Goal: Task Accomplishment & Management: Use online tool/utility

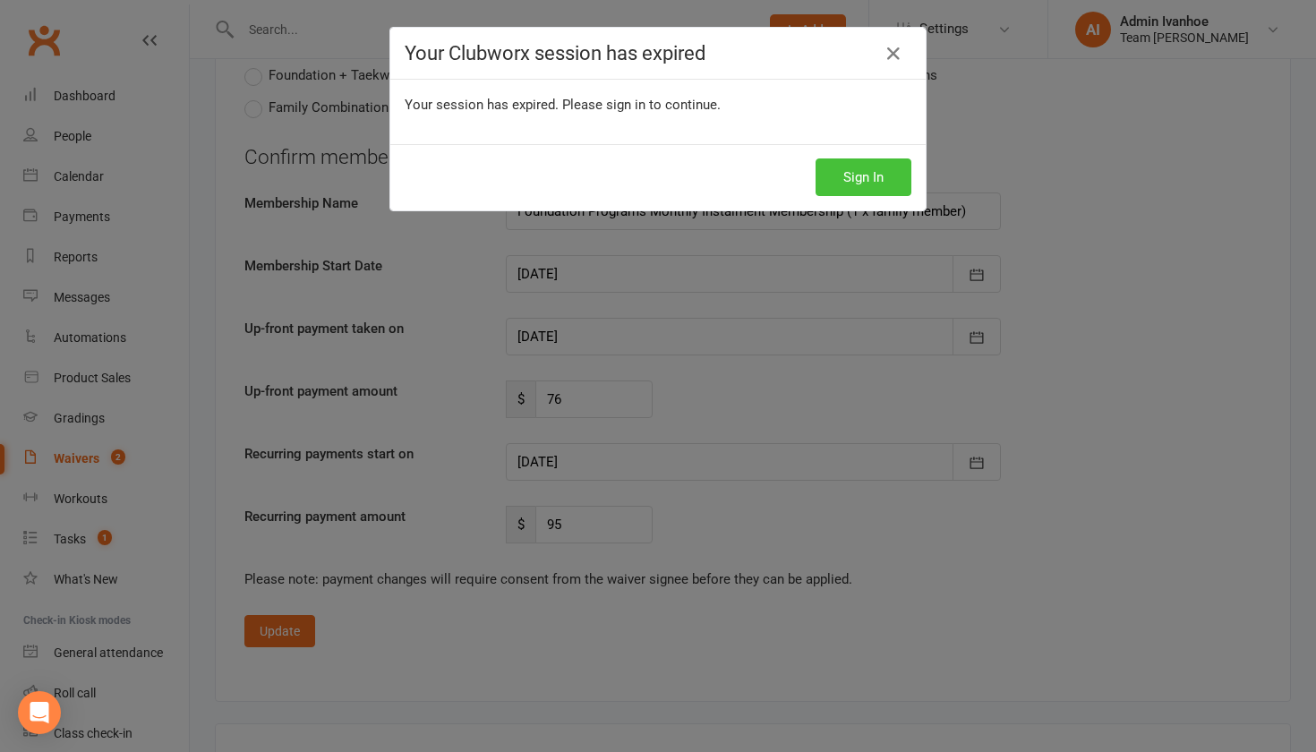
click at [867, 162] on button "Sign In" at bounding box center [864, 177] width 96 height 38
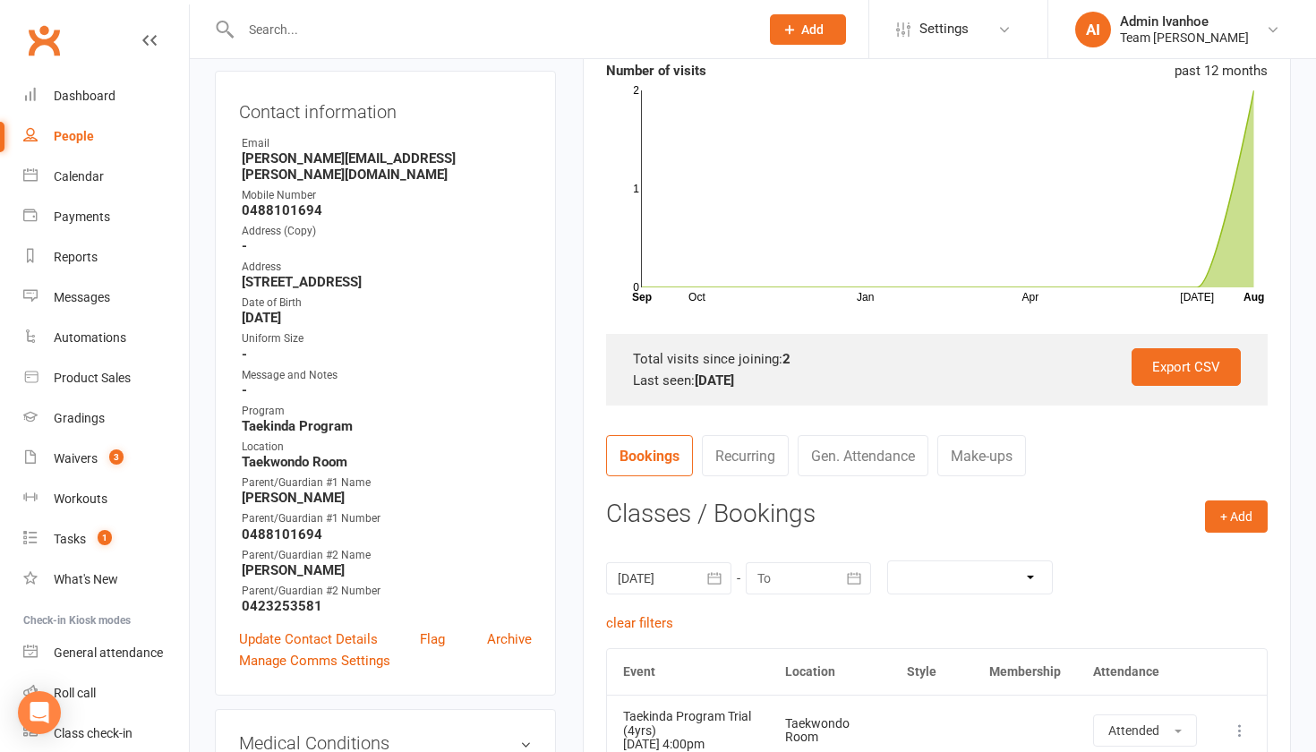
scroll to position [252, 0]
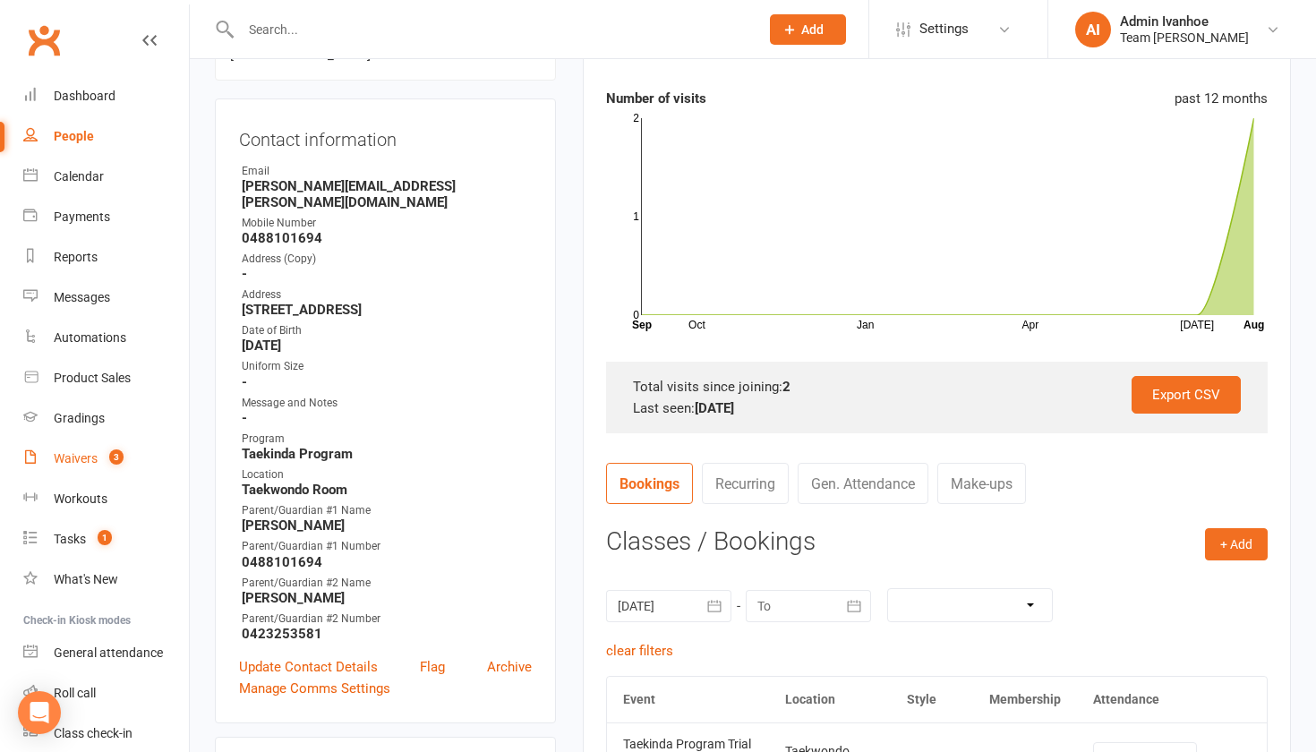
click at [70, 454] on div "Waivers" at bounding box center [76, 458] width 44 height 14
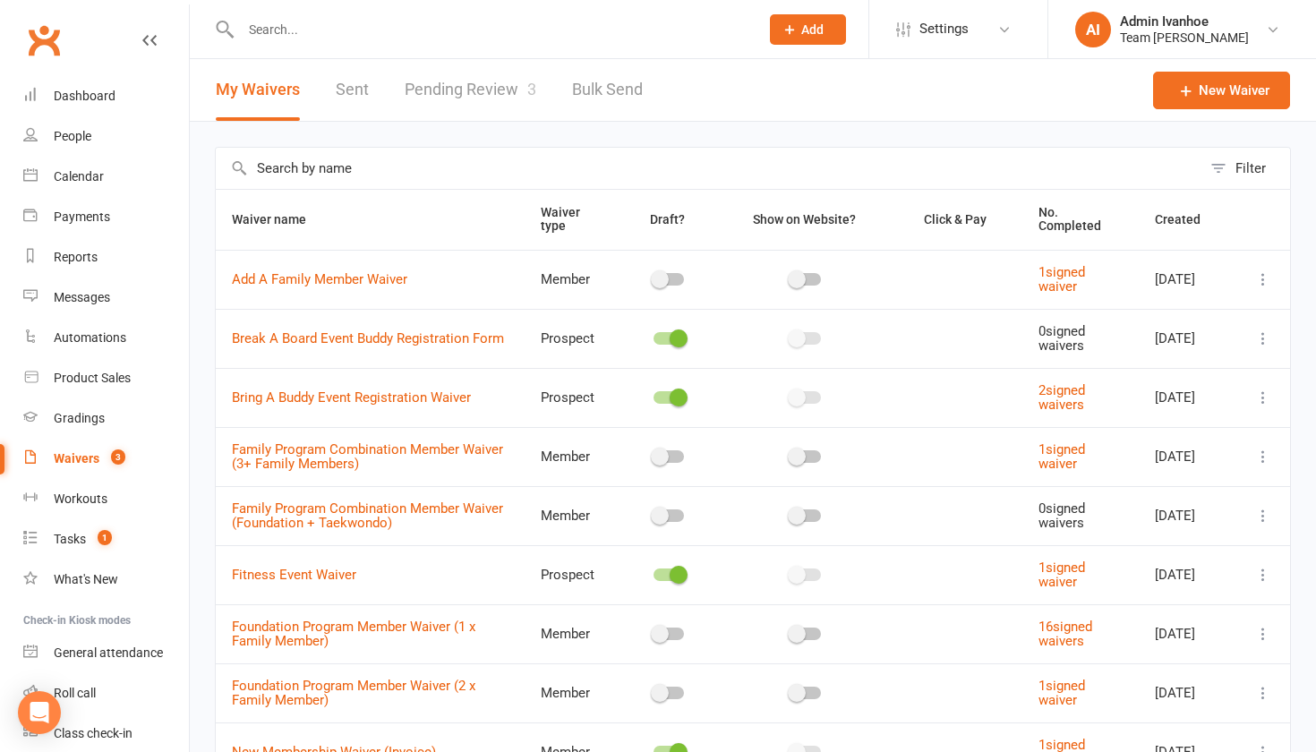
click at [459, 94] on link "Pending Review 3" at bounding box center [471, 90] width 132 height 62
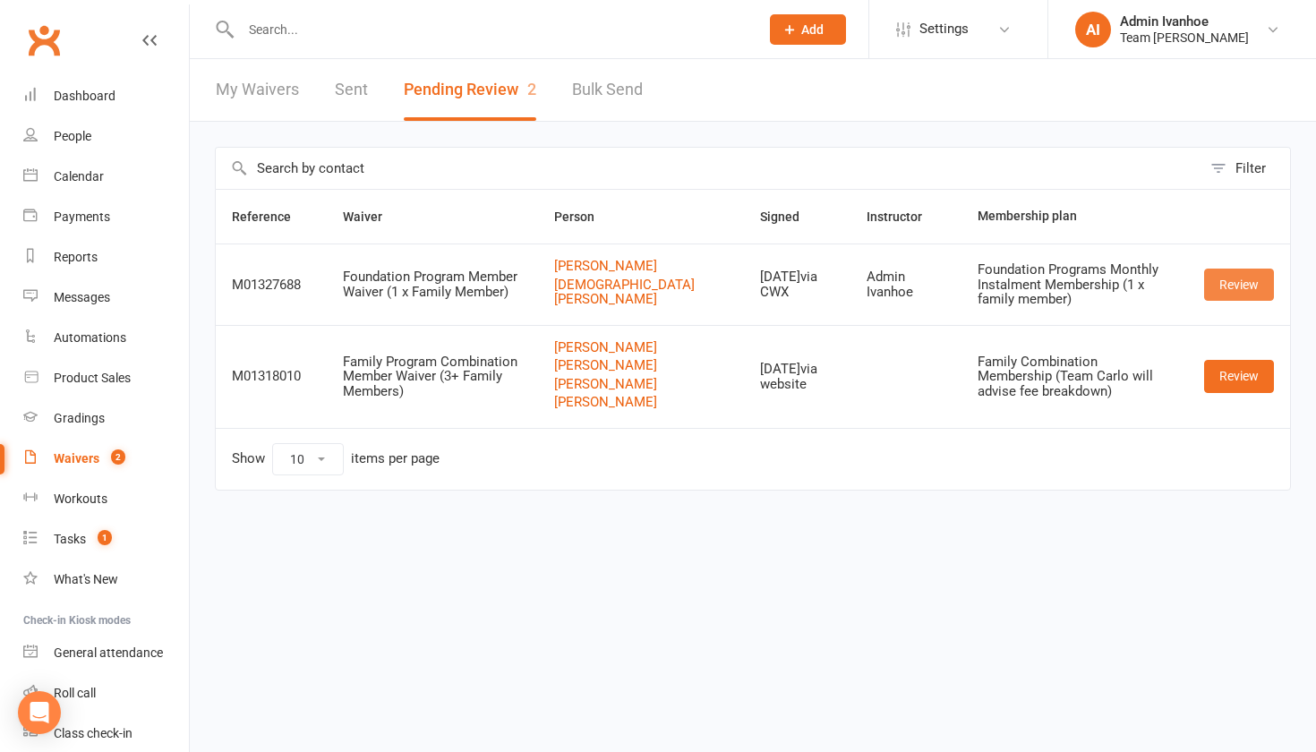
click at [1247, 283] on link "Review" at bounding box center [1239, 285] width 70 height 32
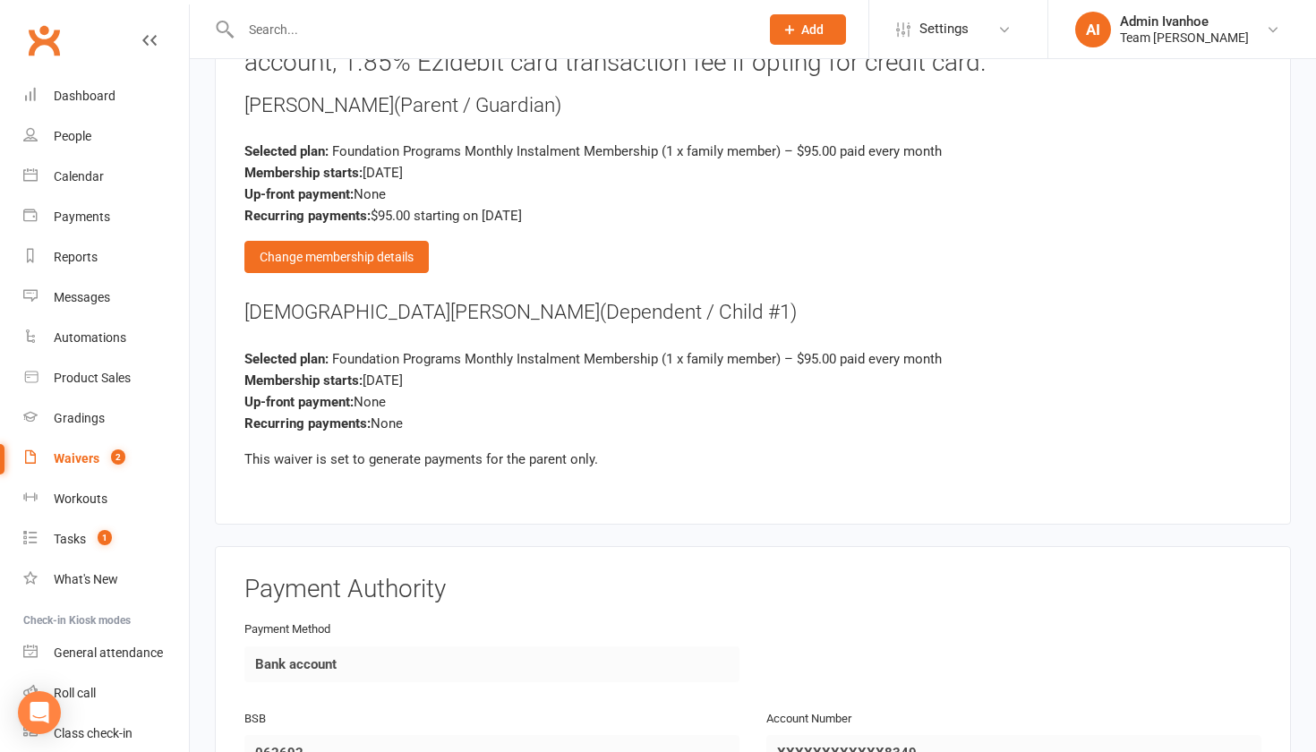
scroll to position [1592, 0]
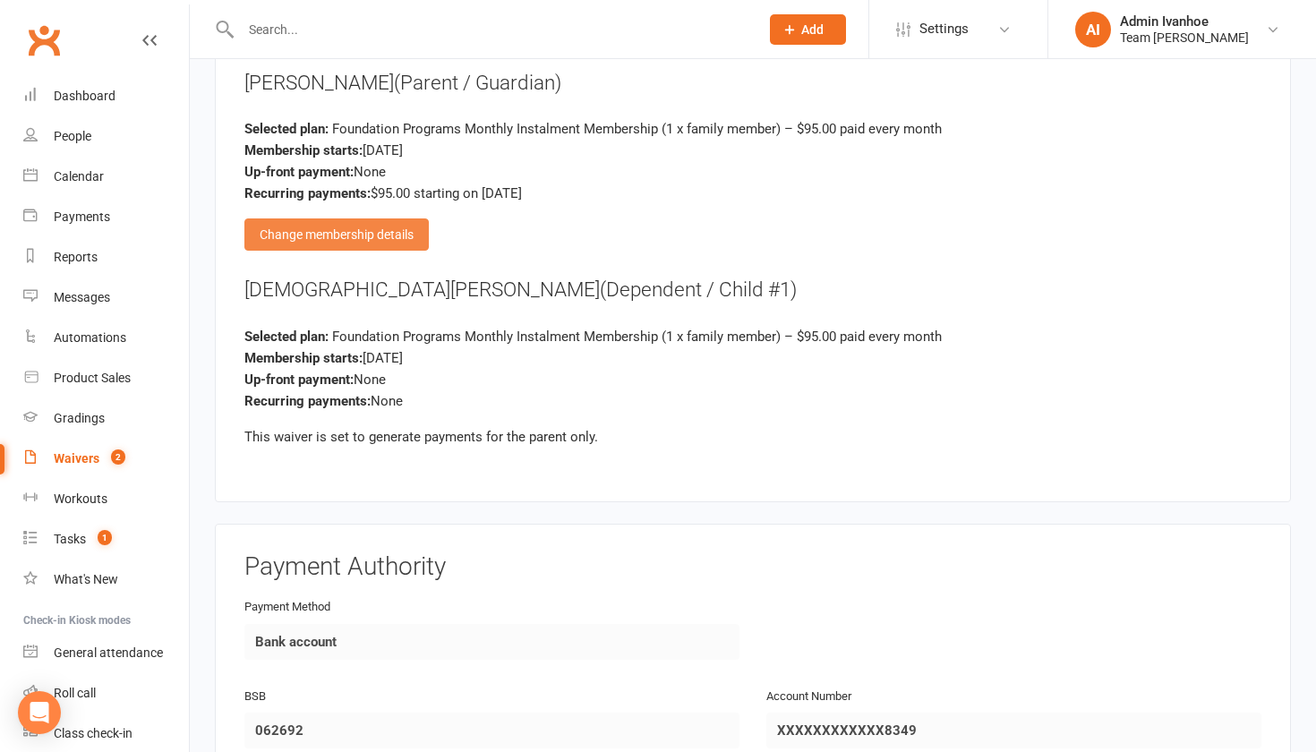
click at [407, 231] on div "Change membership details" at bounding box center [336, 234] width 184 height 32
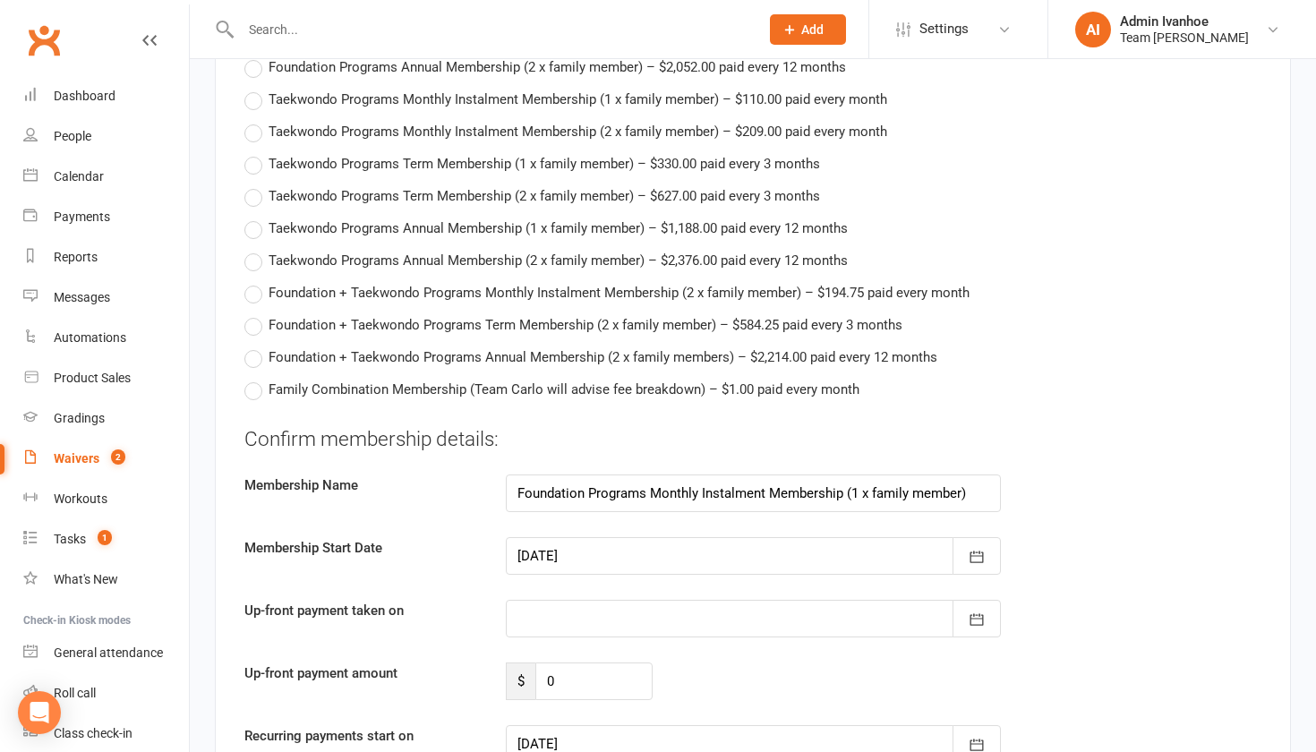
scroll to position [2155, 0]
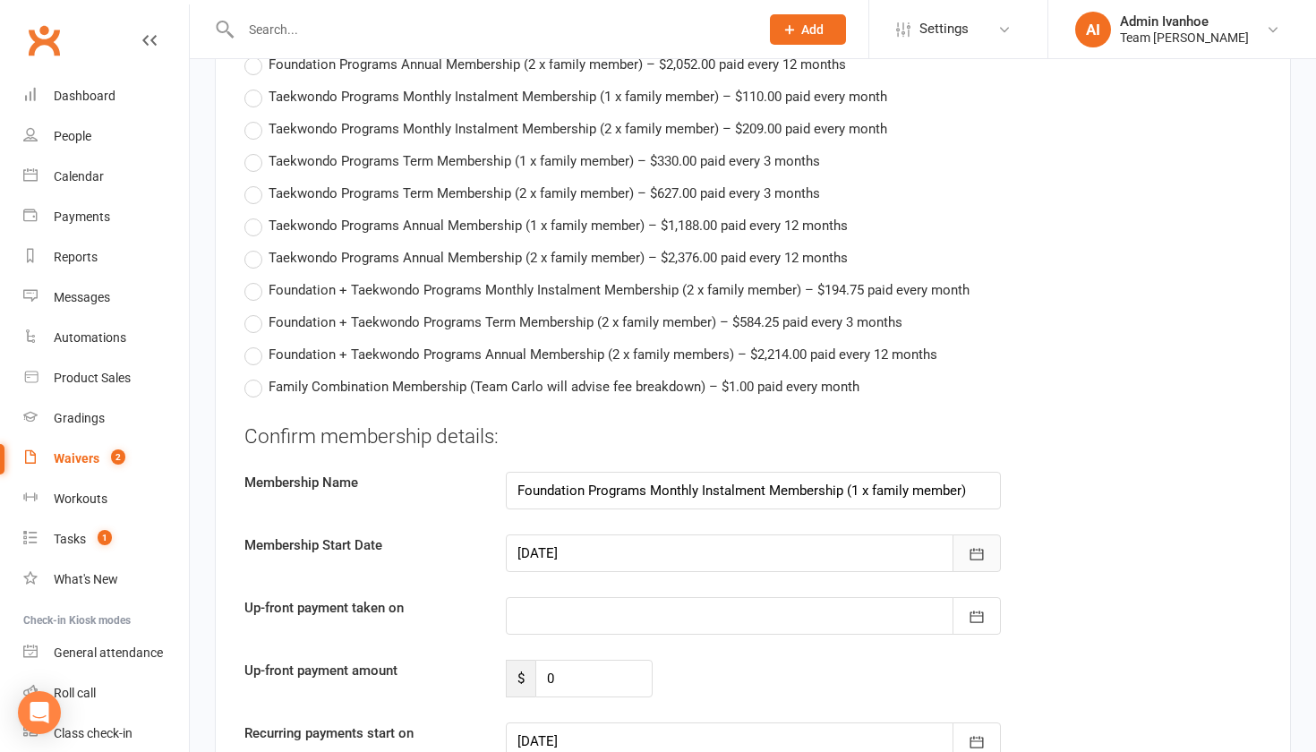
click at [991, 551] on button "button" at bounding box center [976, 553] width 48 height 38
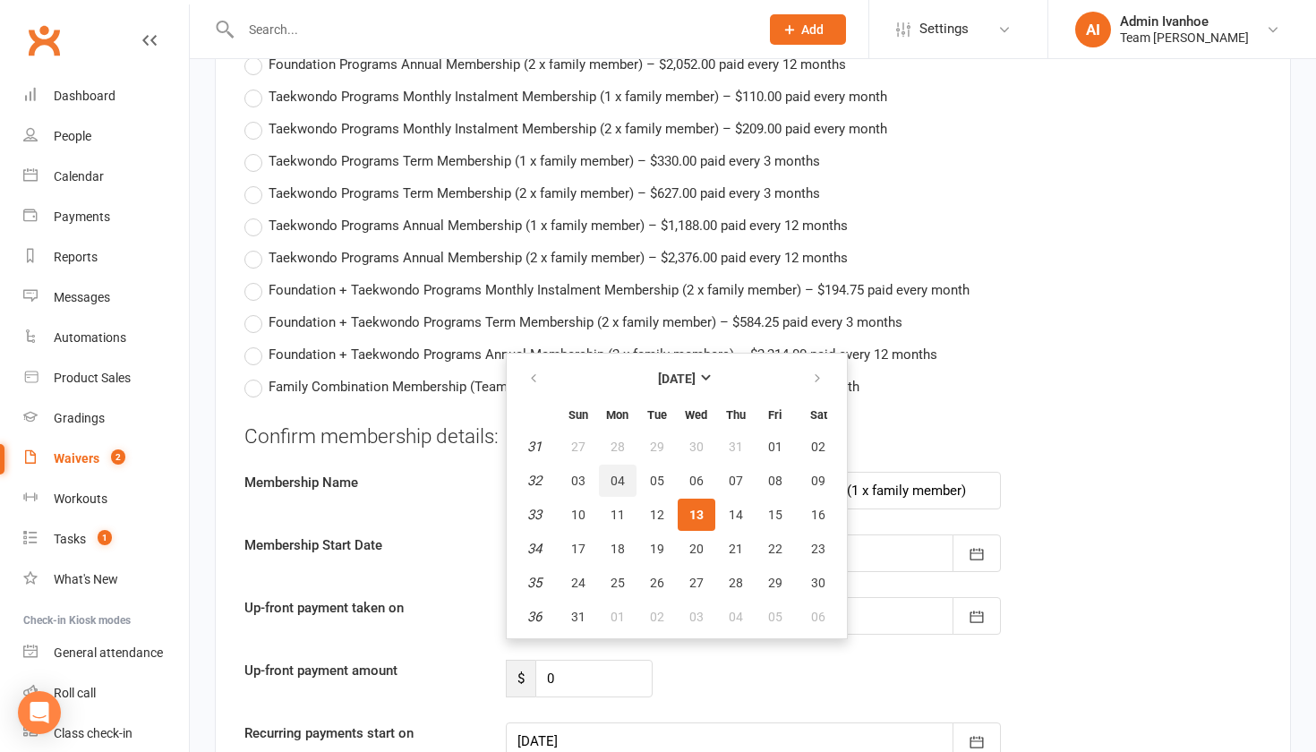
click at [614, 474] on span "04" at bounding box center [618, 481] width 14 height 14
type input "04 Aug 2025"
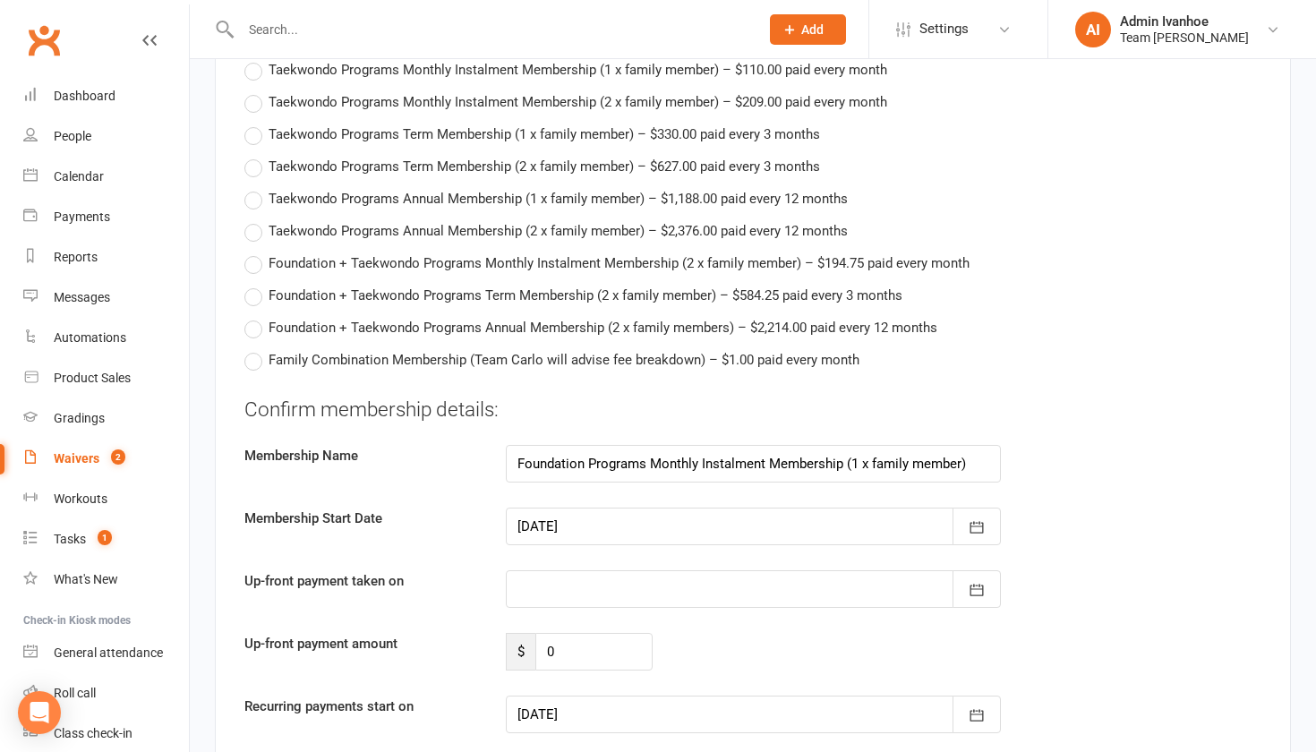
scroll to position [2184, 0]
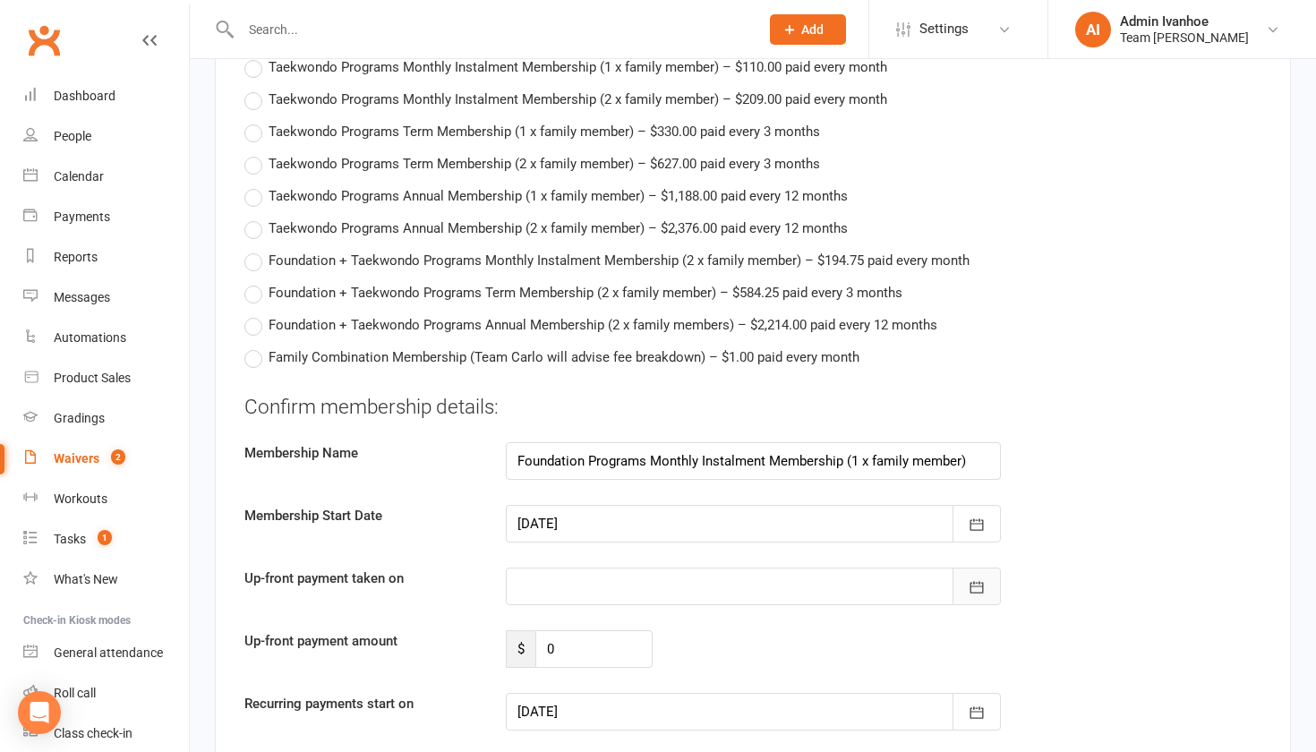
click at [965, 583] on button "button" at bounding box center [976, 587] width 48 height 38
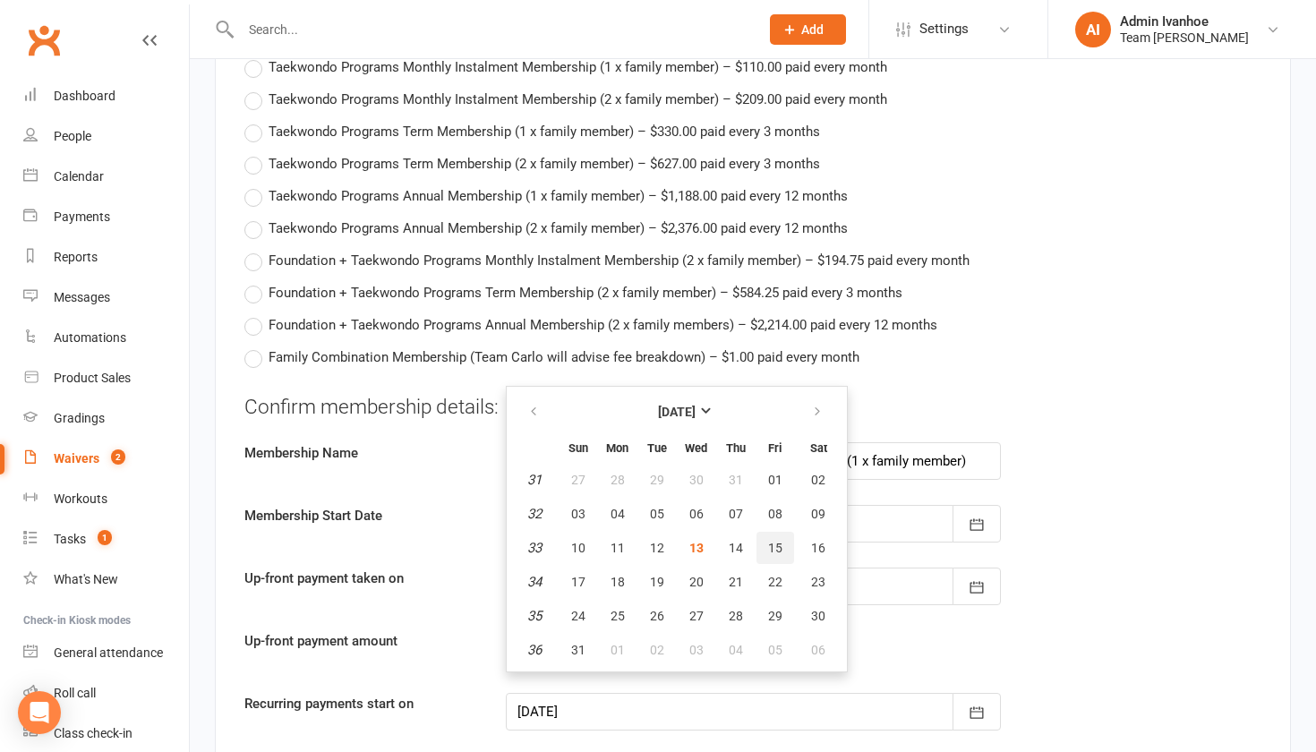
click at [785, 542] on button "15" at bounding box center [775, 548] width 38 height 32
type input "15 Aug 2025"
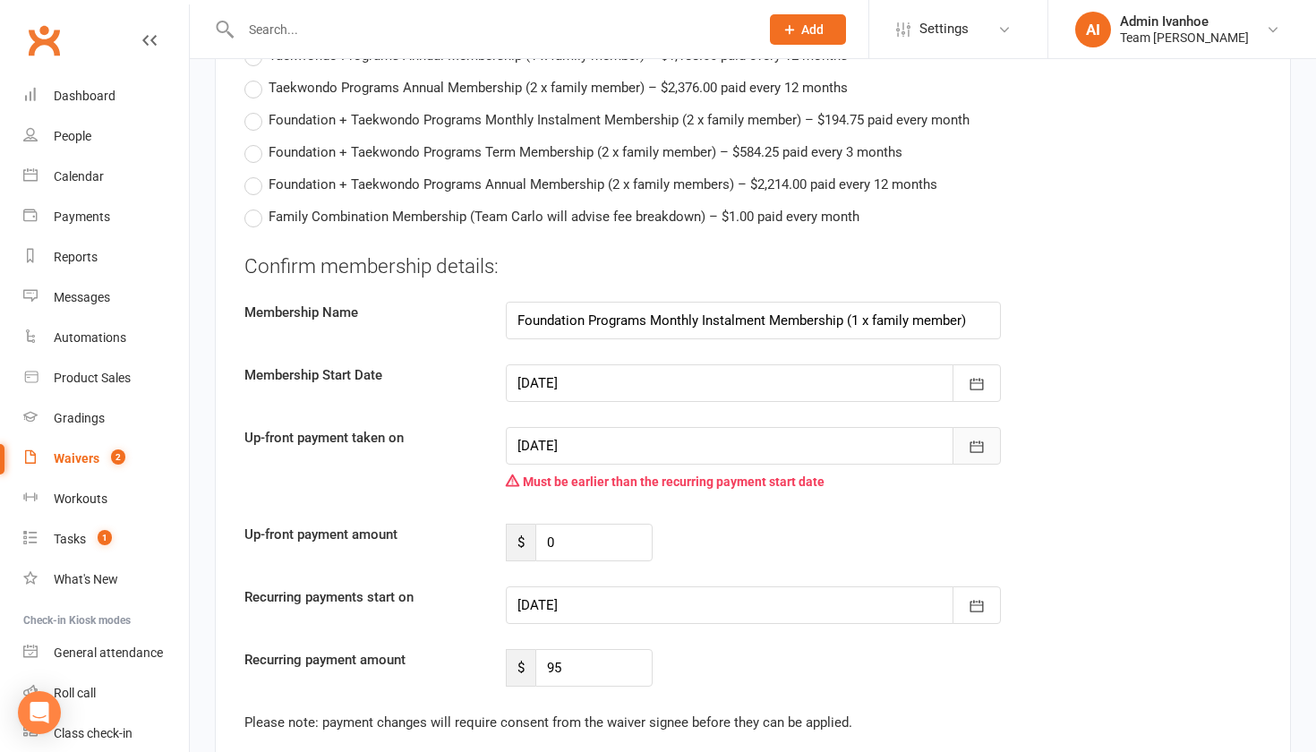
scroll to position [2347, 0]
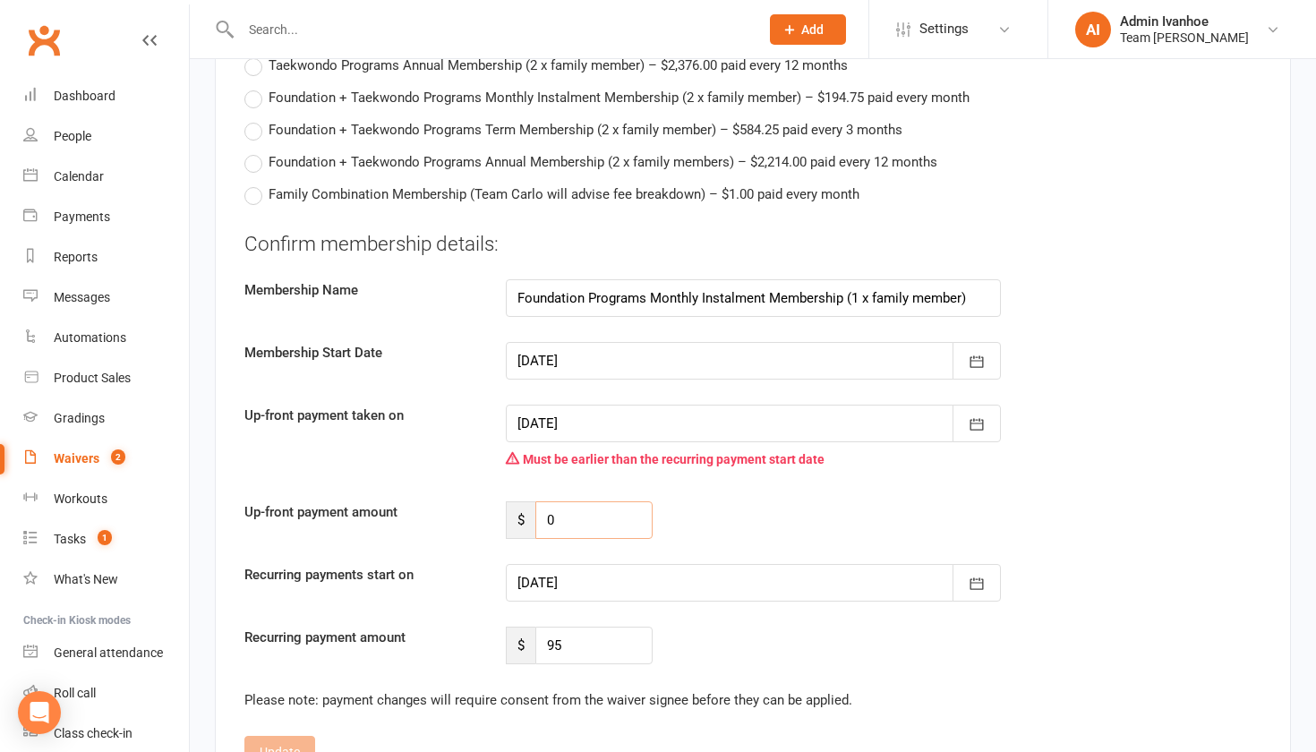
click at [560, 514] on input "0" at bounding box center [593, 520] width 117 height 38
click at [553, 510] on input "number" at bounding box center [593, 520] width 117 height 38
type input "104.50"
click at [588, 577] on div at bounding box center [753, 583] width 495 height 38
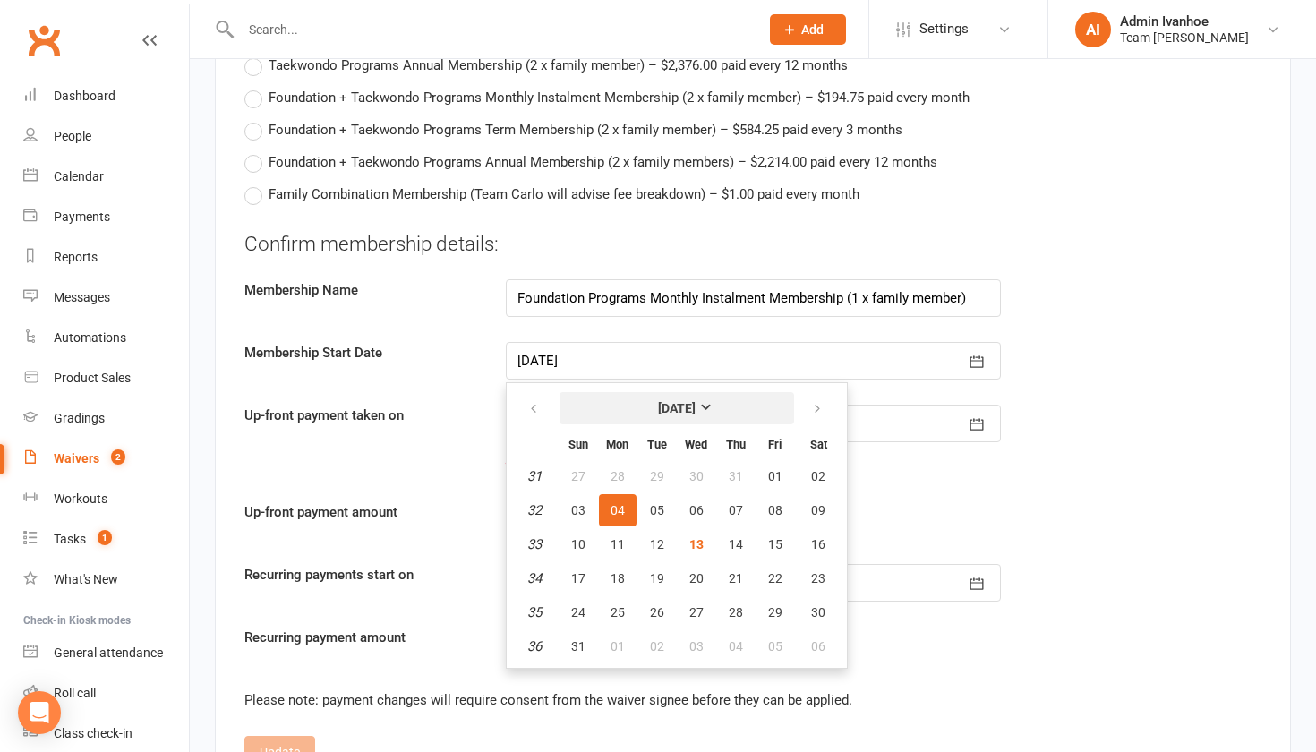
click at [696, 401] on strong "[DATE]" at bounding box center [677, 408] width 38 height 14
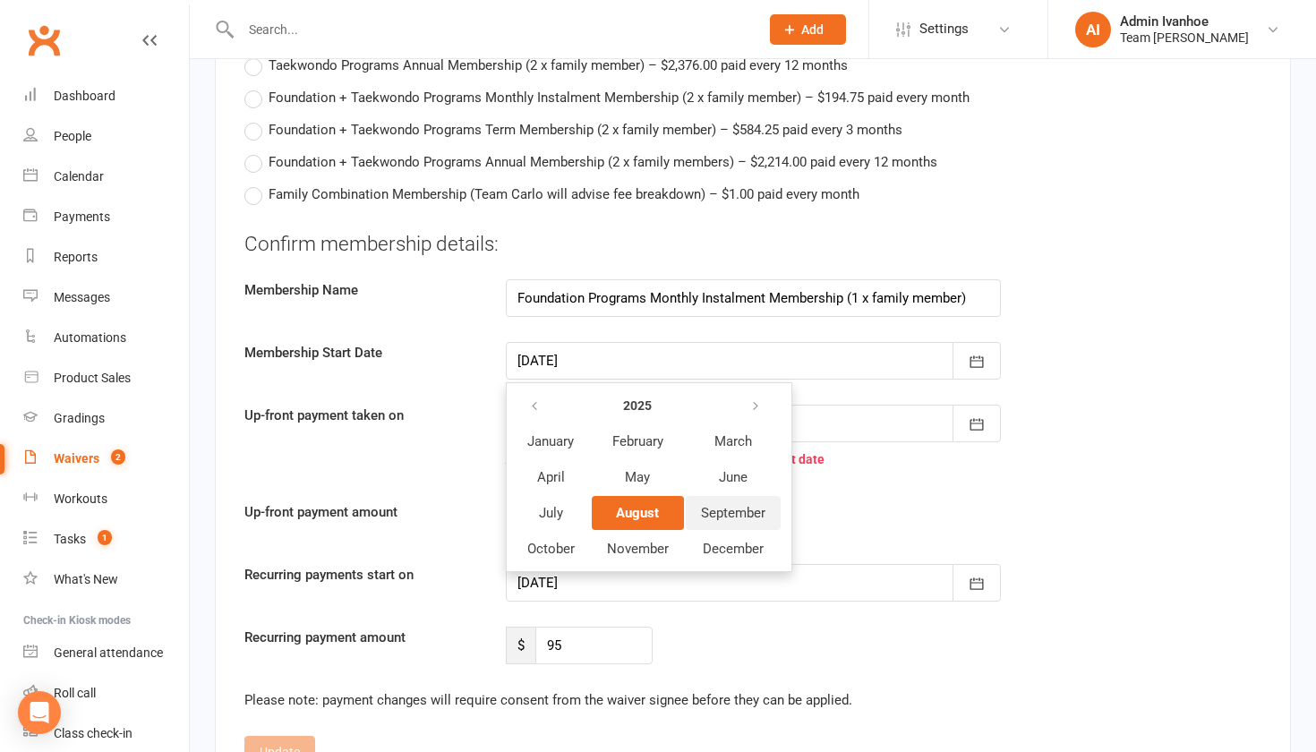
click at [725, 505] on span "September" at bounding box center [733, 513] width 64 height 16
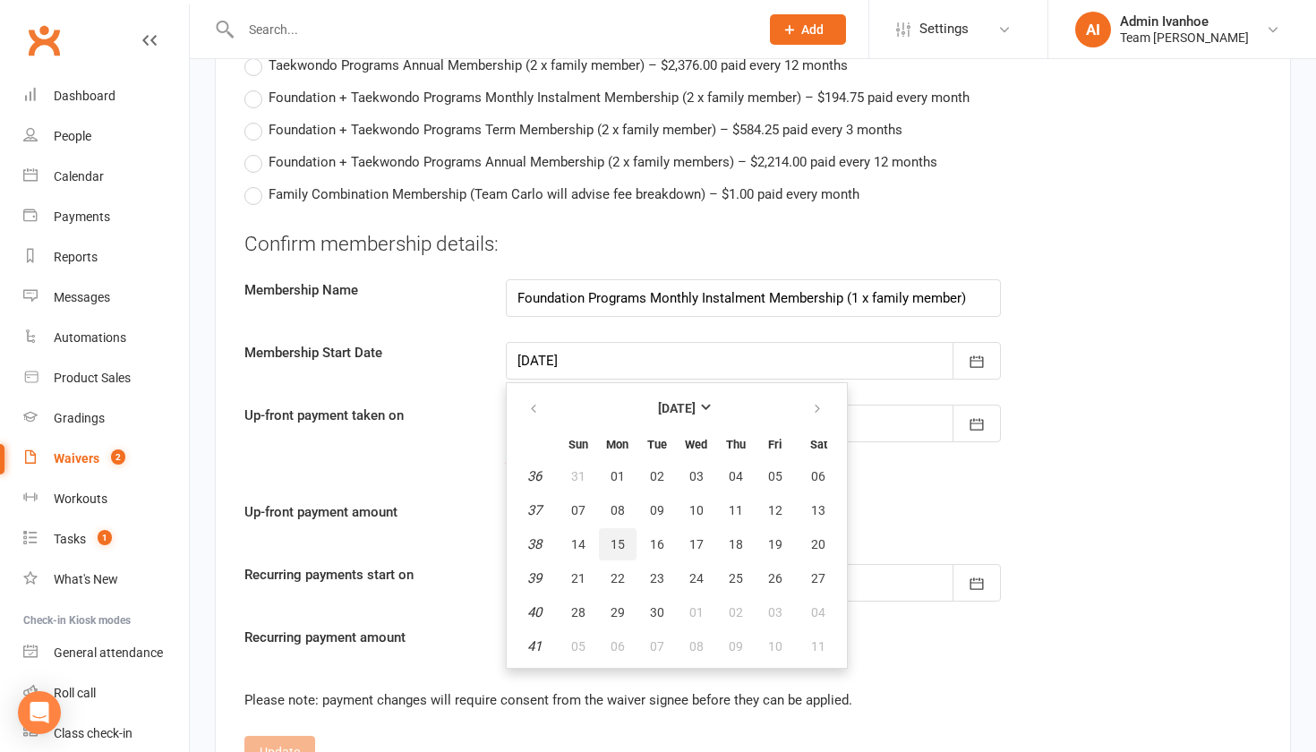
click at [615, 528] on button "15" at bounding box center [618, 544] width 38 height 32
type input "15 Sep 2025"
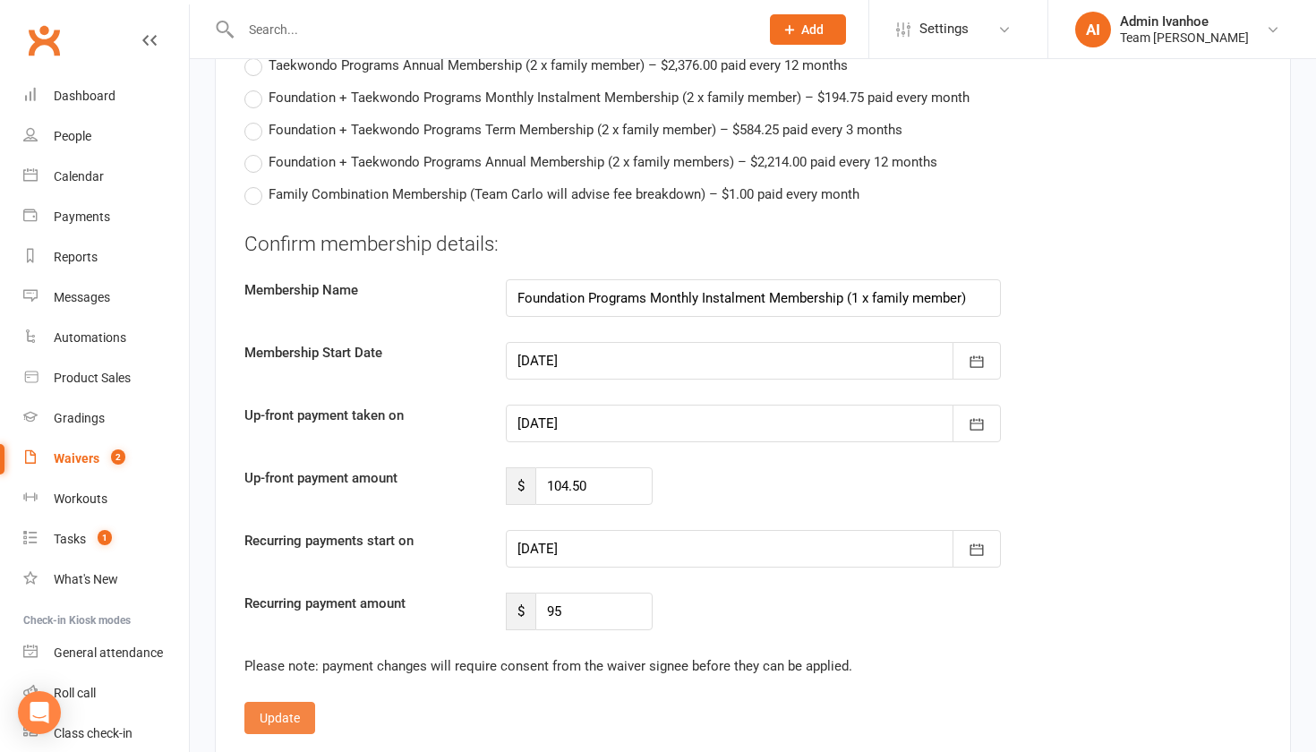
click at [300, 705] on button "Update" at bounding box center [279, 718] width 71 height 32
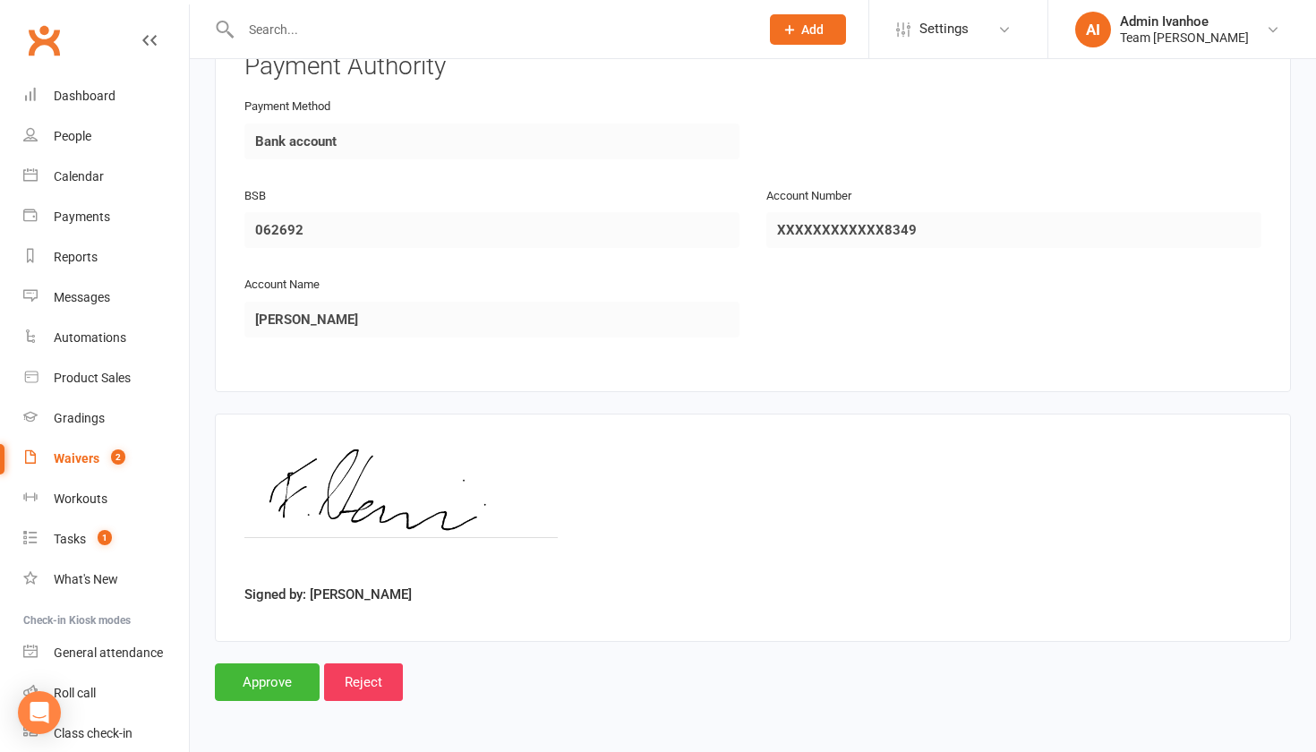
scroll to position [2094, 0]
click at [278, 679] on input "Approve" at bounding box center [267, 682] width 105 height 38
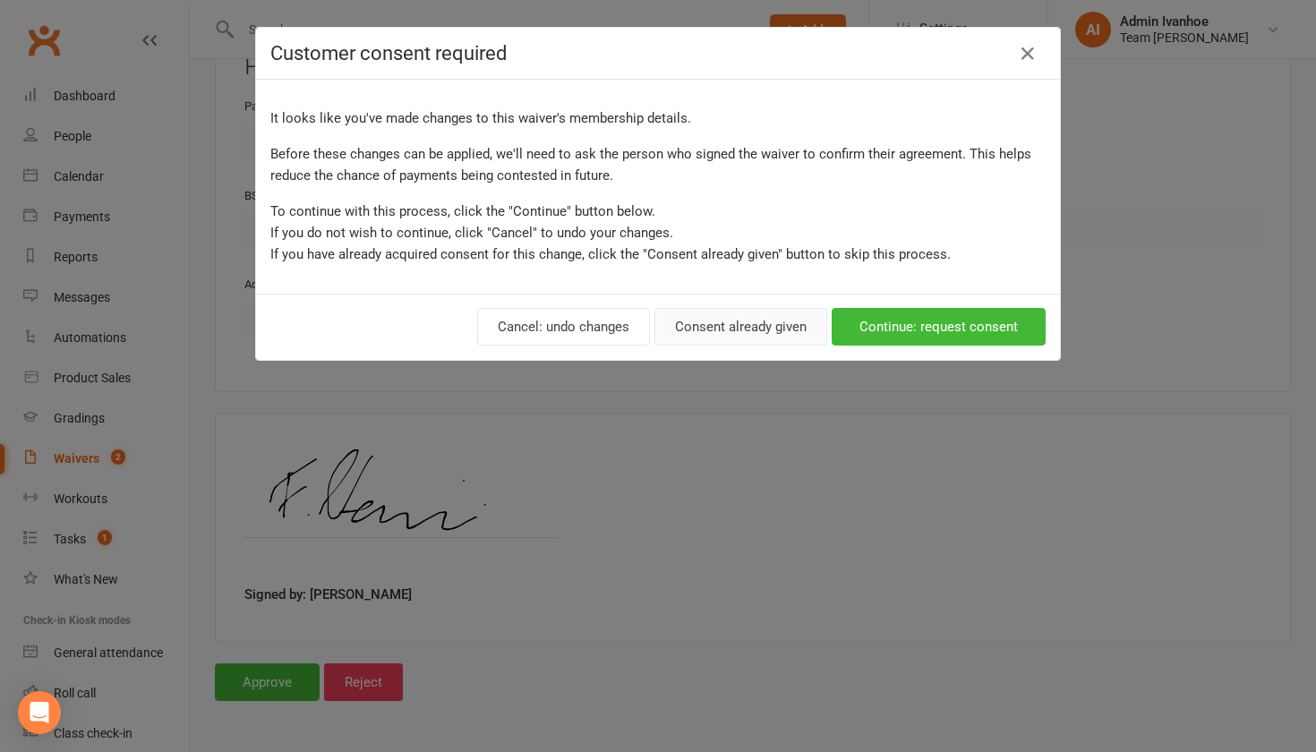
click at [730, 331] on button "Consent already given" at bounding box center [740, 327] width 173 height 38
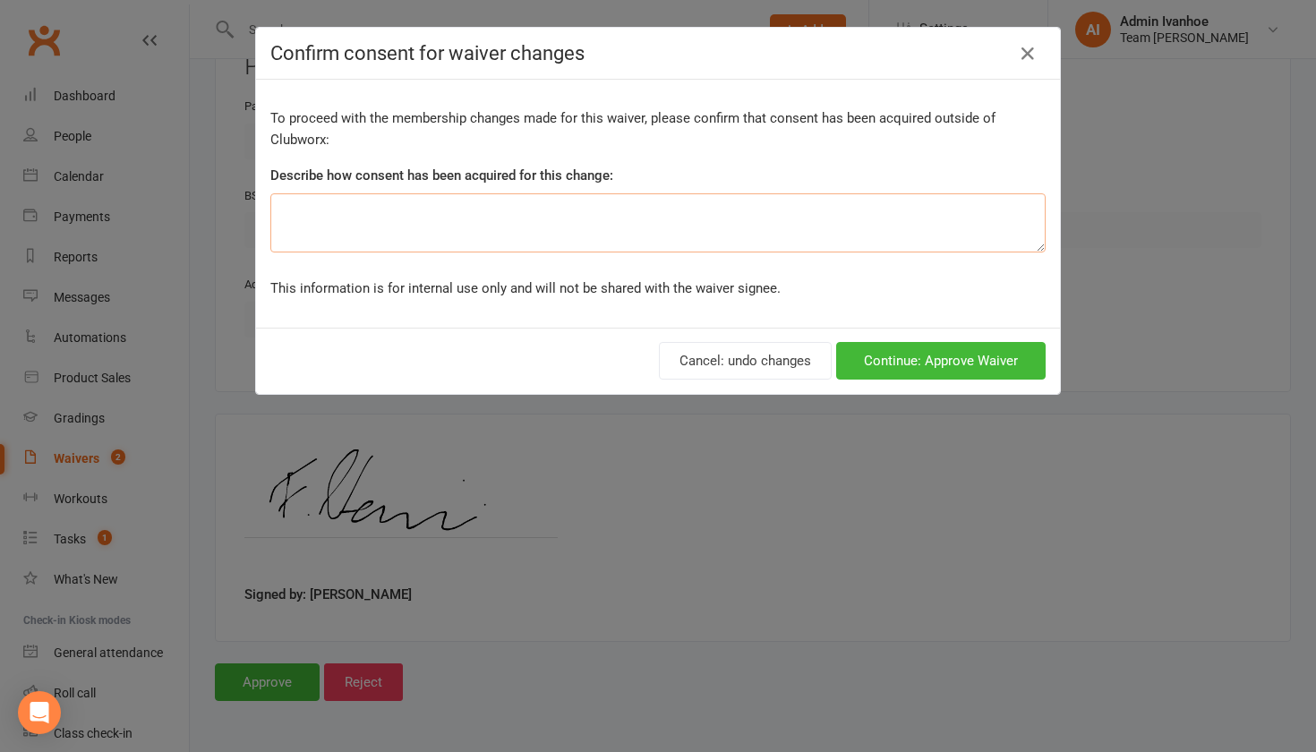
click at [576, 220] on textarea at bounding box center [657, 222] width 775 height 59
type textarea "C"
type textarea "Membership conversation."
click at [935, 358] on button "Continue: Approve Waiver" at bounding box center [940, 361] width 209 height 38
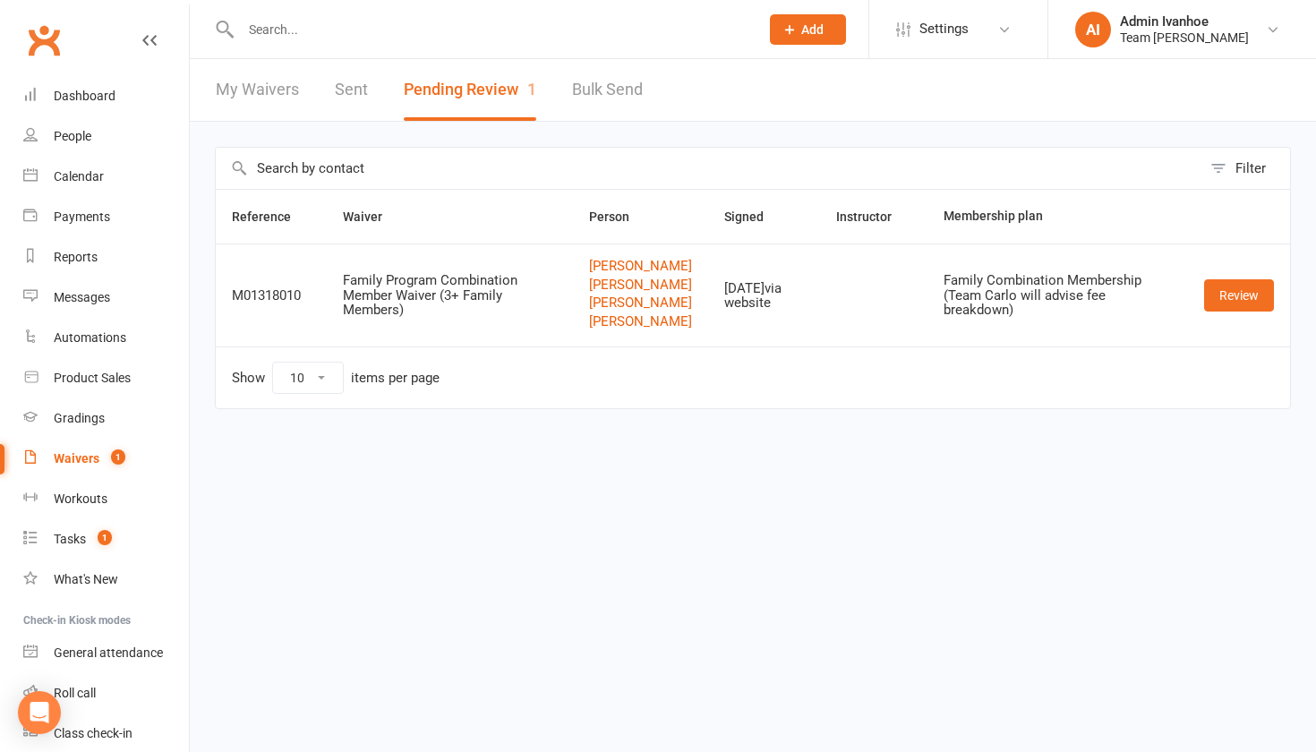
click at [305, 29] on input "text" at bounding box center [490, 29] width 511 height 25
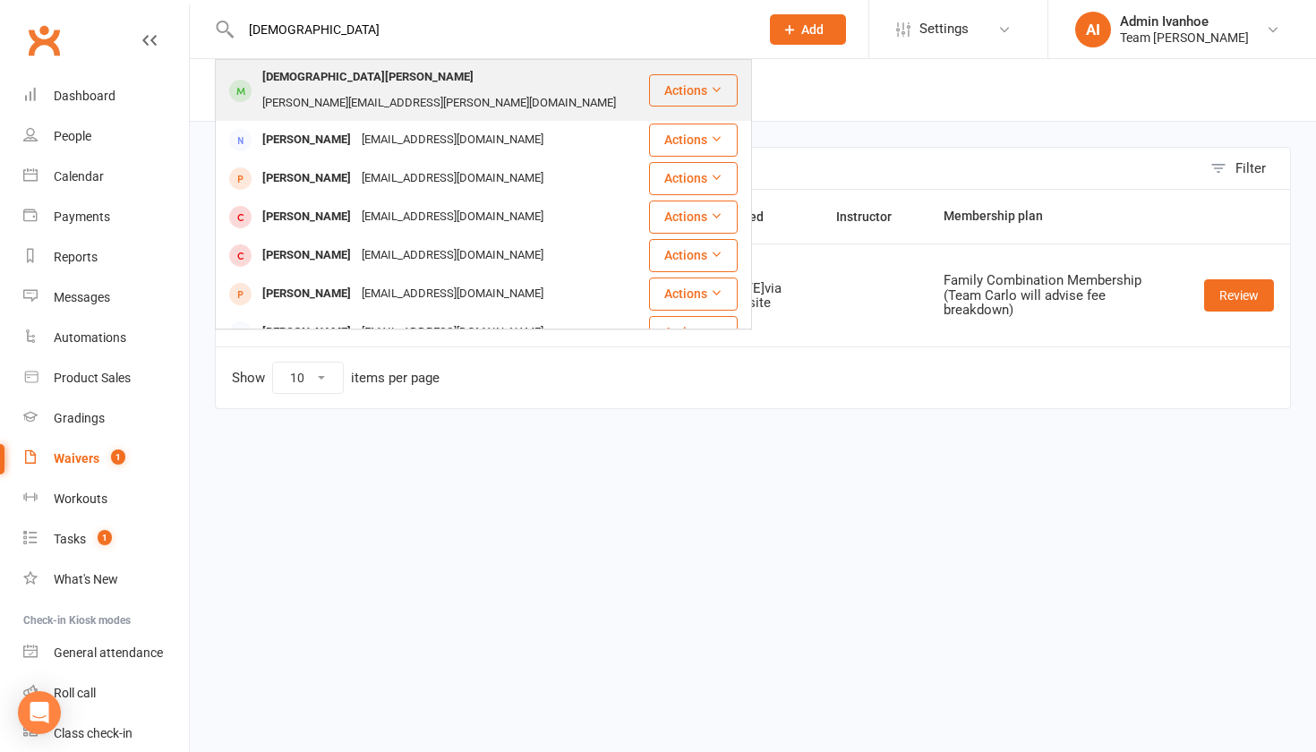
type input "christian"
click at [368, 90] on div "Frank.nesci@hotmail.com" at bounding box center [439, 103] width 364 height 26
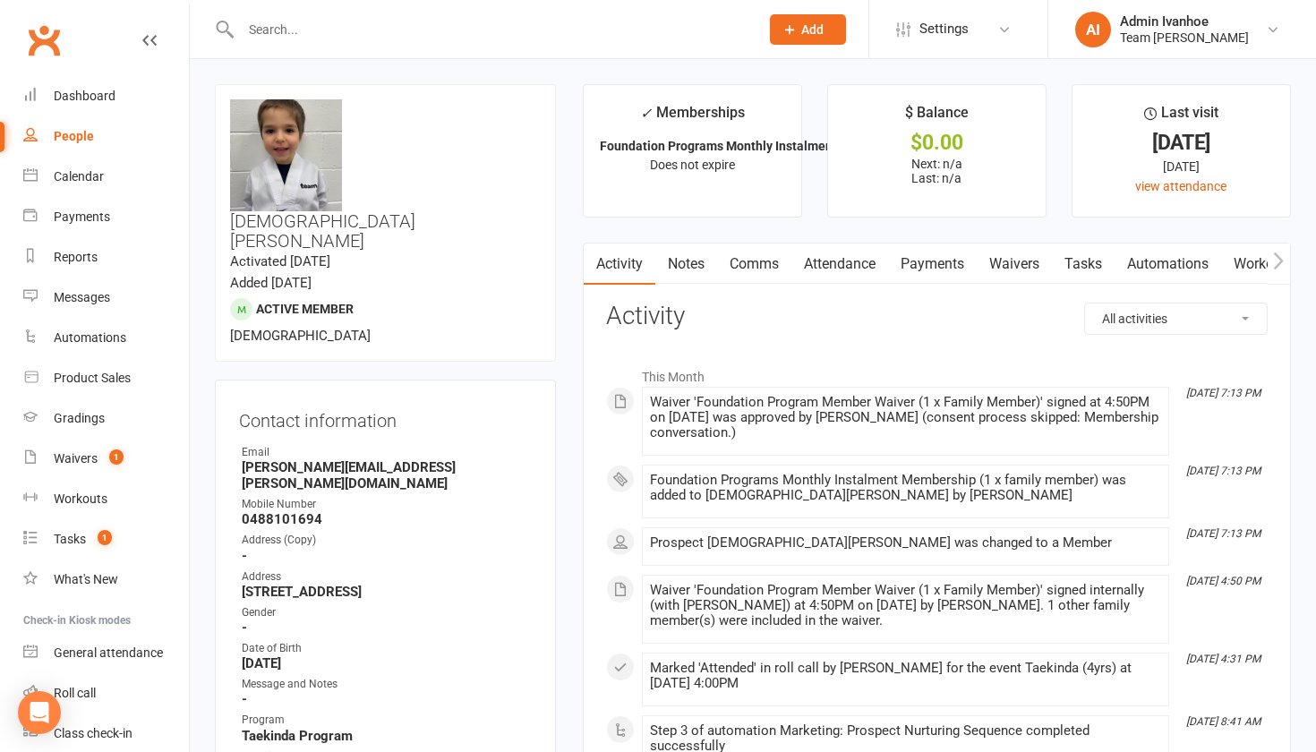
click at [747, 269] on link "Comms" at bounding box center [754, 263] width 74 height 41
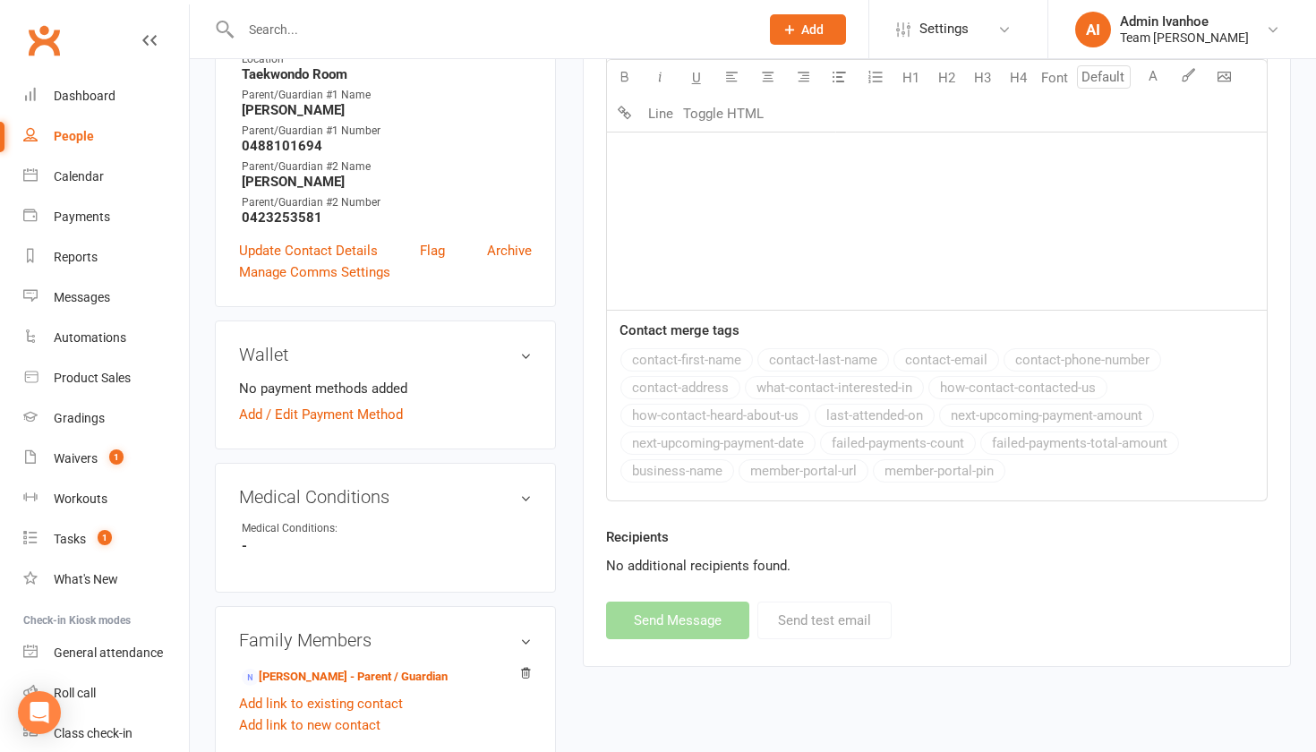
scroll to position [698, 0]
click at [380, 667] on link "Frank Nesci - Parent / Guardian" at bounding box center [345, 676] width 206 height 19
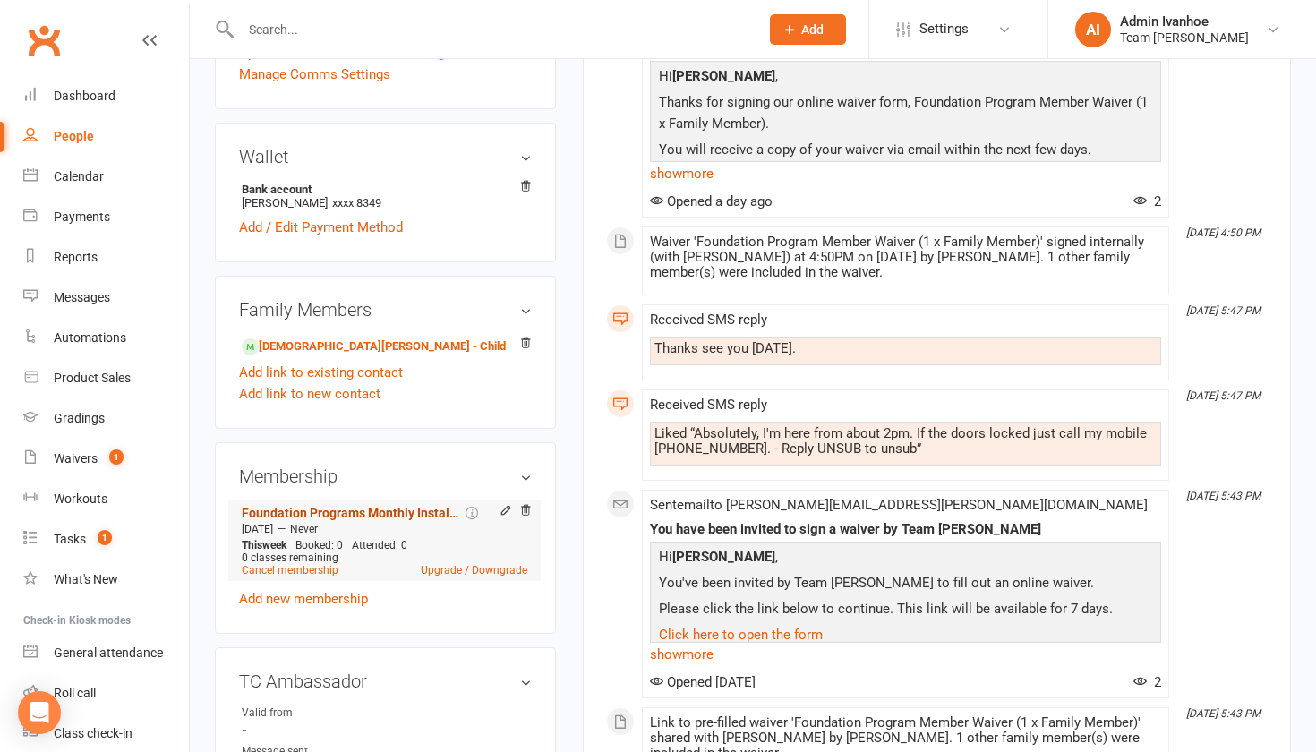
scroll to position [577, 0]
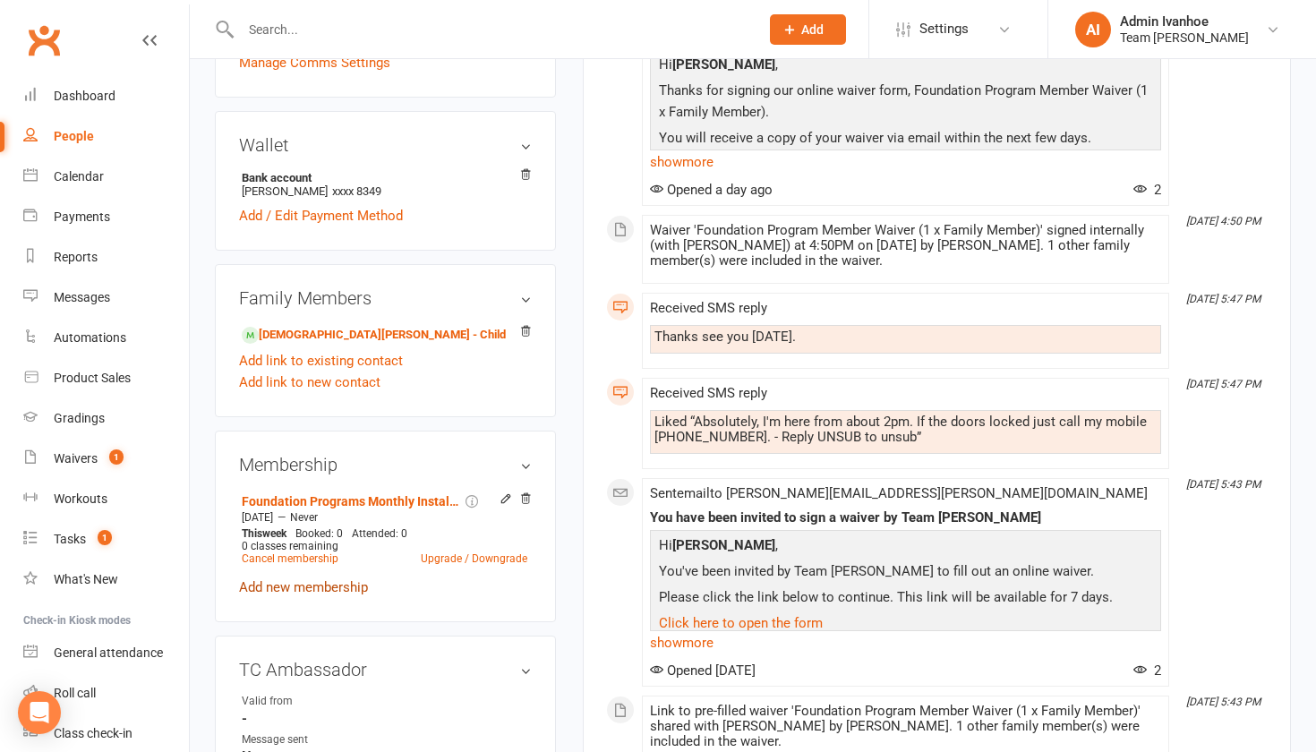
click at [329, 579] on link "Add new membership" at bounding box center [303, 587] width 129 height 16
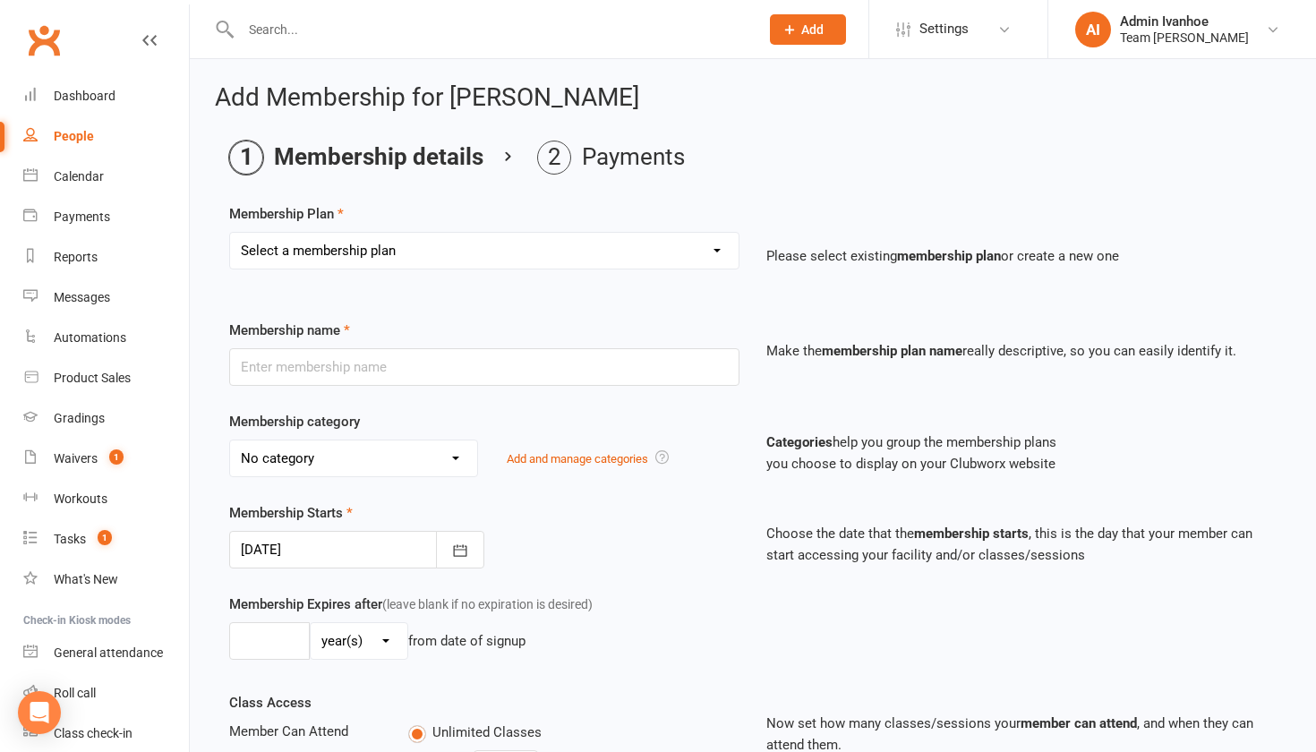
select select "1"
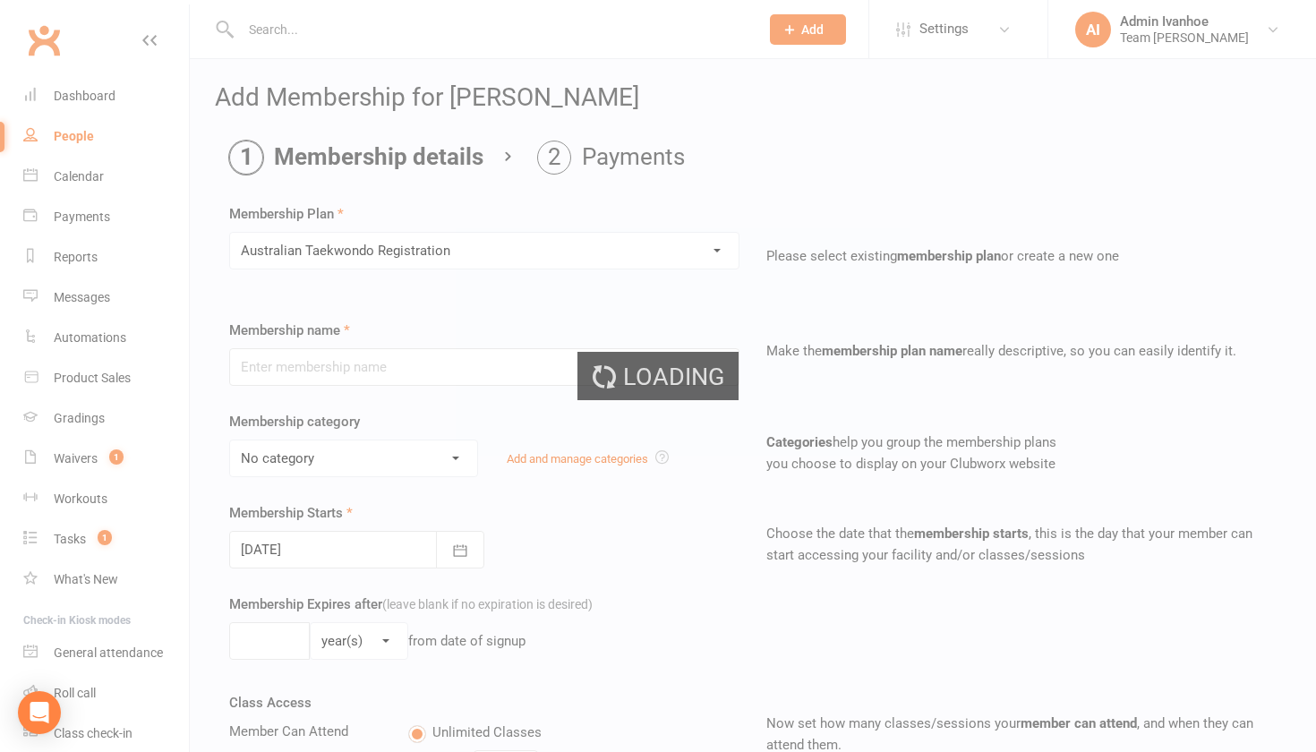
type input "Australian Taekwondo Registration"
select select "2"
type input "0"
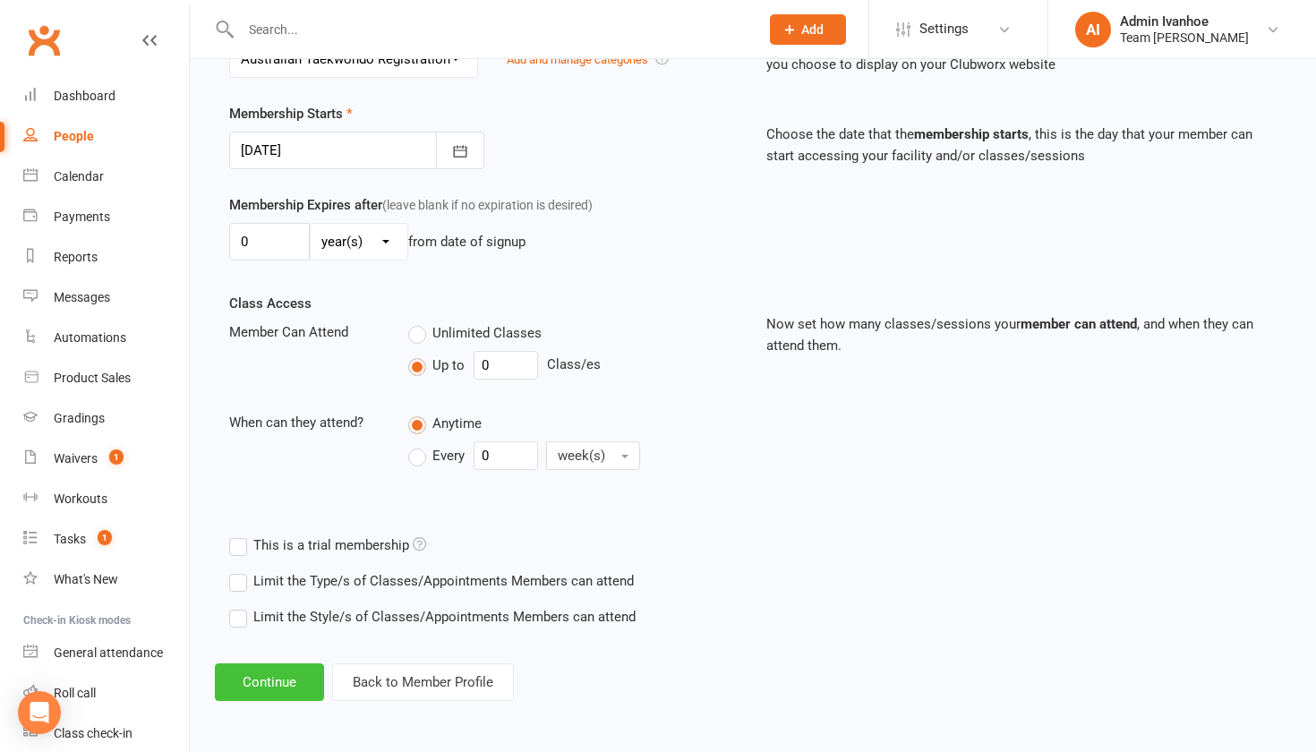
scroll to position [414, 0]
click at [280, 674] on button "Continue" at bounding box center [269, 682] width 109 height 38
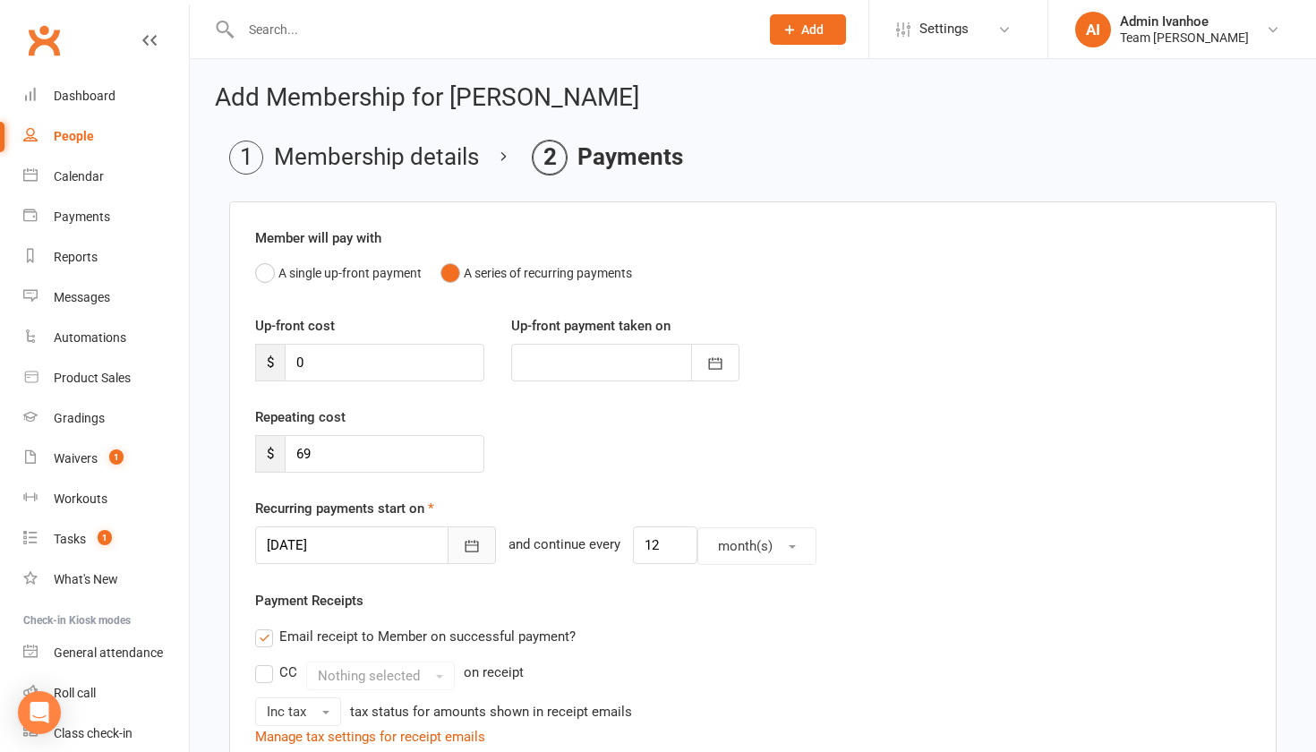
click at [463, 553] on icon "button" at bounding box center [472, 546] width 18 height 18
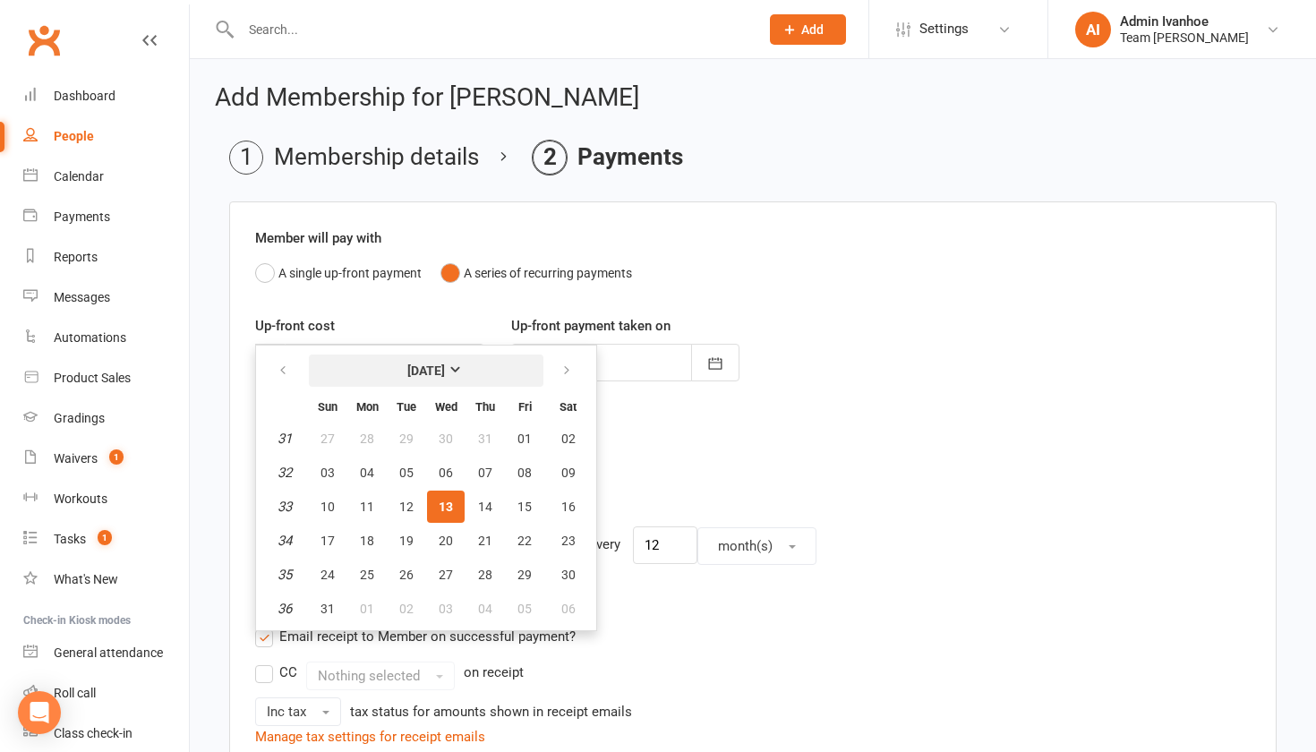
click at [445, 372] on strong "[DATE]" at bounding box center [426, 370] width 38 height 14
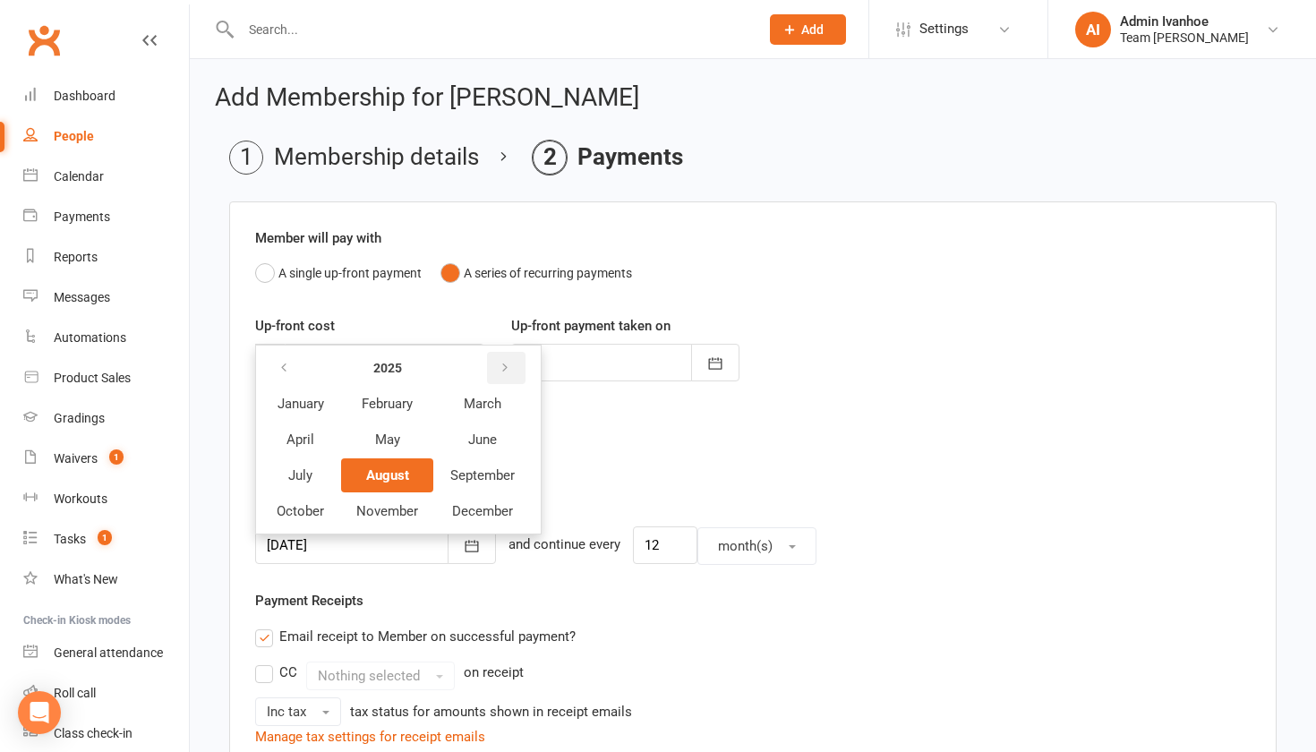
click at [497, 371] on button "button" at bounding box center [506, 368] width 38 height 32
click at [401, 408] on span "February" at bounding box center [387, 404] width 51 height 16
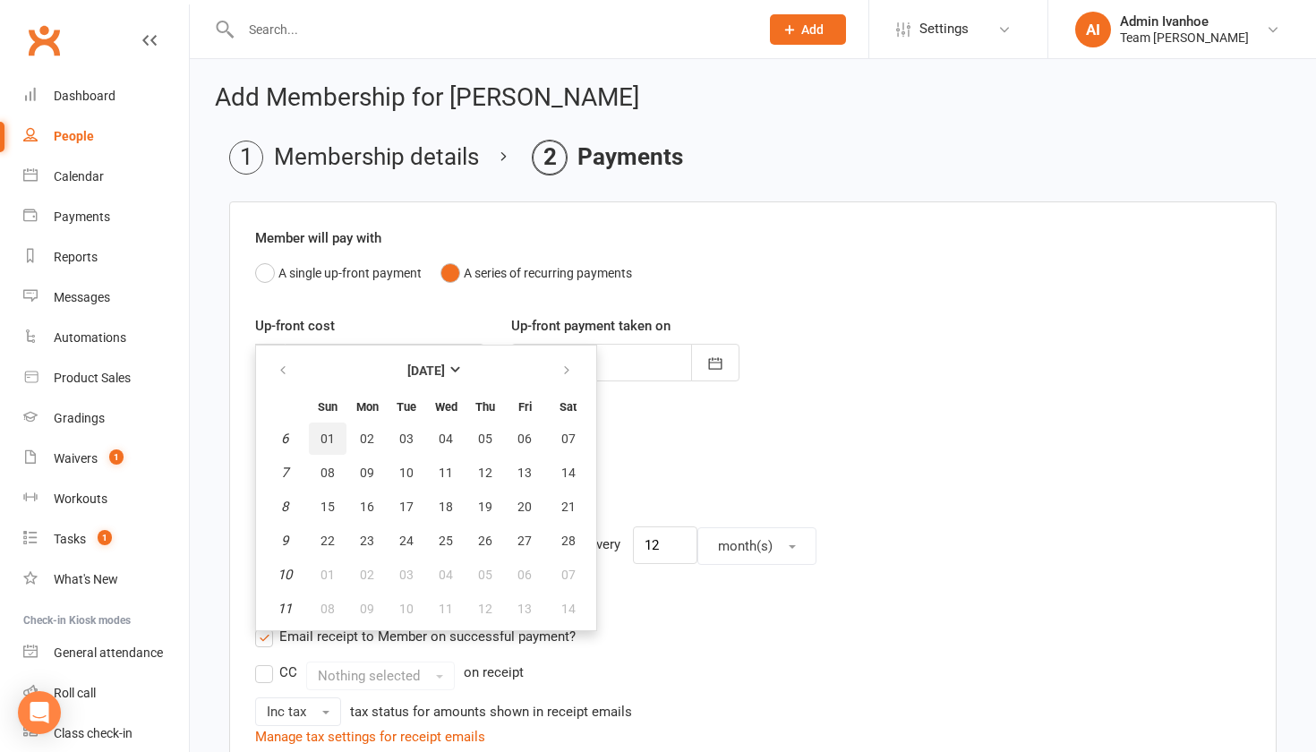
click at [321, 433] on span "01" at bounding box center [327, 438] width 14 height 14
type input "01 Feb 2026"
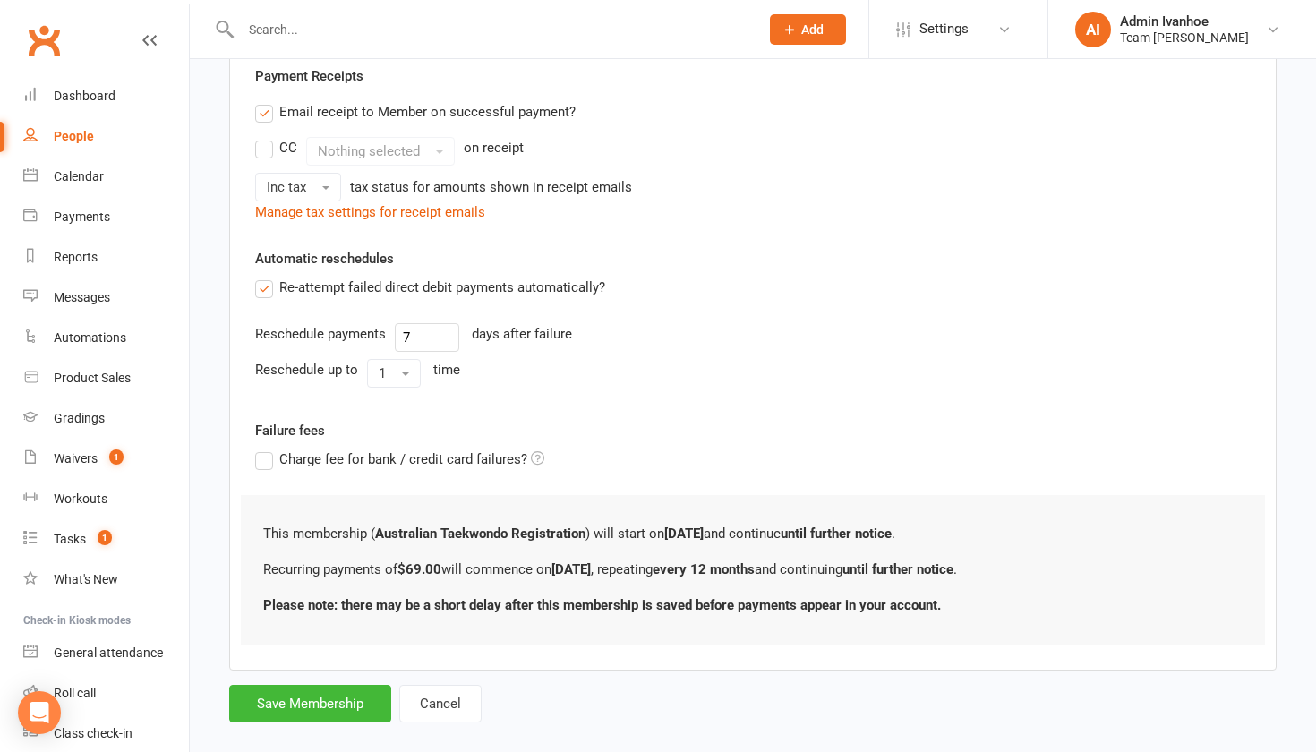
scroll to position [555, 0]
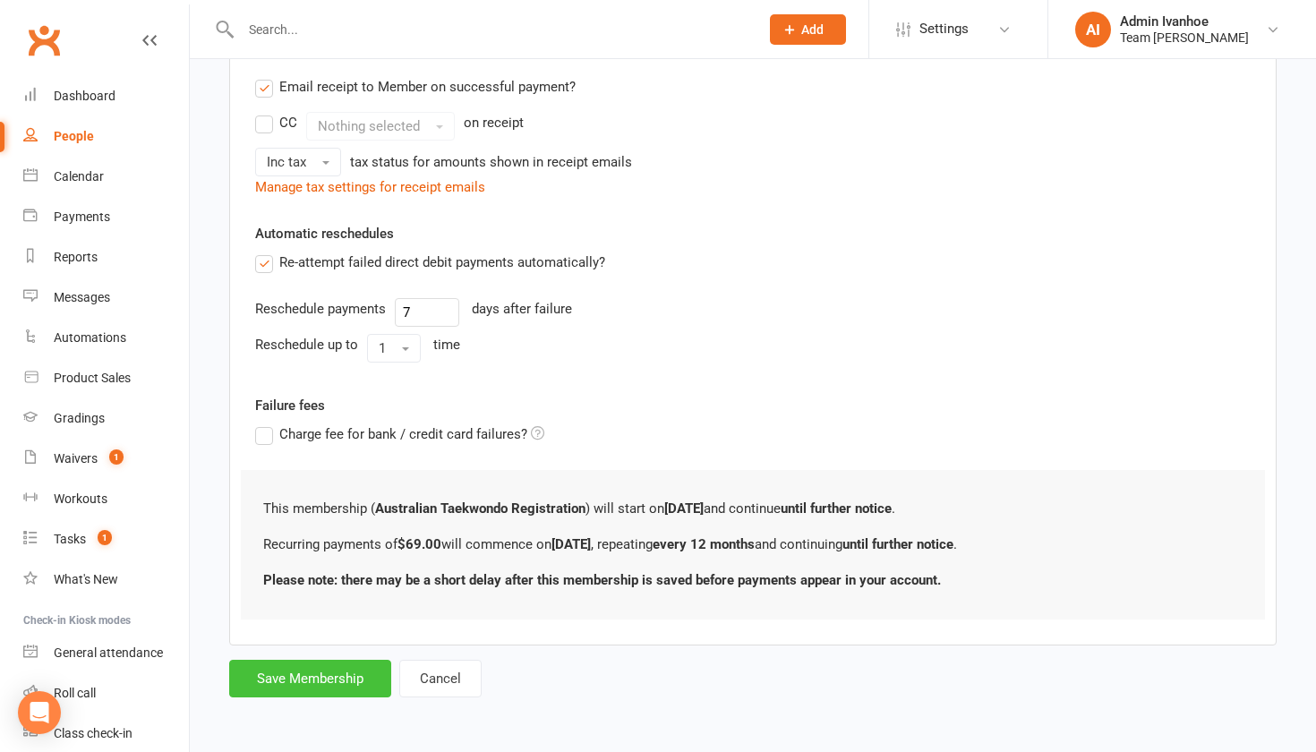
click at [335, 665] on button "Save Membership" at bounding box center [310, 679] width 162 height 38
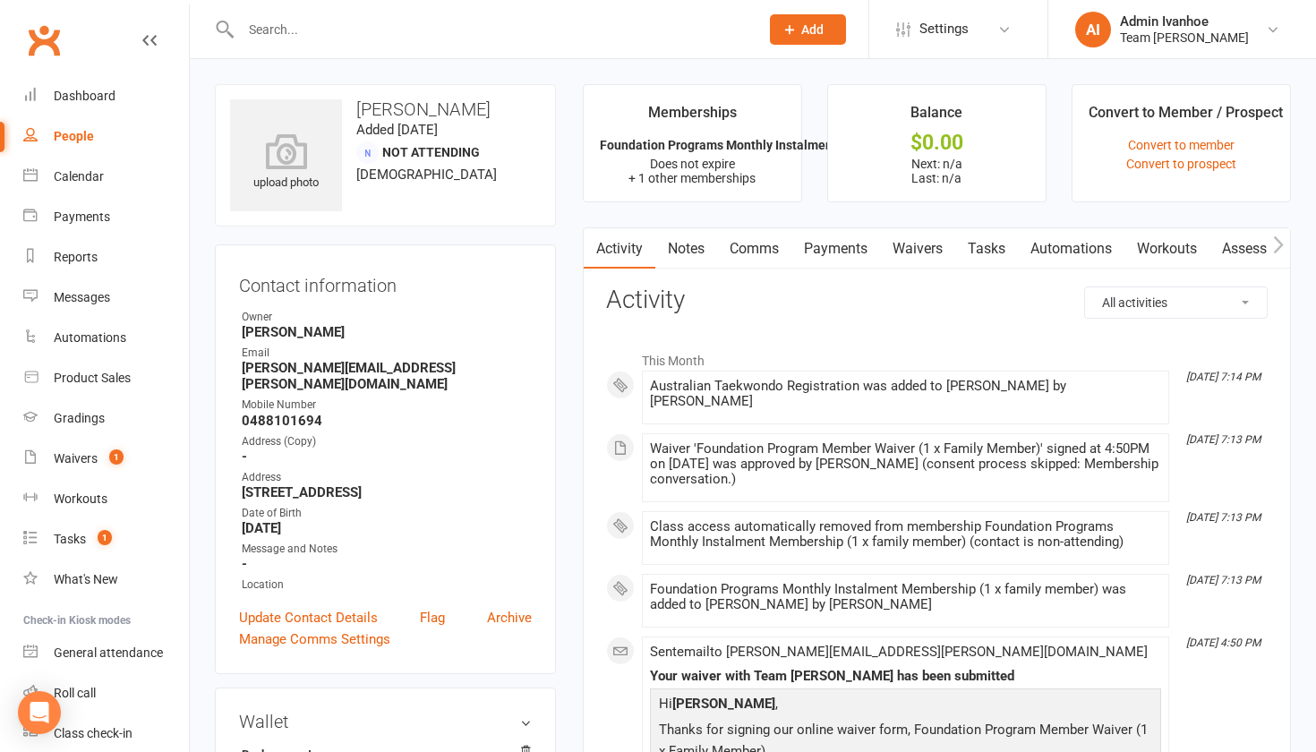
click at [770, 234] on link "Comms" at bounding box center [754, 248] width 74 height 41
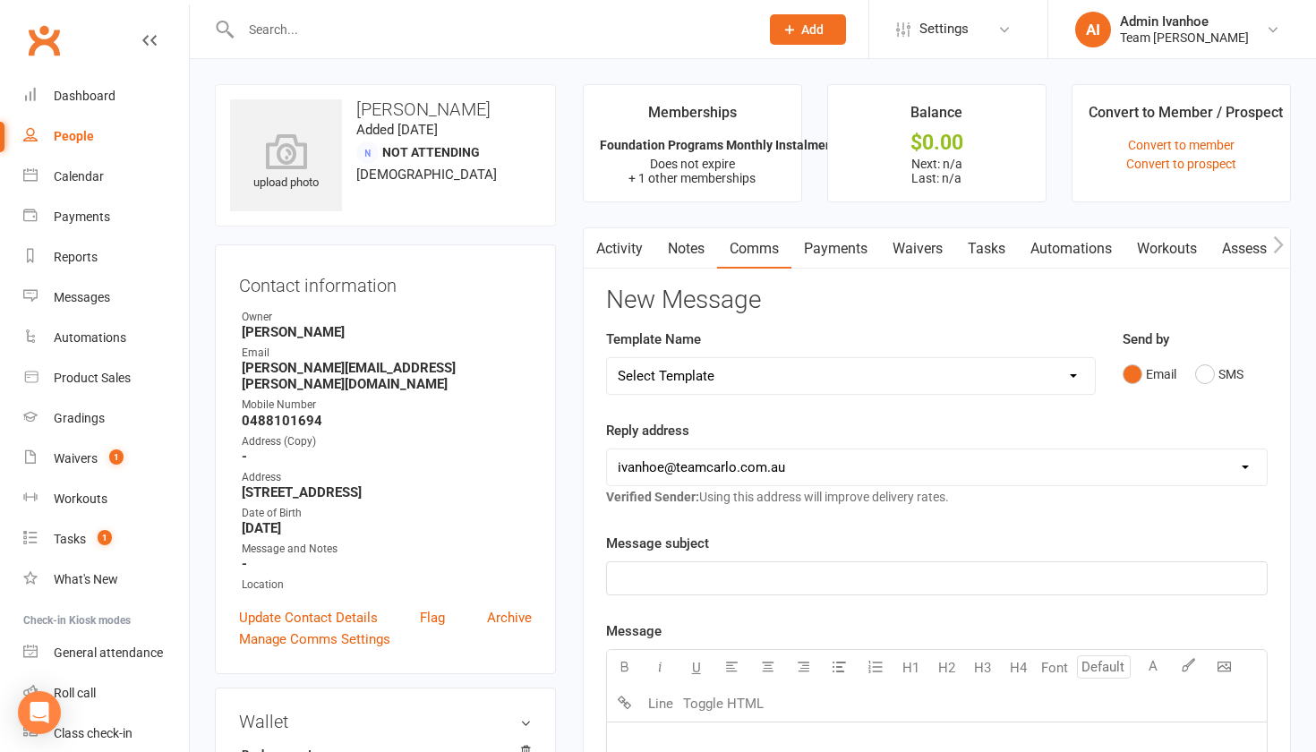
select select "44"
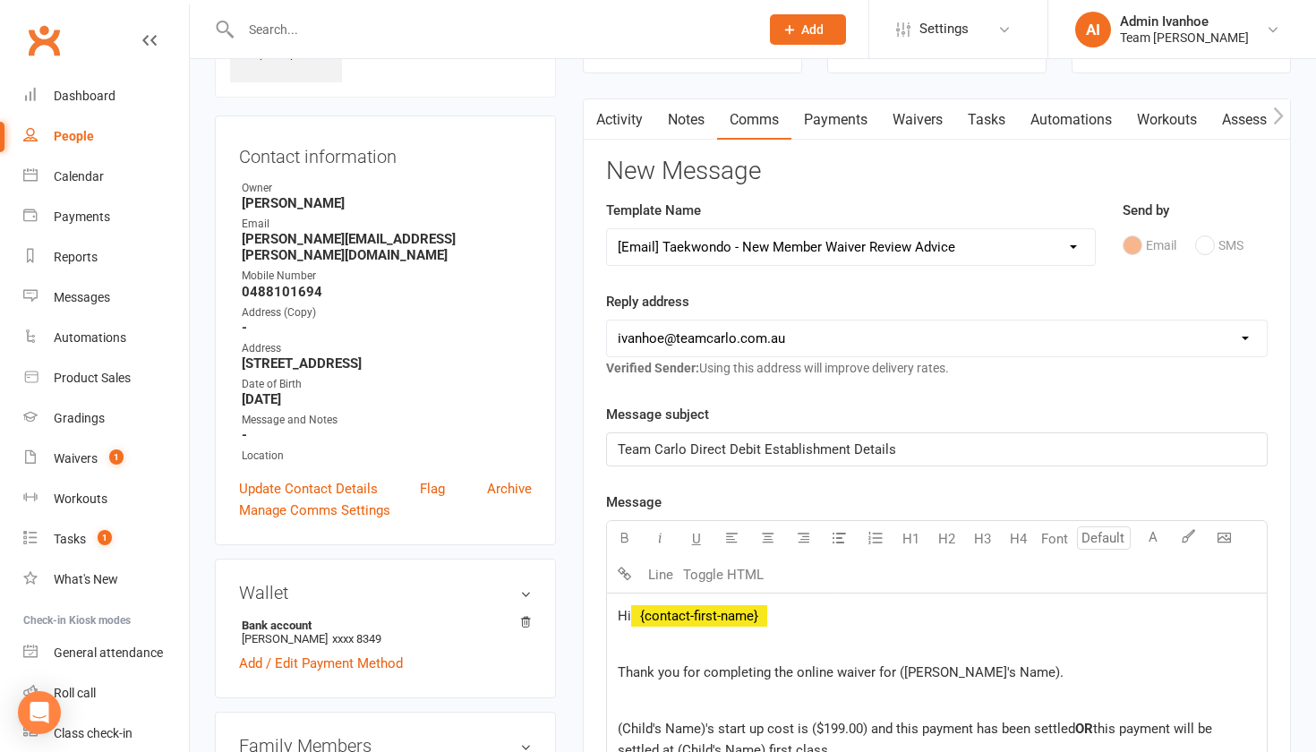
scroll to position [188, 0]
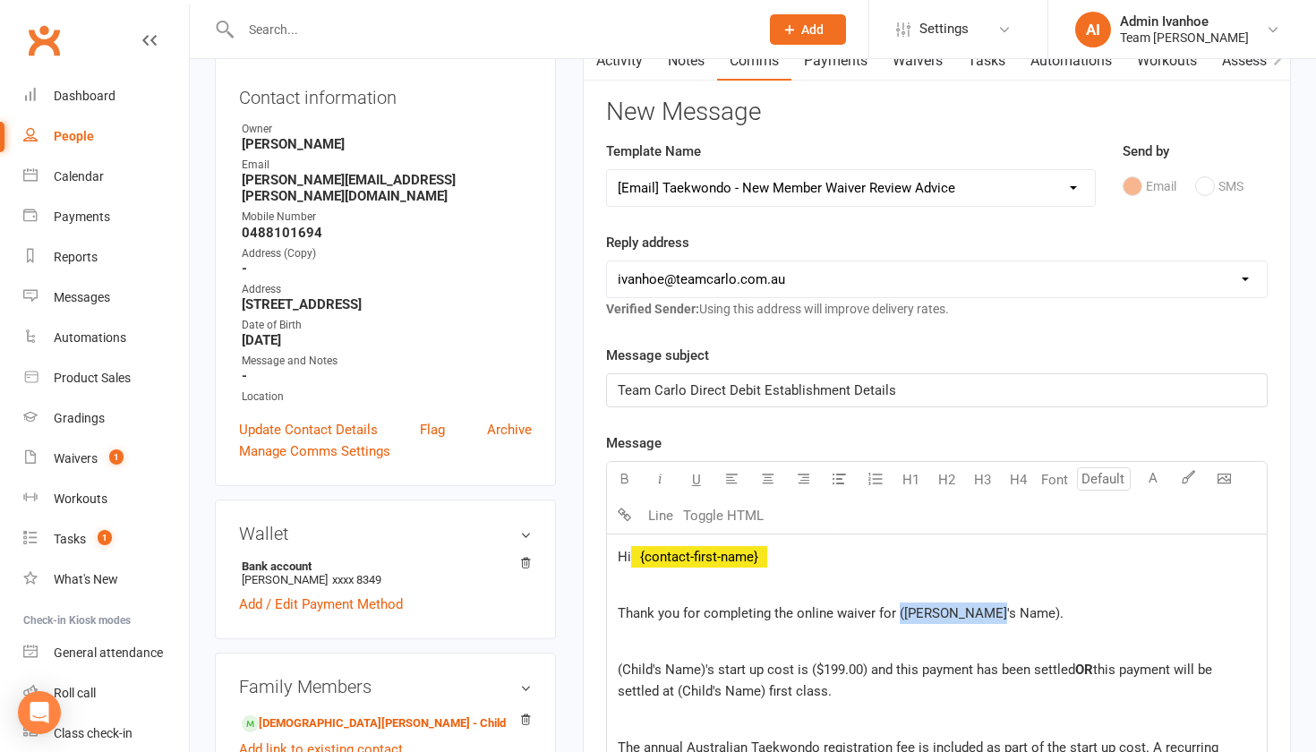
drag, startPoint x: 984, startPoint y: 609, endPoint x: 898, endPoint y: 611, distance: 86.0
click at [898, 611] on span "Thank you for completing the online waiver for (Child's Name)." at bounding box center [841, 613] width 446 height 16
drag, startPoint x: 705, startPoint y: 667, endPoint x: 617, endPoint y: 667, distance: 88.6
click at [618, 667] on span "(Child's Name)'s start up cost is ($199.00) and this payment has been settled" at bounding box center [846, 670] width 457 height 16
click at [628, 673] on span "CHristian's start up cost is ($199.00) and this payment has been settled" at bounding box center [830, 670] width 425 height 16
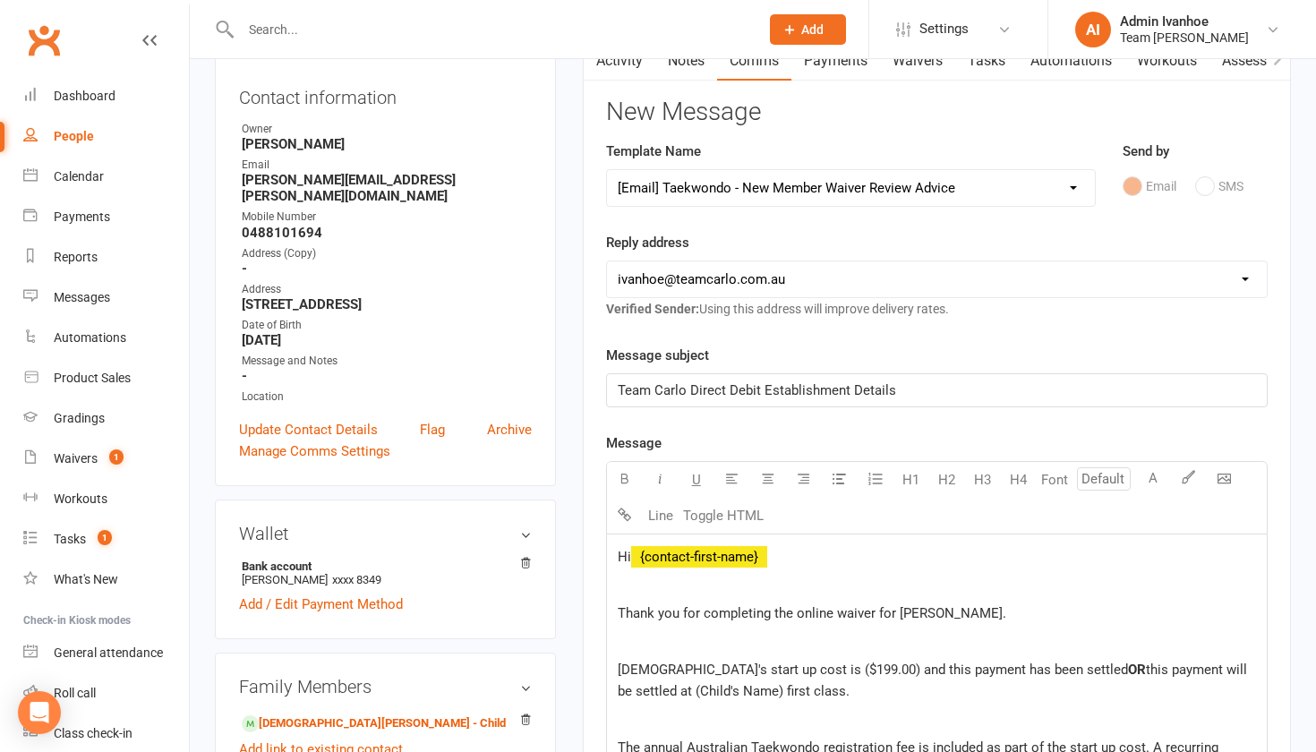
click at [782, 668] on span "Christian's start up cost is ($199.00) and this payment has been settled" at bounding box center [873, 670] width 510 height 16
click at [830, 668] on span "Christian's start up cost is $199.00) and this payment has been settled" at bounding box center [871, 670] width 506 height 16
drag, startPoint x: 825, startPoint y: 668, endPoint x: 989, endPoint y: 671, distance: 163.9
click at [989, 671] on span "Christian's start up cost is $199.00) and this payment has been settled" at bounding box center [871, 670] width 506 height 16
click at [827, 663] on span "Christian's start up cost is $199.00) and this payment has been settled" at bounding box center [871, 670] width 506 height 16
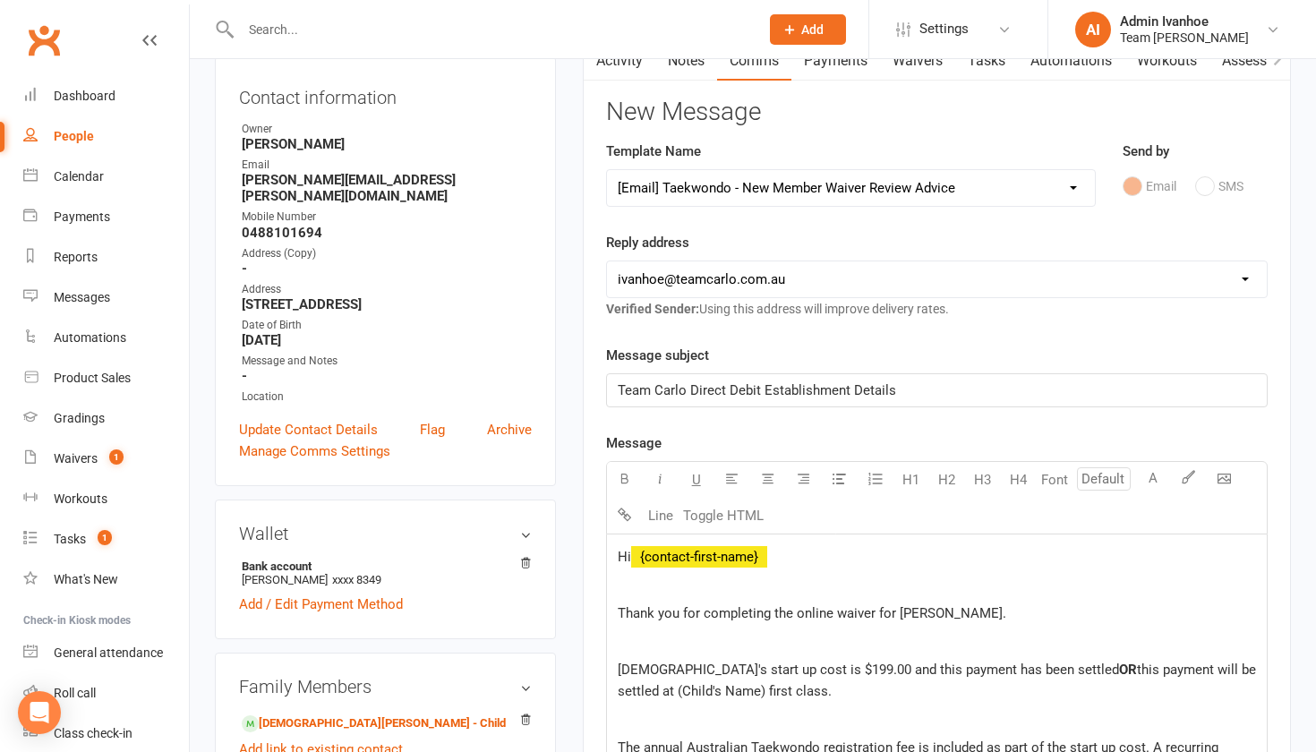
click at [801, 668] on span "Christian's start up cost is $199.00 and this payment has been settled" at bounding box center [868, 670] width 501 height 16
click at [1027, 669] on span "Christian's start up cost is $184.00 and this payment has been settled" at bounding box center [868, 670] width 501 height 16
drag, startPoint x: 1039, startPoint y: 667, endPoint x: 1040, endPoint y: 676, distance: 9.0
click at [1040, 678] on p "Christian's start up cost is $184.00 and this payment has been settled. OR this…" at bounding box center [937, 680] width 638 height 43
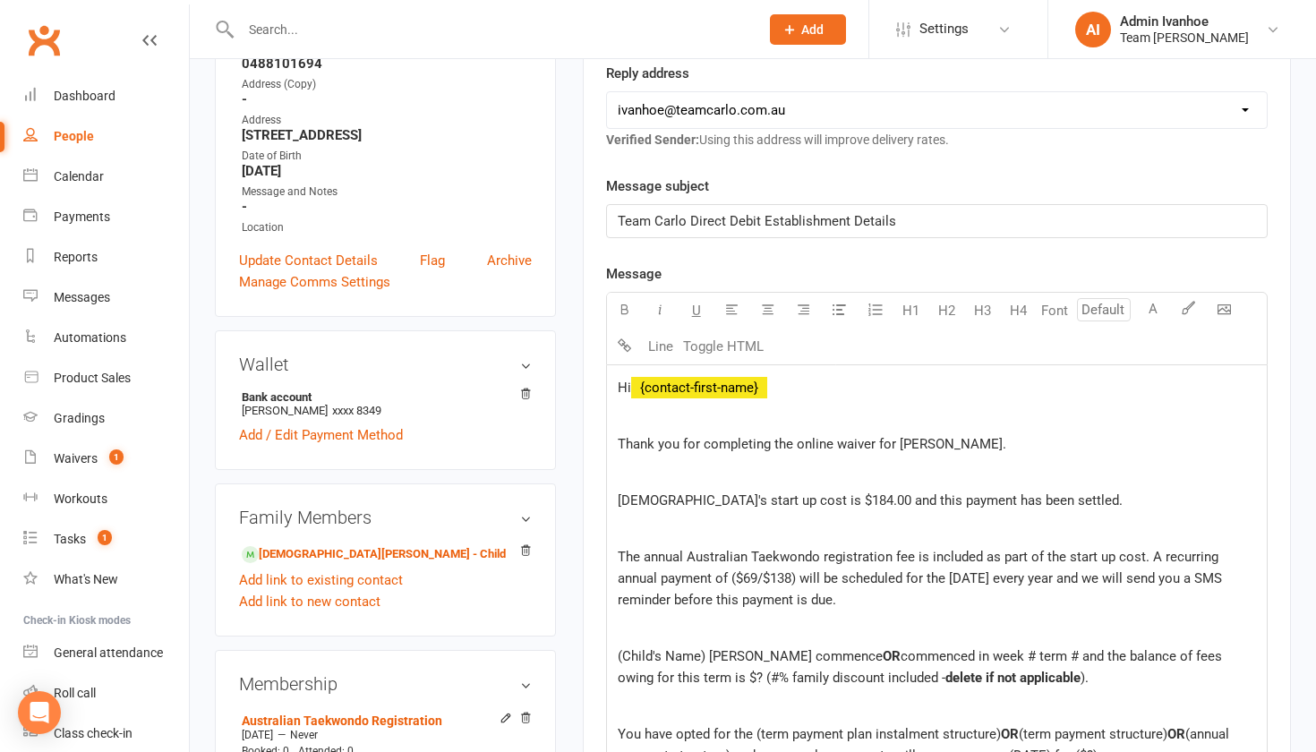
scroll to position [364, 0]
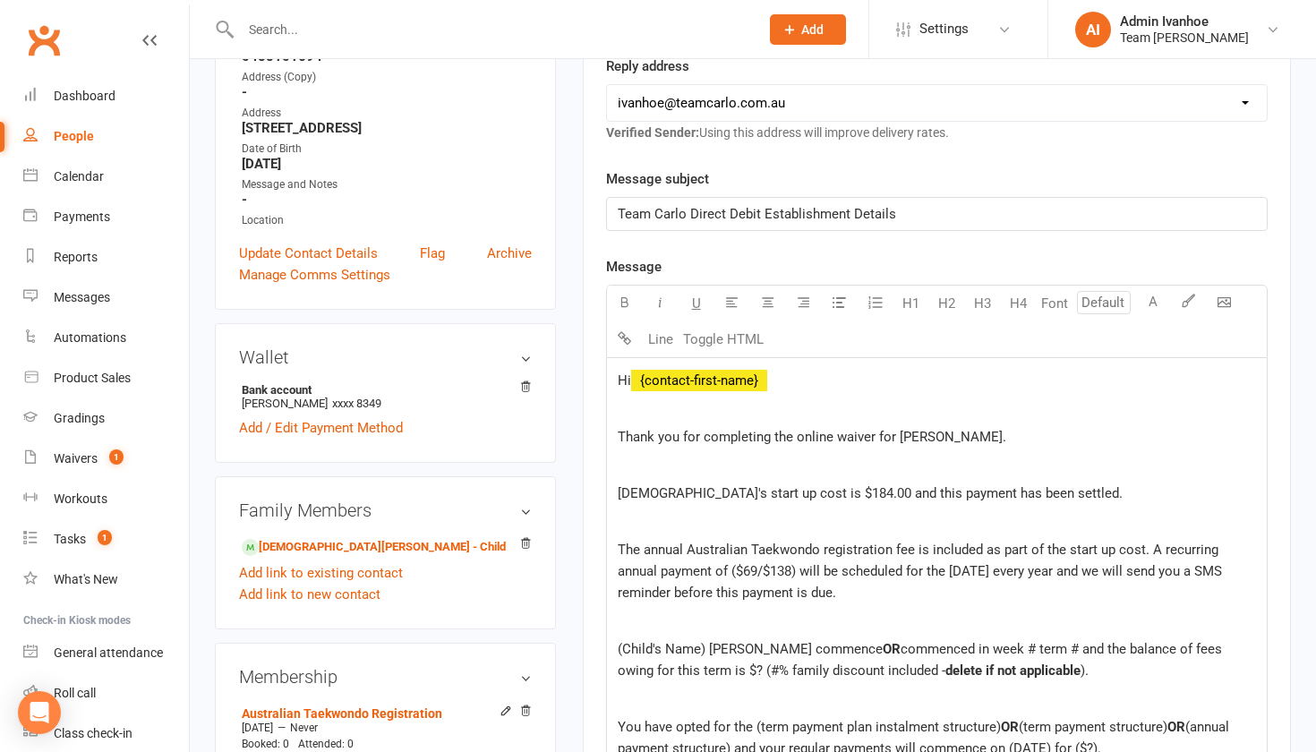
click at [738, 566] on span "The annual Australian Taekwondo registration fee is included as part of the sta…" at bounding box center [922, 571] width 608 height 59
click at [795, 572] on span "The annual Australian Taekwondo registration fee is included as part of the sta…" at bounding box center [920, 571] width 604 height 59
drag, startPoint x: 706, startPoint y: 647, endPoint x: 616, endPoint y: 647, distance: 90.4
drag, startPoint x: 675, startPoint y: 645, endPoint x: 782, endPoint y: 649, distance: 106.6
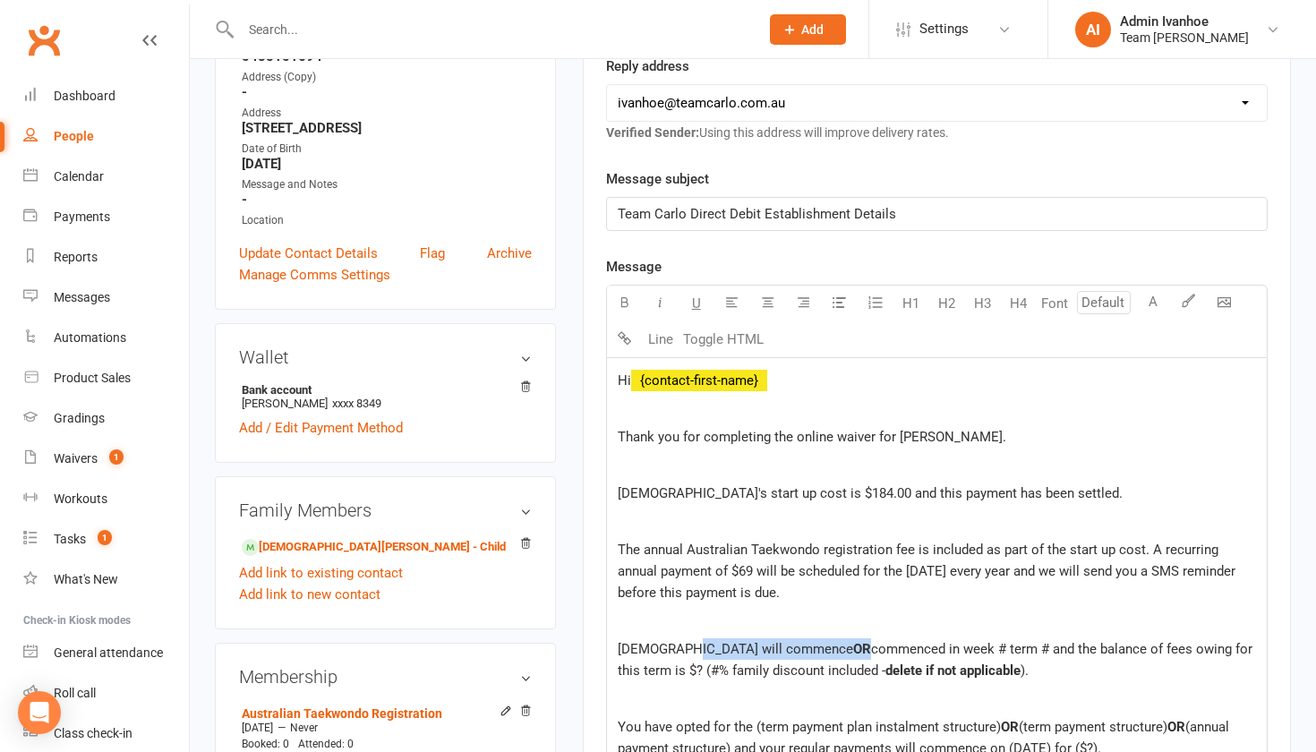
click at [782, 649] on p "Christian will commence OR commenced in week # term # and the balance of fees o…" at bounding box center [937, 659] width 638 height 43
click at [805, 645] on span "Christian commenced in week # term # and the balance of fees owing for this ter…" at bounding box center [927, 660] width 618 height 38
click at [847, 646] on span "Christian commenced in week 3 term # and the balance of fees owing for this ter…" at bounding box center [926, 660] width 617 height 38
click at [1138, 651] on span "Christian commenced in week 3 term 3 and the balance of fees owing for this ter…" at bounding box center [939, 660] width 642 height 38
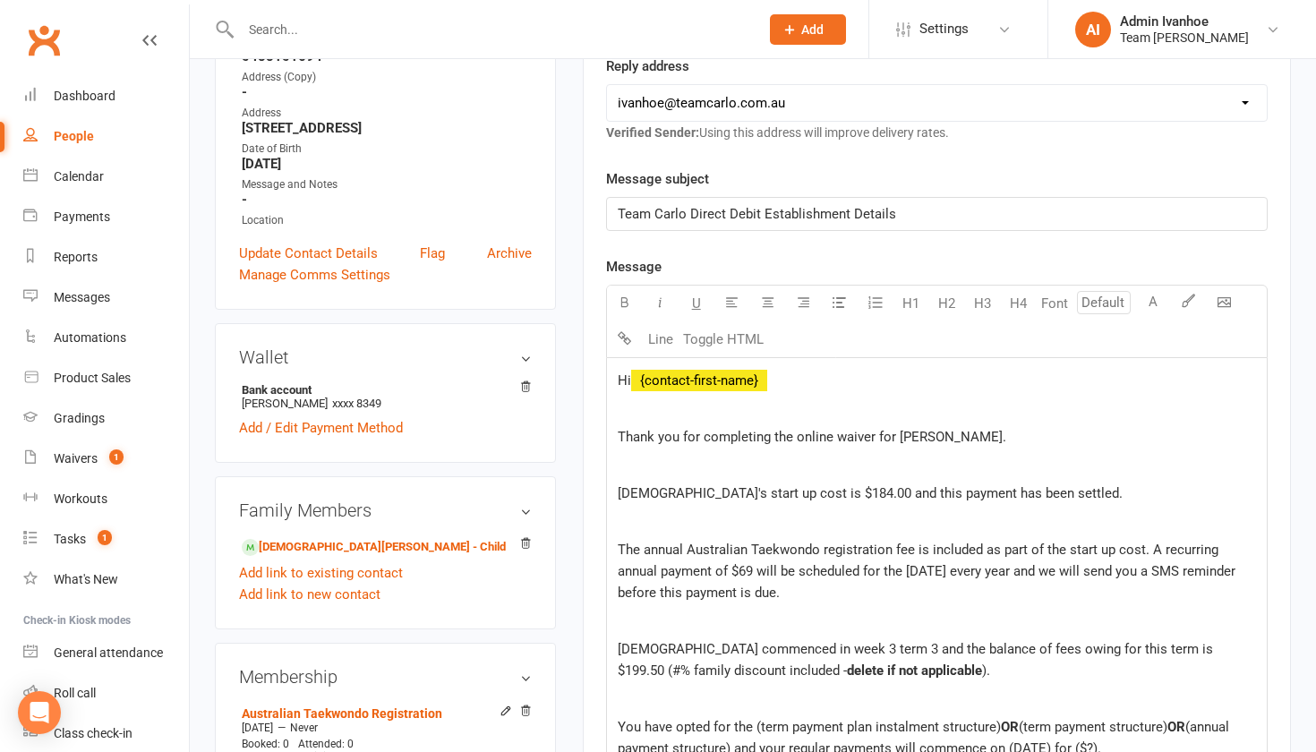
click at [1182, 658] on p "Christian commenced in week 3 term 3 and the balance of fees owing for this ter…" at bounding box center [937, 659] width 638 height 43
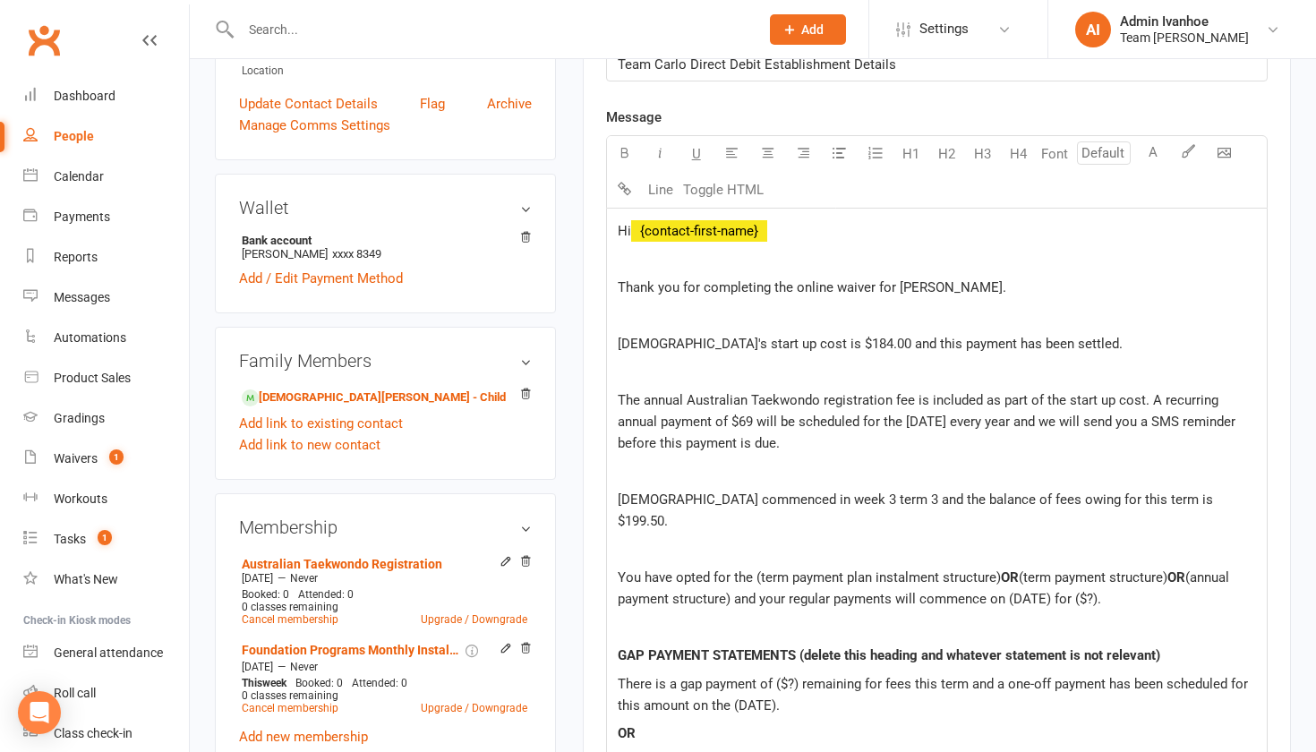
scroll to position [519, 0]
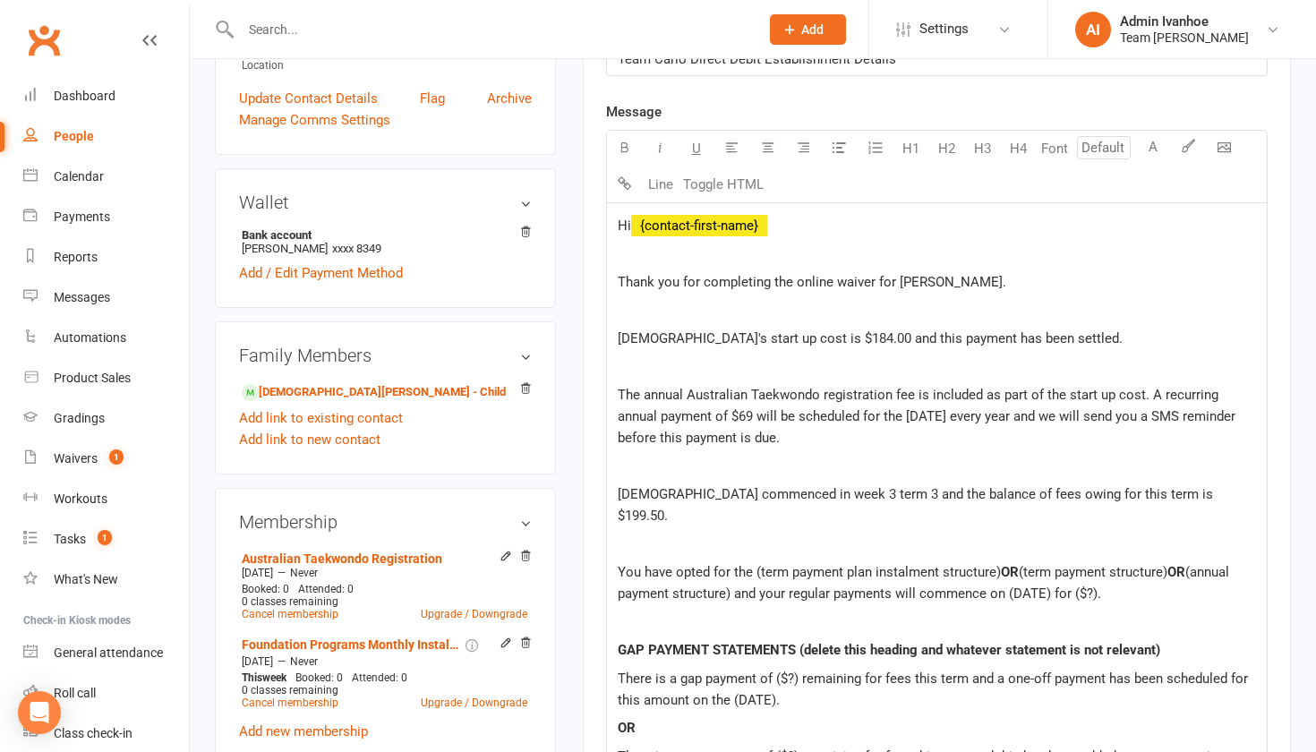
click at [758, 564] on span "You have opted for the (term payment plan instalment structure)" at bounding box center [809, 572] width 383 height 16
drag, startPoint x: 991, startPoint y: 551, endPoint x: 730, endPoint y: 565, distance: 260.9
click at [730, 565] on p "You have opted for the term payment plan instalment structure) OR (term payment…" at bounding box center [937, 582] width 638 height 43
click at [678, 577] on span "You have opted for the term payment plan instalment structure and your regular …" at bounding box center [935, 583] width 634 height 38
click at [726, 573] on span "You have opted for the term payment plan instalment structure and your regular …" at bounding box center [935, 583] width 634 height 38
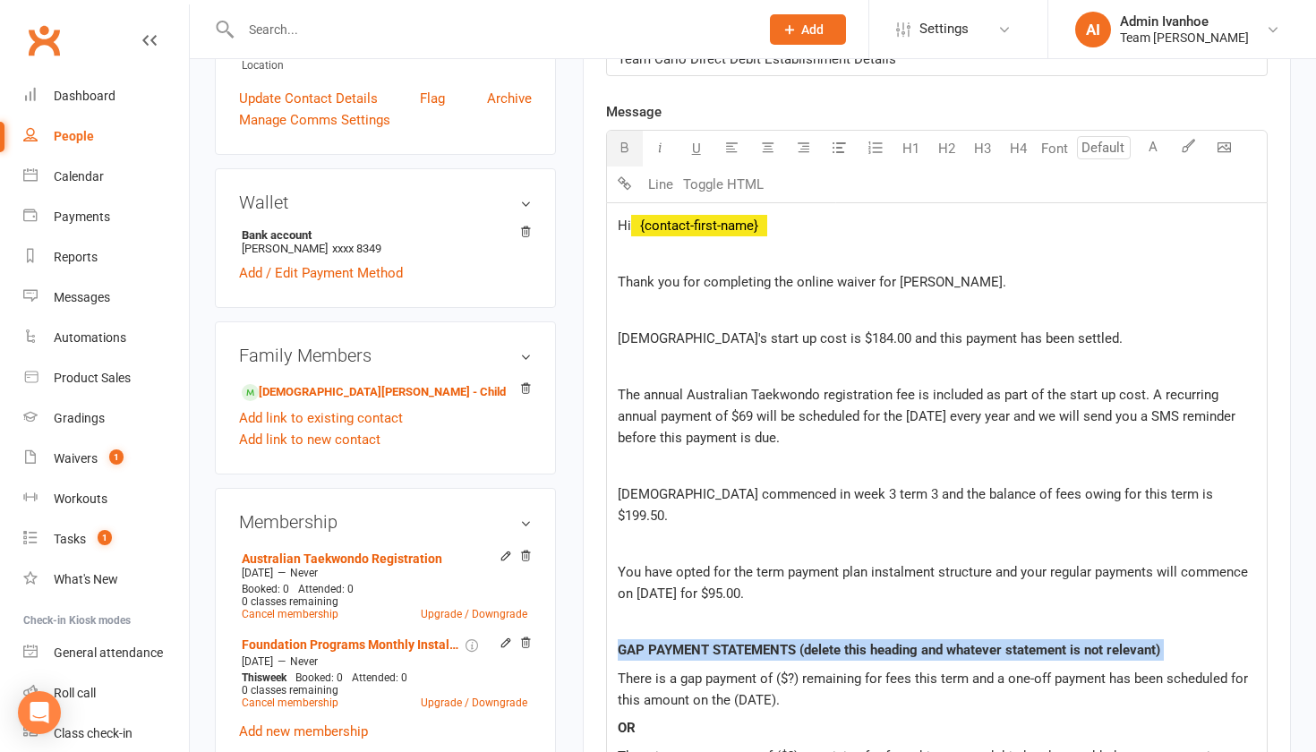
drag, startPoint x: 615, startPoint y: 626, endPoint x: 1002, endPoint y: 634, distance: 386.8
click at [1002, 634] on div "Hi ﻿ {contact-first-name} Thank you for completing the online waiver for Christ…" at bounding box center [937, 659] width 660 height 912
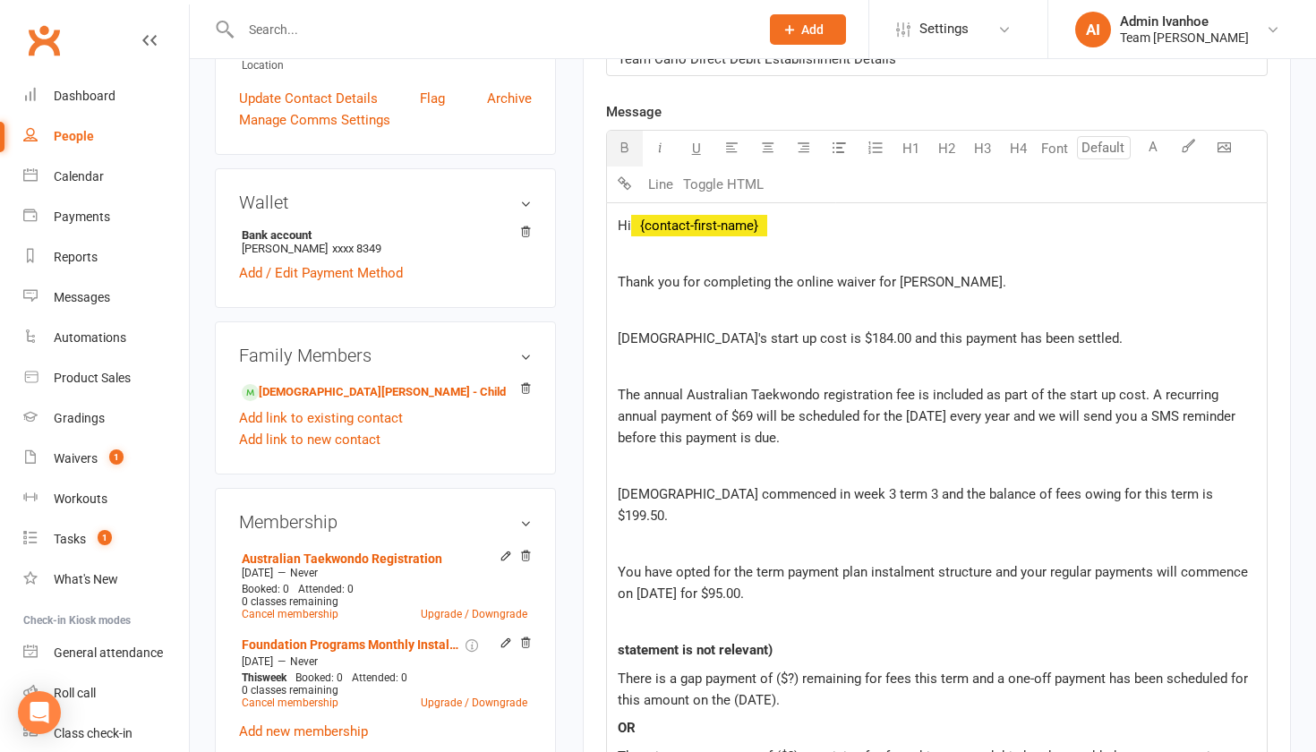
drag, startPoint x: 840, startPoint y: 630, endPoint x: 812, endPoint y: 619, distance: 30.1
click at [812, 639] on p "statement is not relevant)" at bounding box center [937, 649] width 638 height 21
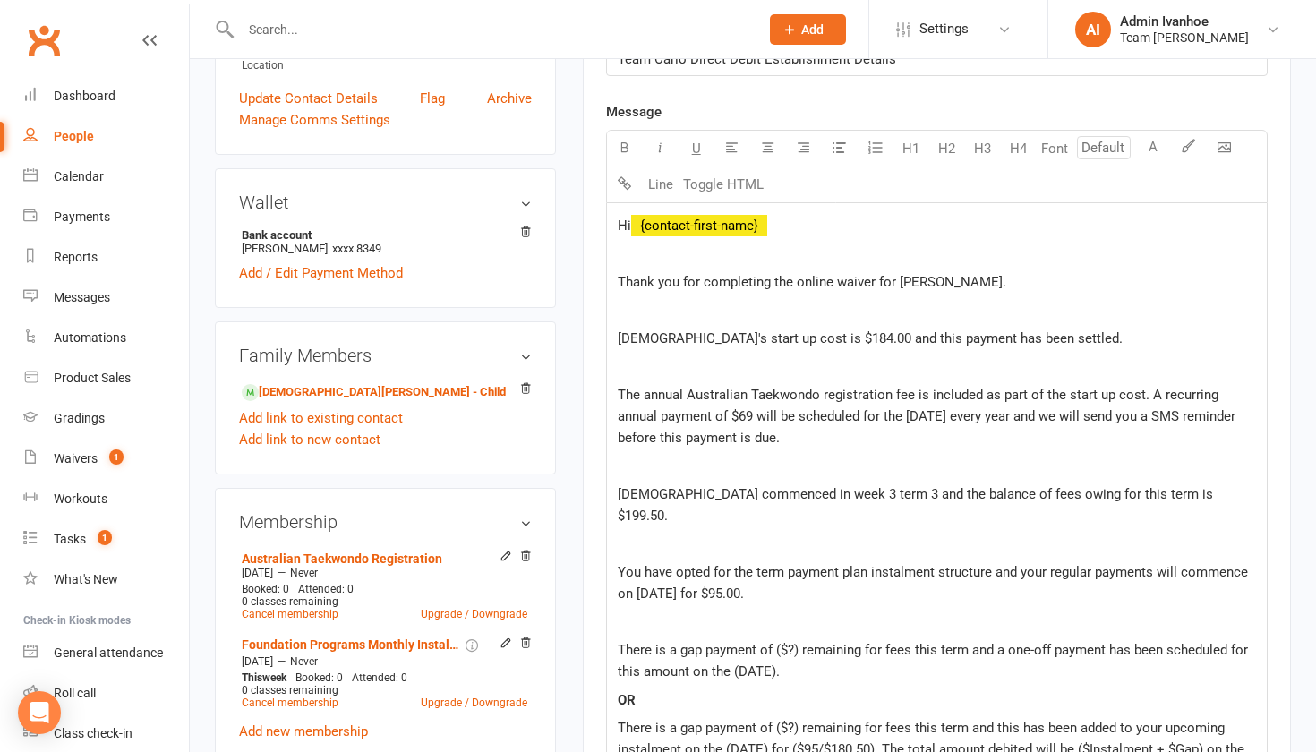
click at [796, 642] on span "There is a gap payment of ($?) remaining for fees this term and a one-off payme…" at bounding box center [935, 661] width 634 height 38
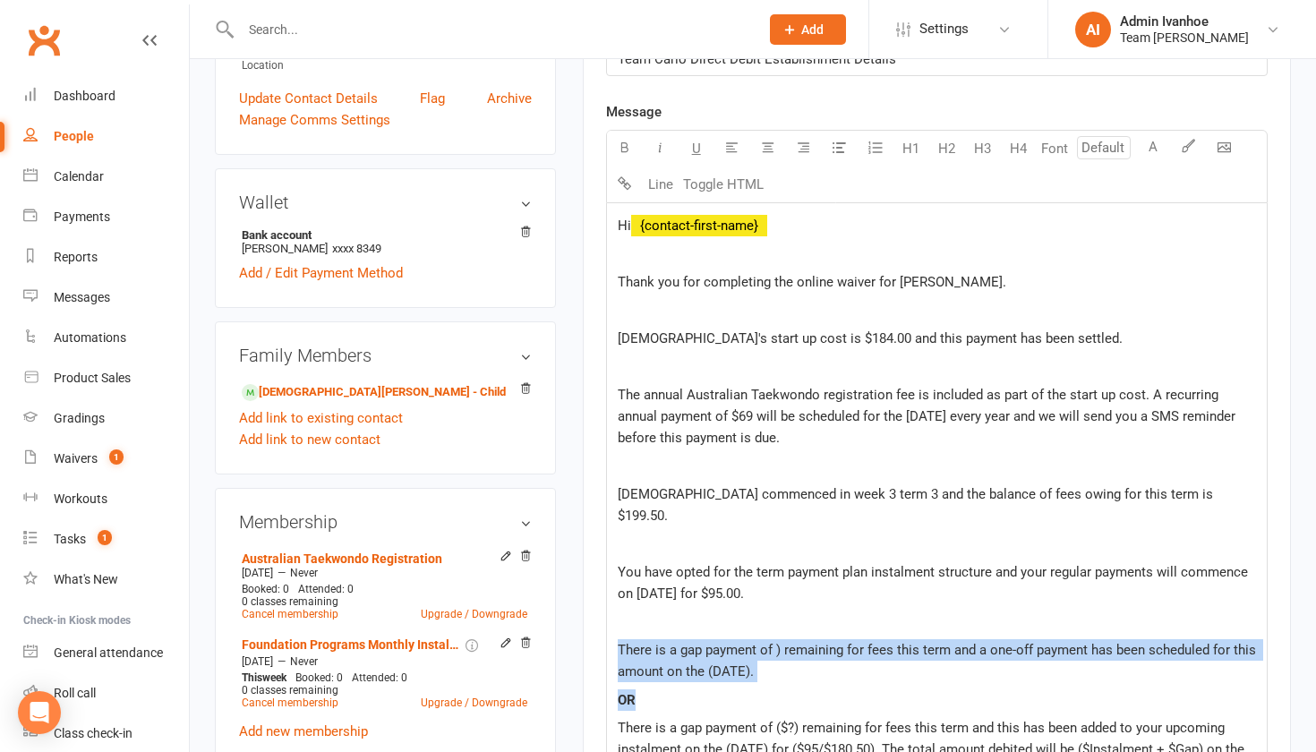
drag, startPoint x: 646, startPoint y: 686, endPoint x: 619, endPoint y: 616, distance: 75.1
click at [619, 616] on div "Hi ﻿ {contact-first-name} Thank you for completing the online waiver for Christ…" at bounding box center [937, 645] width 660 height 884
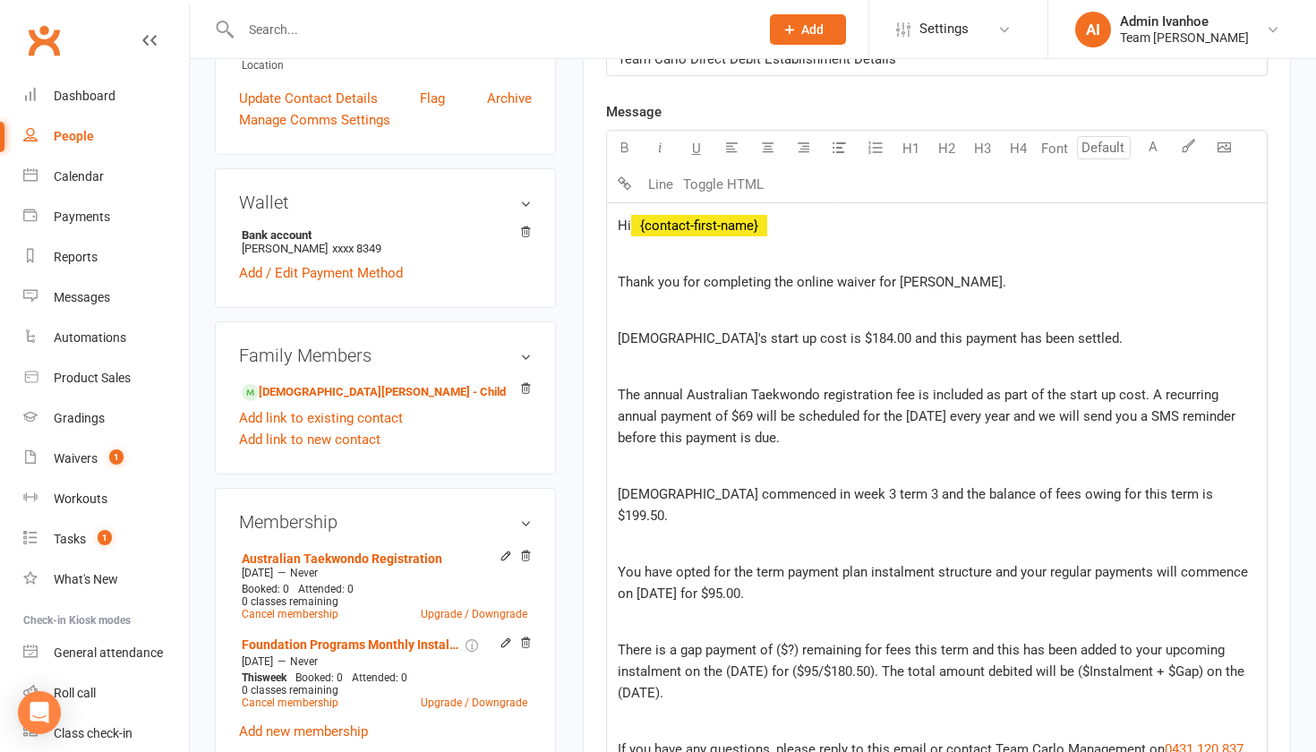
click at [797, 642] on span "There is a gap payment of ($?) remaining for fees this term and this has been a…" at bounding box center [933, 671] width 630 height 59
click at [766, 649] on span "There is a gap payment of $9.50 remaining for fees this term and this has been …" at bounding box center [933, 671] width 630 height 59
click at [798, 649] on span "There is a gap payment of $9.50 remaining for fees this term and this has been …" at bounding box center [932, 671] width 628 height 59
click at [876, 651] on span "There is a gap payment of $9.50 remaining for fees this term and this has been …" at bounding box center [930, 671] width 624 height 59
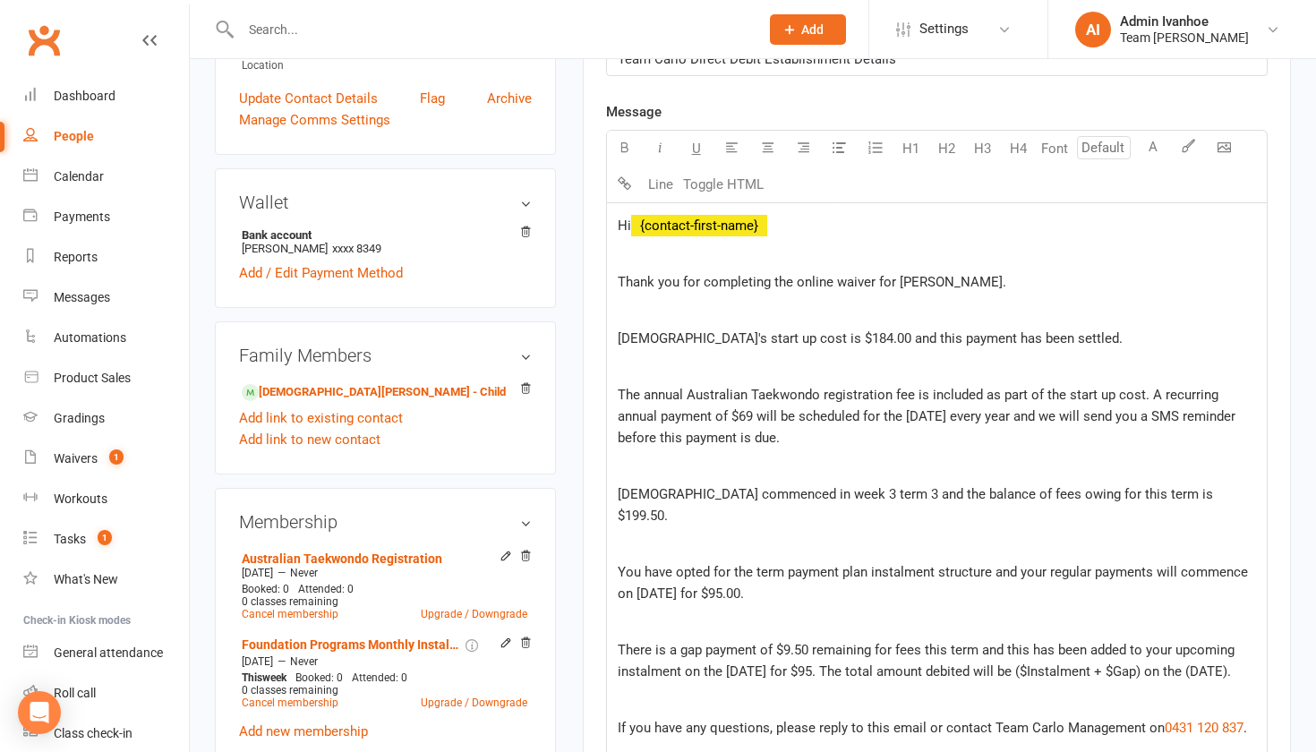
click at [1144, 649] on span "There is a gap payment of $9.50 remaining for fees this term and this has been …" at bounding box center [928, 661] width 620 height 38
click at [1149, 646] on span "There is a gap payment of $9.50 remaining for fees this term and this has been …" at bounding box center [928, 661] width 620 height 38
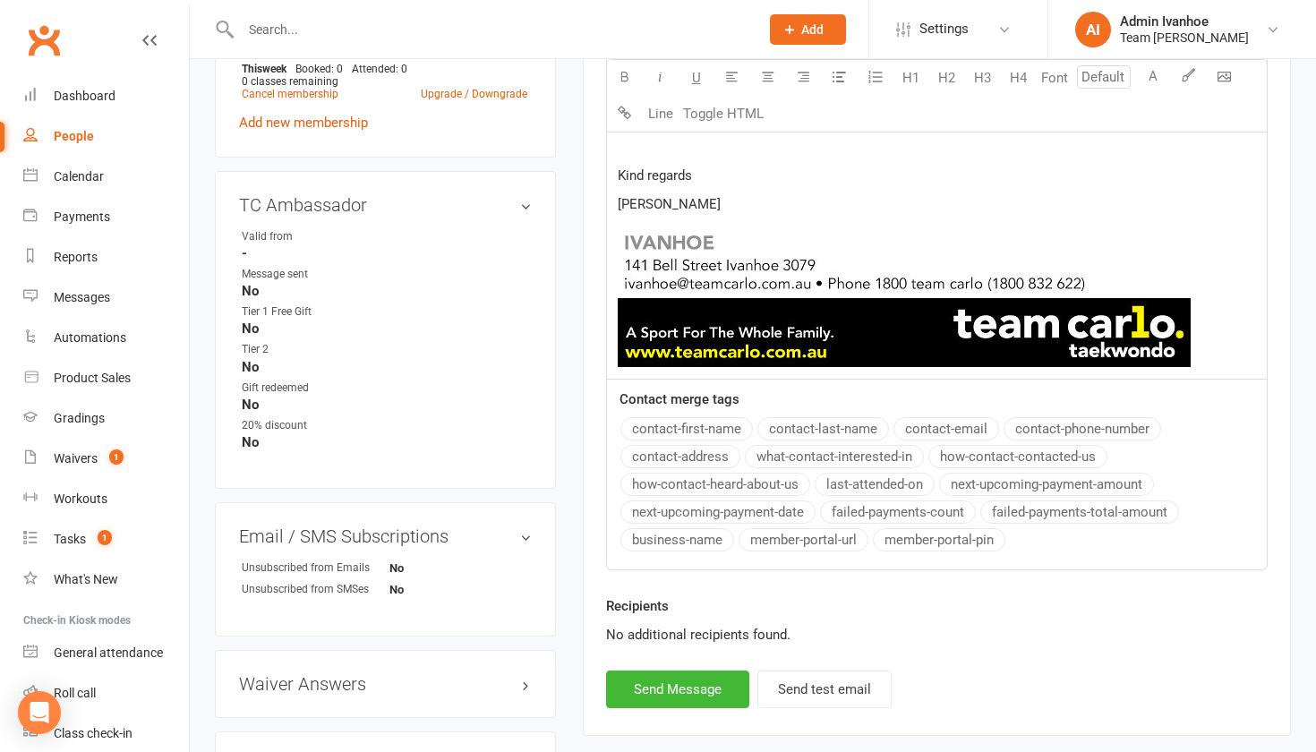
scroll to position [1202, 0]
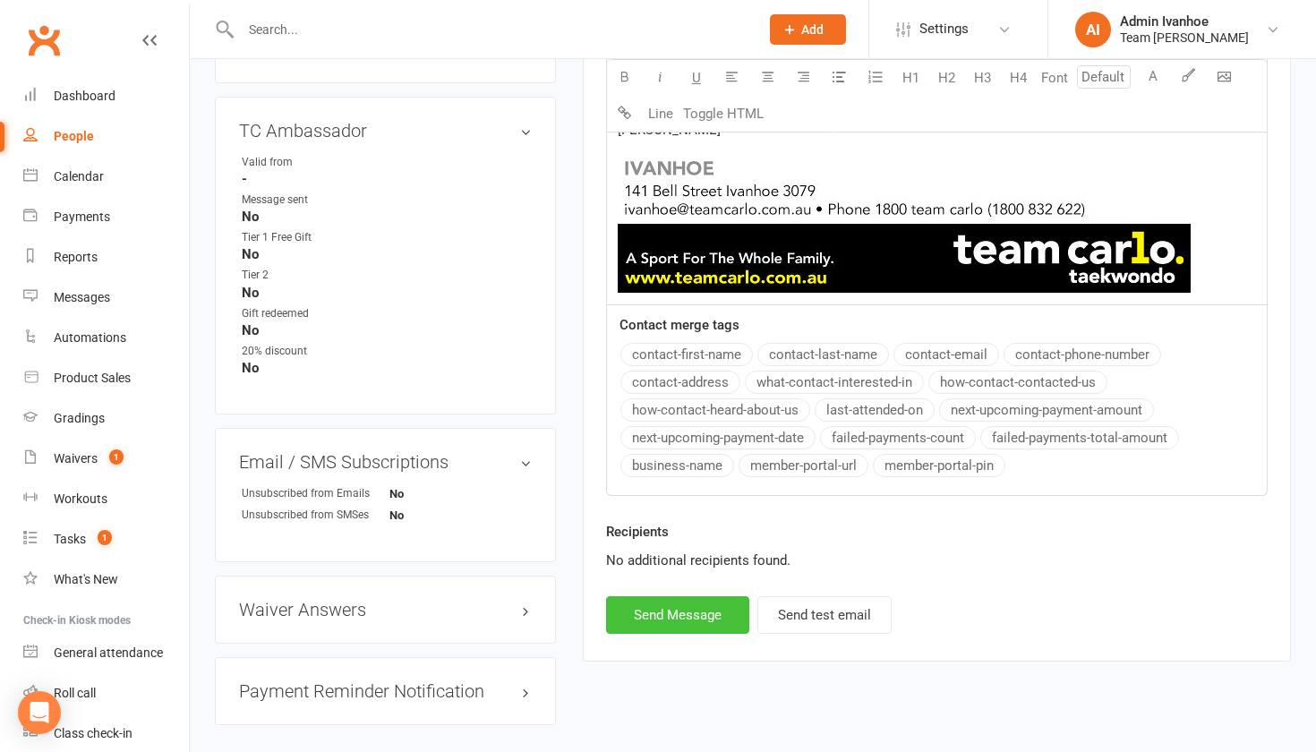
click at [722, 596] on button "Send Message" at bounding box center [677, 615] width 143 height 38
select select
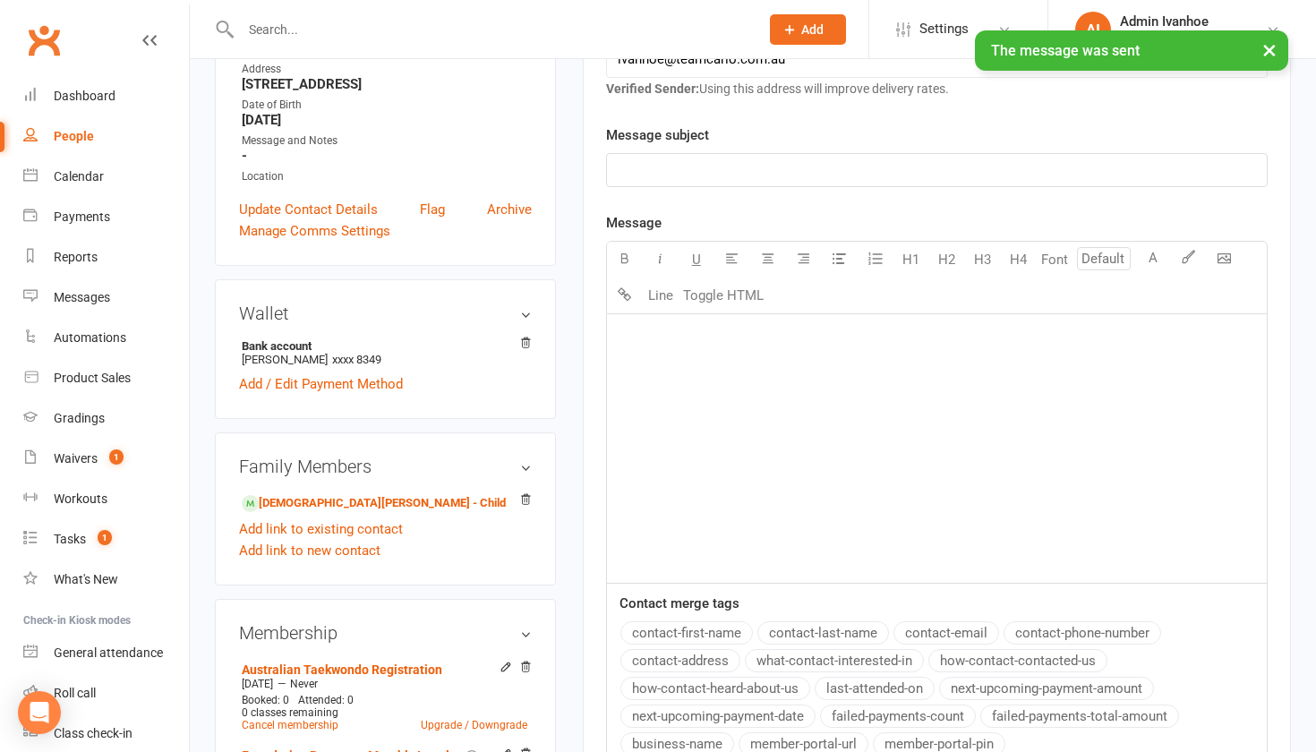
scroll to position [404, 0]
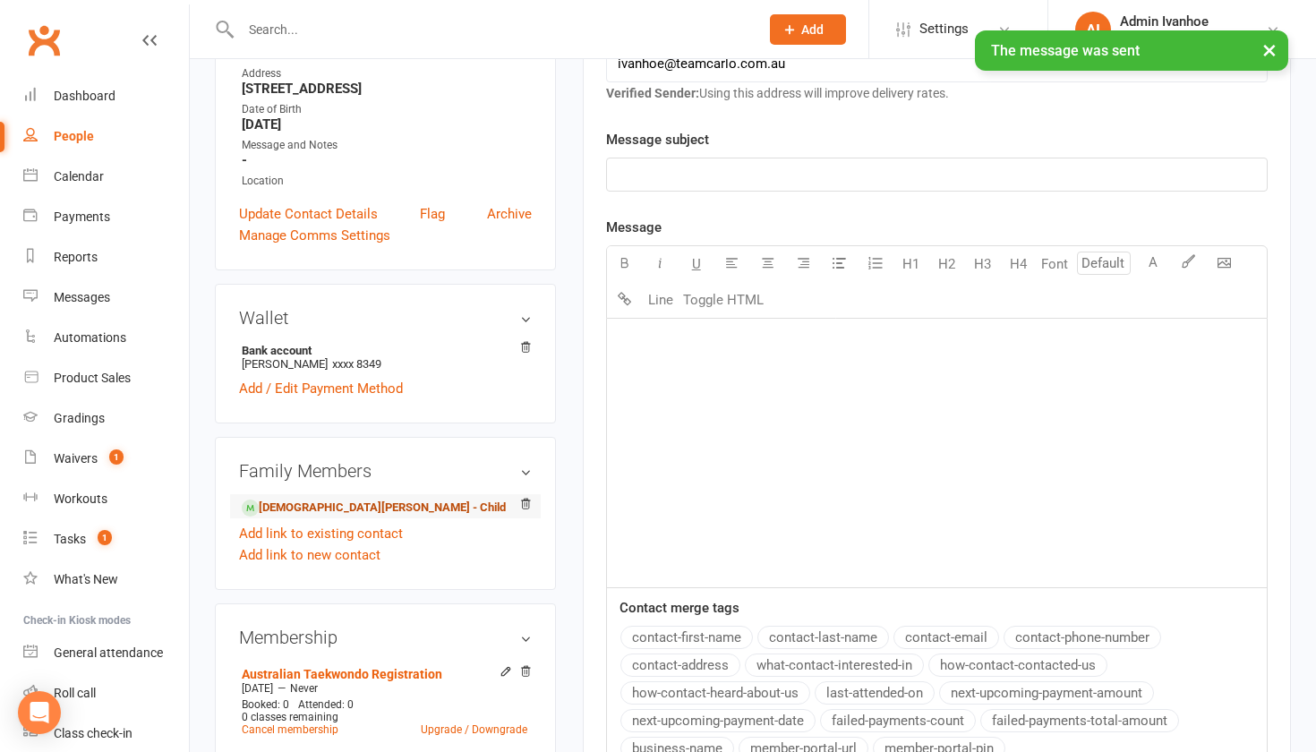
click at [276, 499] on link "Christian Nesci - Child" at bounding box center [374, 508] width 264 height 19
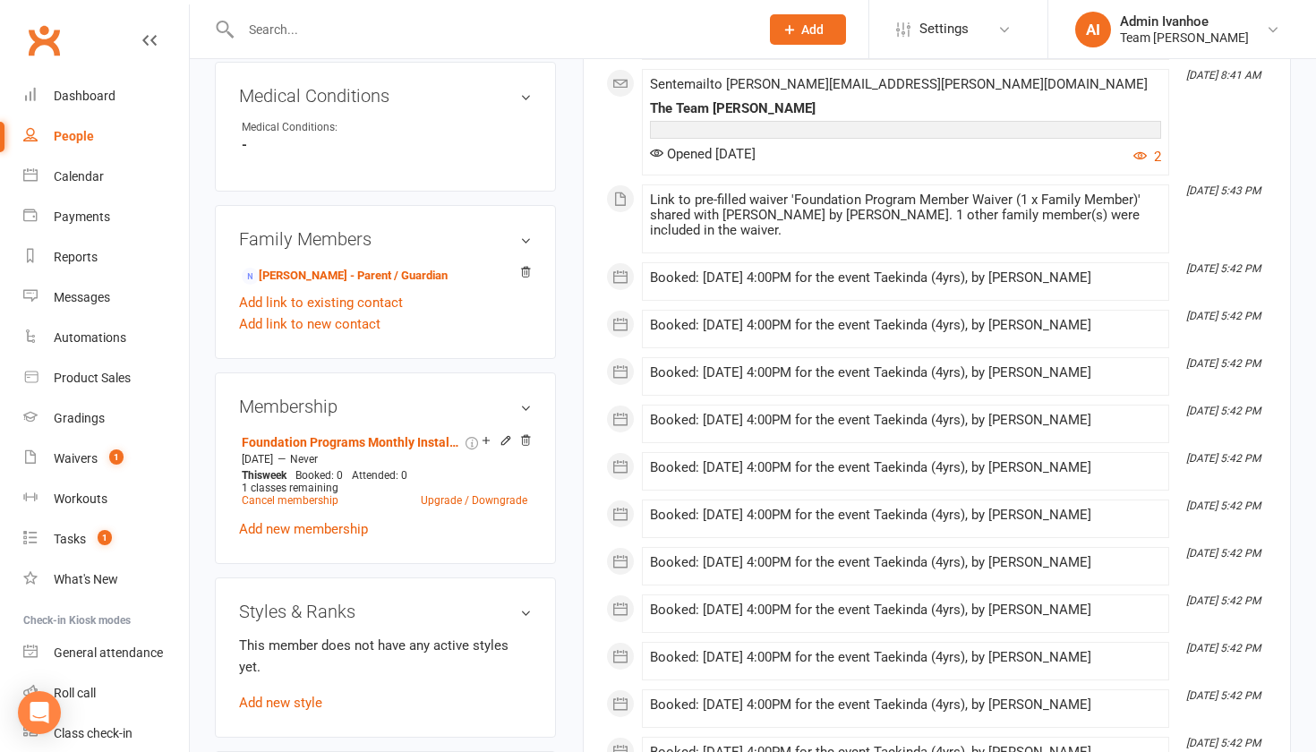
scroll to position [1102, 1]
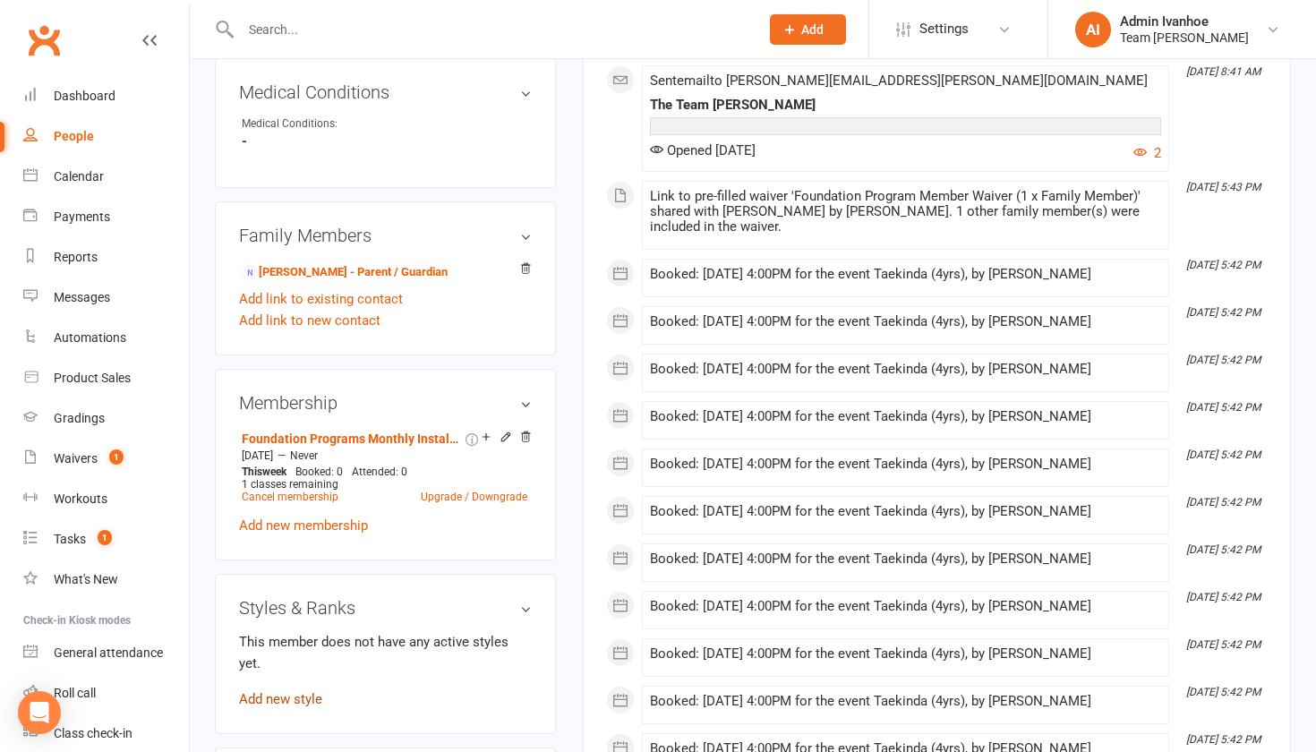
click at [303, 691] on link "Add new style" at bounding box center [280, 699] width 83 height 16
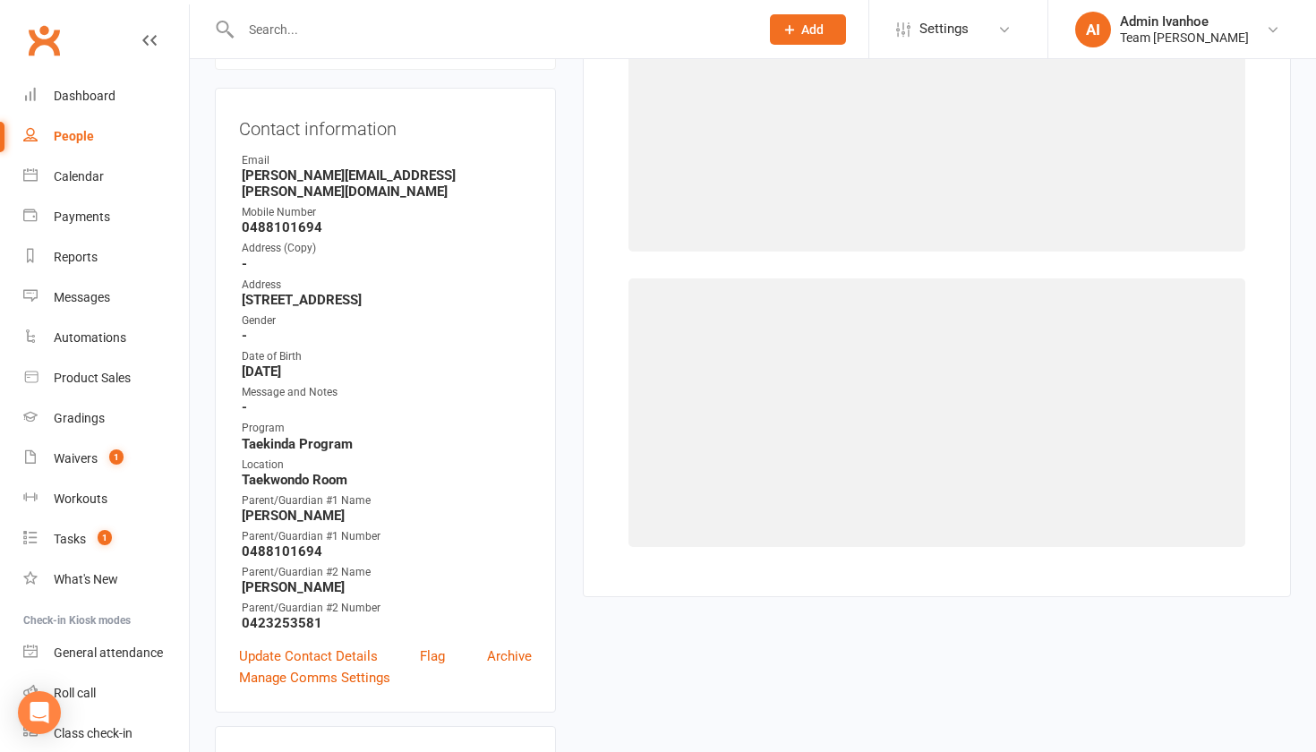
scroll to position [152, 0]
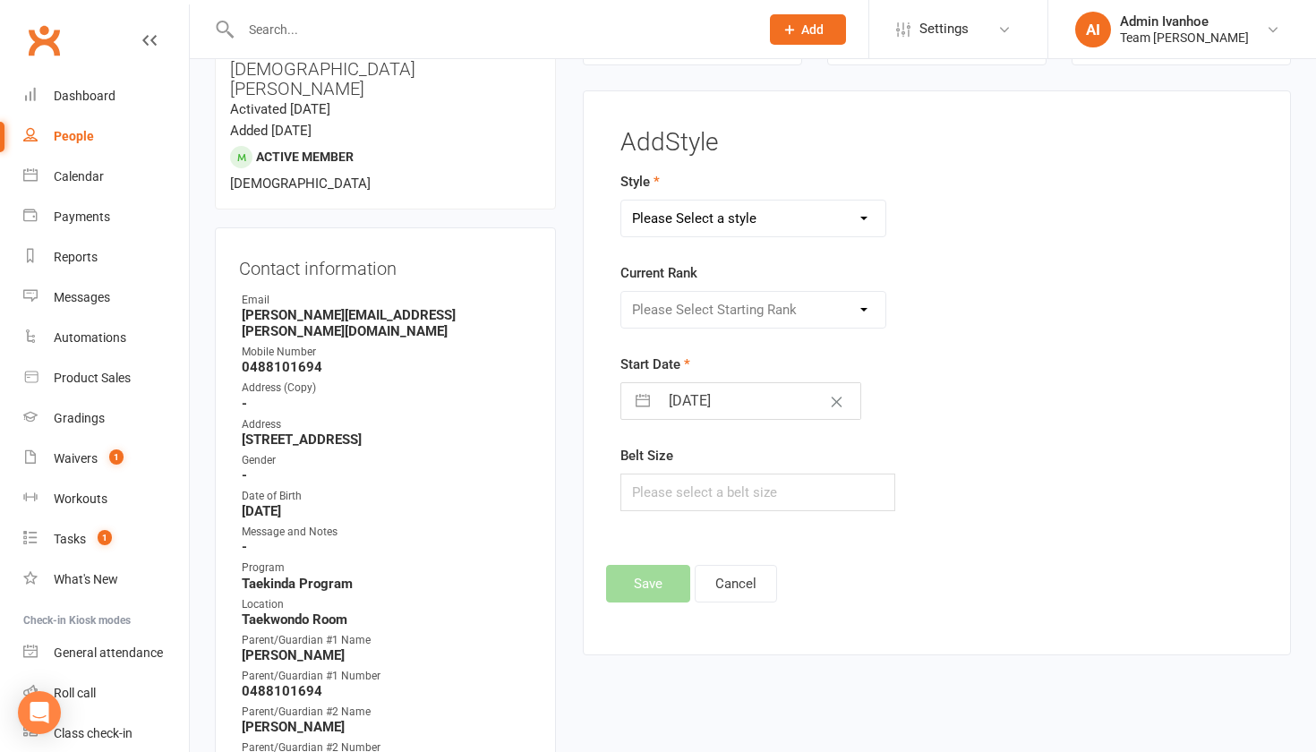
select select "1358"
select select "13327"
click at [692, 411] on input "13 Aug 2025" at bounding box center [759, 401] width 201 height 36
select select "6"
select select "2025"
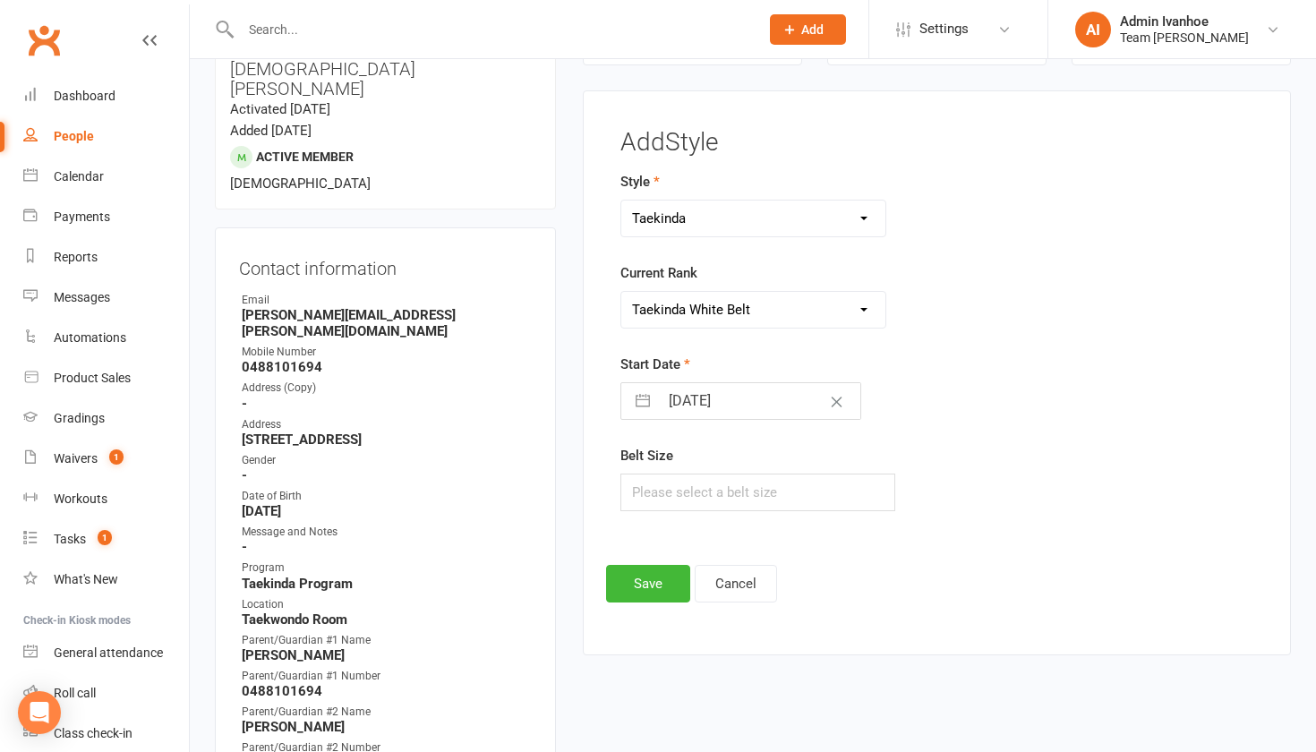
select select "7"
select select "2025"
select select "8"
select select "2025"
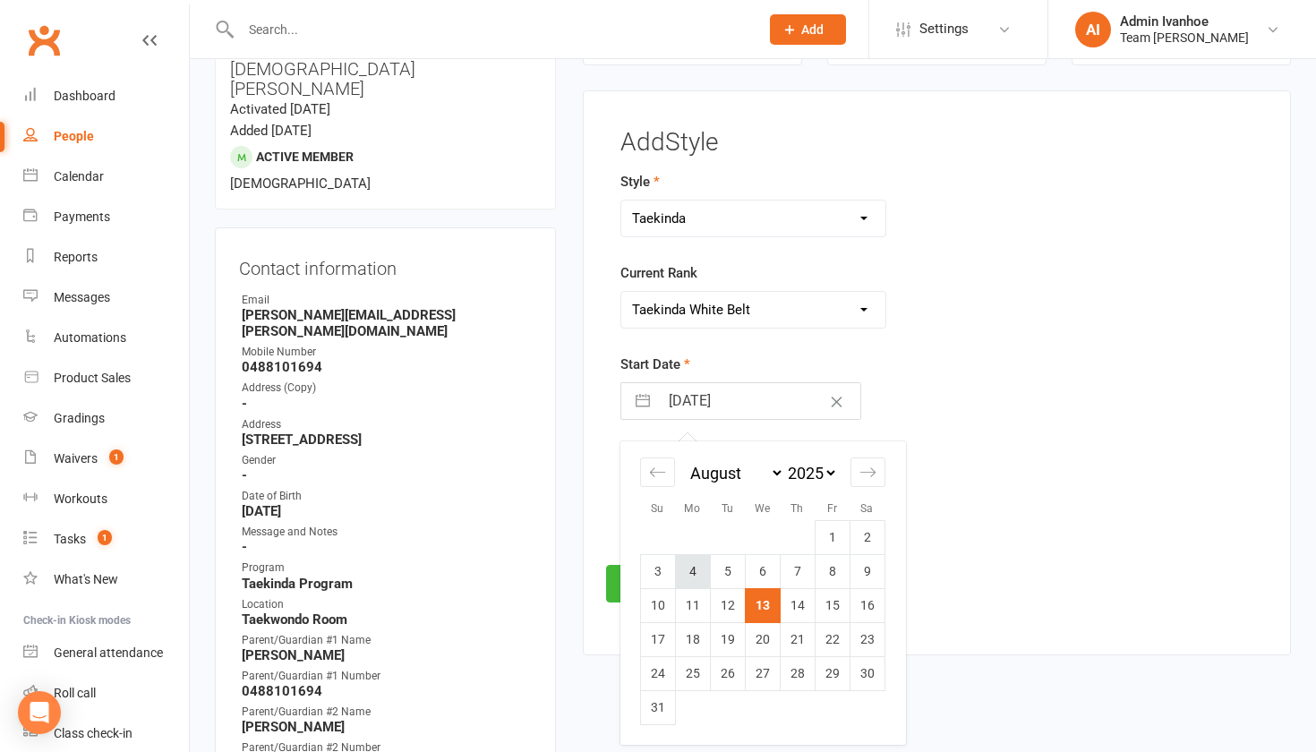
click at [680, 574] on td "4" at bounding box center [692, 571] width 35 height 34
type input "04 Aug 2025"
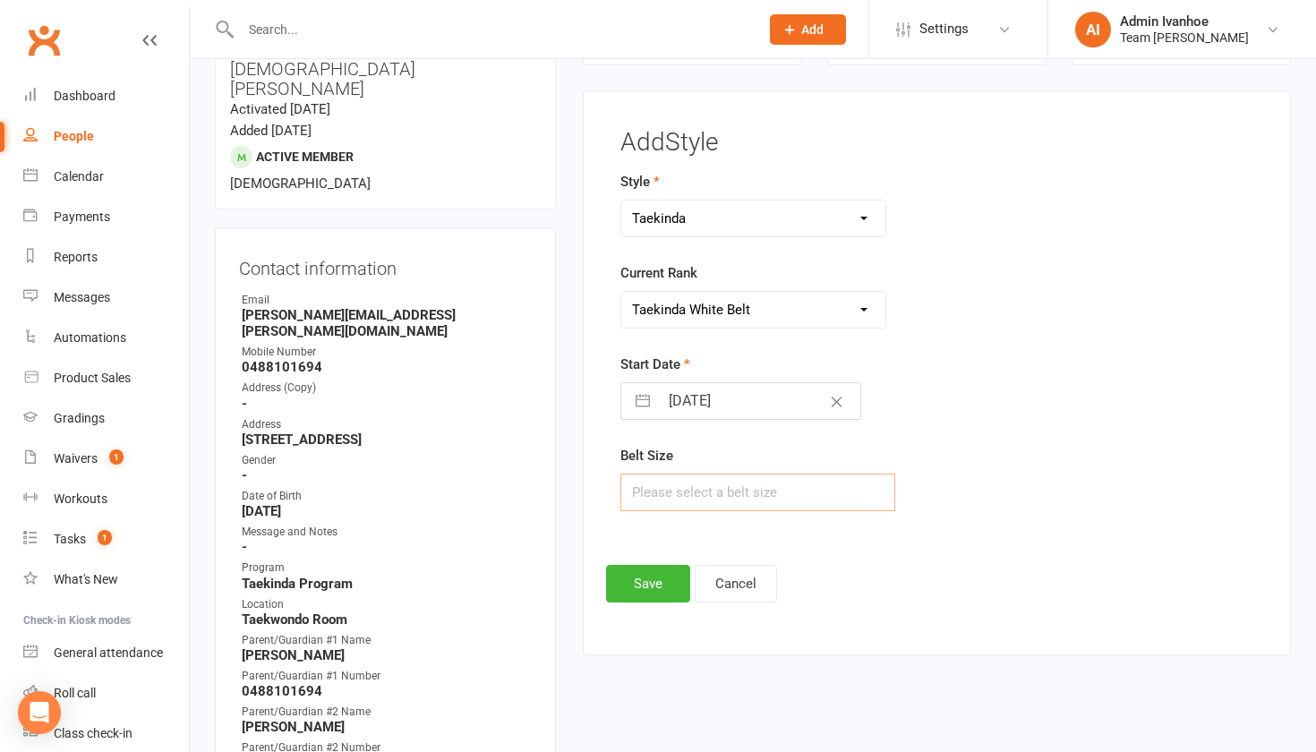
click at [679, 506] on input "text" at bounding box center [758, 493] width 276 height 38
type input "2"
click at [651, 579] on button "Save" at bounding box center [648, 584] width 84 height 38
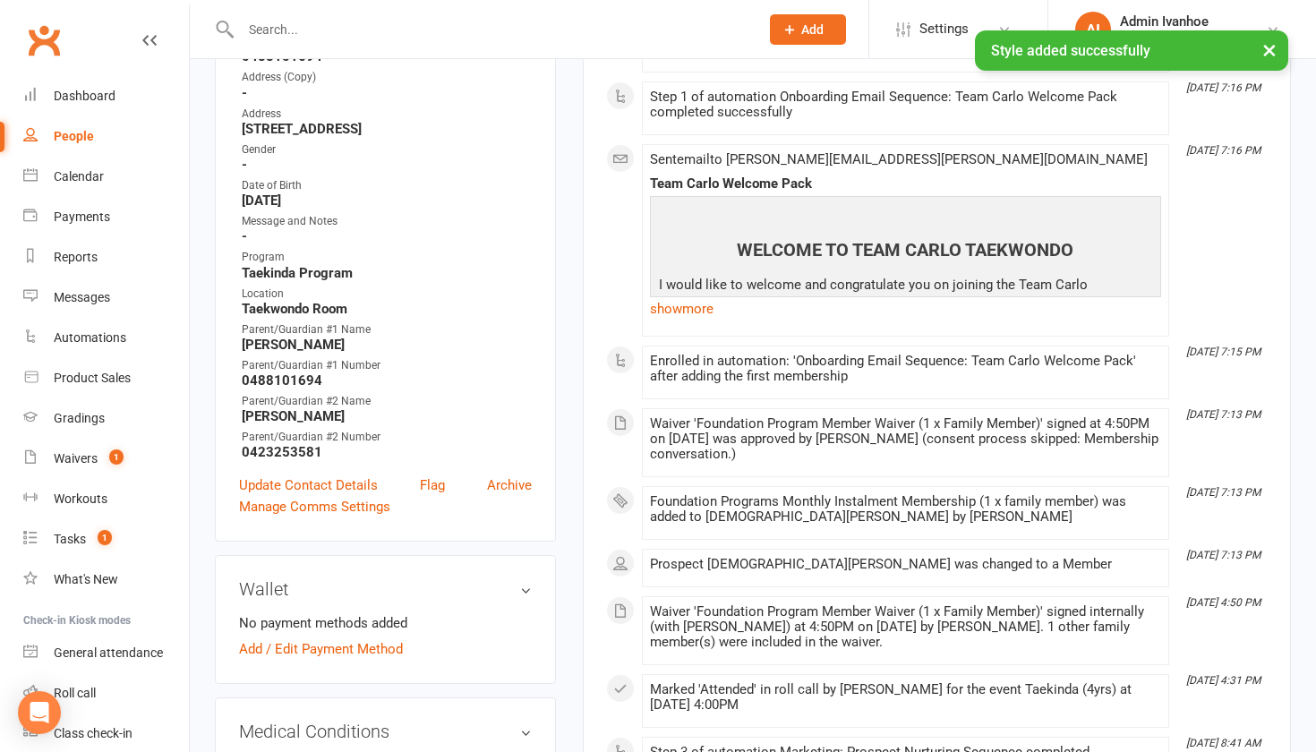
scroll to position [487, 5]
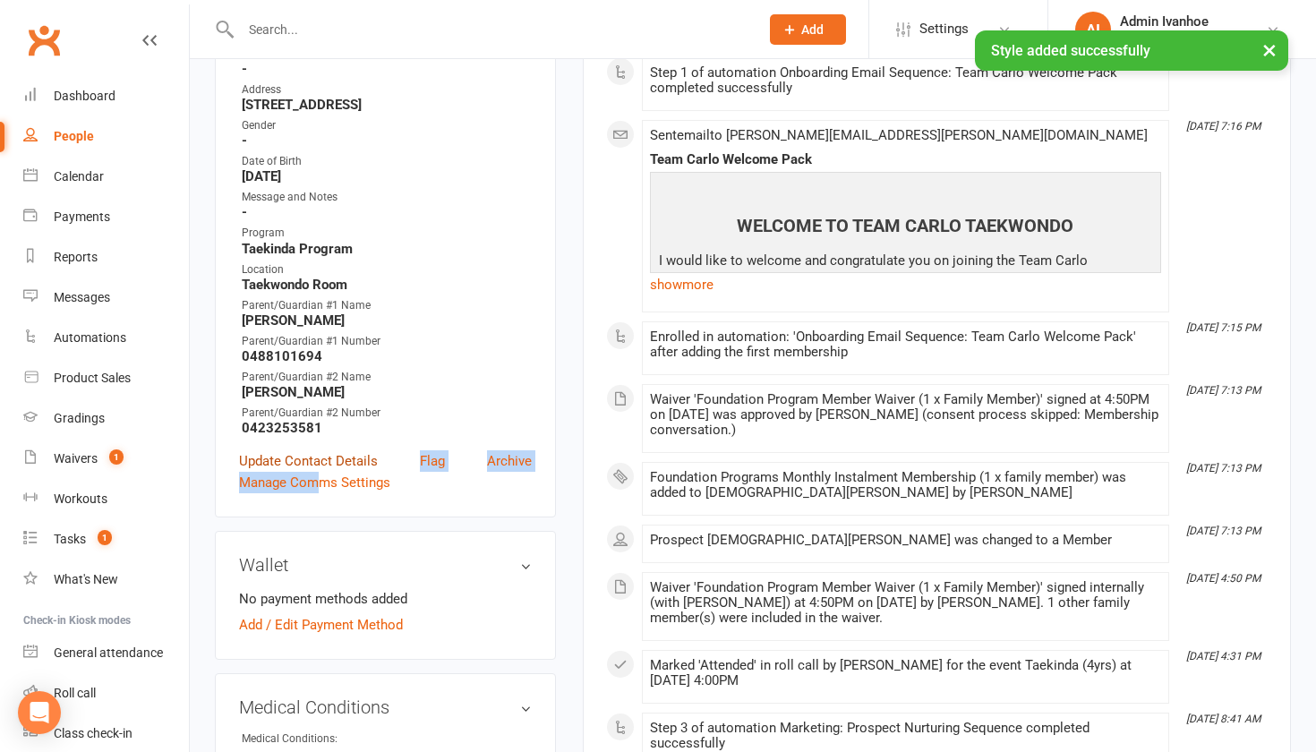
click at [310, 321] on div "Contact information Owner Email Frank.nesci@hotmail.com Mobile Number 048810169…" at bounding box center [385, 205] width 341 height 625
click at [309, 450] on link "Update Contact Details" at bounding box center [308, 460] width 139 height 21
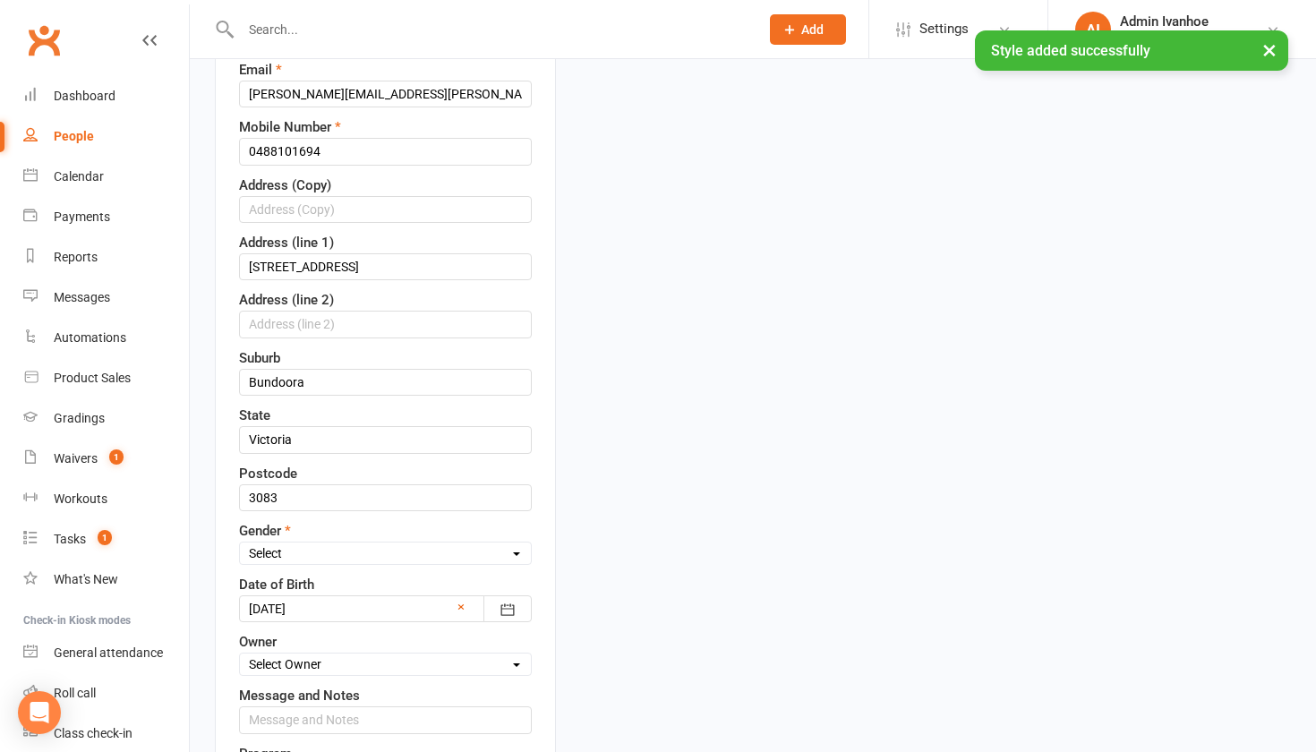
scroll to position [811, 0]
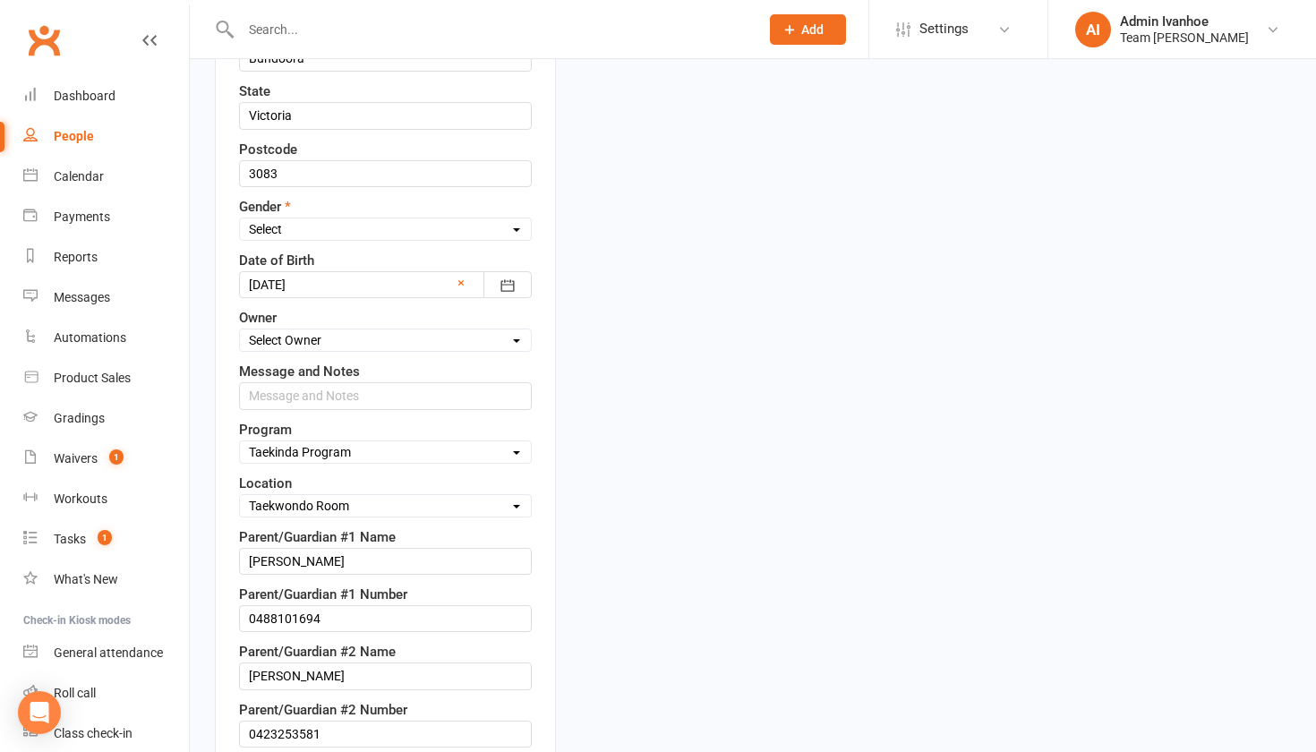
select select "2"
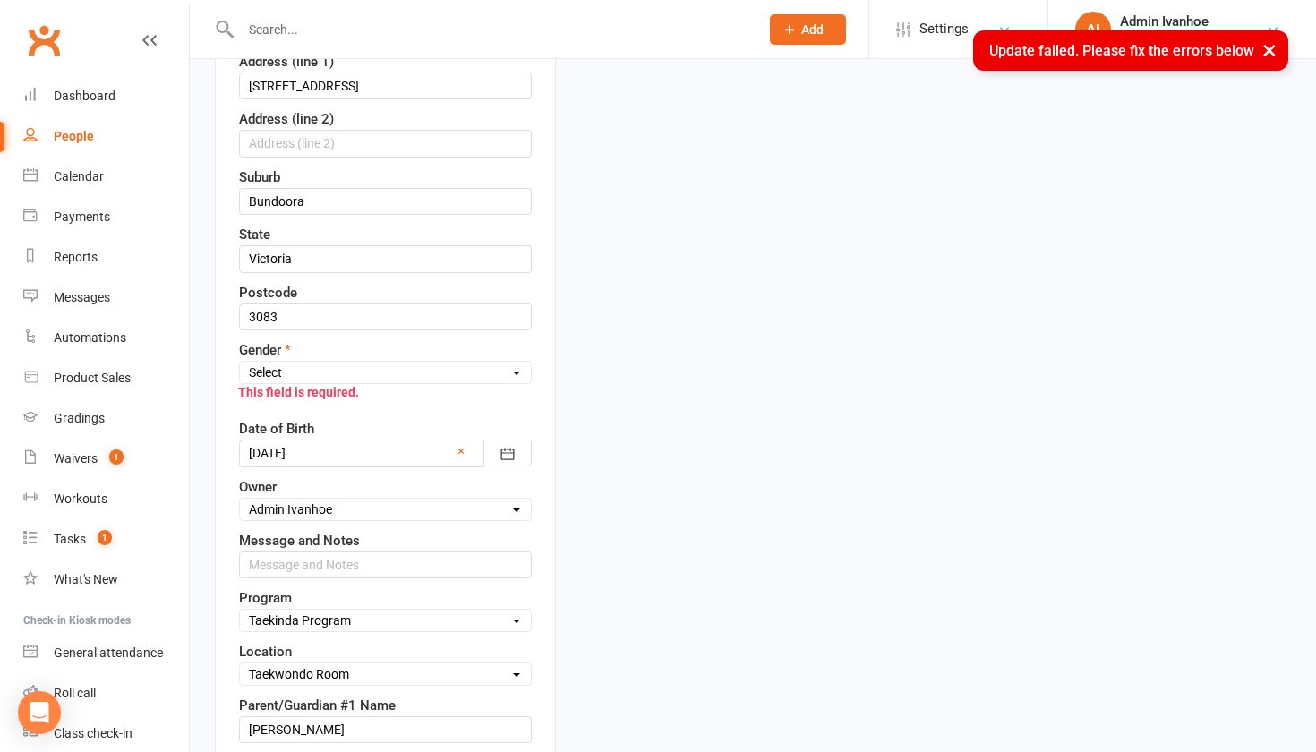
scroll to position [574, 0]
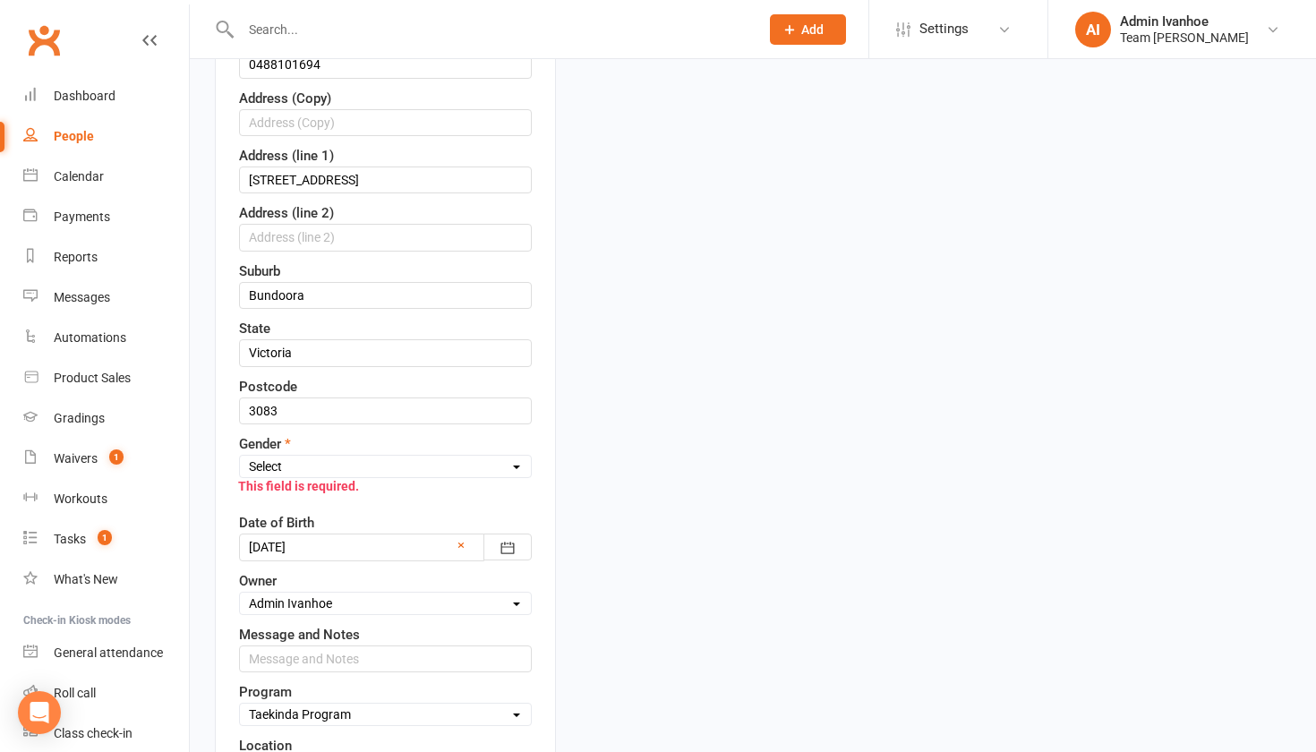
select select "Male"
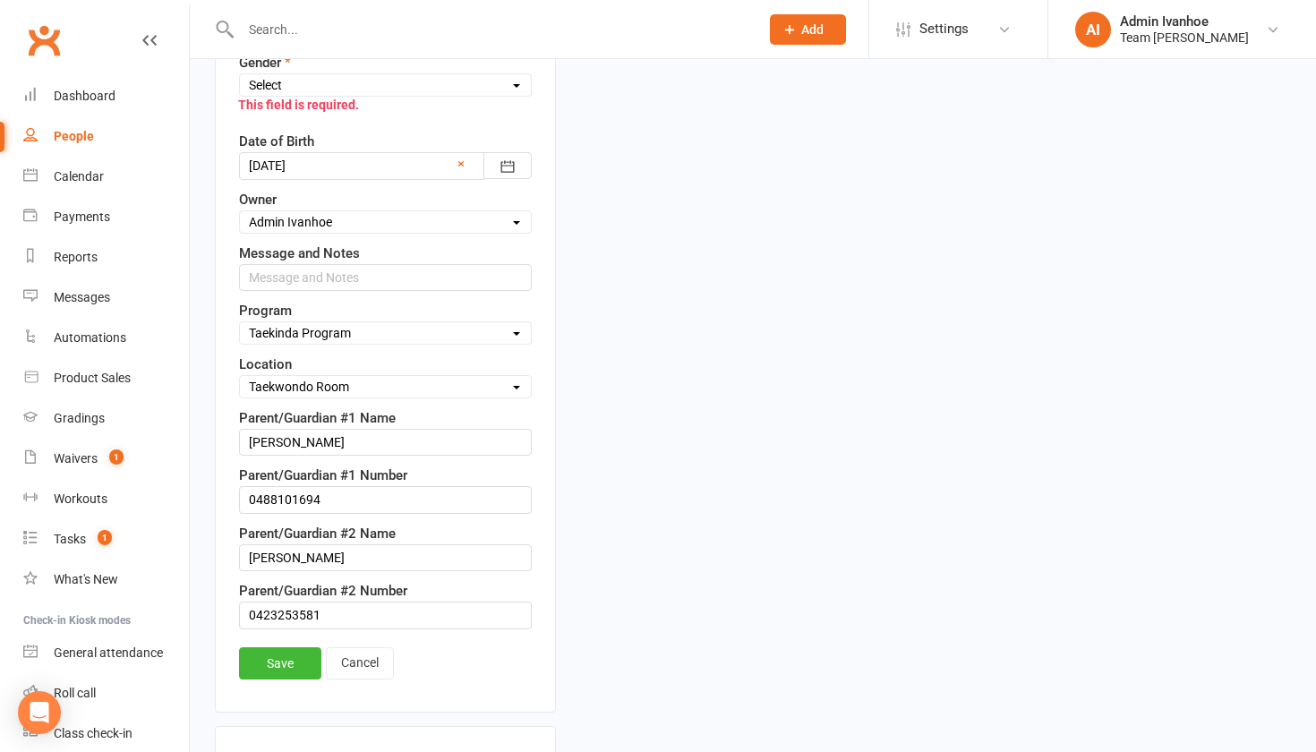
scroll to position [959, 0]
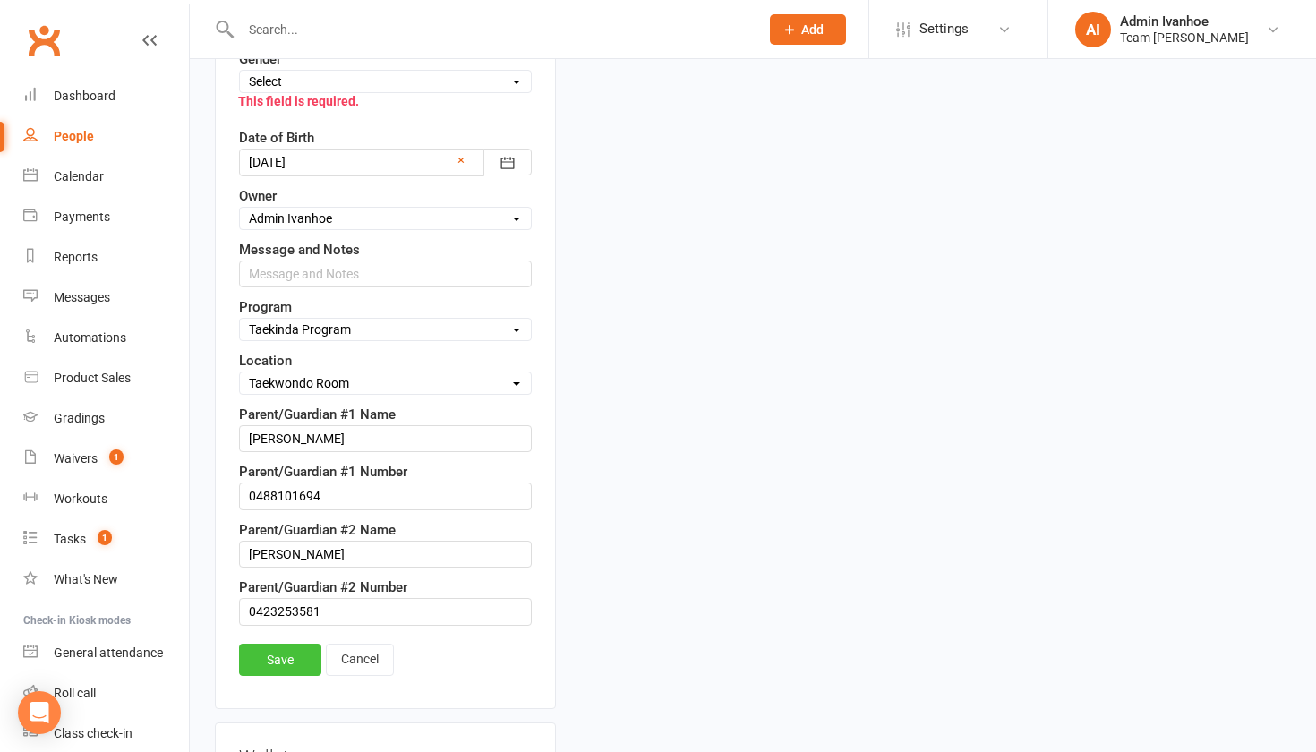
click at [294, 644] on link "Save" at bounding box center [280, 660] width 82 height 32
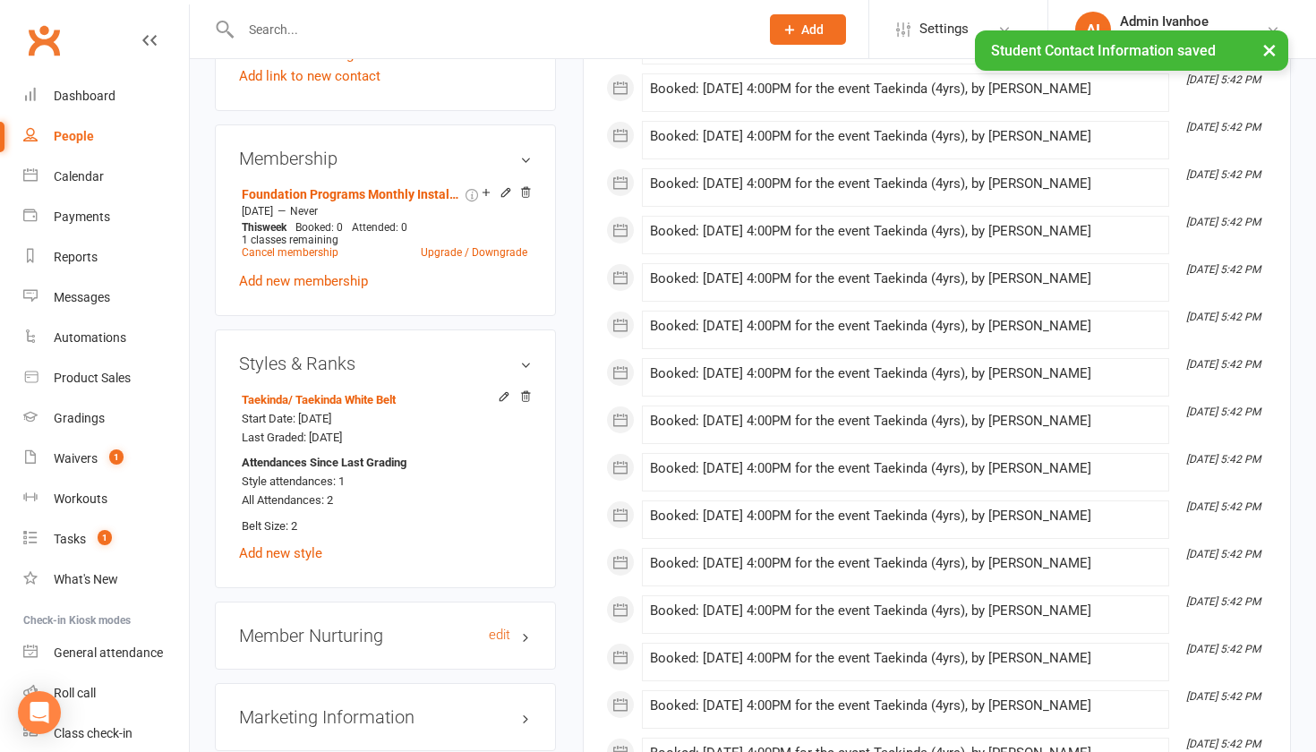
scroll to position [1428, 0]
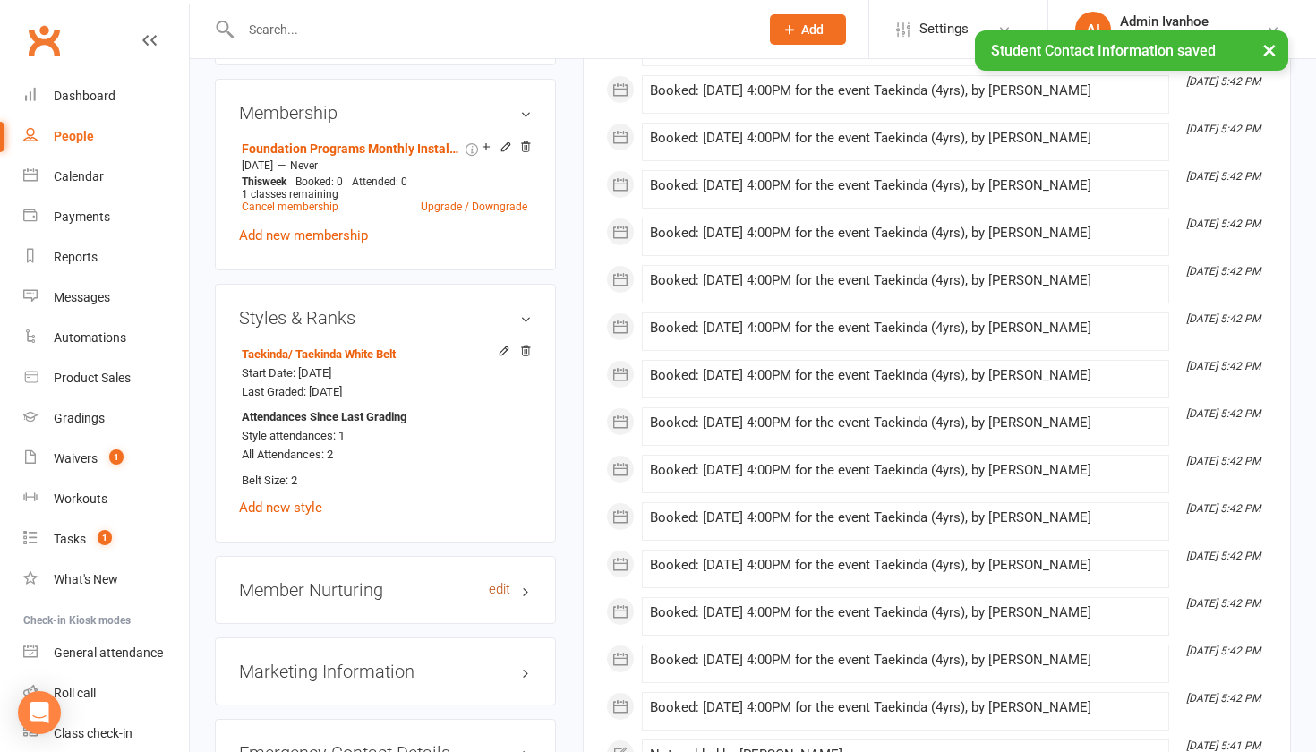
click at [499, 582] on link "edit" at bounding box center [499, 589] width 21 height 15
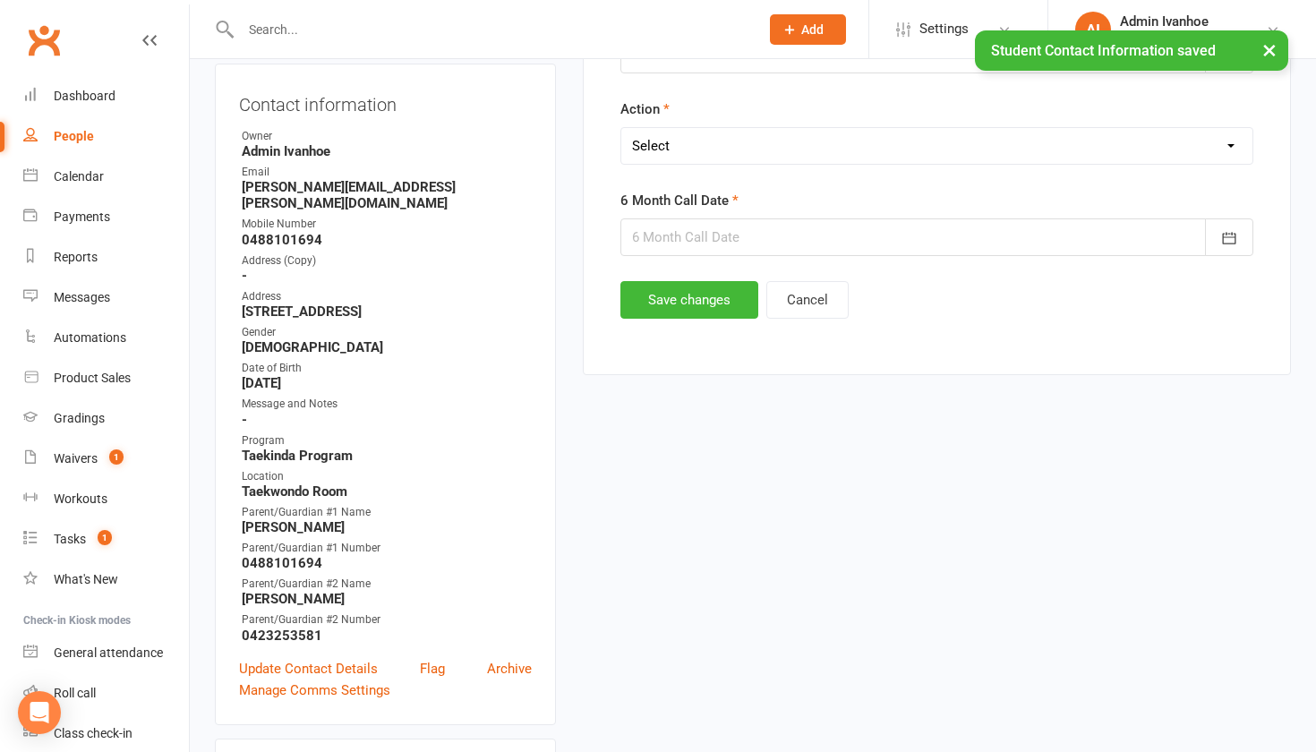
scroll to position [152, 0]
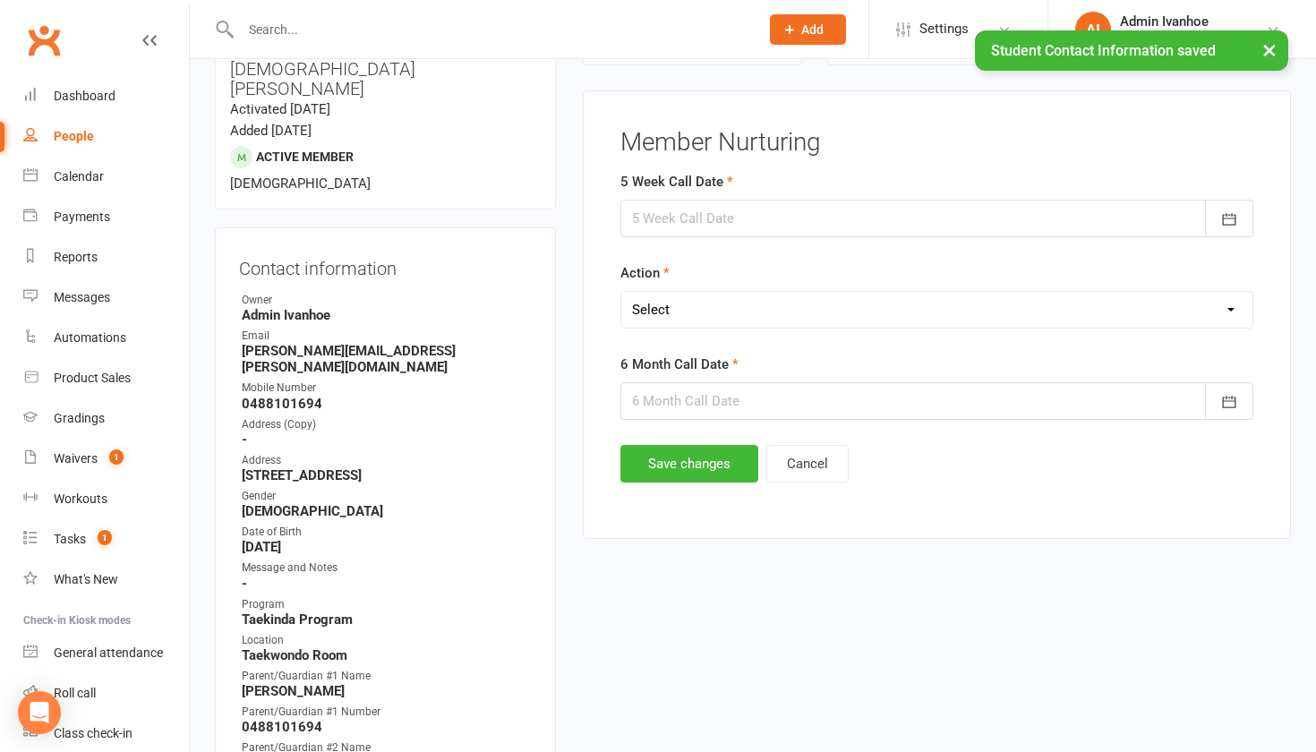
click at [733, 201] on div at bounding box center [936, 219] width 633 height 38
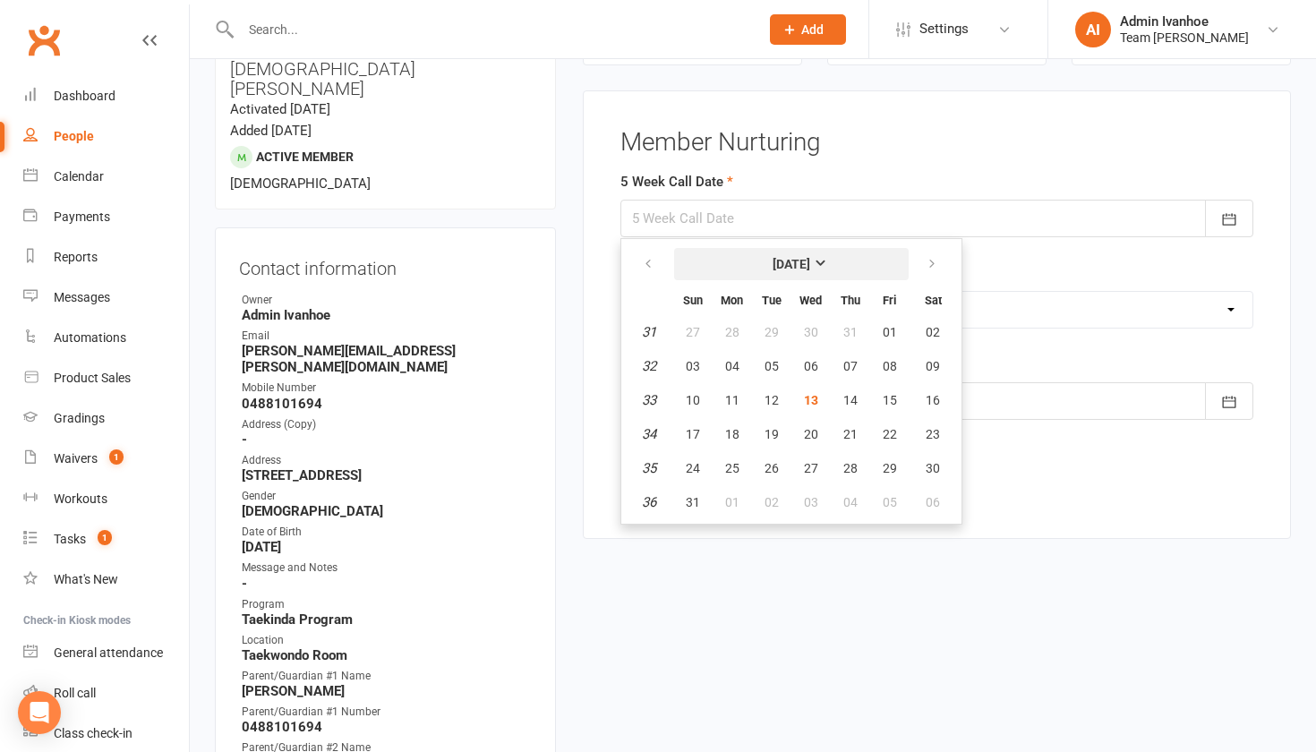
click at [810, 261] on strong "[DATE]" at bounding box center [792, 264] width 38 height 14
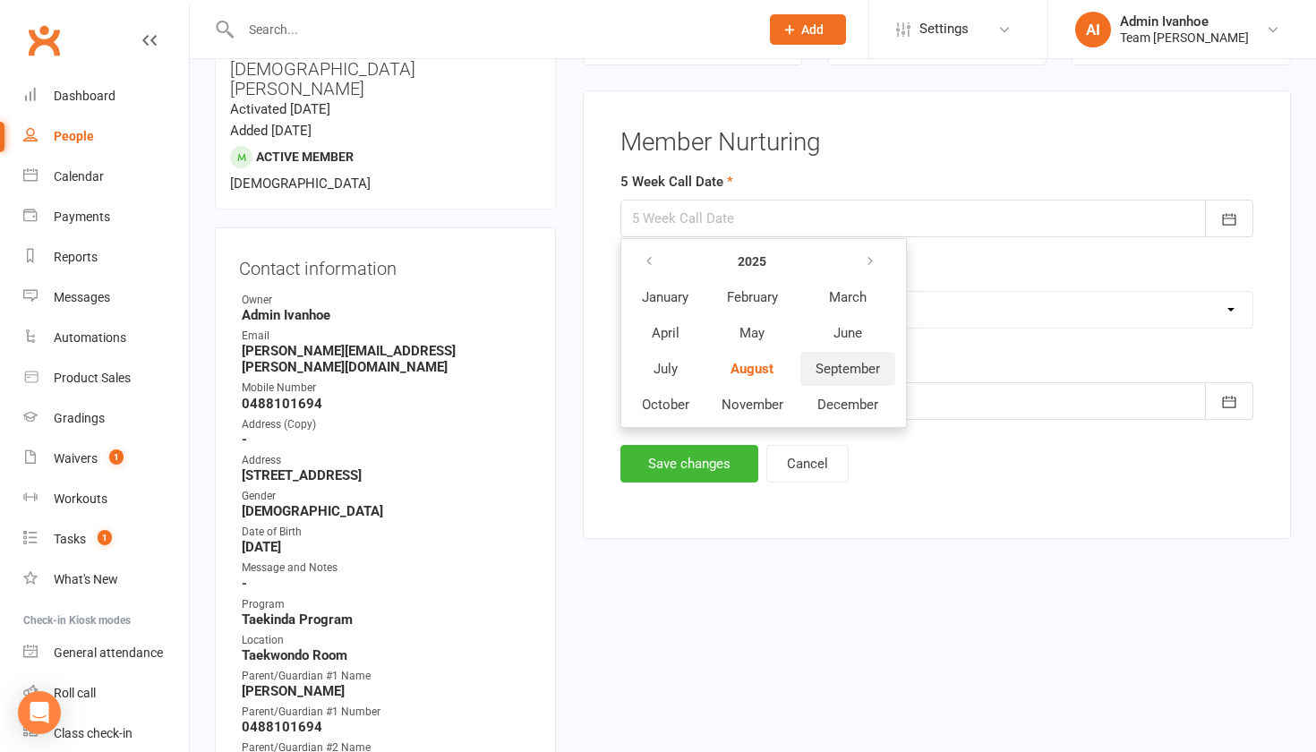
click at [835, 371] on span "September" at bounding box center [848, 369] width 64 height 16
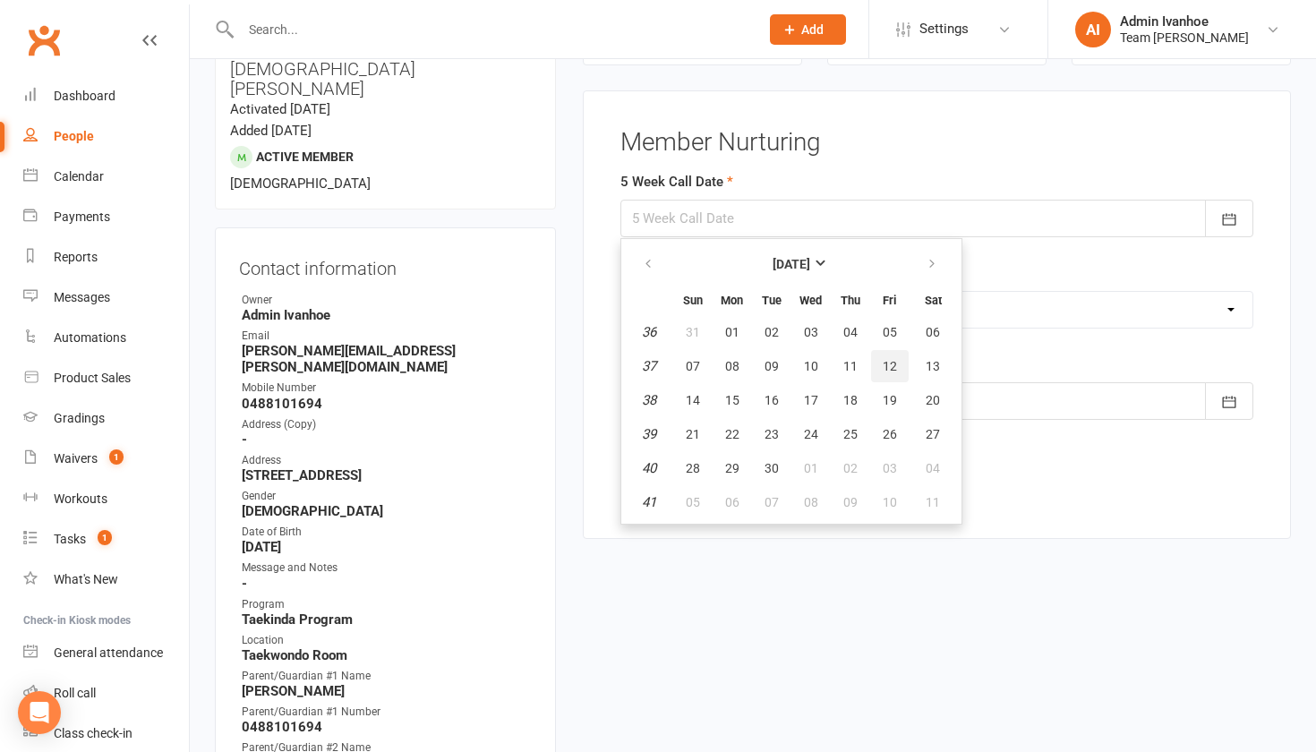
click at [890, 369] on span "12" at bounding box center [890, 366] width 14 height 14
type input "12 Sep 2025"
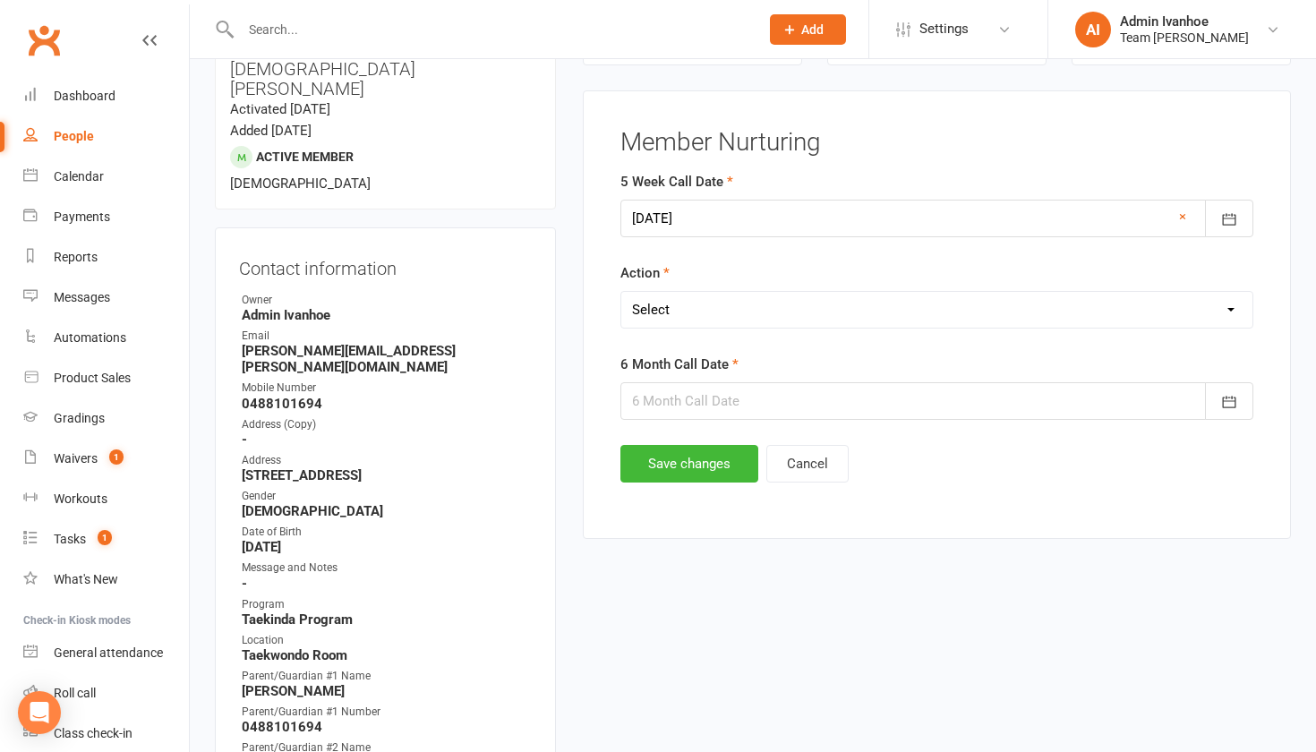
click at [739, 389] on div at bounding box center [936, 401] width 633 height 38
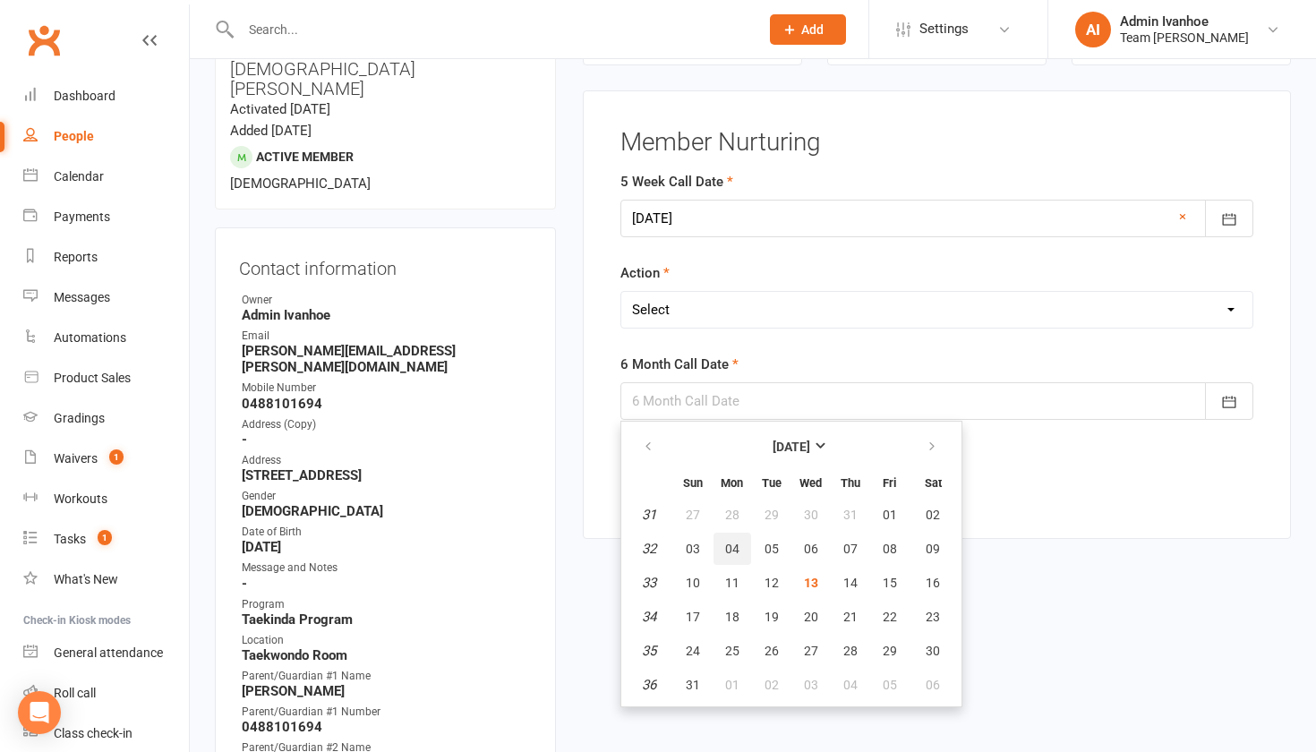
click at [723, 549] on button "04" at bounding box center [732, 549] width 38 height 32
type input "04 Aug 2025"
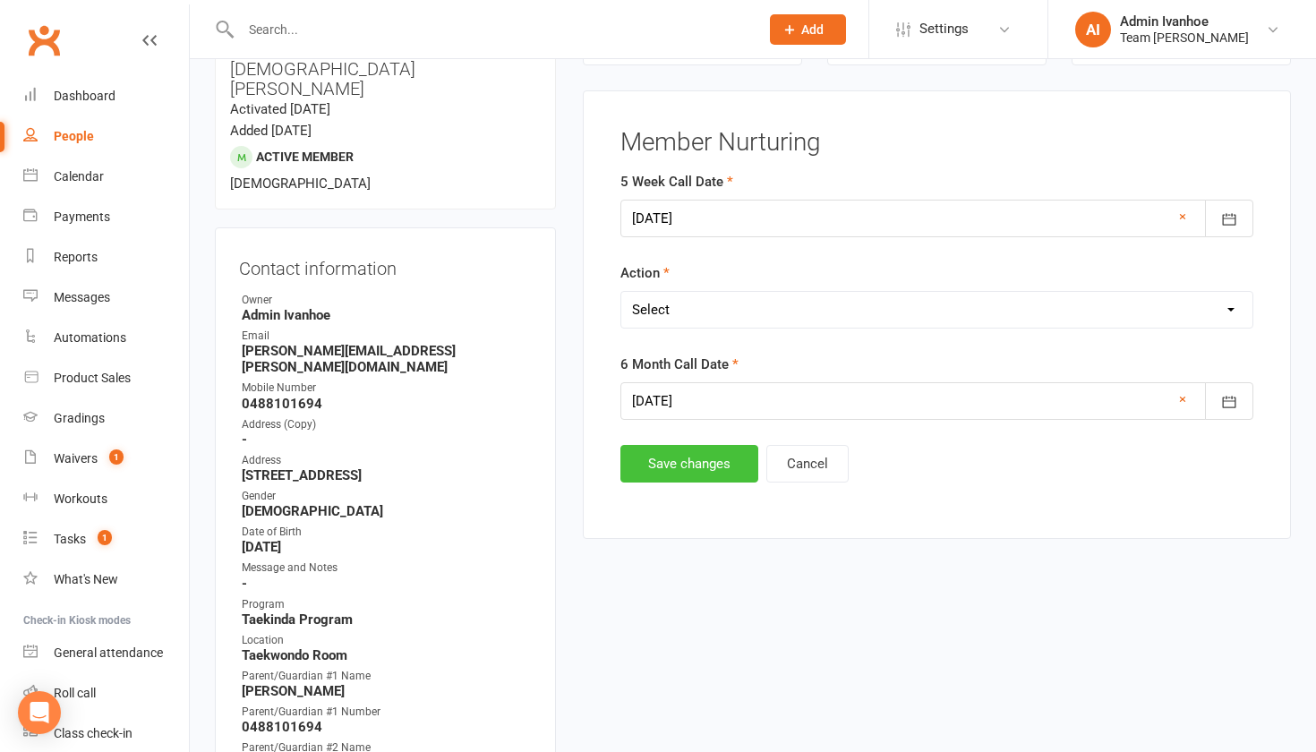
click at [678, 456] on button "Save changes" at bounding box center [689, 464] width 138 height 38
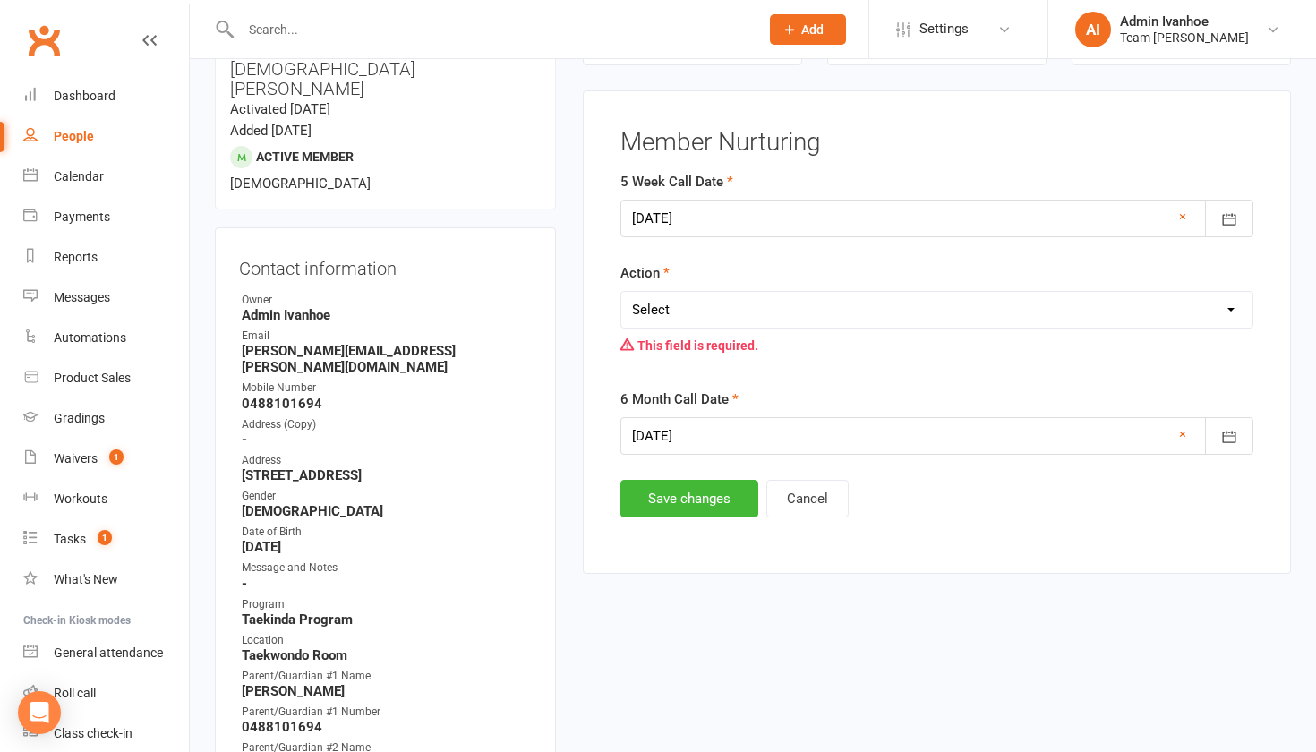
select select "Open"
click at [666, 491] on button "Save changes" at bounding box center [689, 499] width 138 height 38
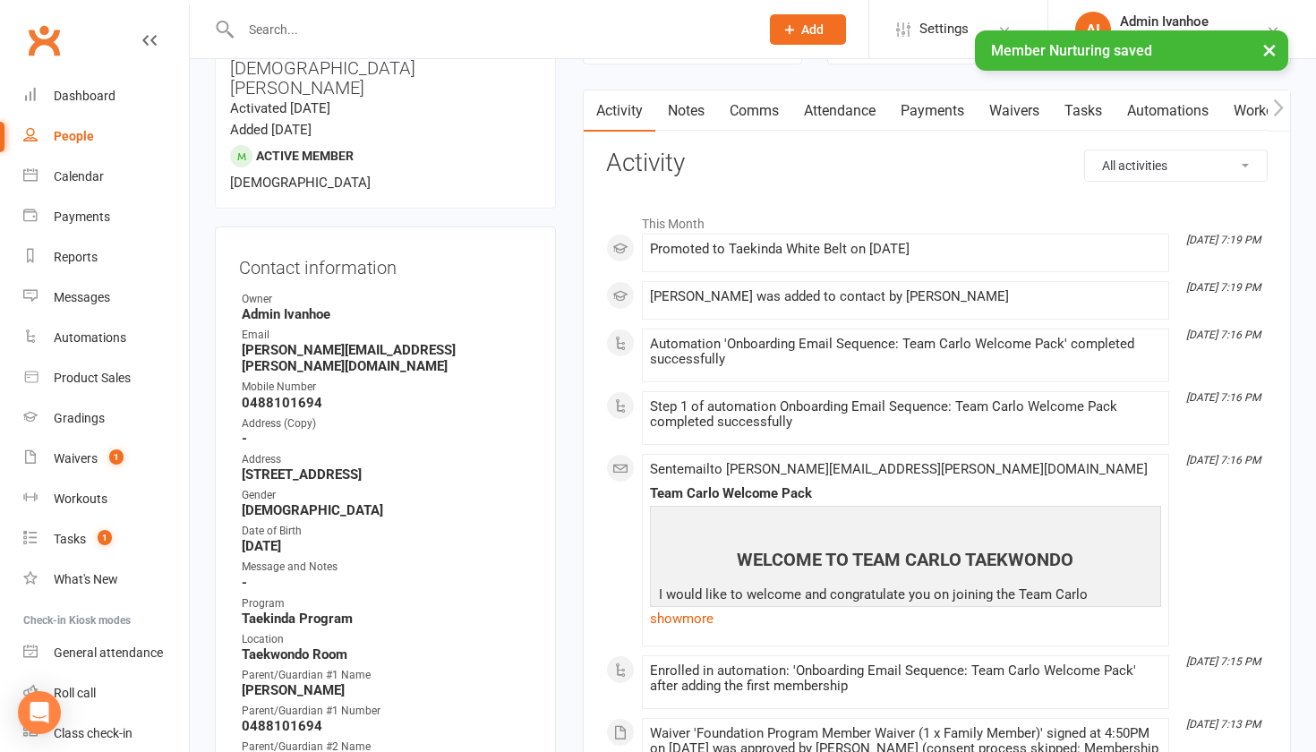
scroll to position [153, 0]
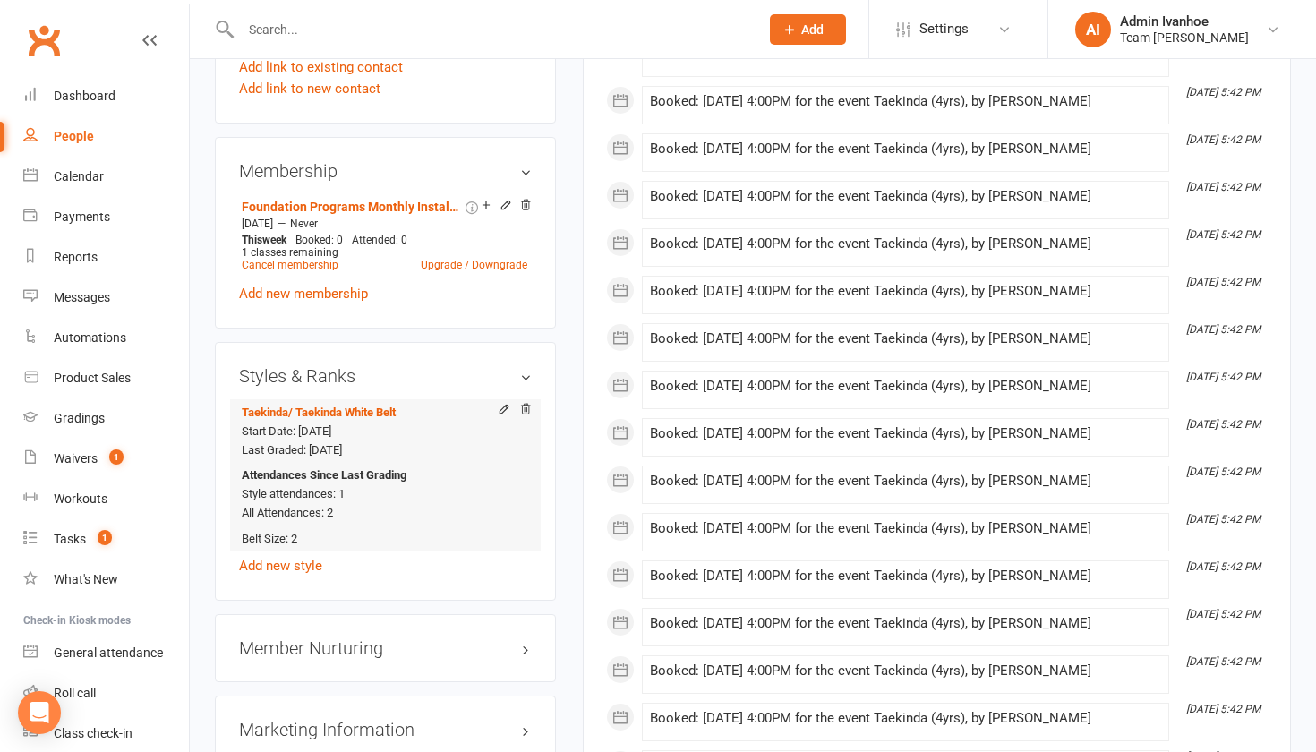
scroll to position [1385, 0]
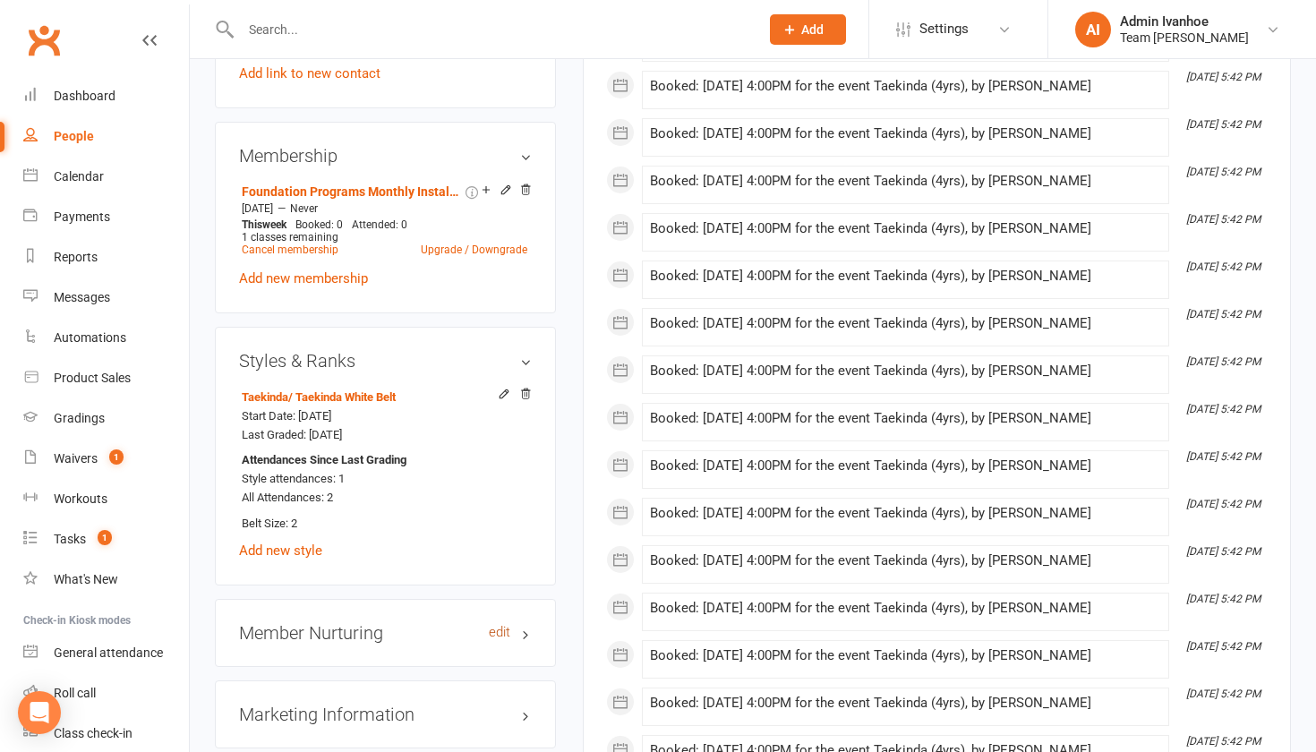
click at [490, 625] on link "edit" at bounding box center [499, 632] width 21 height 15
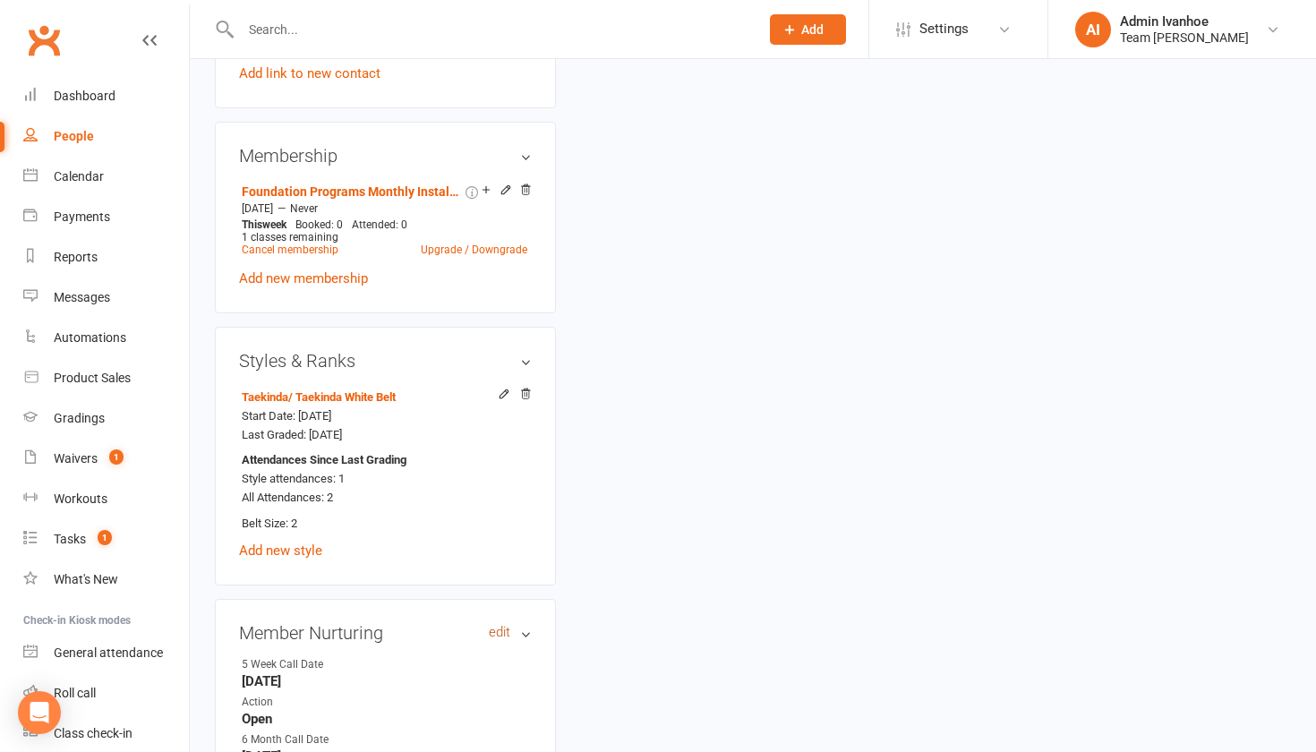
scroll to position [152, 0]
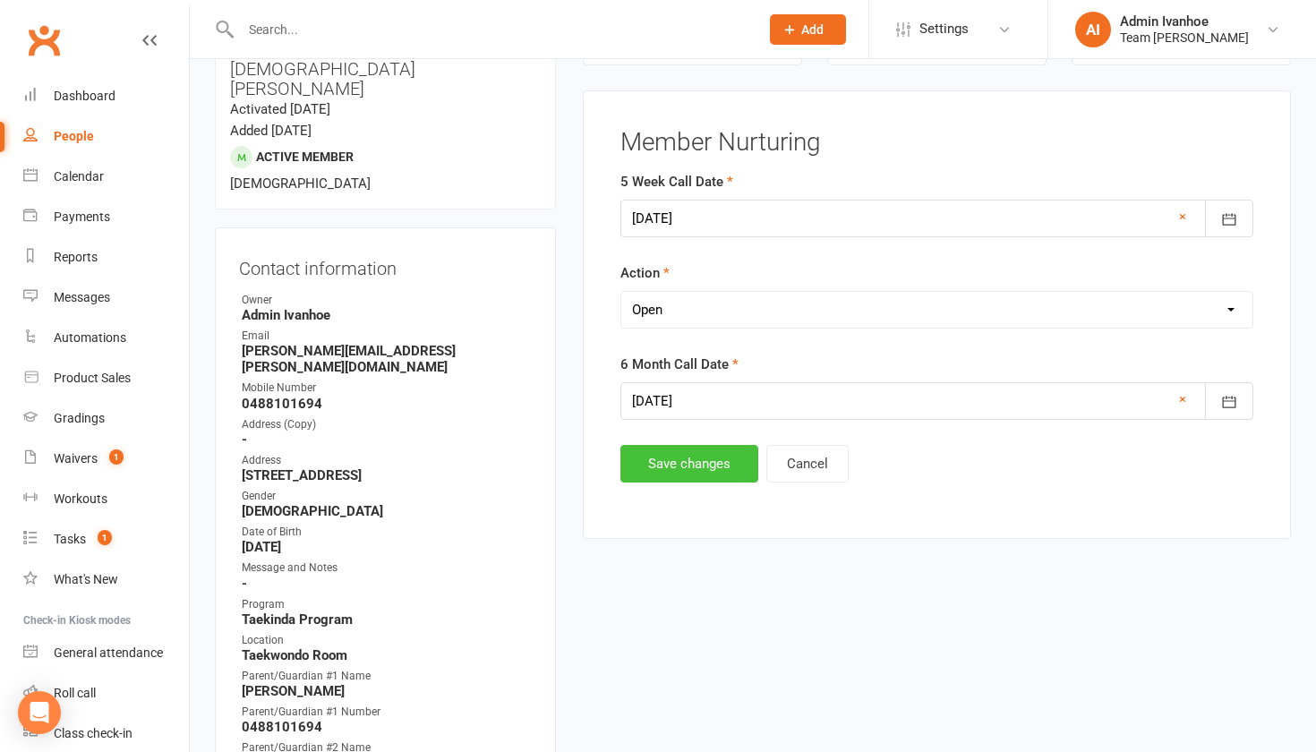
click at [684, 463] on button "Save changes" at bounding box center [689, 464] width 138 height 38
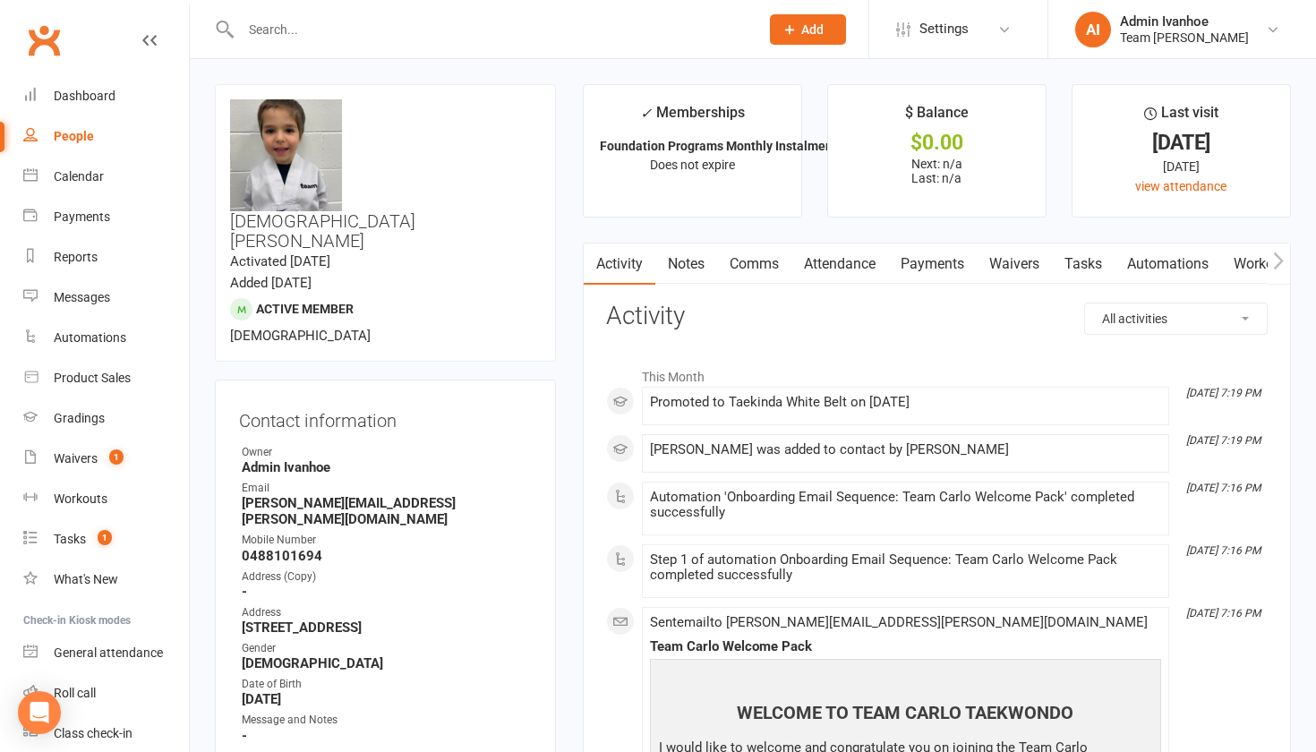
scroll to position [0, 4]
click at [850, 248] on link "Attendance" at bounding box center [839, 263] width 97 height 41
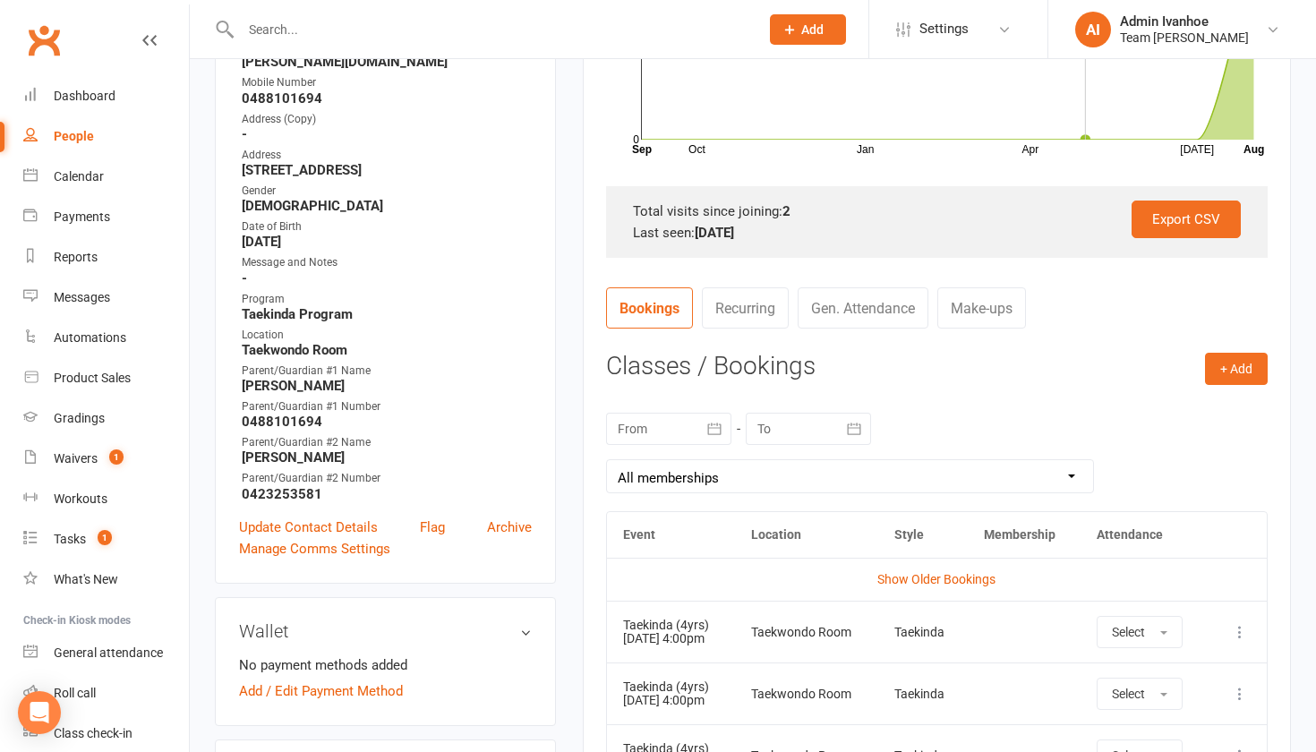
scroll to position [458, 0]
click at [1239, 633] on icon at bounding box center [1240, 631] width 18 height 18
click at [1142, 730] on link "Remove booking" at bounding box center [1160, 738] width 177 height 36
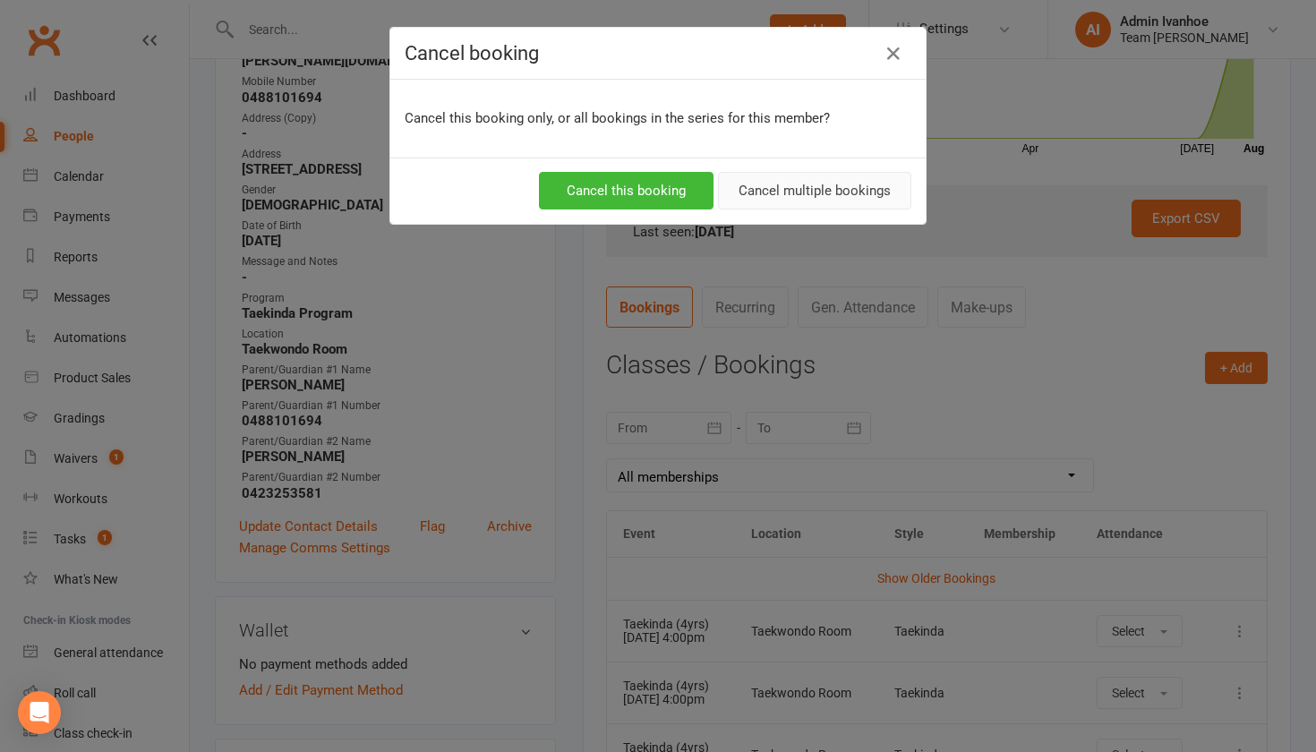
click at [830, 192] on button "Cancel multiple bookings" at bounding box center [814, 191] width 193 height 38
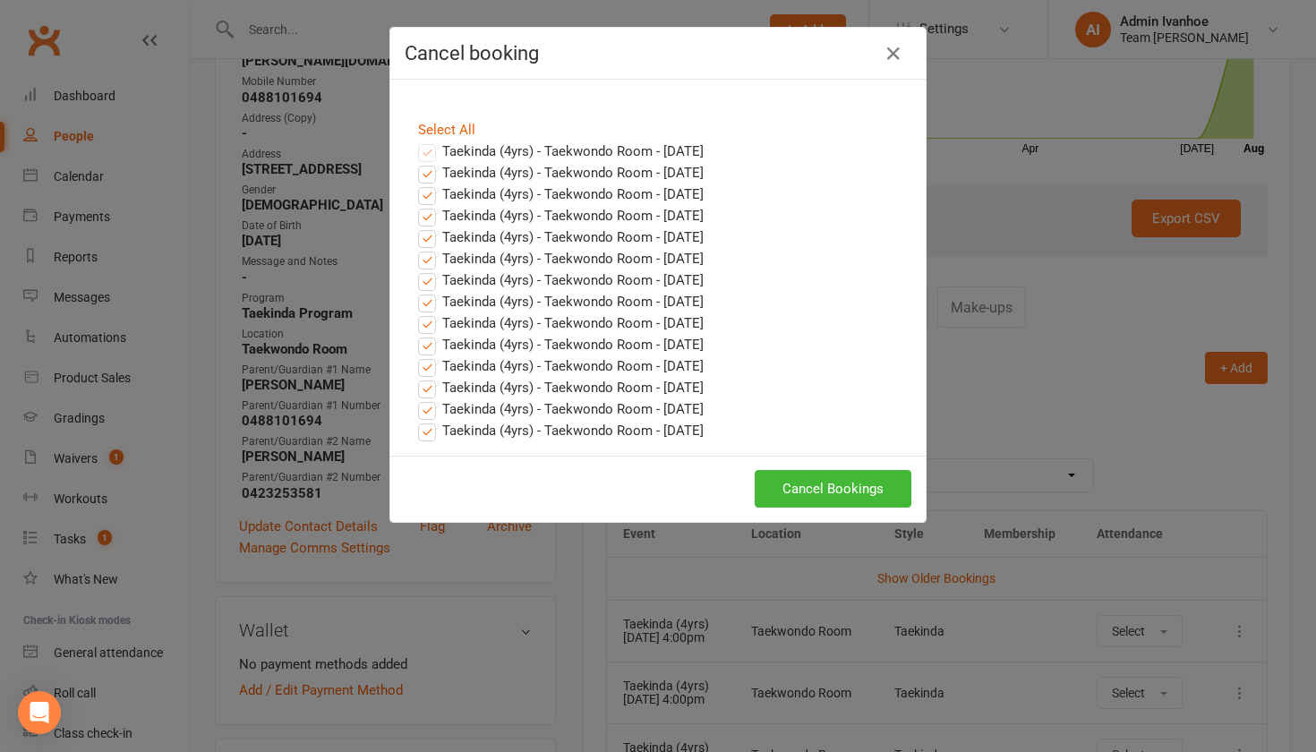
click at [801, 491] on button "Cancel Bookings" at bounding box center [833, 489] width 157 height 38
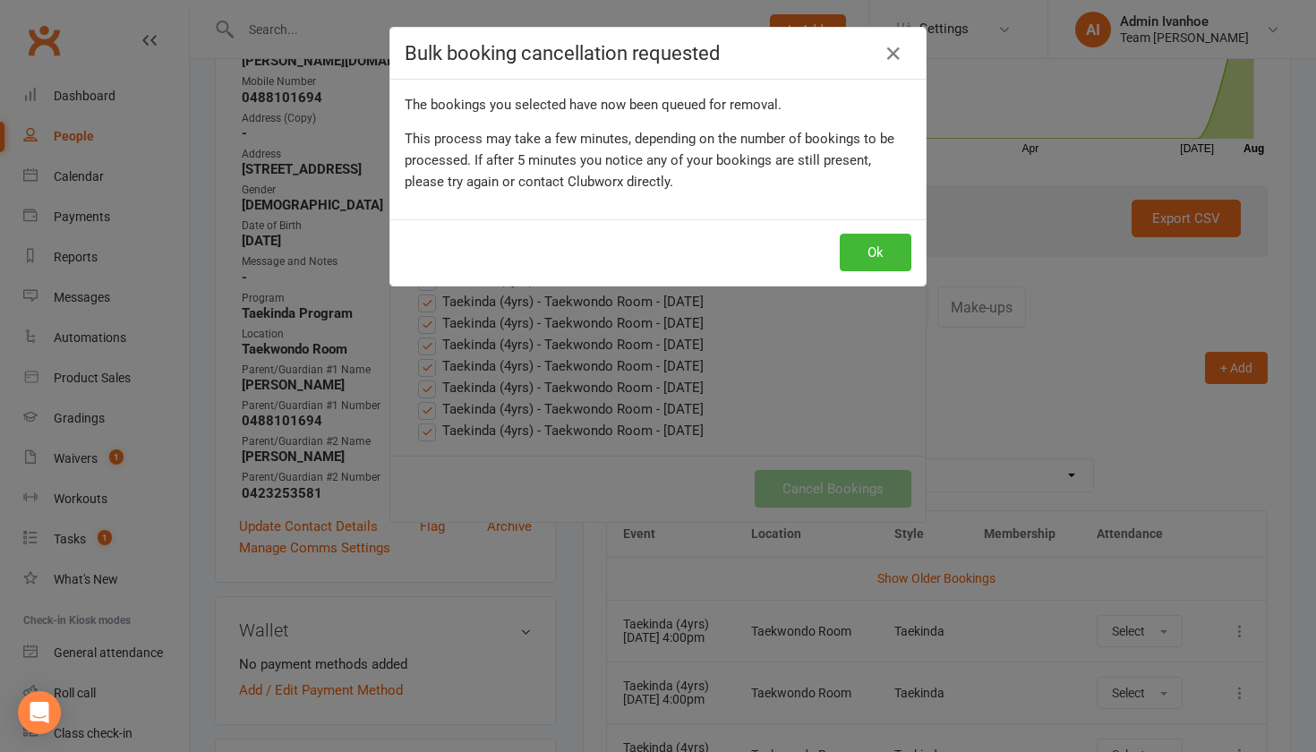
click at [869, 229] on div "Ok" at bounding box center [657, 252] width 535 height 66
click at [869, 254] on button "Ok" at bounding box center [876, 253] width 72 height 38
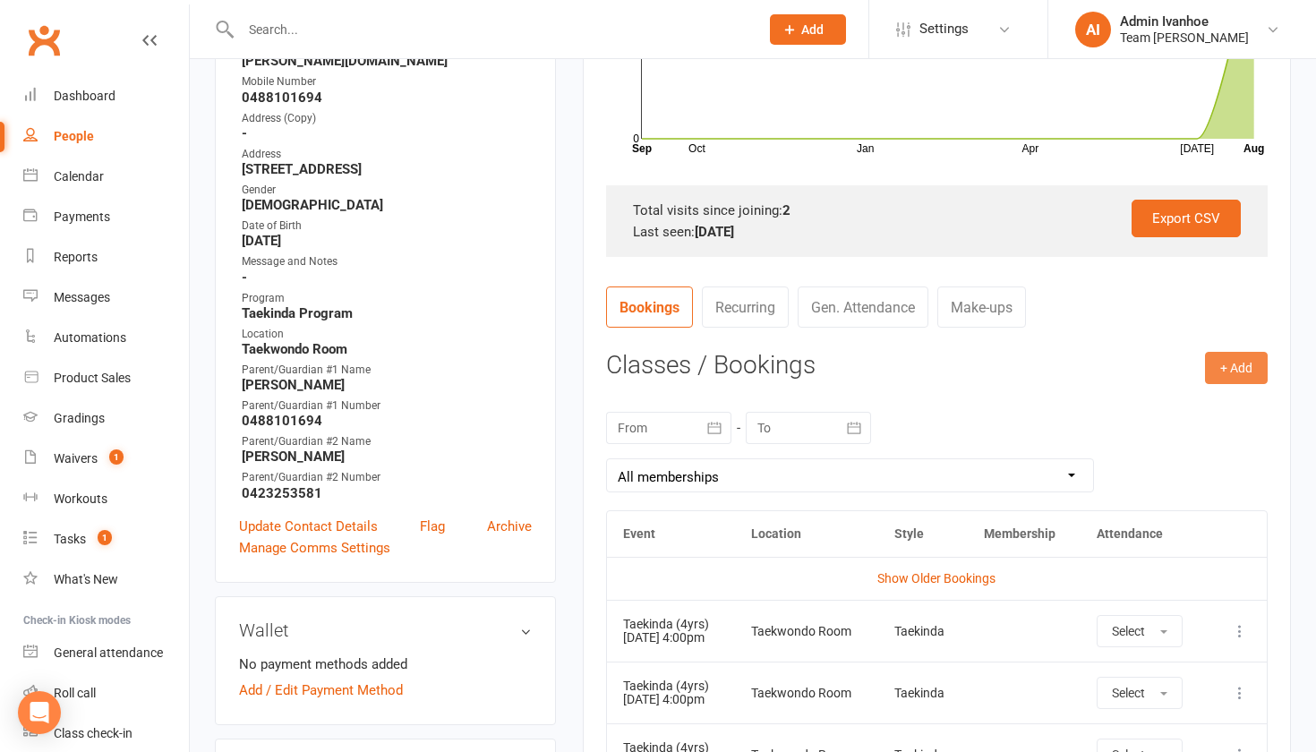
click at [1222, 375] on button "+ Add" at bounding box center [1236, 368] width 63 height 32
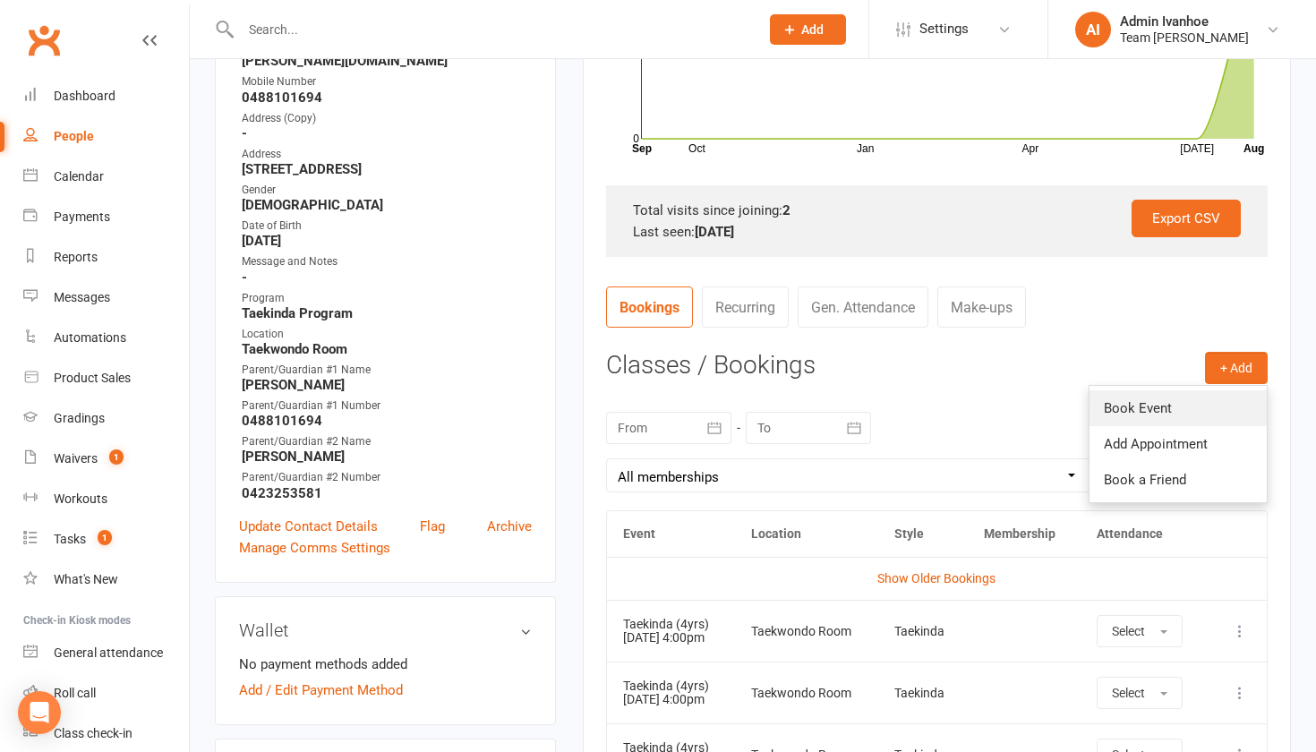
click at [1107, 407] on link "Book Event" at bounding box center [1177, 408] width 177 height 36
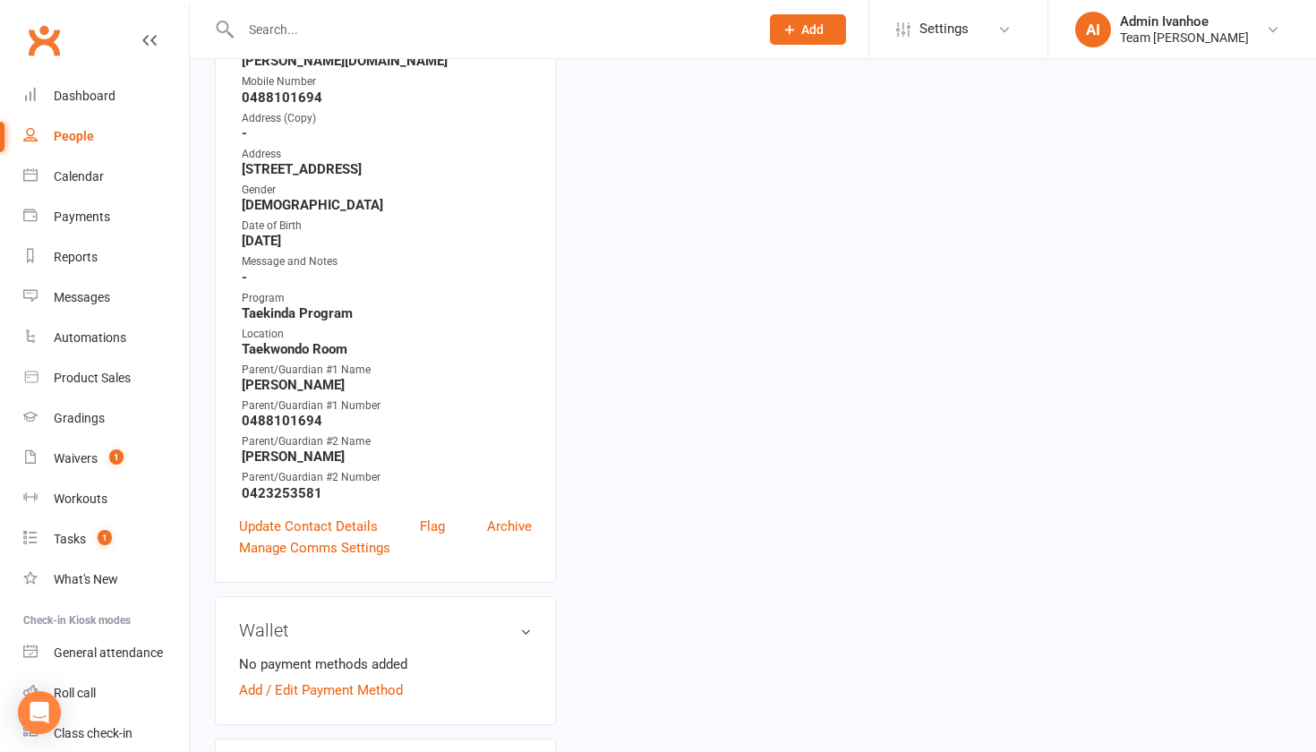
scroll to position [152, 0]
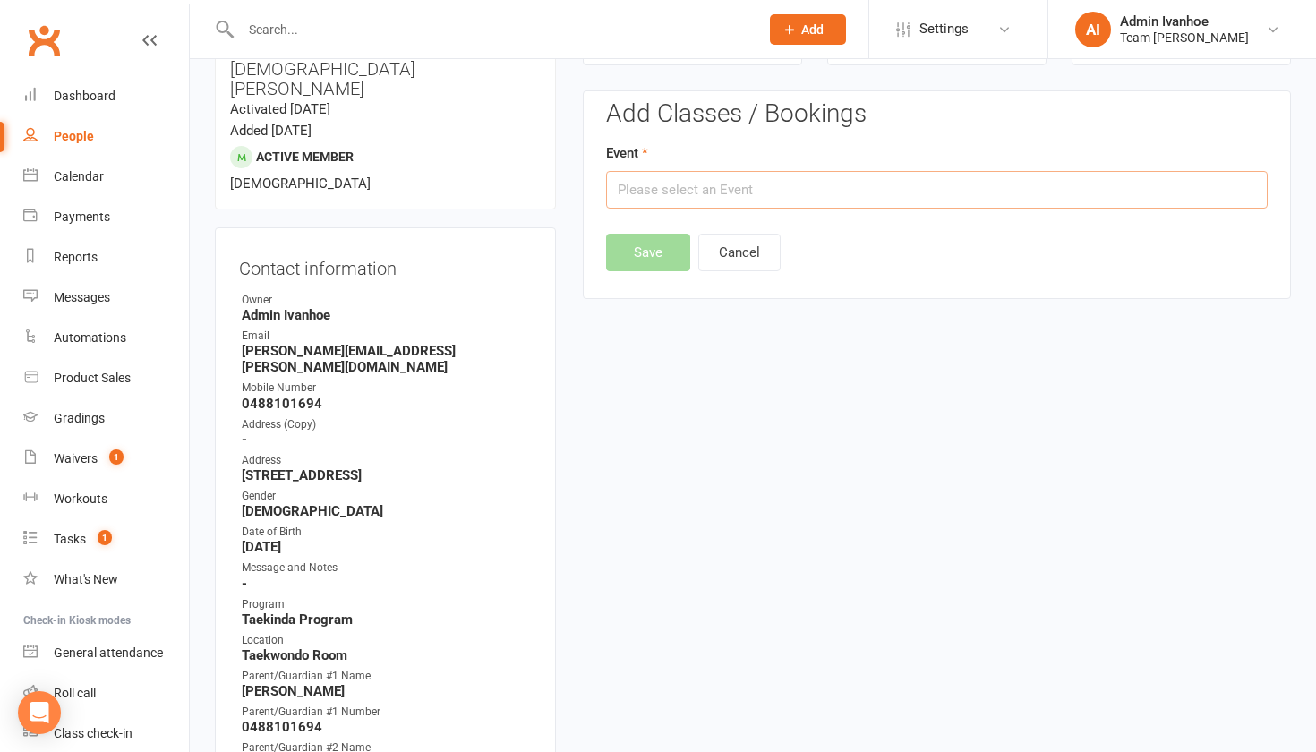
click at [700, 190] on input "text" at bounding box center [937, 190] width 662 height 38
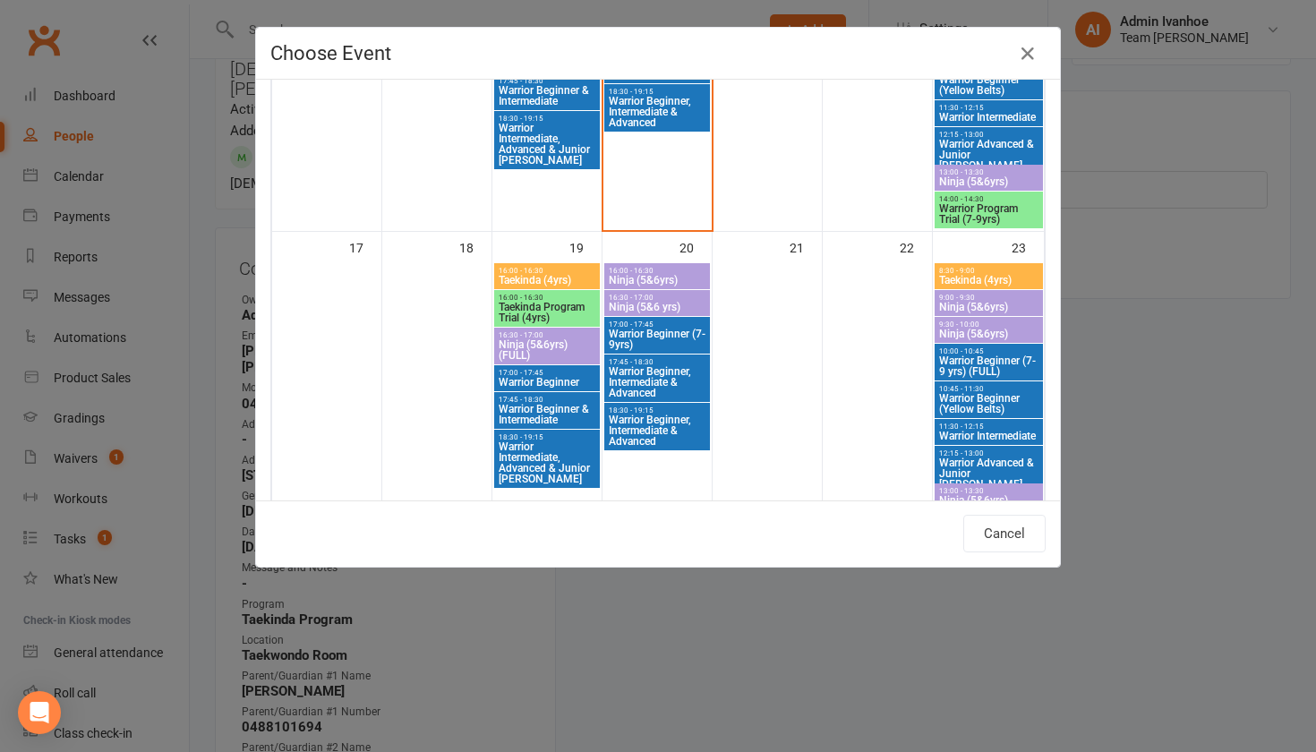
scroll to position [964, 0]
click at [558, 277] on span "Taekinda (4yrs)" at bounding box center [547, 279] width 98 height 11
type input "Taekinda (4yrs) - Aug 19, 2025 4:00:00 PM"
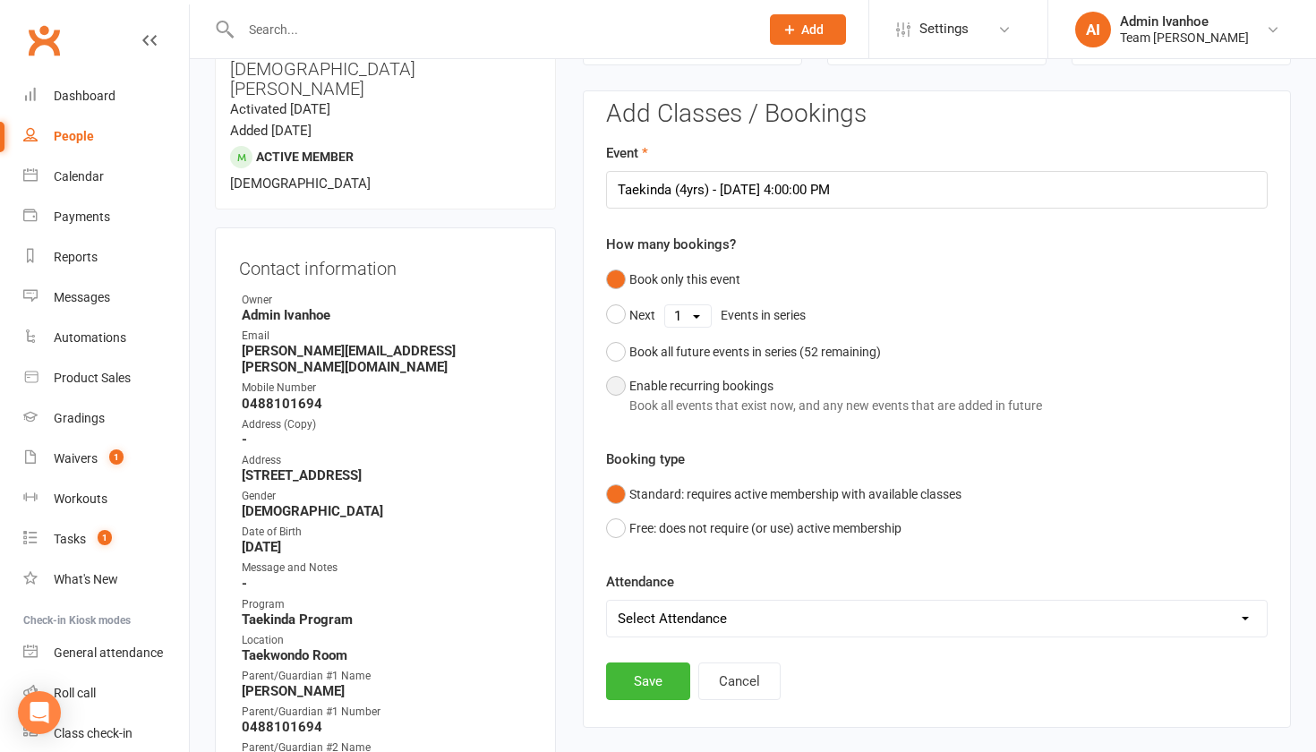
click at [613, 386] on button "Enable recurring bookings Book all events that exist now, and any new events th…" at bounding box center [824, 396] width 436 height 55
select select "book_from_now"
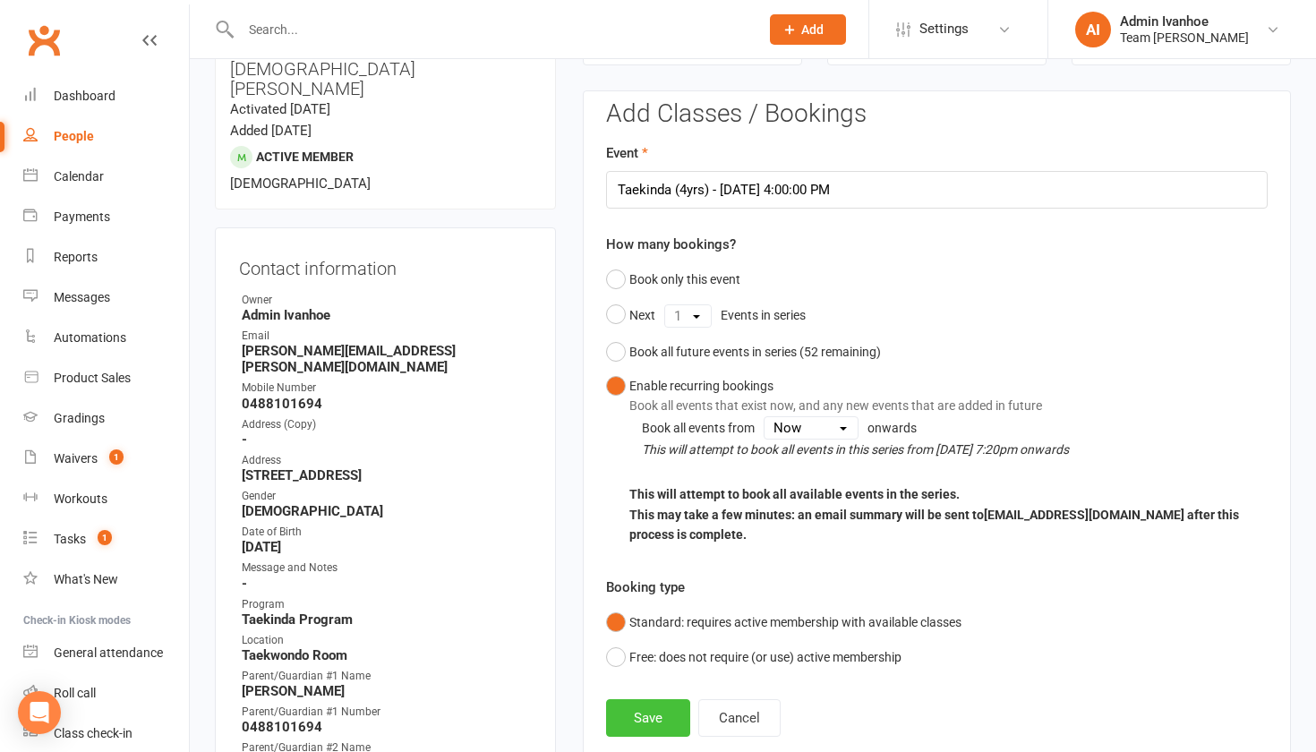
click at [631, 713] on button "Save" at bounding box center [648, 718] width 84 height 38
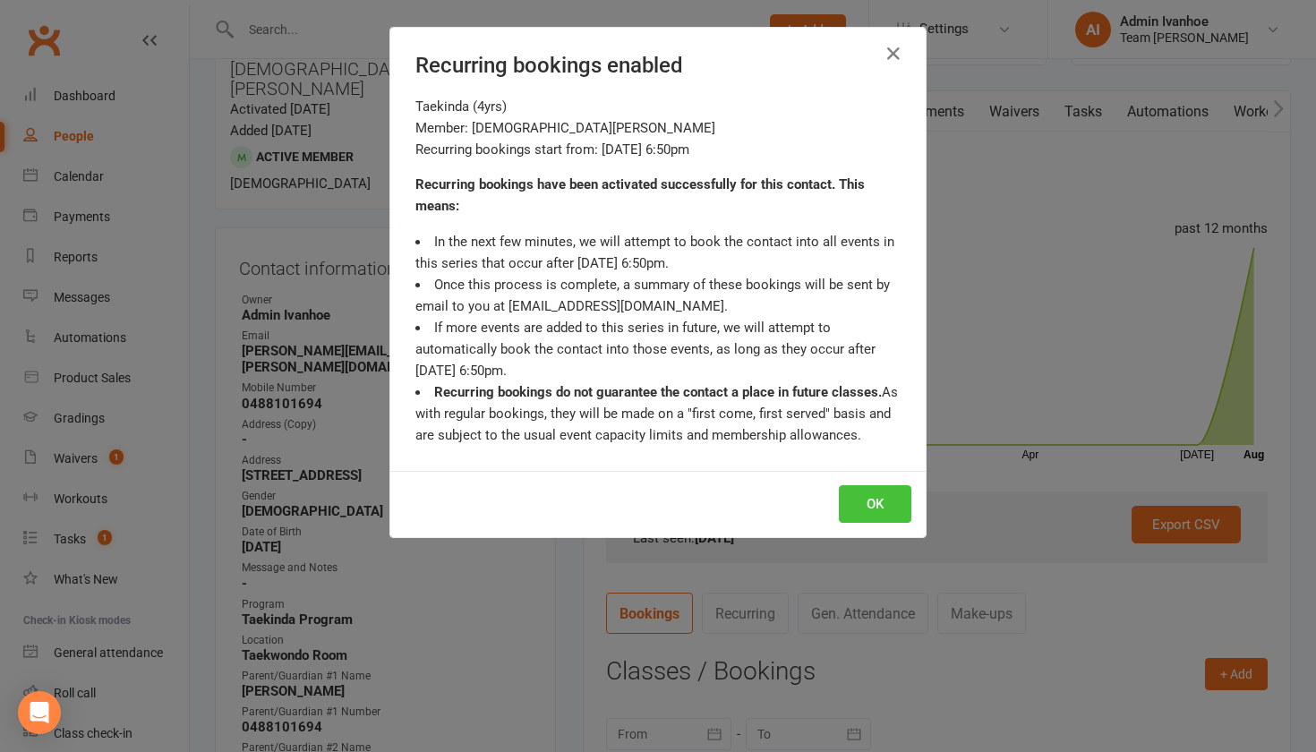
click at [880, 508] on button "OK" at bounding box center [875, 504] width 73 height 38
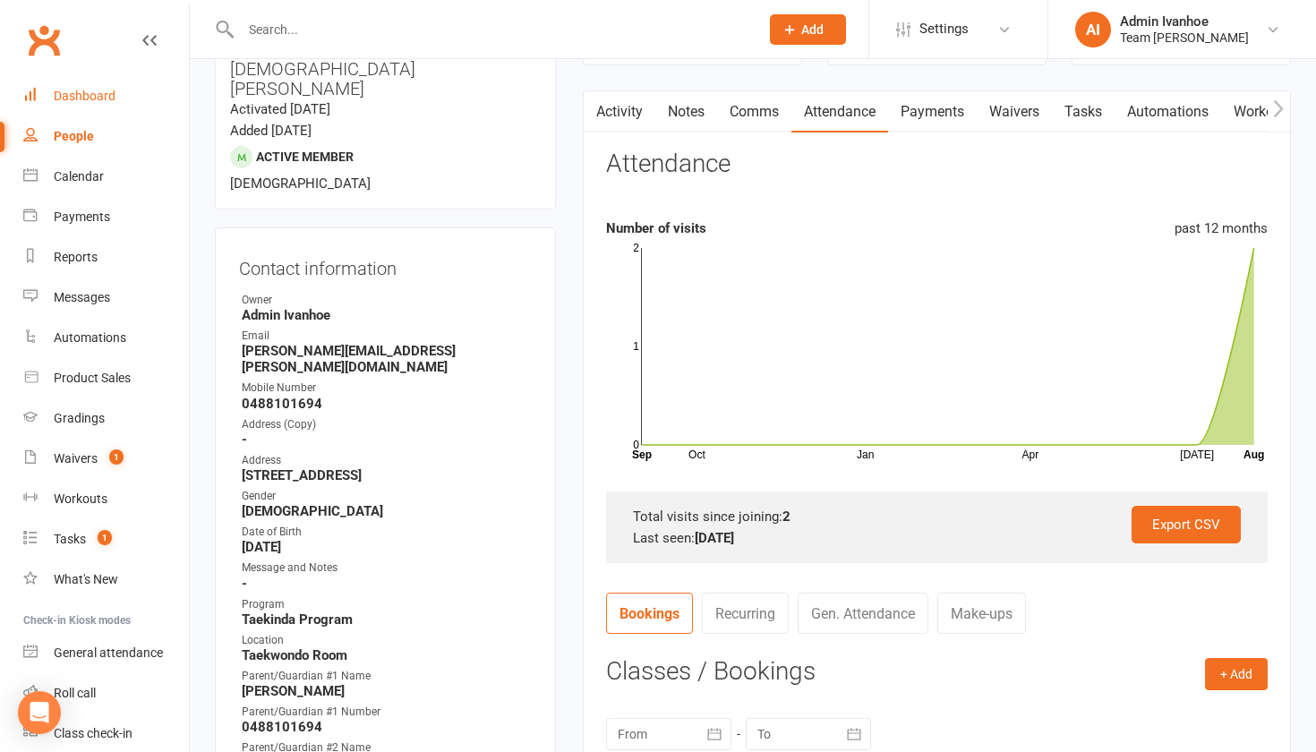
click at [74, 94] on div "Dashboard" at bounding box center [85, 96] width 62 height 14
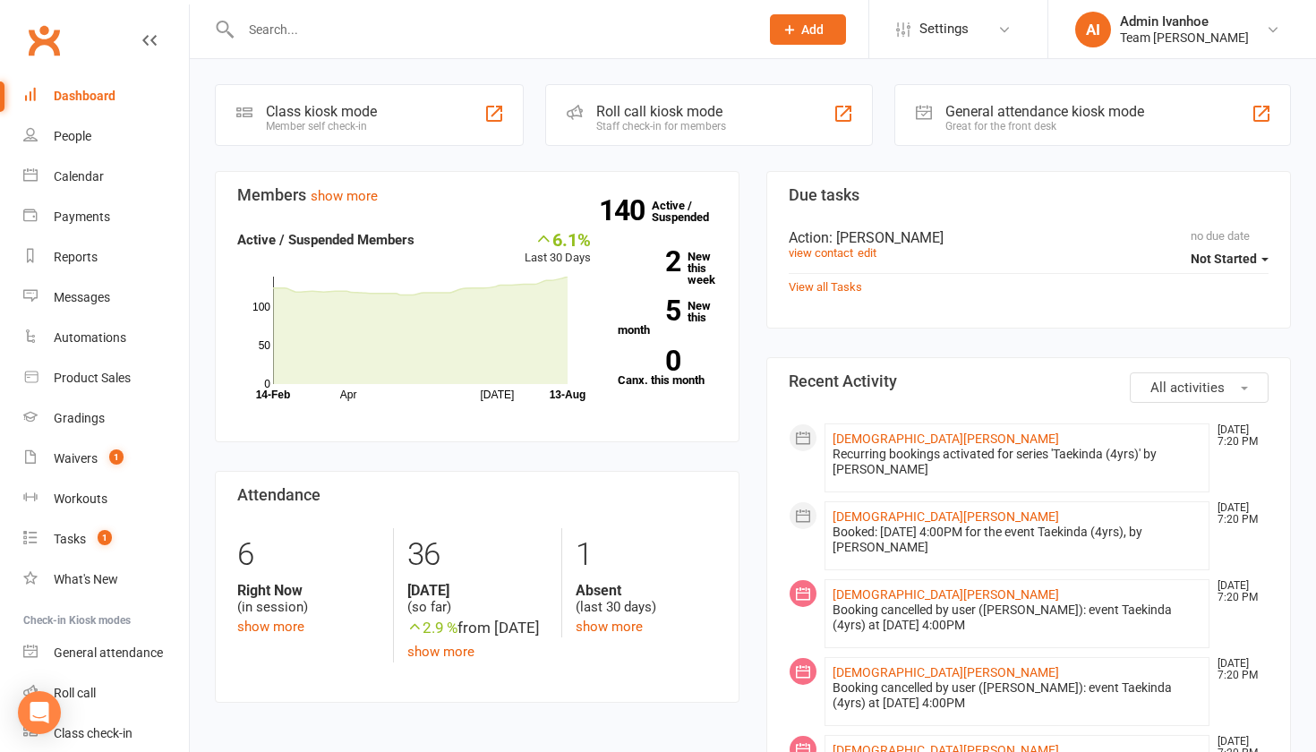
click at [69, 181] on div "Calendar" at bounding box center [79, 176] width 50 height 14
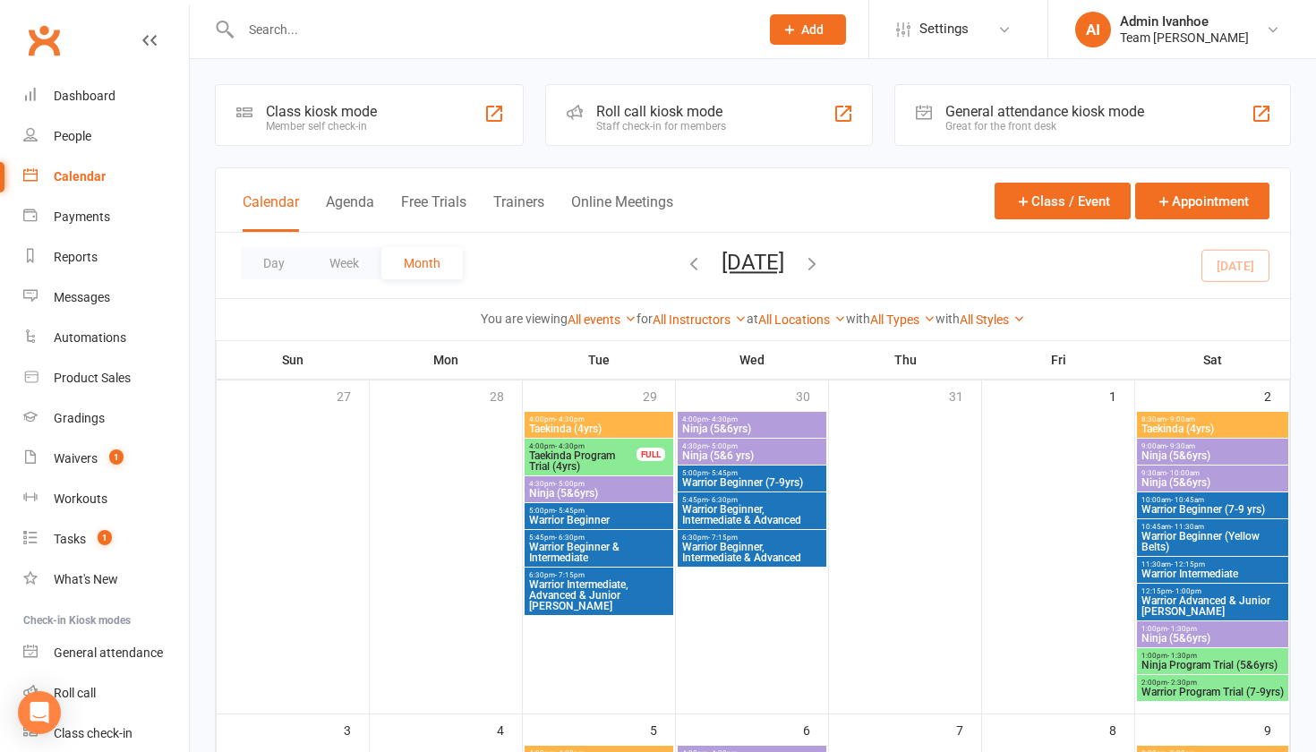
click at [284, 30] on input "text" at bounding box center [490, 29] width 511 height 25
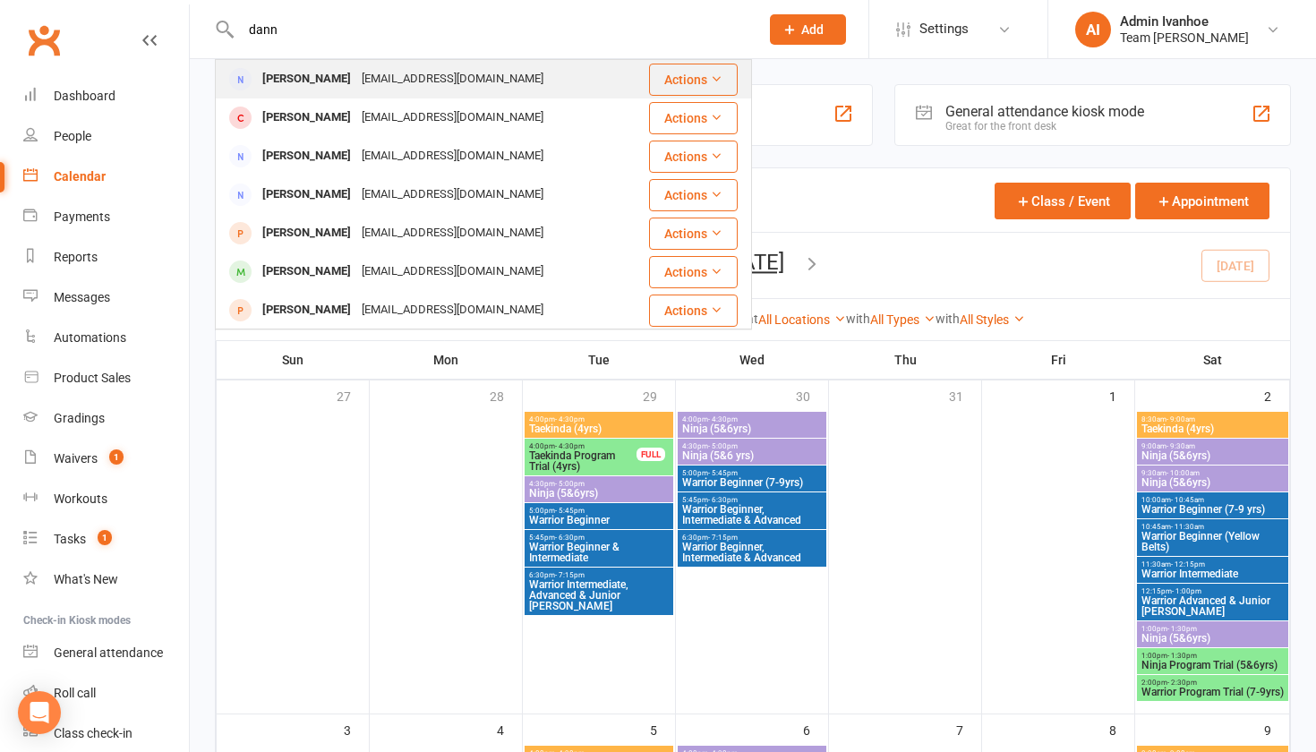
type input "dann"
click at [304, 81] on div "Danny Lai" at bounding box center [306, 79] width 99 height 26
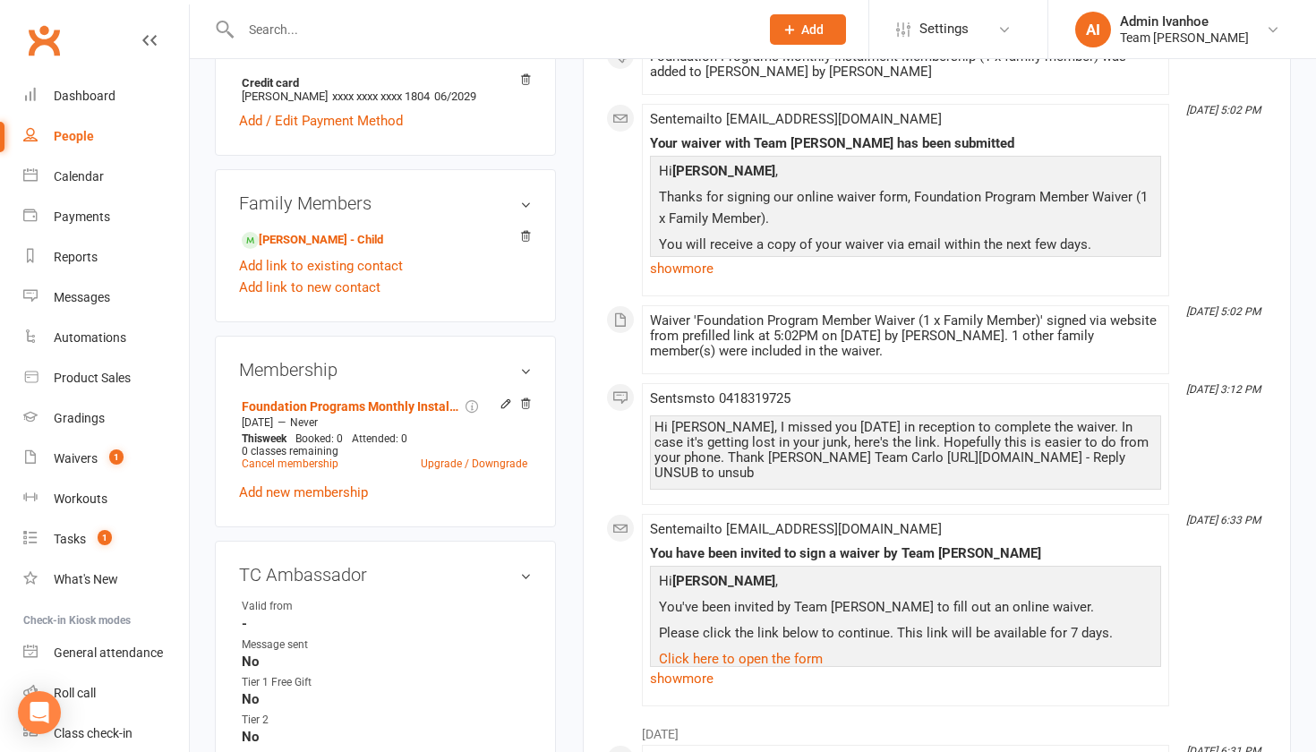
scroll to position [679, 0]
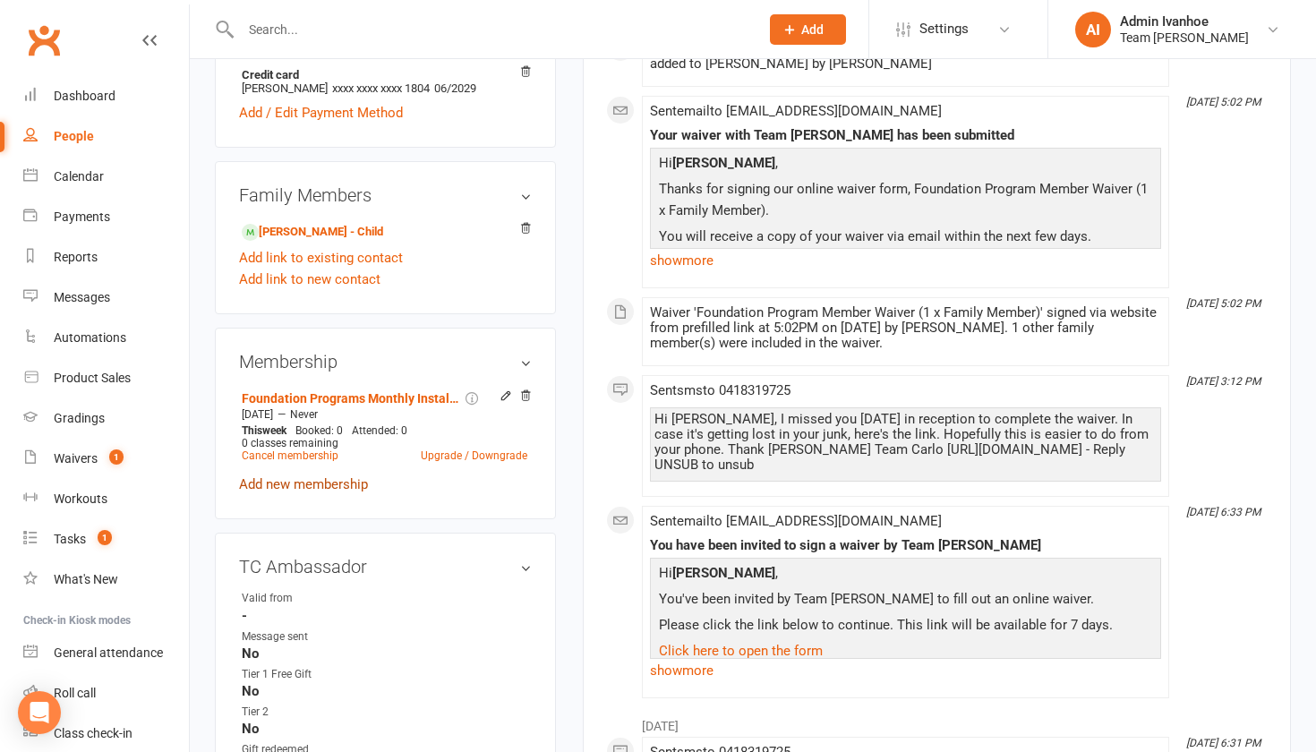
click at [306, 482] on link "Add new membership" at bounding box center [303, 484] width 129 height 16
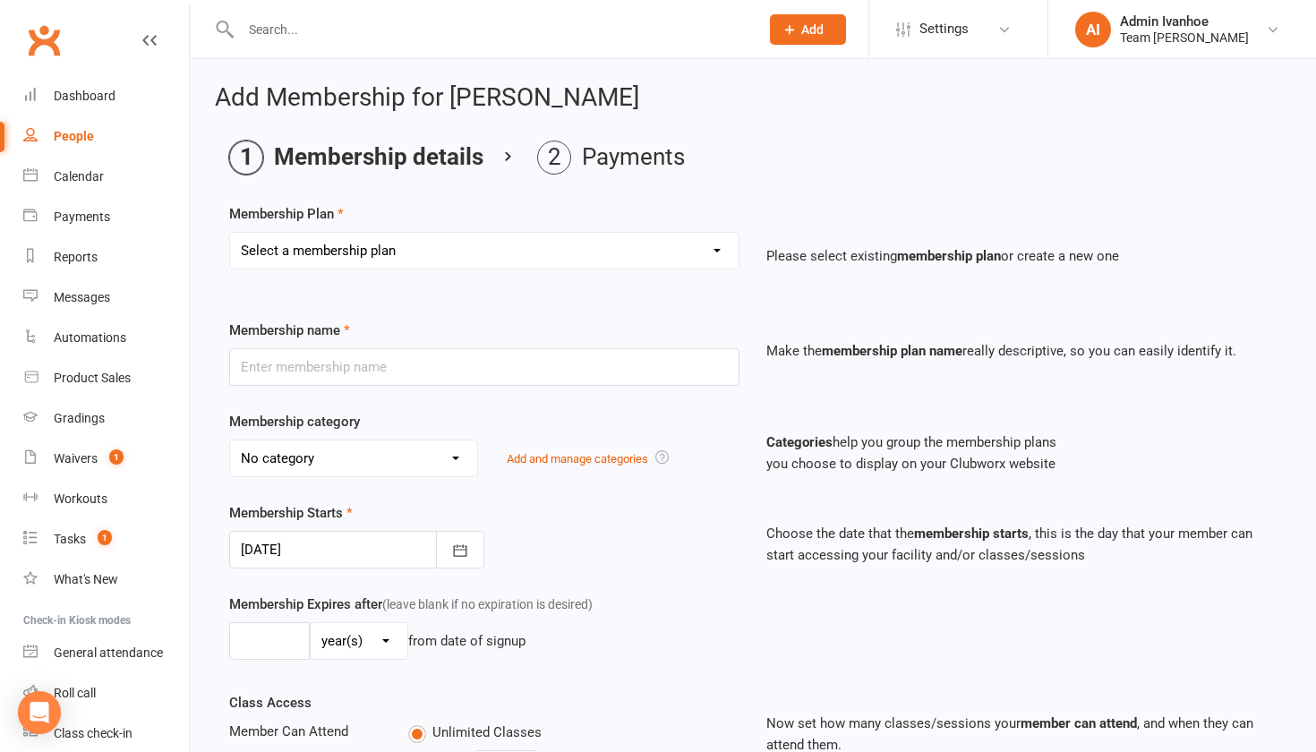
select select "1"
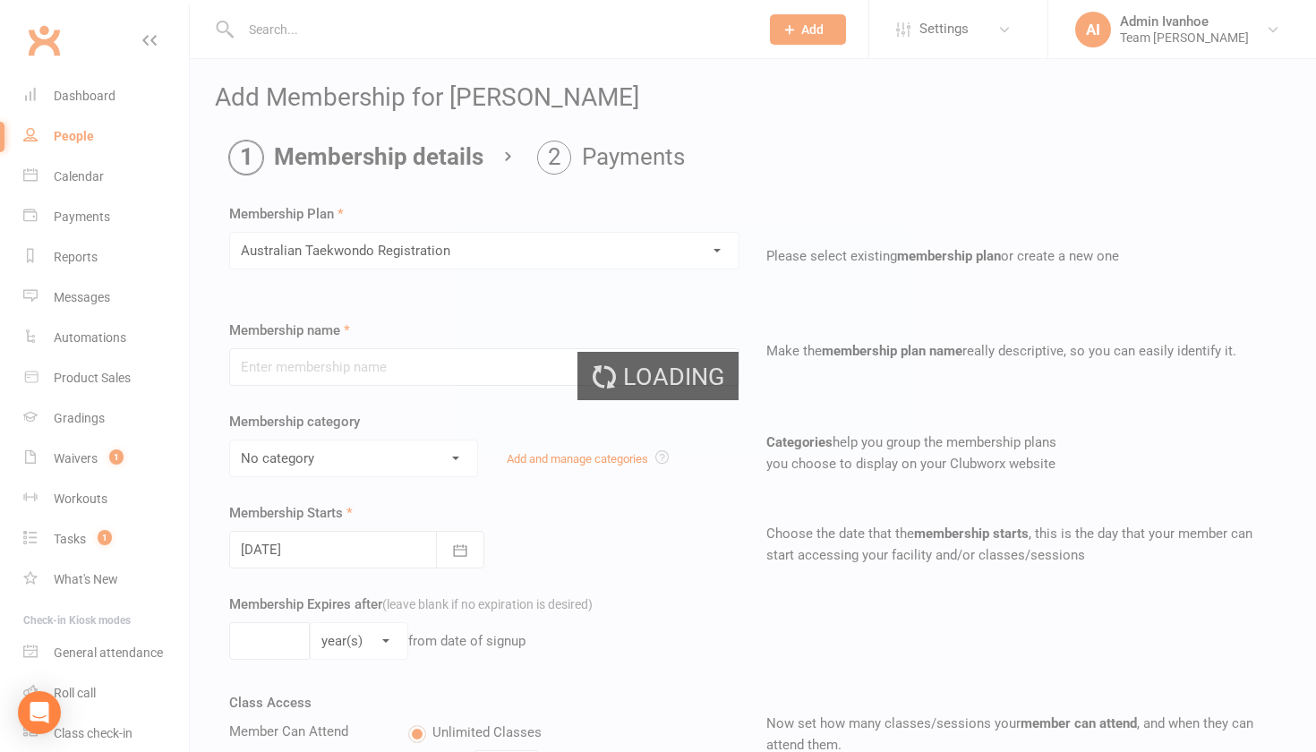
type input "Australian Taekwondo Registration"
select select "2"
type input "0"
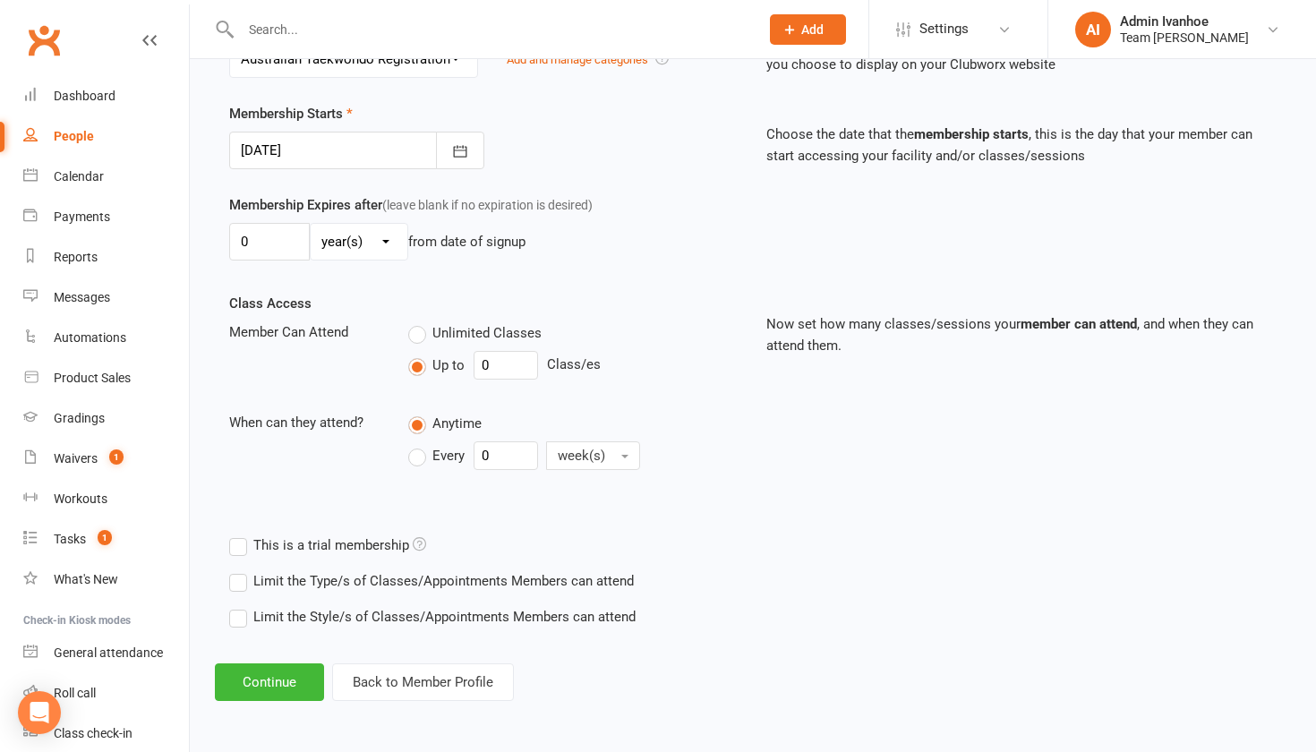
scroll to position [414, 0]
click at [245, 676] on button "Continue" at bounding box center [269, 682] width 109 height 38
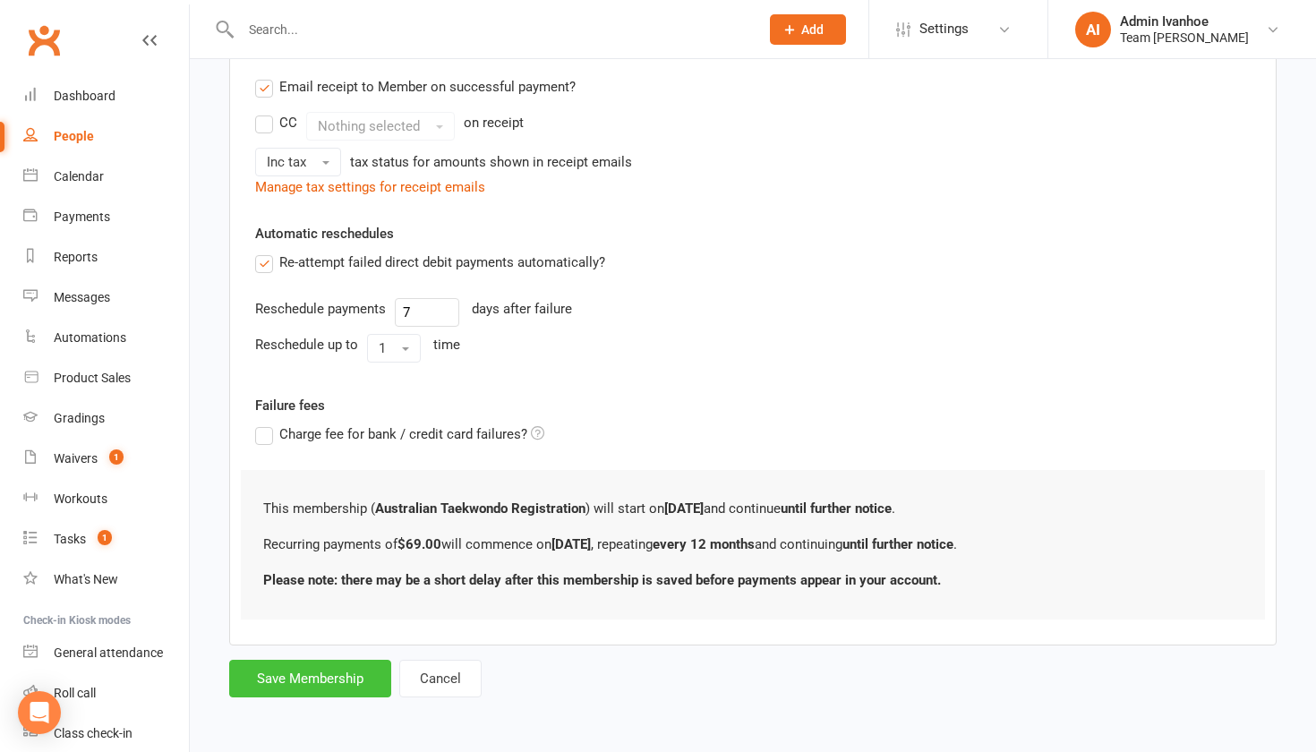
scroll to position [564, 0]
click at [291, 660] on button "Save Membership" at bounding box center [310, 679] width 162 height 38
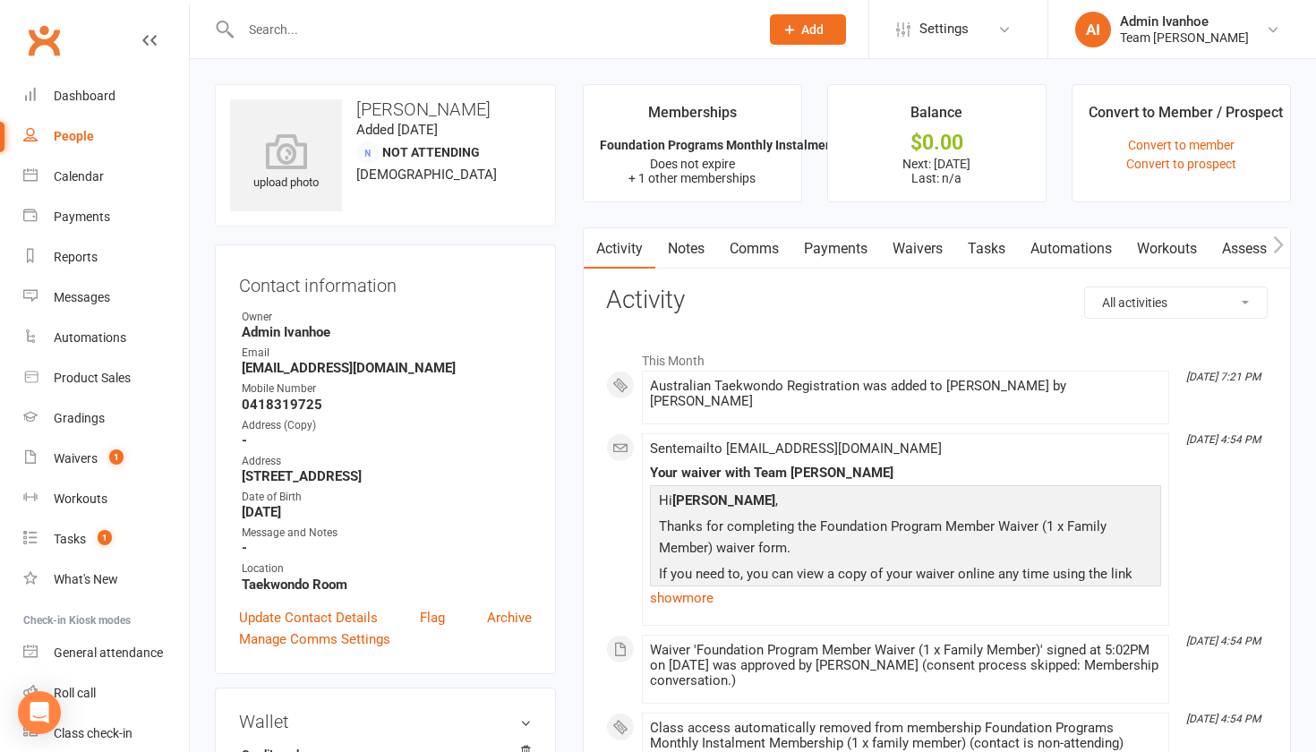
click at [761, 254] on link "Comms" at bounding box center [754, 248] width 74 height 41
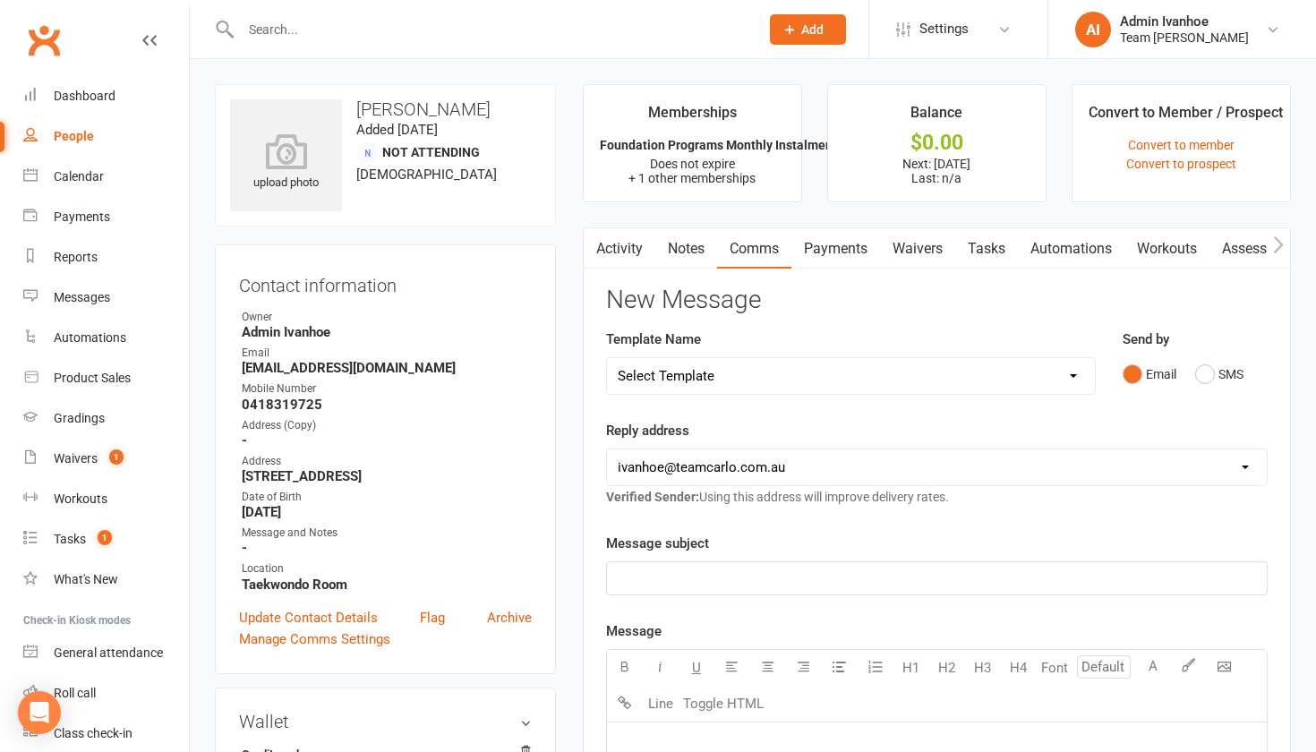
select select "44"
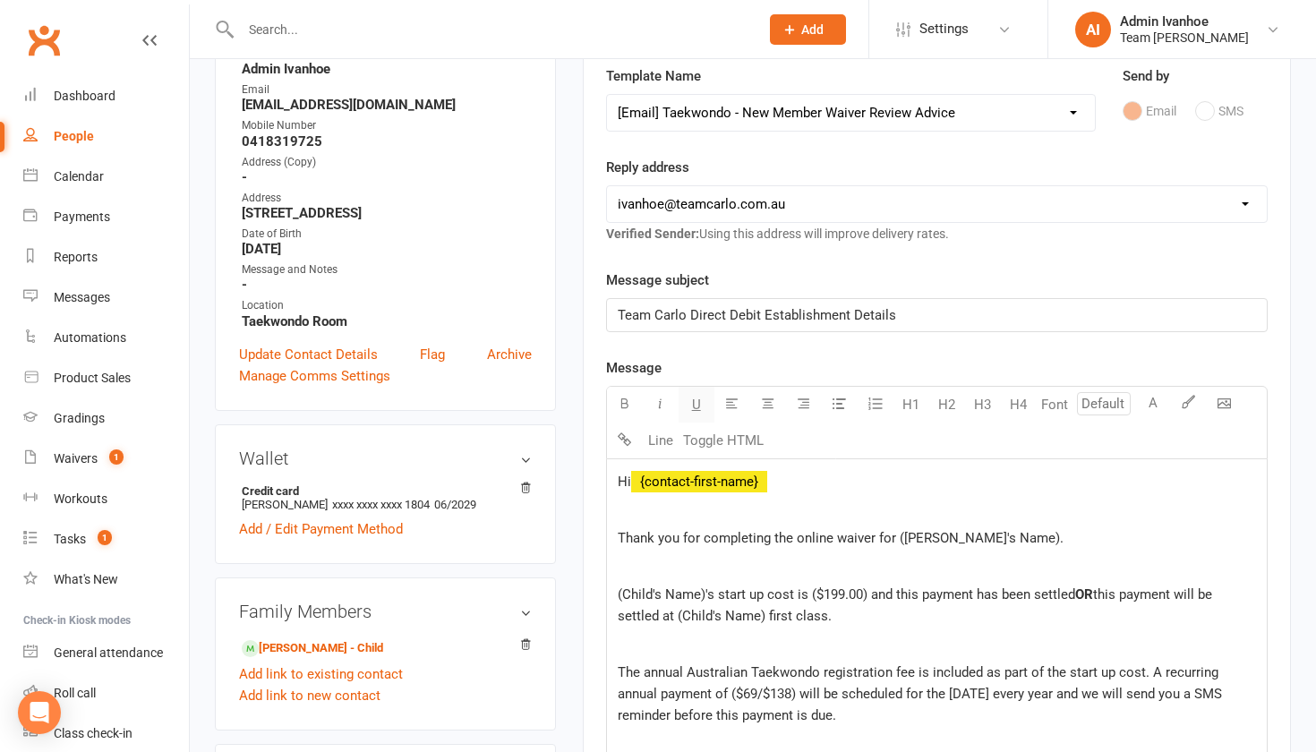
scroll to position [267, 0]
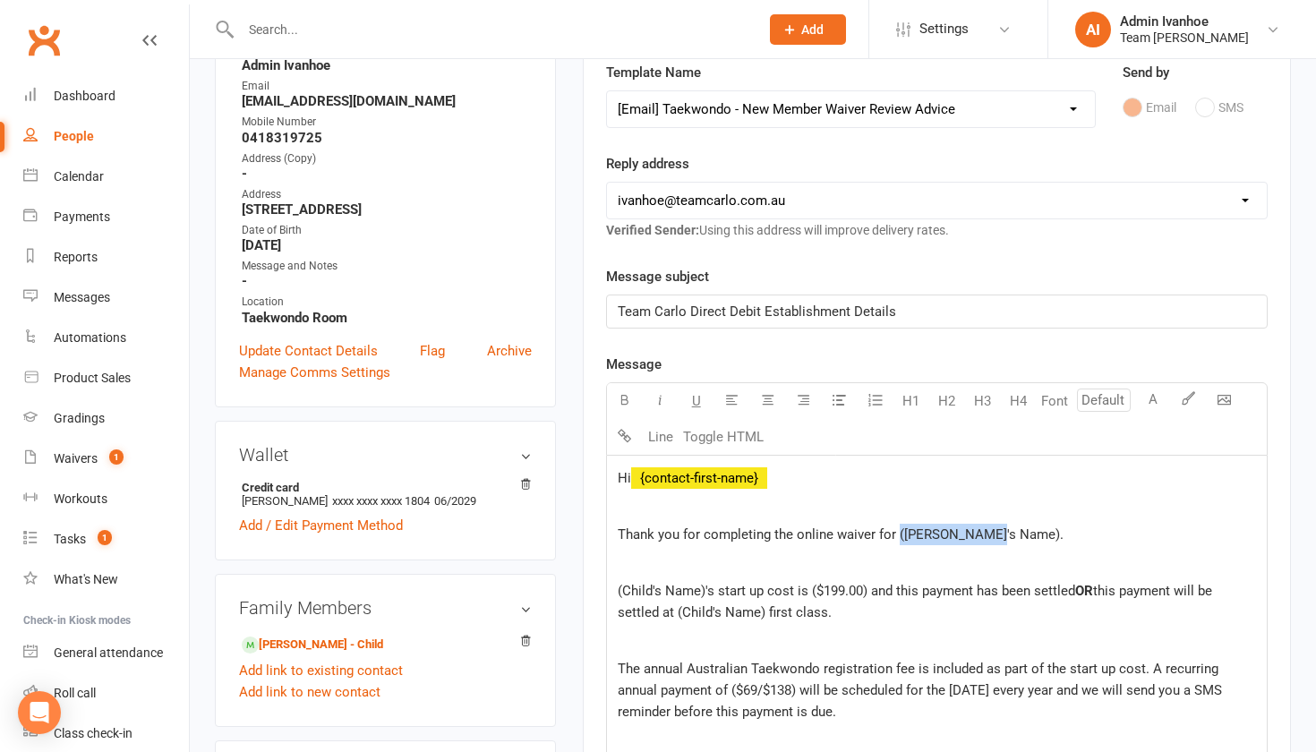
drag, startPoint x: 983, startPoint y: 534, endPoint x: 900, endPoint y: 531, distance: 83.3
click at [900, 531] on span "Thank you for completing the online waiver for (Child's Name)." at bounding box center [841, 534] width 446 height 16
click at [901, 530] on span "Thank you for completing the online waiver for (Dax." at bounding box center [774, 534] width 312 height 16
drag, startPoint x: 705, startPoint y: 590, endPoint x: 615, endPoint y: 580, distance: 90.1
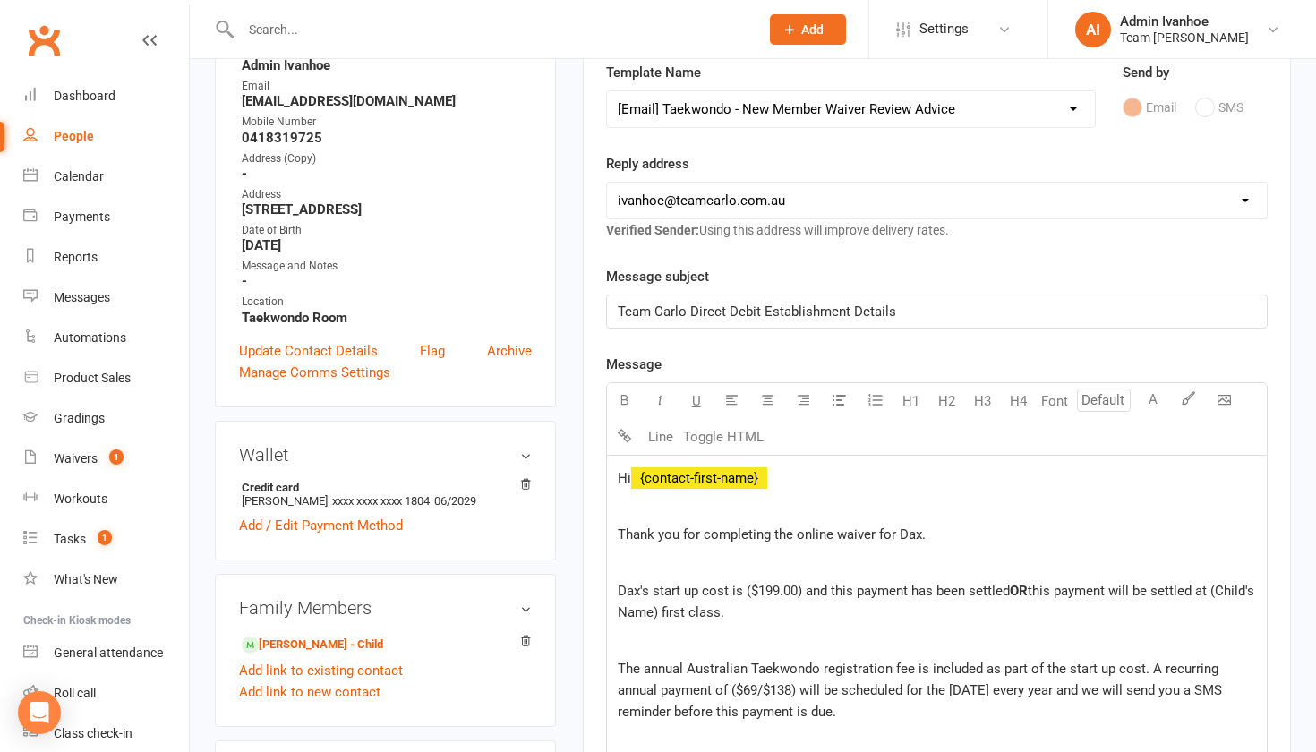
click at [750, 590] on span "Dax's start up cost is ($199.00) and this payment has been settled" at bounding box center [814, 591] width 392 height 16
click at [798, 588] on span "Dax's start up cost is $199.00) and this payment has been settled" at bounding box center [812, 591] width 388 height 16
click at [770, 589] on span "Dax's start up cost is $199.00 and this payment has been settled" at bounding box center [809, 591] width 383 height 16
click at [997, 590] on span "Dax's start up cost is $184.00 and this payment has been settled" at bounding box center [809, 591] width 383 height 16
click at [1012, 600] on p "Dax's start up cost is $184.00 and this payment has been settled. OR this payme…" at bounding box center [937, 601] width 638 height 43
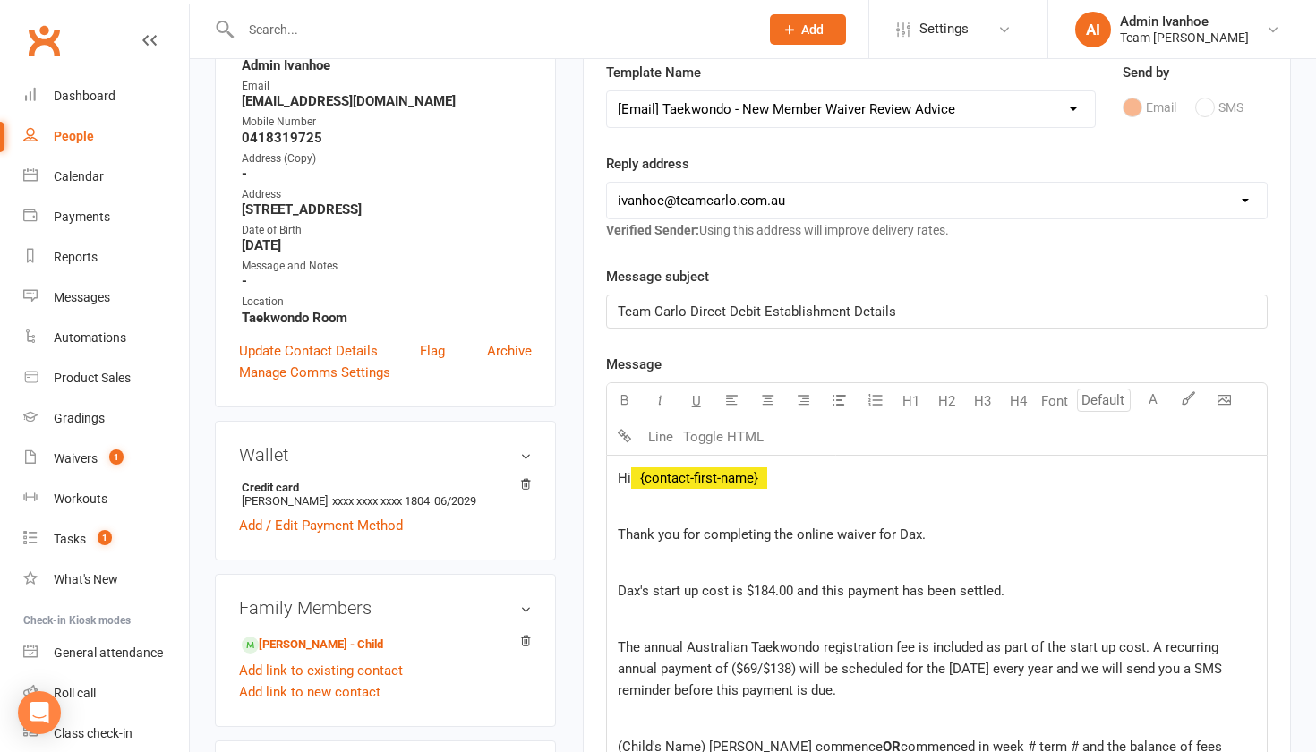
click at [737, 667] on span "The annual Australian Taekwondo registration fee is included as part of the sta…" at bounding box center [922, 668] width 608 height 59
click at [795, 669] on span "The annual Australian Taekwondo registration fee is included as part of the sta…" at bounding box center [920, 668] width 604 height 59
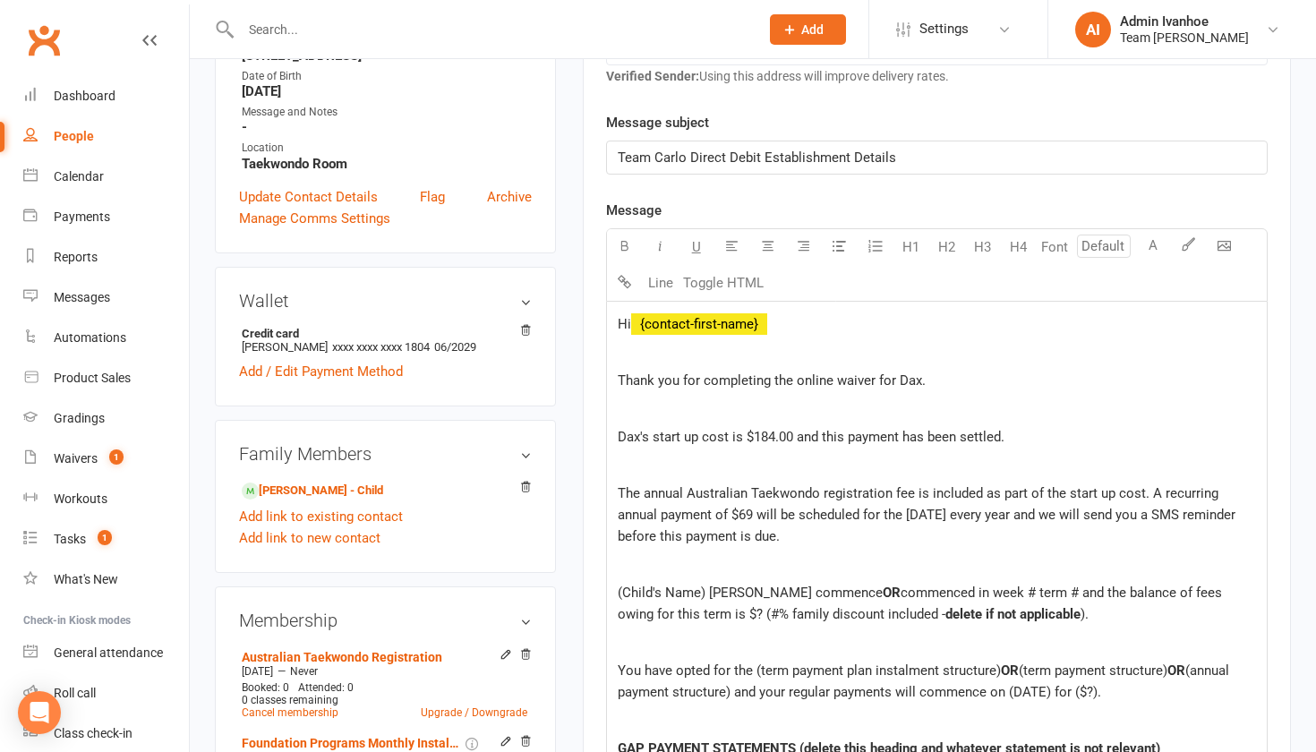
scroll to position [422, 0]
drag, startPoint x: 705, startPoint y: 594, endPoint x: 619, endPoint y: 590, distance: 85.1
click at [619, 590] on span "(Child's Name) will commence" at bounding box center [750, 592] width 265 height 16
click at [655, 586] on span "Dax will commence" at bounding box center [676, 592] width 117 height 16
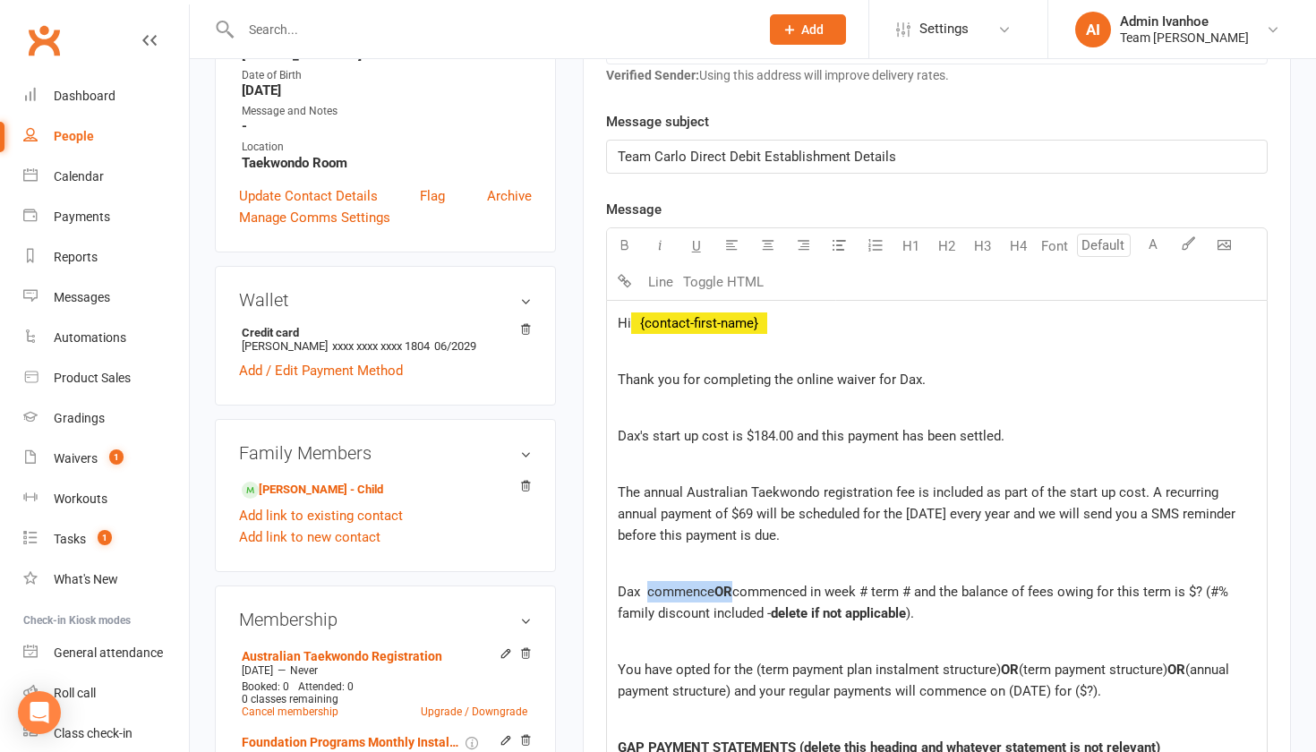
drag, startPoint x: 735, startPoint y: 588, endPoint x: 648, endPoint y: 585, distance: 86.9
click at [648, 585] on p "Dax commence OR commenced in week # term # and the balance of fees owing for th…" at bounding box center [937, 602] width 638 height 43
click at [780, 589] on span "Dax commenced in week # term # and the balance of fees owing for this term is $…" at bounding box center [932, 603] width 628 height 38
click at [824, 588] on span "Dax commenced in week 8 term # and the balance of fees owing for this term is $…" at bounding box center [932, 603] width 628 height 38
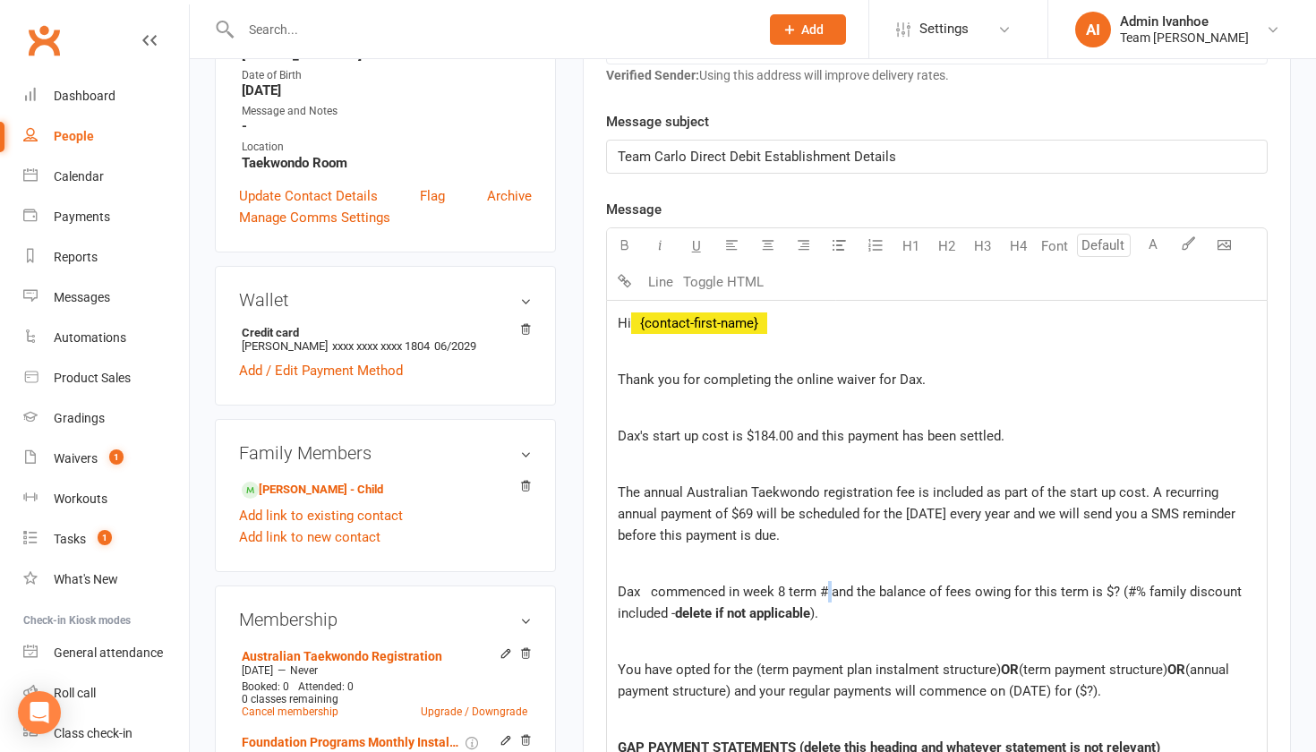
click at [824, 588] on span "Dax commenced in week 8 term # and the balance of fees owing for this term is $…" at bounding box center [932, 603] width 628 height 38
click at [1109, 589] on span "Dax commenced in week 8 term 2 and the balance of term 2 fees were waived compl…" at bounding box center [922, 603] width 608 height 38
click at [1195, 591] on span "Dax commenced in week 8 term 2 and the balance of term 2 fees were waived compl…" at bounding box center [927, 603] width 619 height 38
click at [854, 611] on span "Dax commenced in week 8 term 2 and the balance of term 2 fees were waived compl…" at bounding box center [918, 603] width 601 height 38
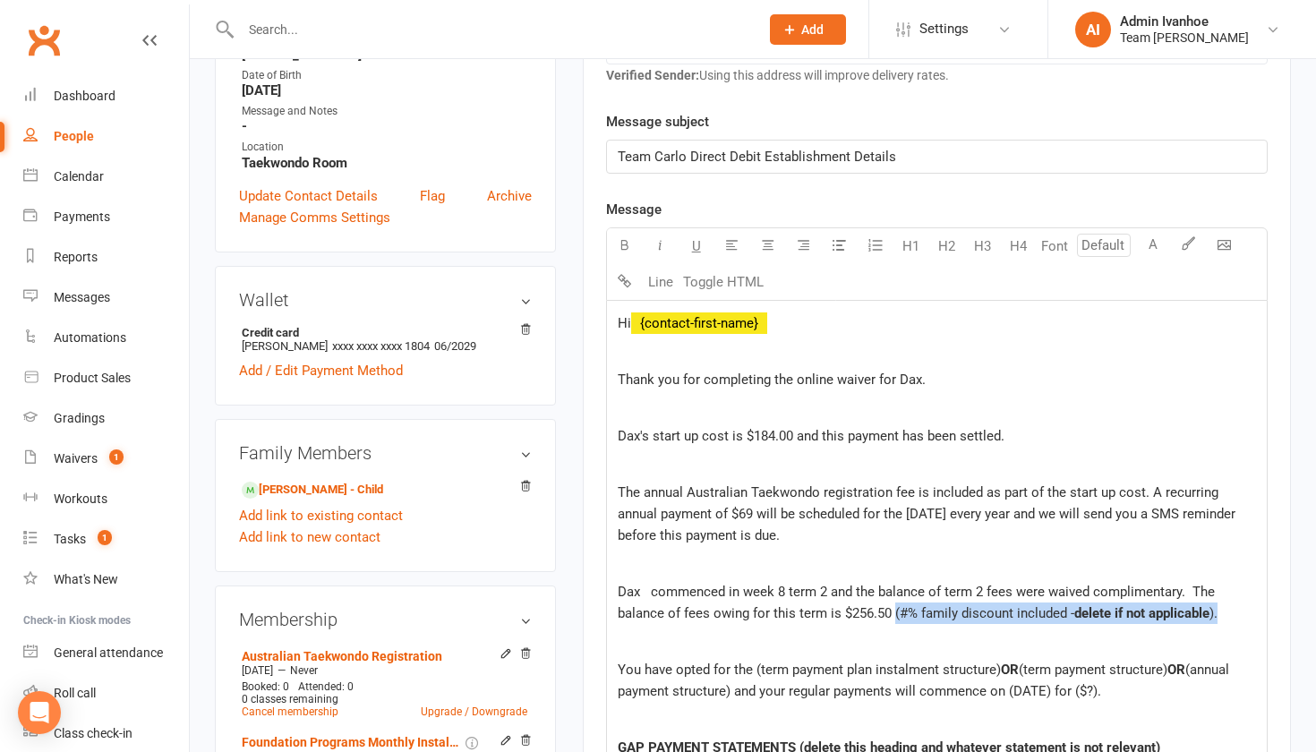
drag, startPoint x: 1221, startPoint y: 611, endPoint x: 895, endPoint y: 609, distance: 325.9
click at [895, 609] on p "Dax commenced in week 8 term 2 and the balance of term 2 fees were waived compl…" at bounding box center [937, 602] width 638 height 43
click at [758, 666] on span "You have opted for the (term payment plan instalment structure)" at bounding box center [809, 670] width 383 height 16
drag, startPoint x: 992, startPoint y: 671, endPoint x: 725, endPoint y: 693, distance: 267.7
click at [726, 694] on p "You have opted for the term payment plan instalment structure) OR (term payment…" at bounding box center [937, 680] width 638 height 43
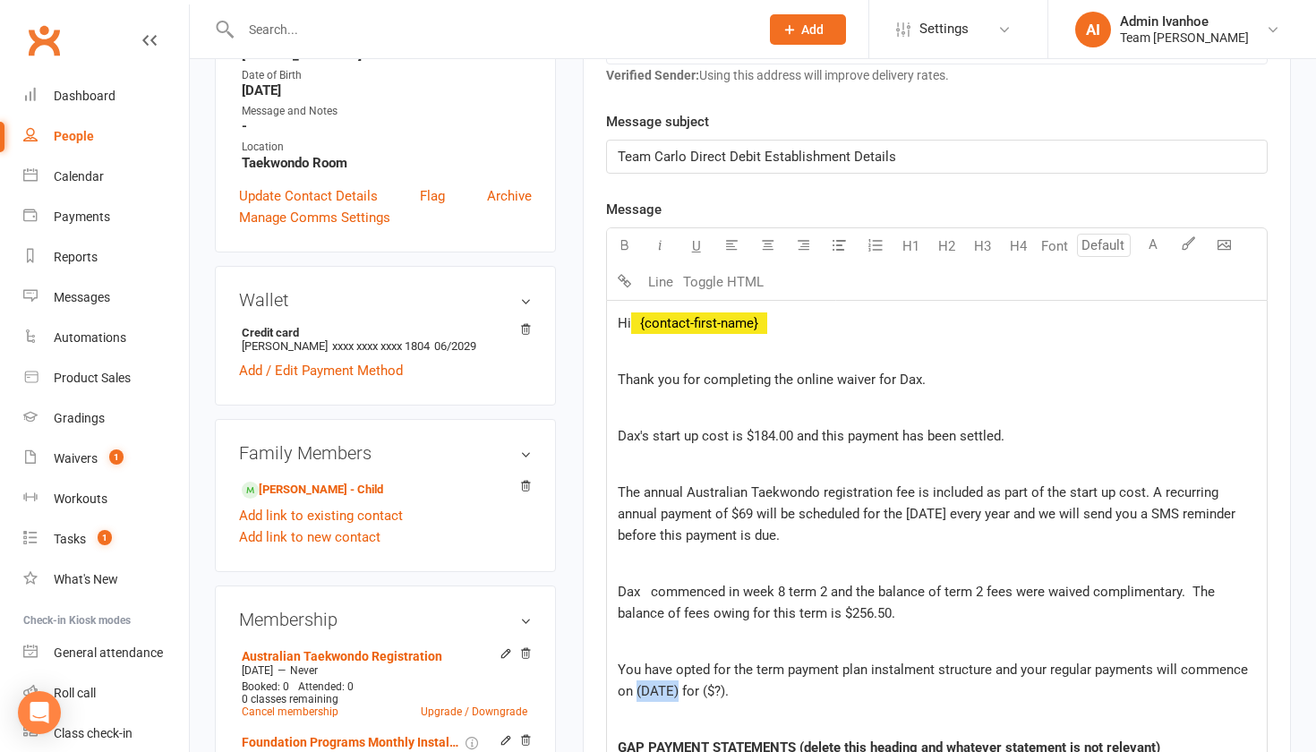
drag, startPoint x: 679, startPoint y: 691, endPoint x: 636, endPoint y: 685, distance: 43.4
click at [636, 686] on span "You have opted for the term payment plan instalment structure and your regular …" at bounding box center [935, 681] width 634 height 38
click at [725, 693] on span "You have opted for the term payment plan instalment structure and your regular …" at bounding box center [935, 681] width 634 height 38
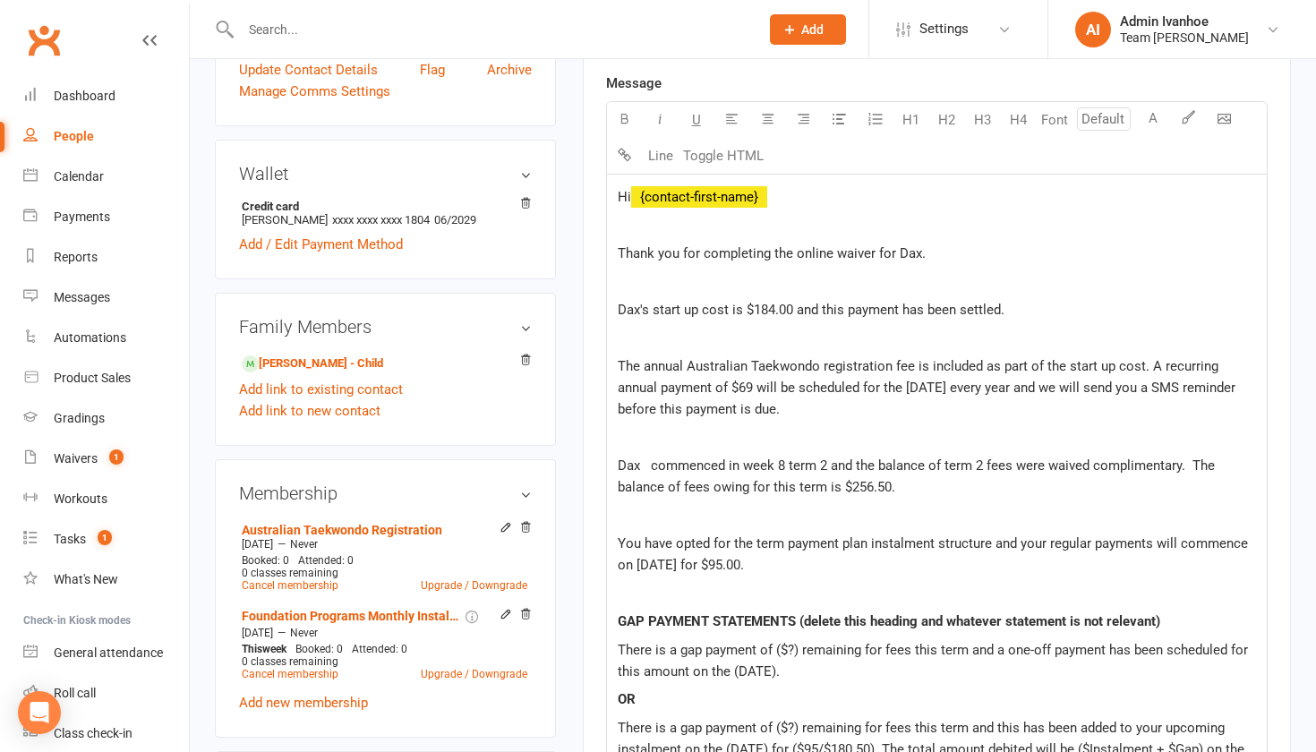
scroll to position [562, 0]
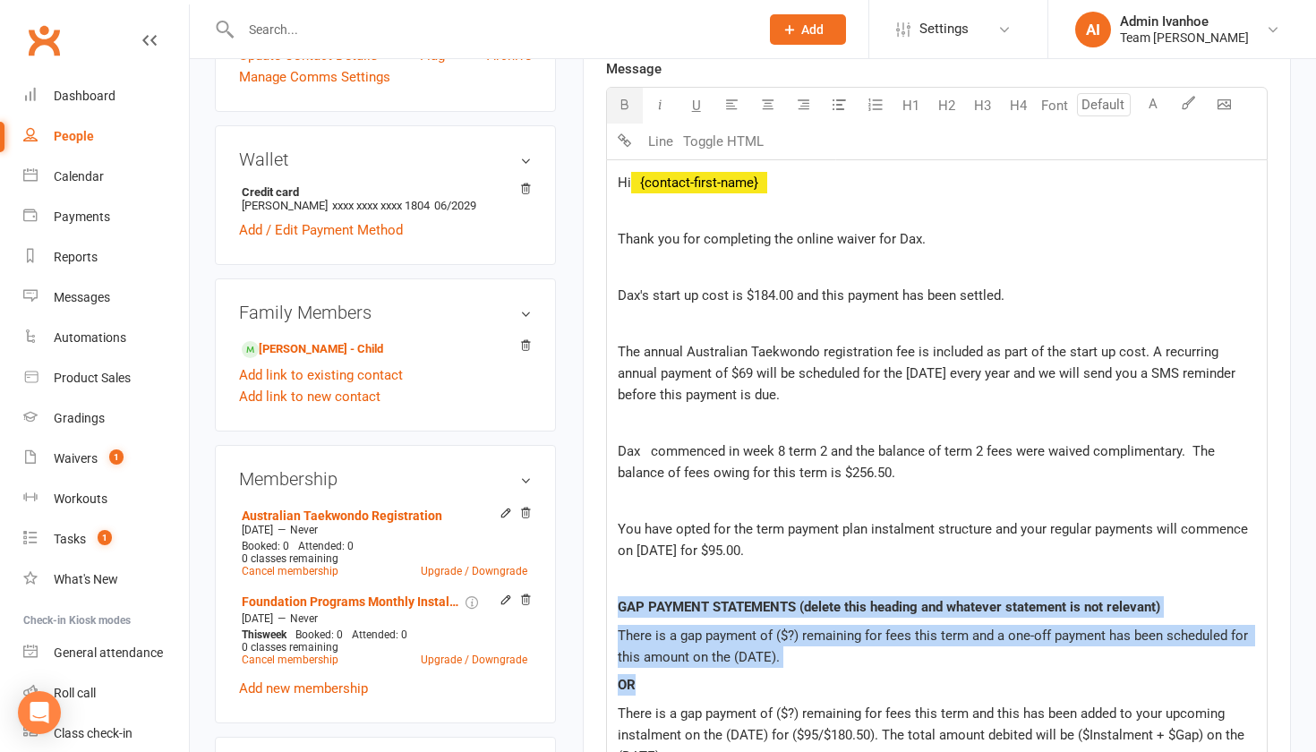
drag, startPoint x: 620, startPoint y: 601, endPoint x: 646, endPoint y: 688, distance: 90.6
click at [646, 688] on div "Hi ﻿ {contact-first-name} Thank you for completing the online waiver for Dax. D…" at bounding box center [937, 616] width 660 height 912
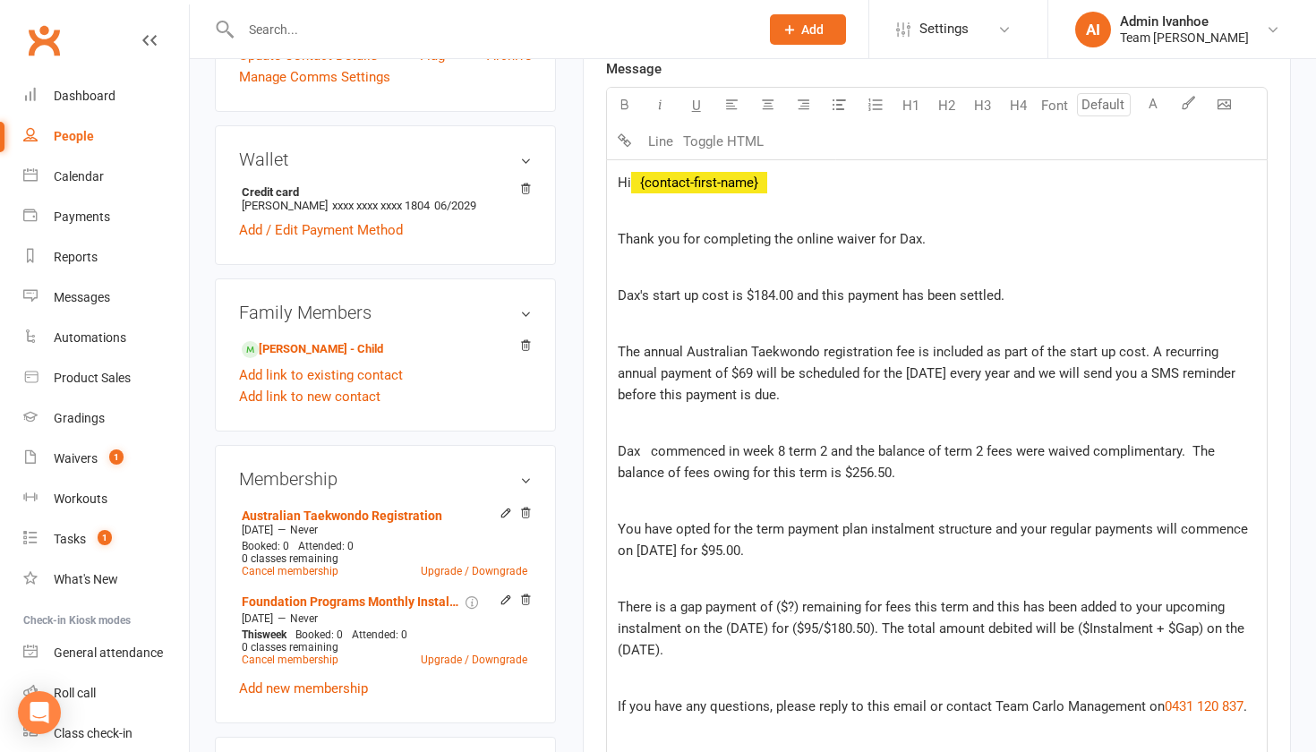
click at [797, 609] on span "There is a gap payment of ($?) remaining for fees this term and this has been a…" at bounding box center [933, 628] width 630 height 59
click at [766, 629] on span "There is a gap payment of 66.50 remaining for fees this term and this has been …" at bounding box center [933, 628] width 630 height 59
click at [799, 626] on span "There is a gap payment of 66.50 remaining for fees this term and this has been …" at bounding box center [932, 628] width 628 height 59
click at [875, 626] on span "There is a gap payment of 66.50 remaining for fees this term and this has been …" at bounding box center [930, 628] width 624 height 59
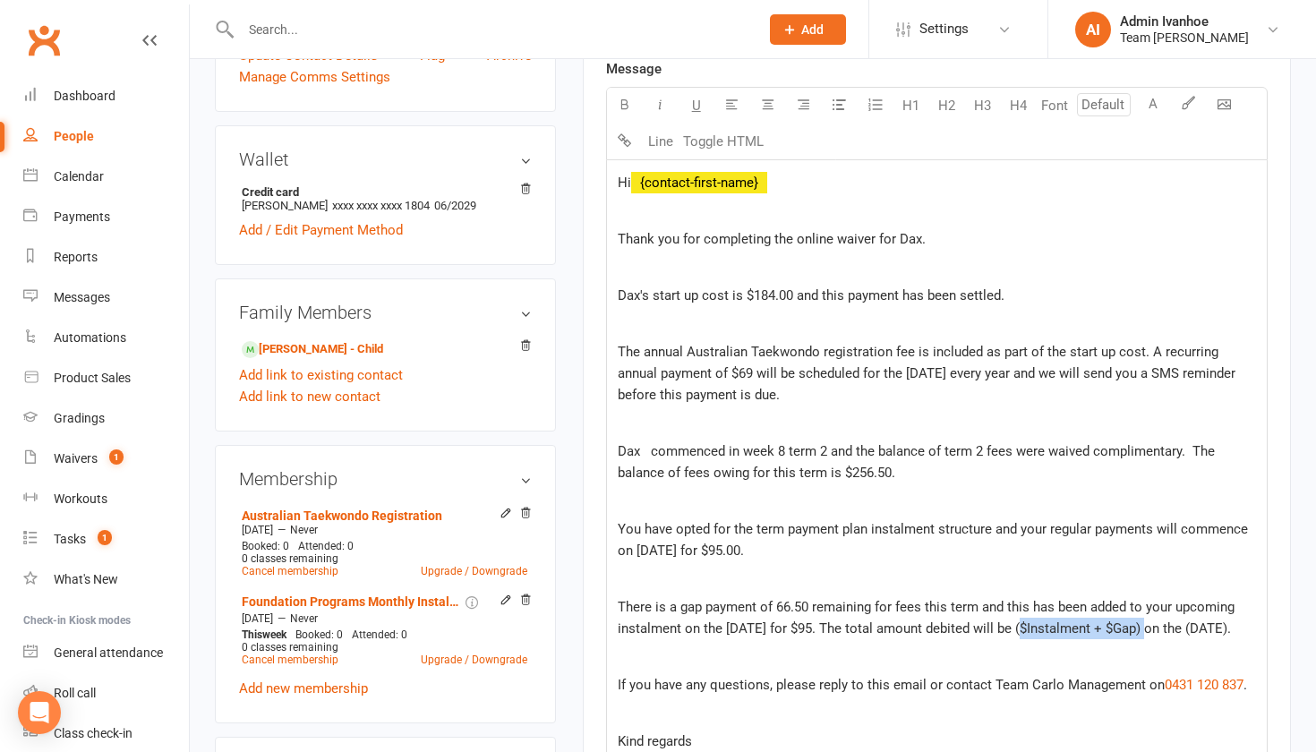
drag, startPoint x: 1018, startPoint y: 627, endPoint x: 1144, endPoint y: 628, distance: 126.2
click at [1144, 628] on span "There is a gap payment of 66.50 remaining for fees this term and this has been …" at bounding box center [928, 618] width 620 height 38
click at [1151, 628] on span "There is a gap payment of 66.50 remaining for fees this term and this has been …" at bounding box center [928, 618] width 620 height 38
click at [777, 607] on span "There is a gap payment of 66.50 remaining for fees this term and this has been …" at bounding box center [928, 618] width 620 height 38
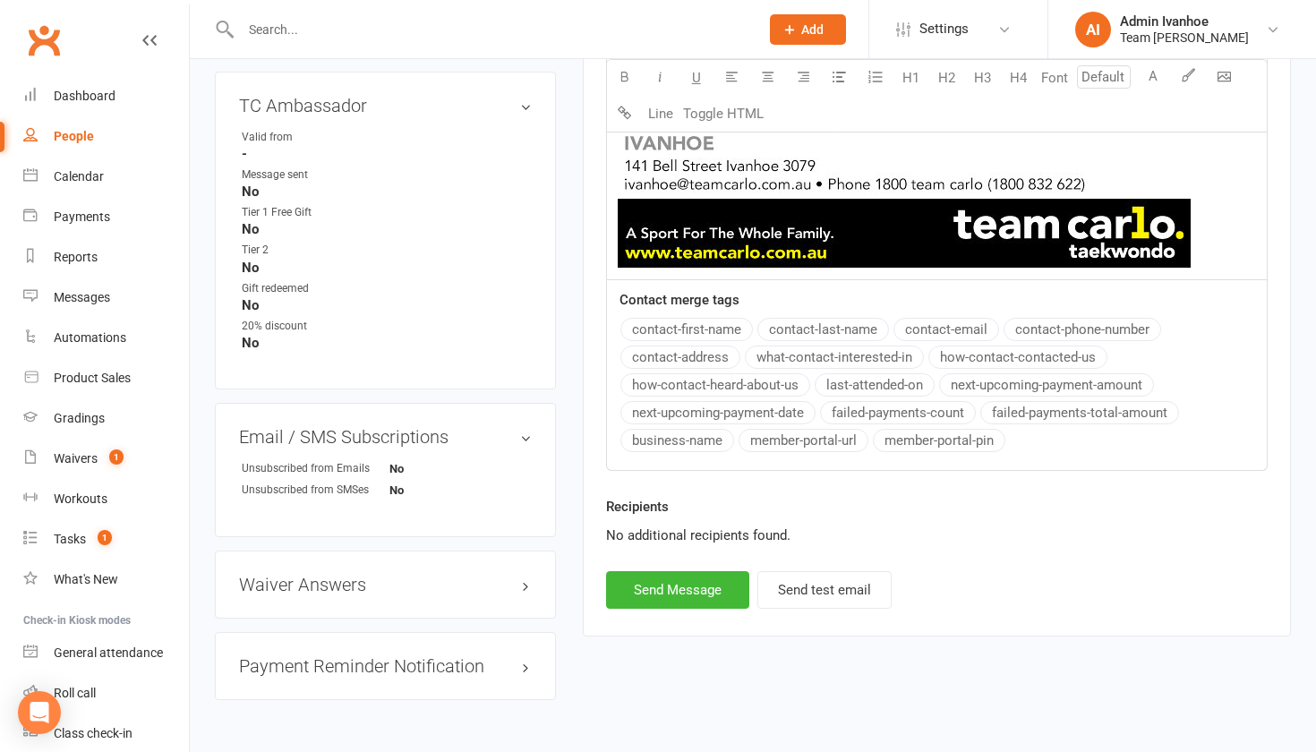
scroll to position [1241, 0]
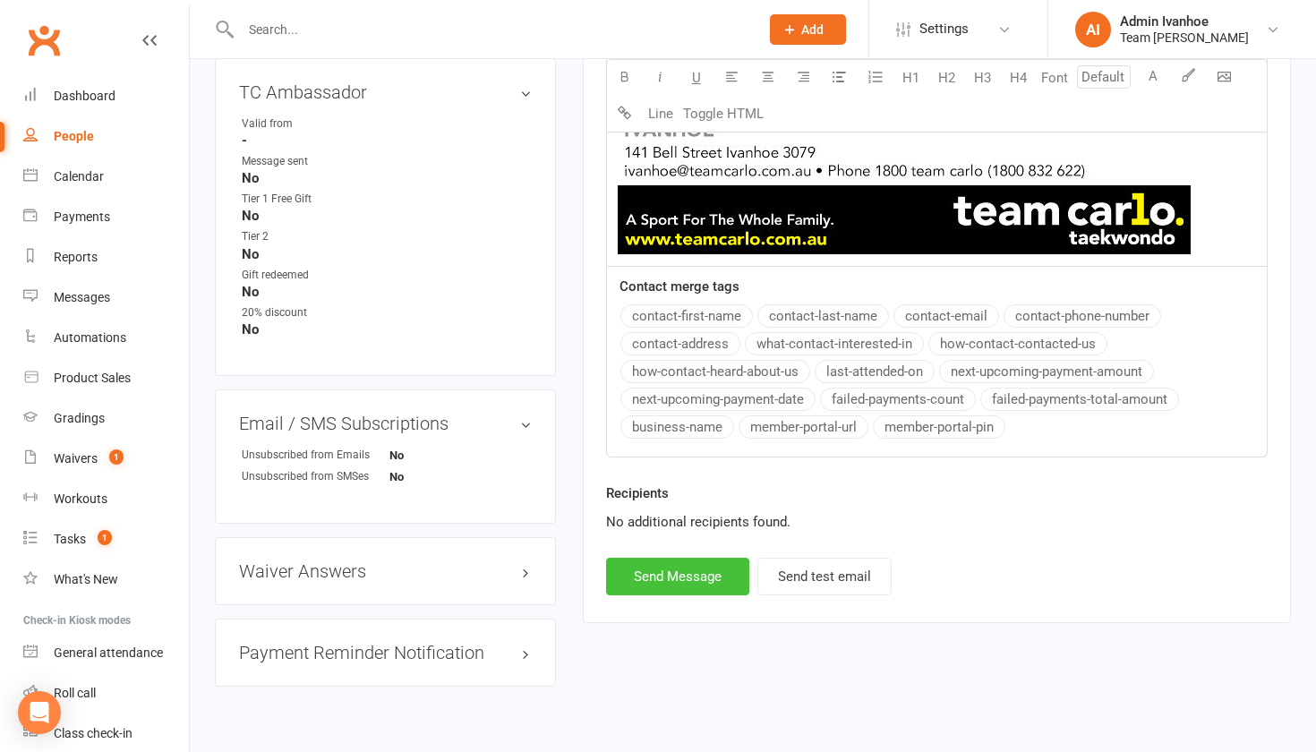
click at [665, 585] on button "Send Message" at bounding box center [677, 577] width 143 height 38
select select
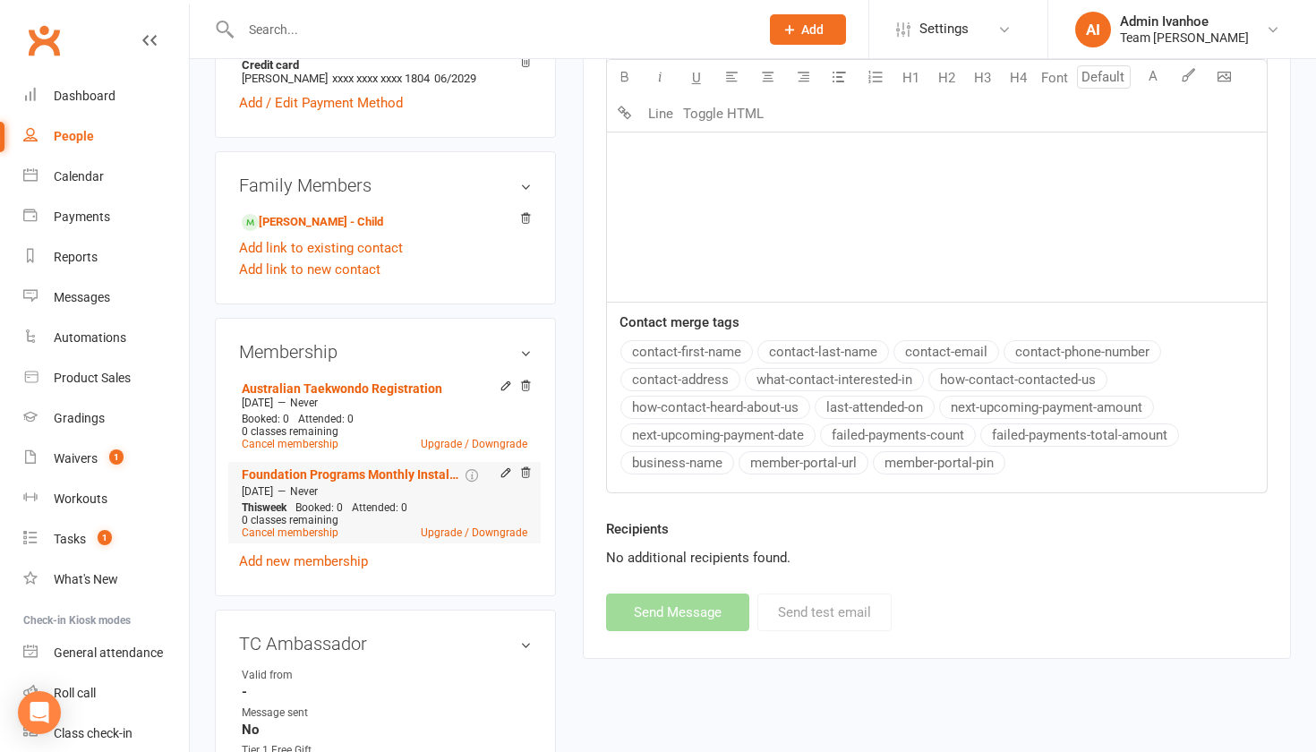
scroll to position [687, 0]
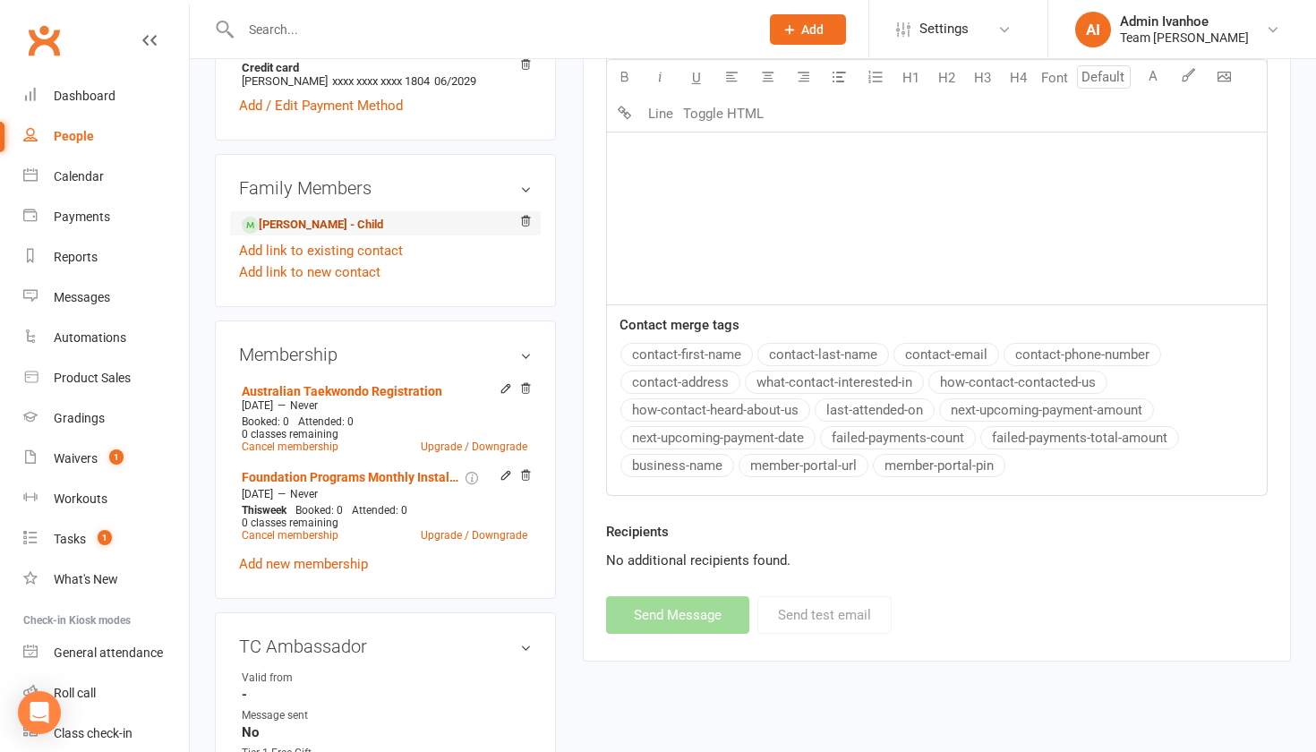
click at [326, 223] on link "Daxon Lai - Child" at bounding box center [312, 225] width 141 height 19
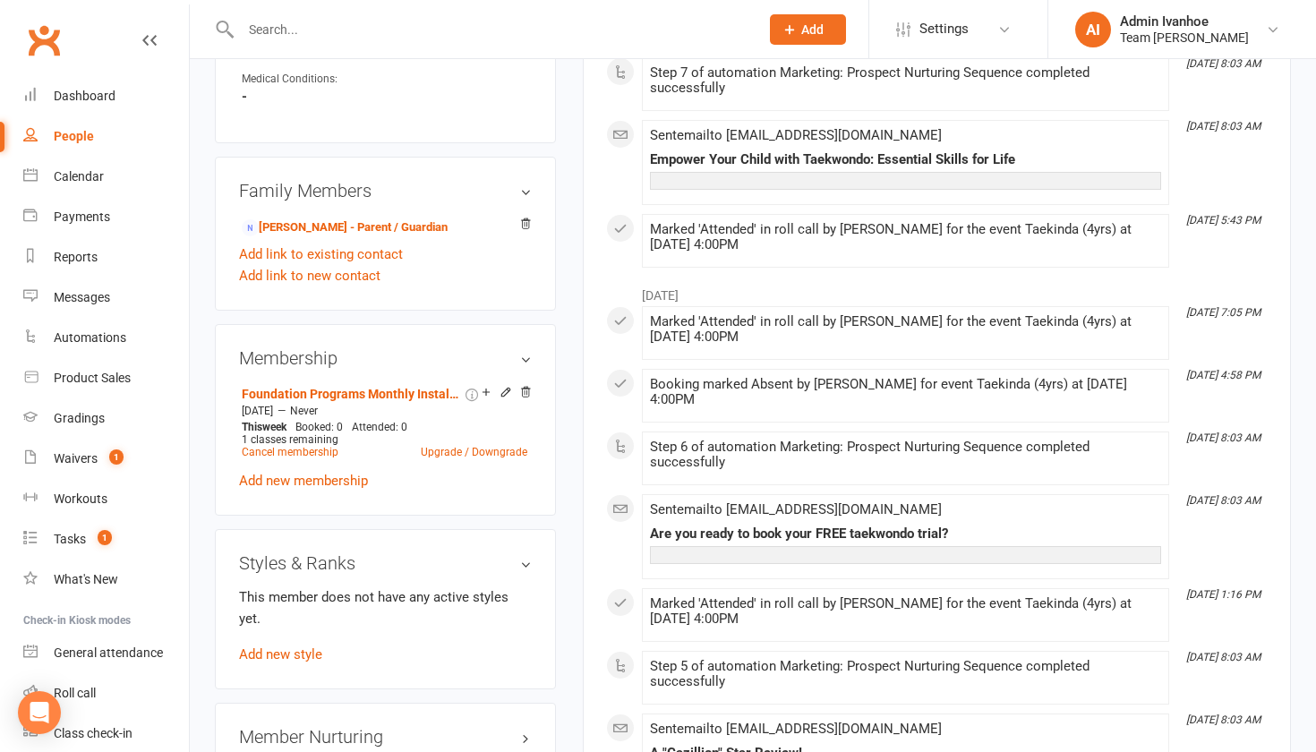
scroll to position [1106, 0]
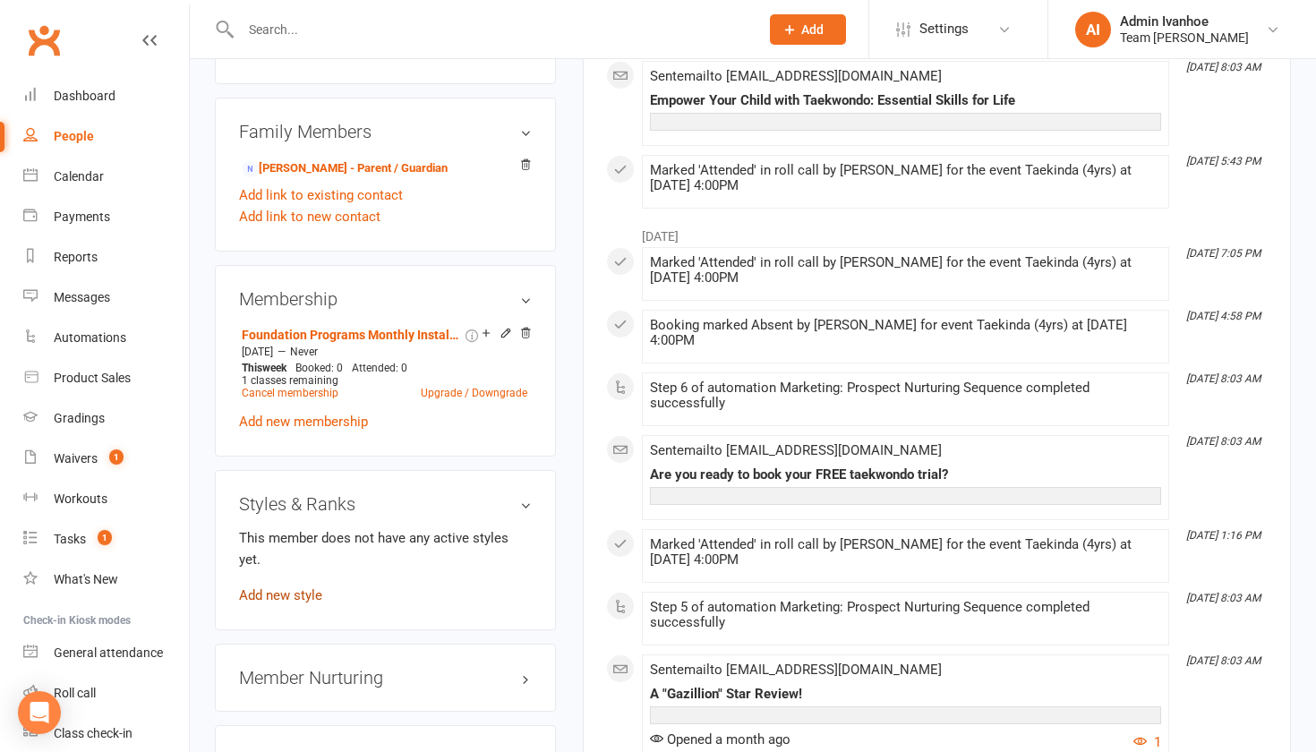
click at [315, 587] on link "Add new style" at bounding box center [280, 595] width 83 height 16
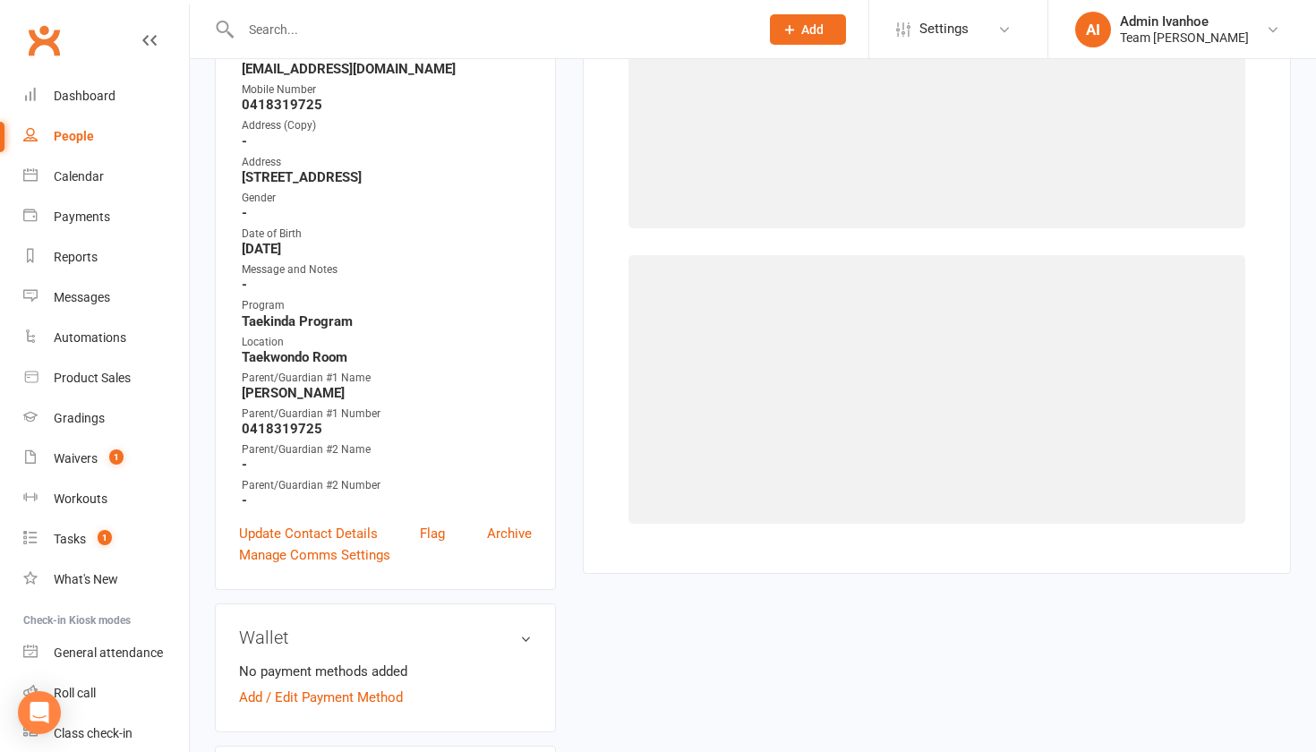
scroll to position [152, 0]
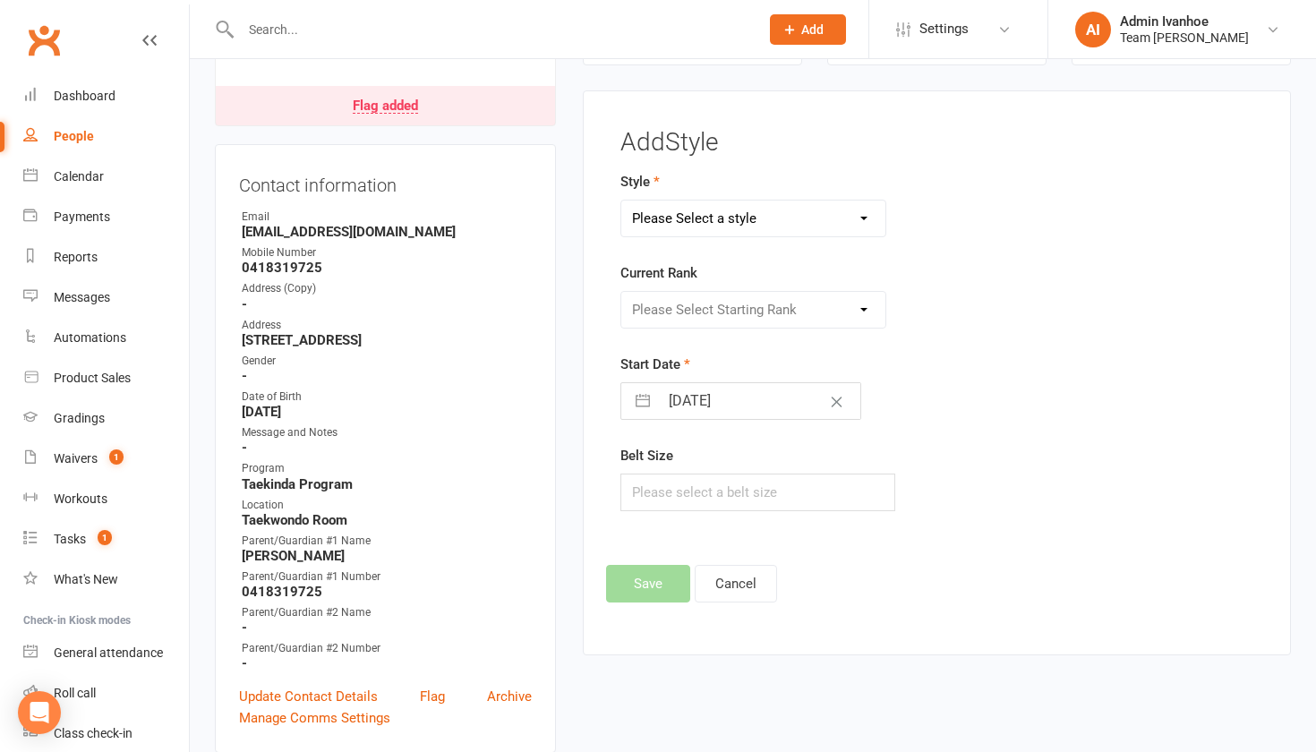
select select "1358"
select select "13327"
click at [669, 415] on input "13 Aug 2025" at bounding box center [759, 401] width 201 height 36
select select "6"
select select "2025"
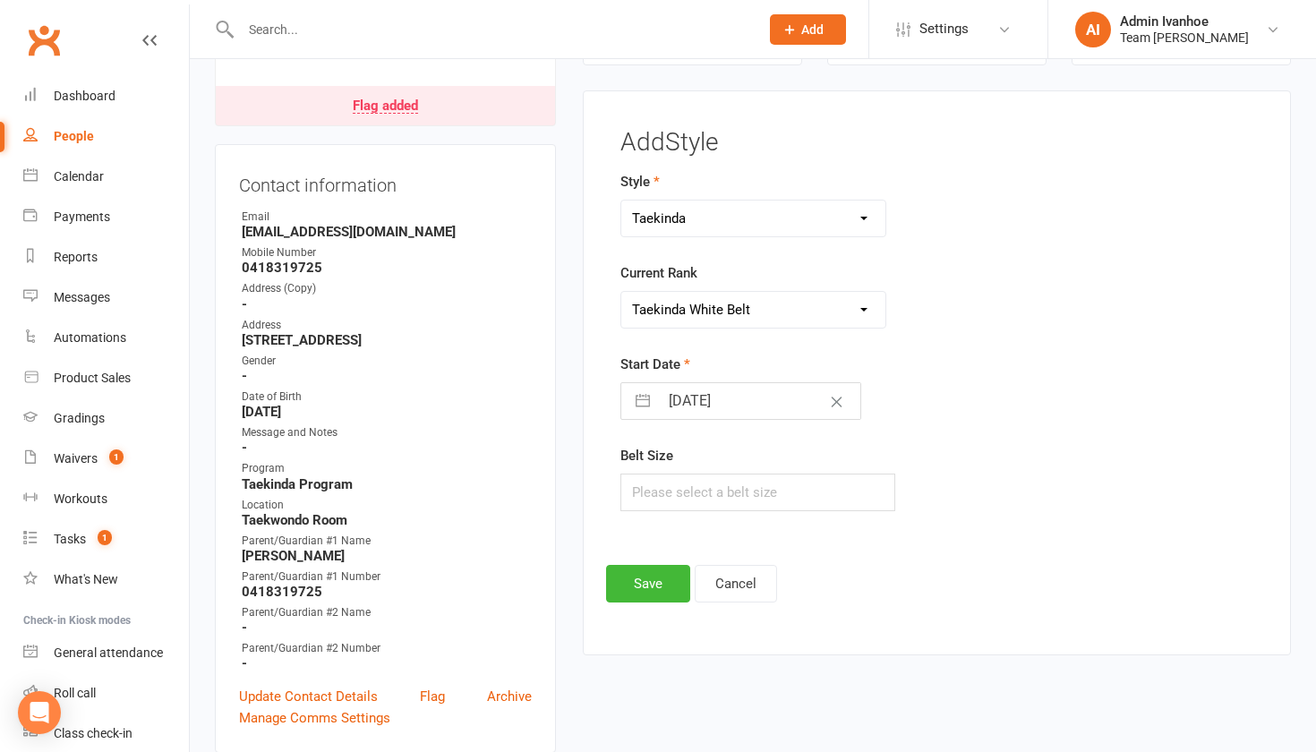
select select "7"
select select "2025"
select select "8"
select select "2025"
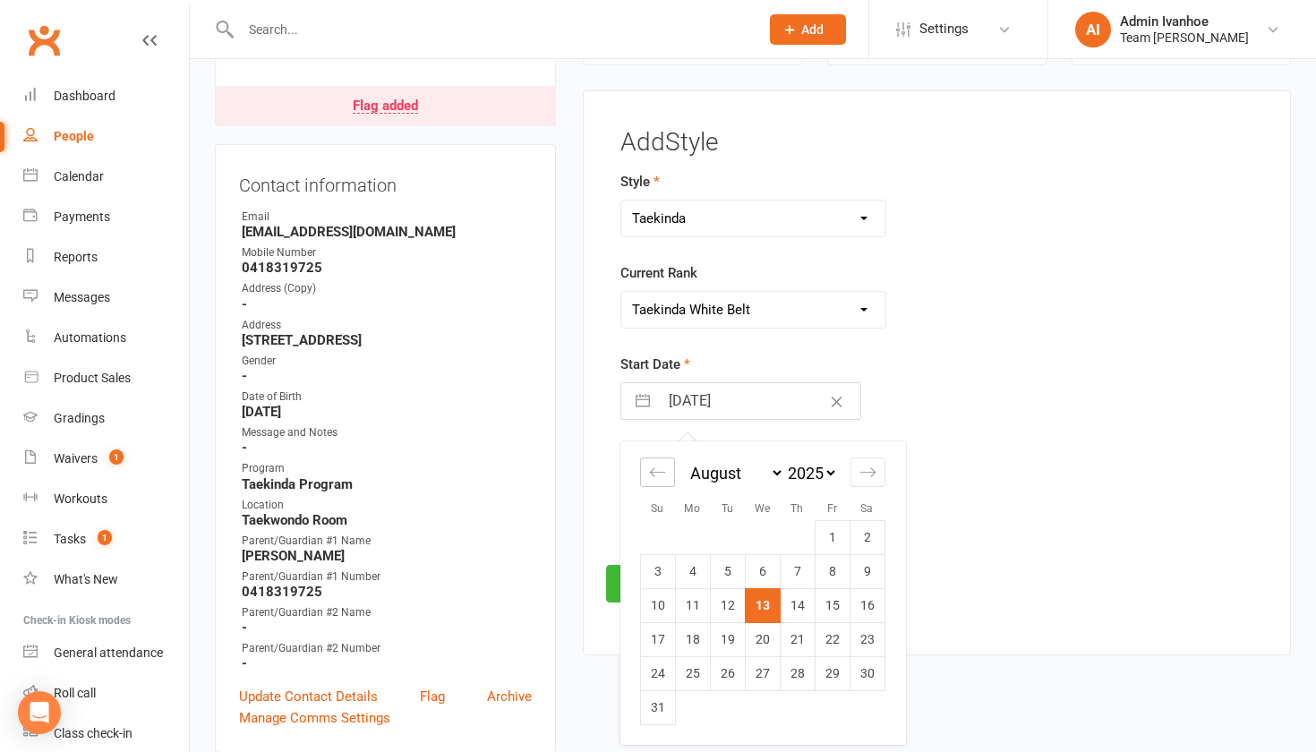
click at [655, 474] on icon "Move backward to switch to the previous month." at bounding box center [657, 472] width 17 height 17
select select "5"
select select "2025"
click at [655, 475] on icon "Move backward to switch to the previous month." at bounding box center [657, 472] width 17 height 17
select select "4"
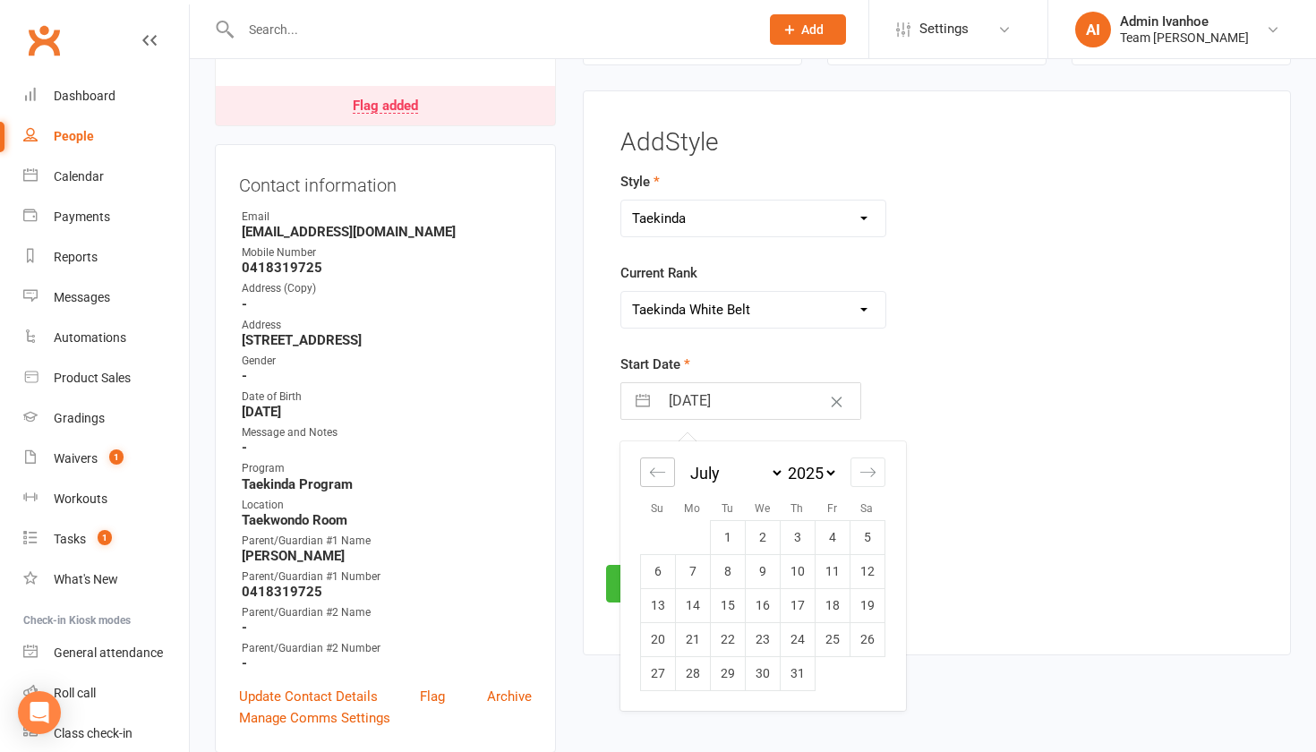
select select "2025"
click at [698, 606] on td "16" at bounding box center [692, 605] width 35 height 34
type input "16 Jun 2025"
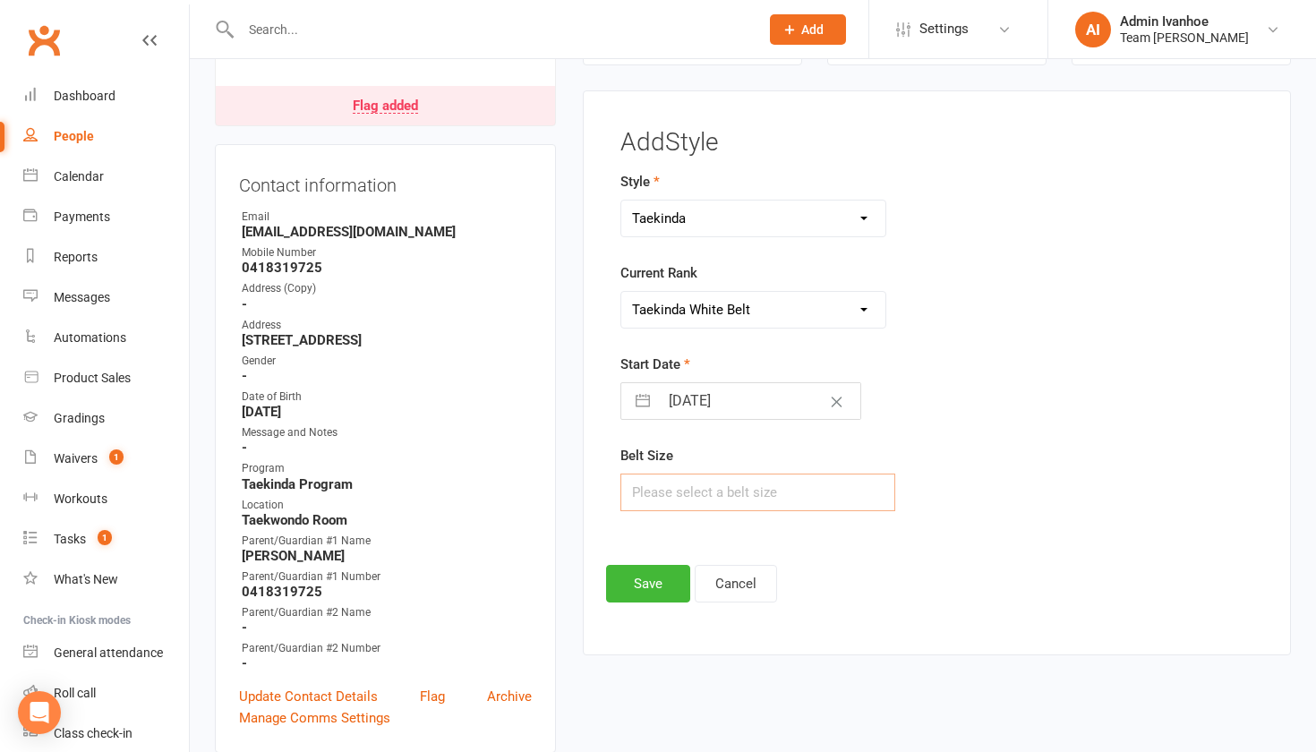
click at [679, 495] on input "text" at bounding box center [758, 493] width 276 height 38
type input "2"
click at [676, 585] on button "Save" at bounding box center [648, 584] width 84 height 38
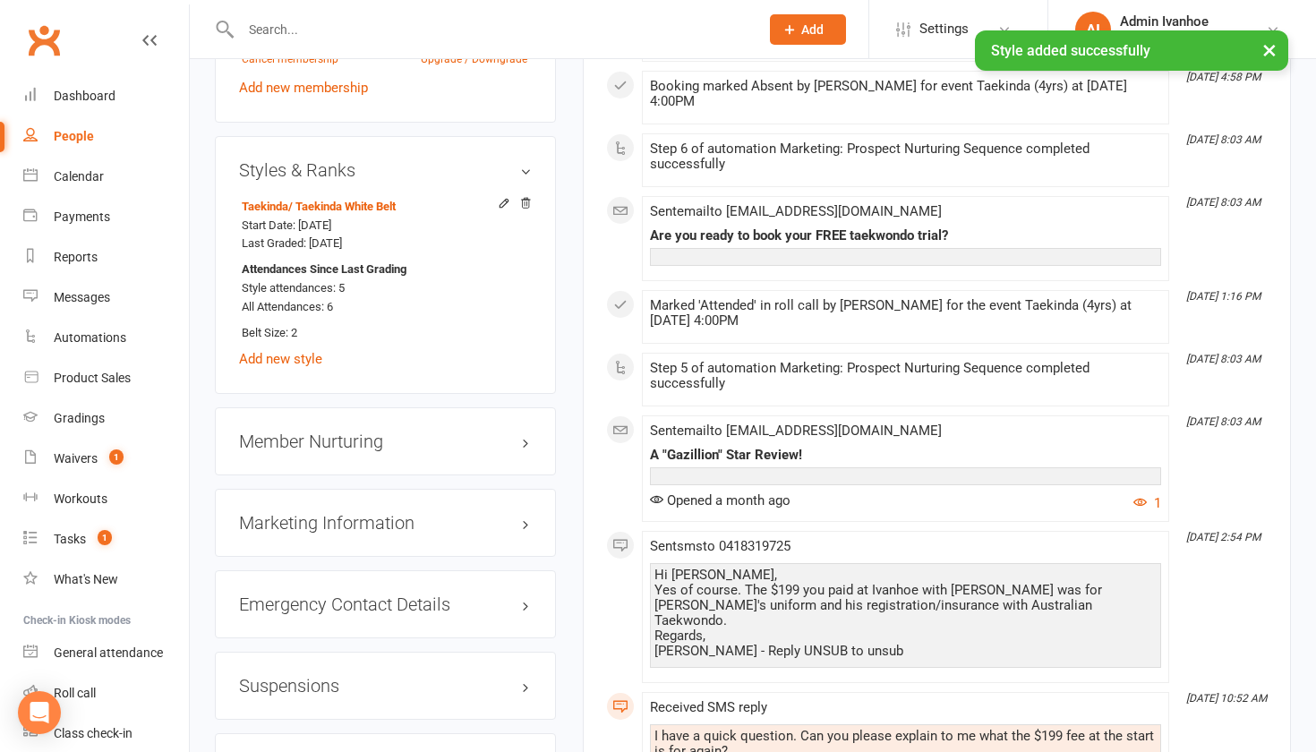
scroll to position [1461, 0]
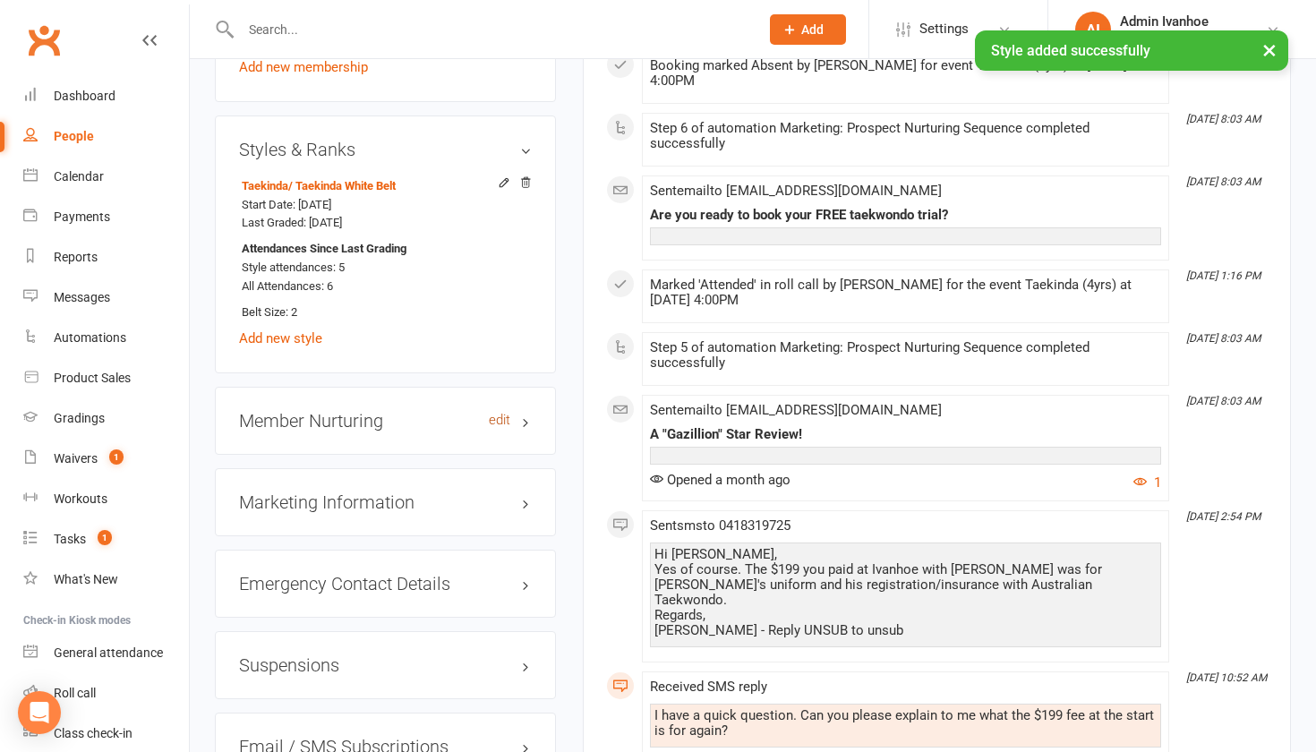
click at [499, 416] on link "edit" at bounding box center [499, 420] width 21 height 15
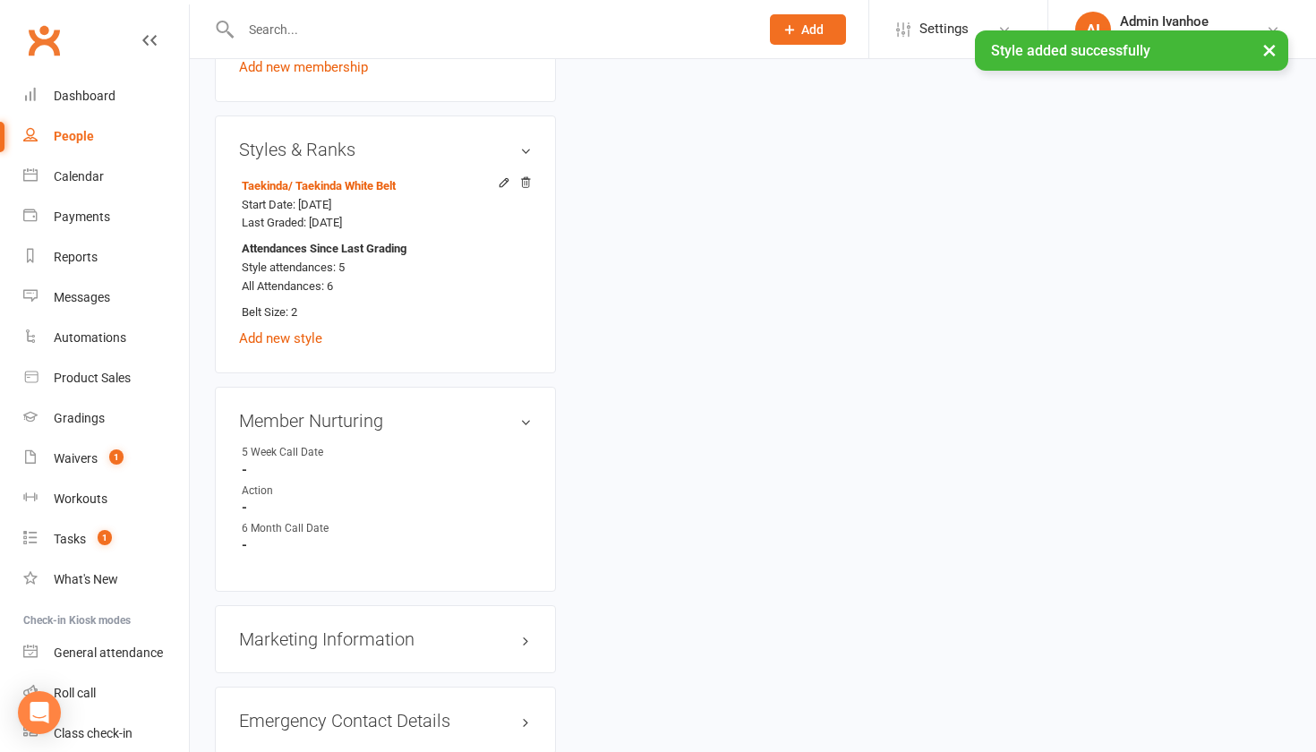
scroll to position [152, 0]
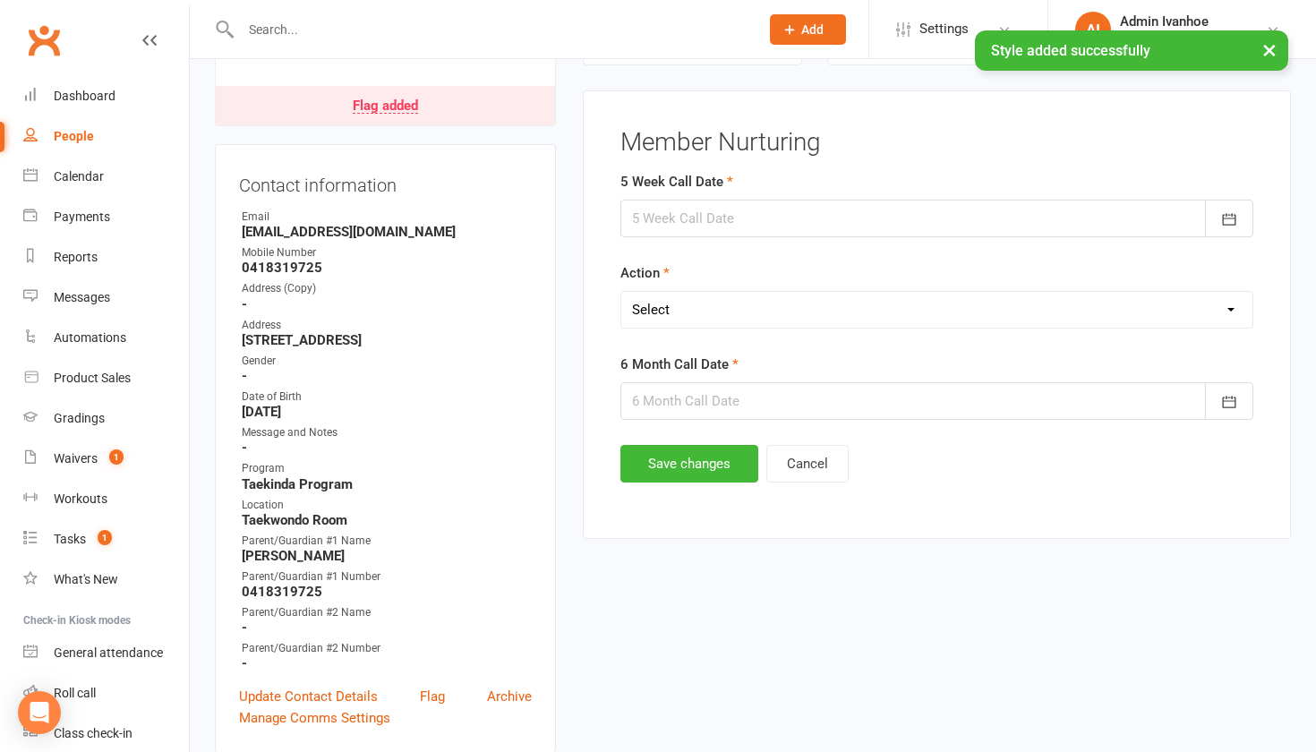
click at [744, 221] on div at bounding box center [936, 219] width 633 height 38
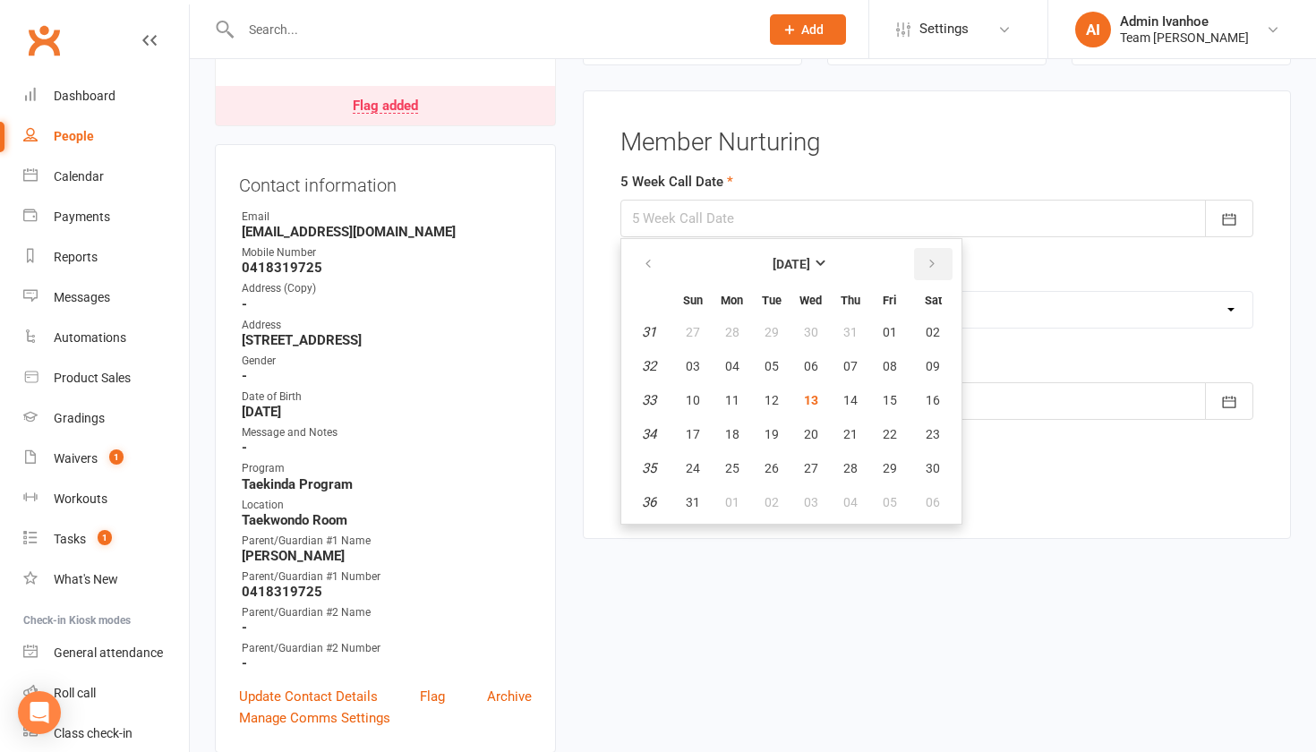
click at [929, 257] on icon "button" at bounding box center [932, 264] width 13 height 14
click at [810, 362] on span "10" at bounding box center [811, 366] width 14 height 14
type input "10 Sep 2025"
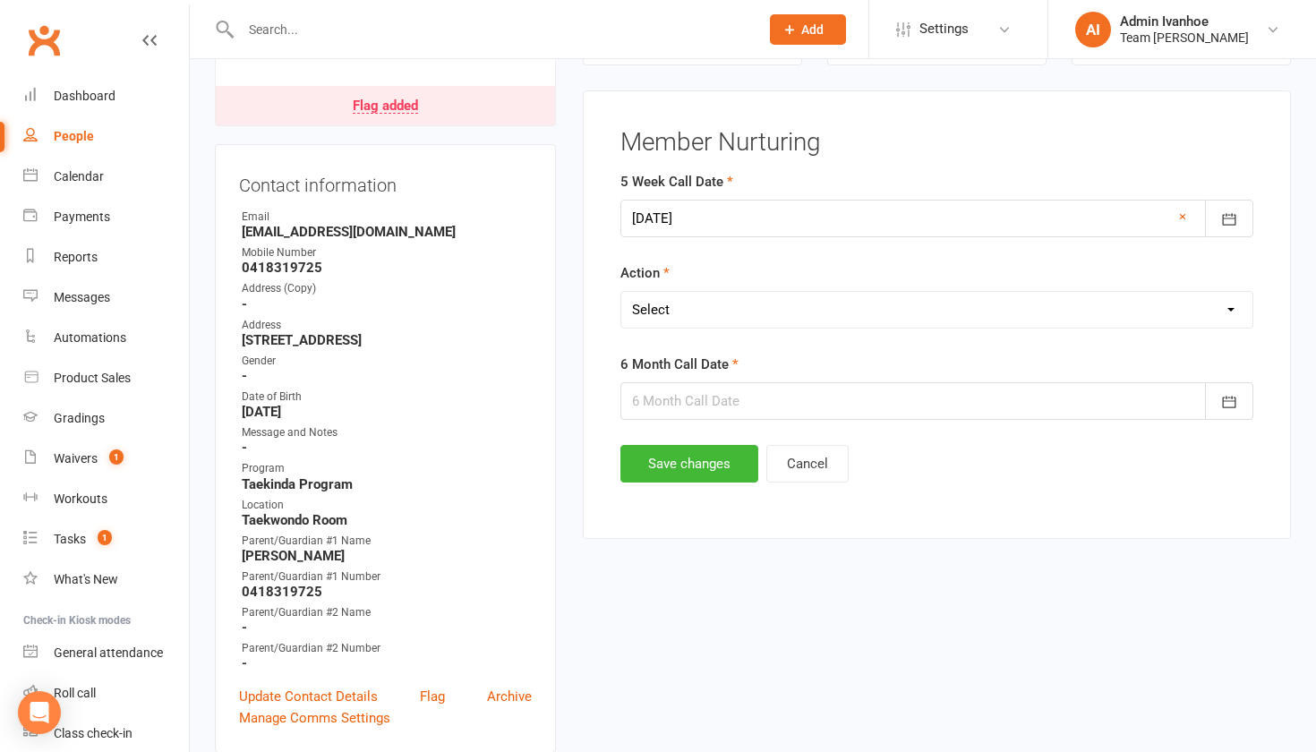
select select "Open"
click at [660, 402] on div at bounding box center [936, 401] width 633 height 38
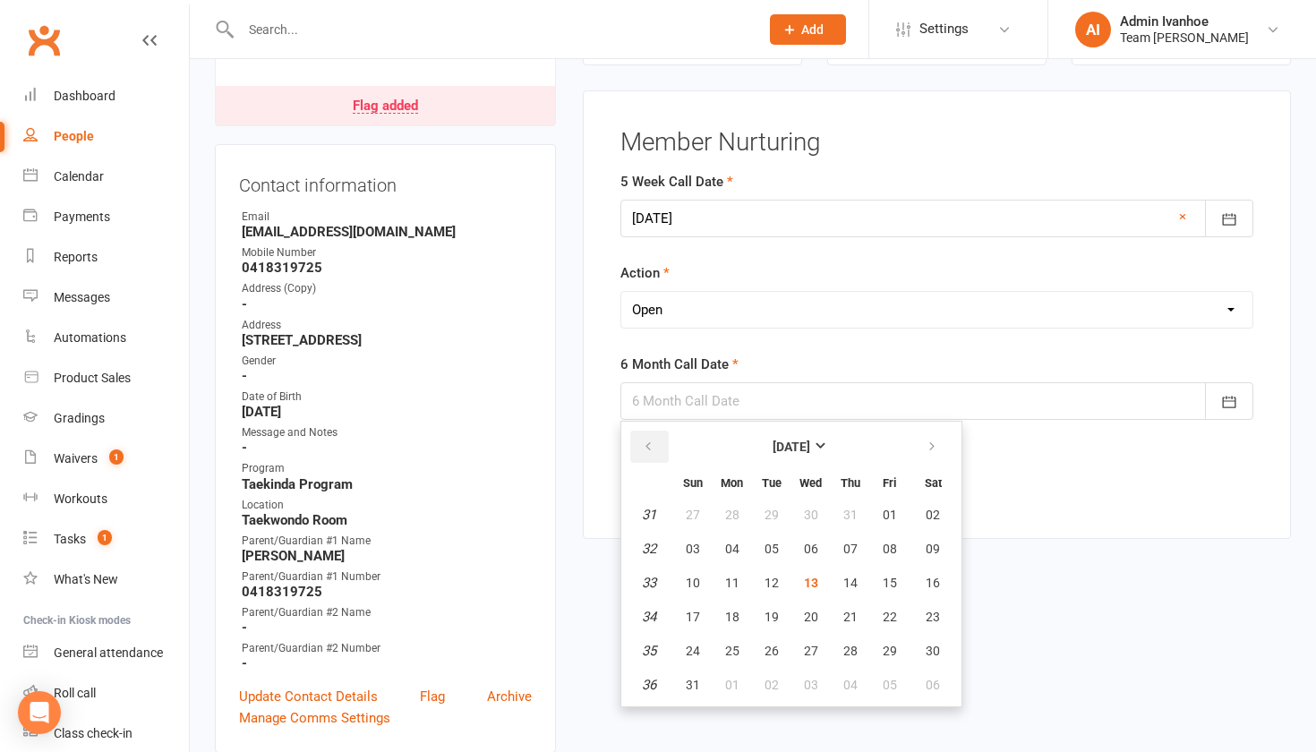
click at [648, 441] on icon "button" at bounding box center [648, 447] width 13 height 14
click at [645, 442] on icon "button" at bounding box center [648, 447] width 13 height 14
click at [928, 440] on icon "button" at bounding box center [932, 447] width 13 height 14
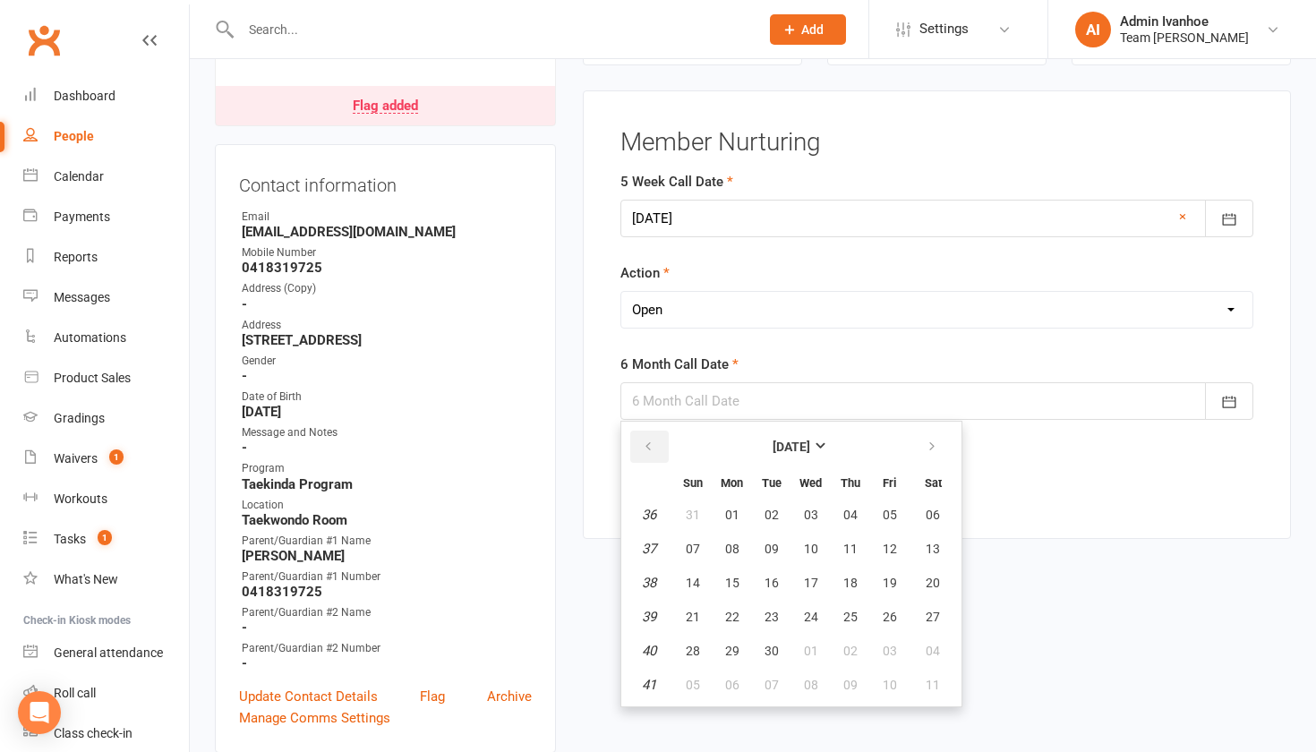
click at [645, 446] on icon "button" at bounding box center [648, 447] width 13 height 14
click at [692, 549] on span "03" at bounding box center [693, 549] width 14 height 14
type input "03 Aug 2025"
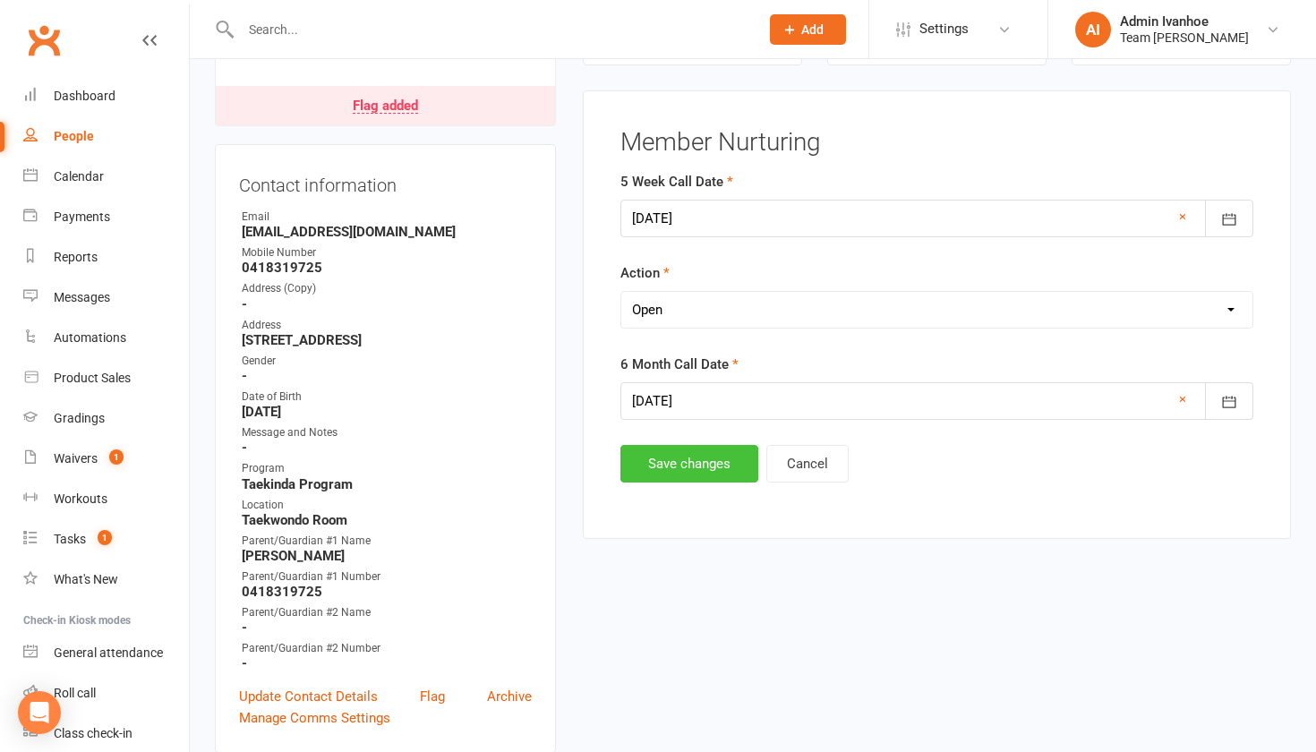
click at [671, 460] on button "Save changes" at bounding box center [689, 464] width 138 height 38
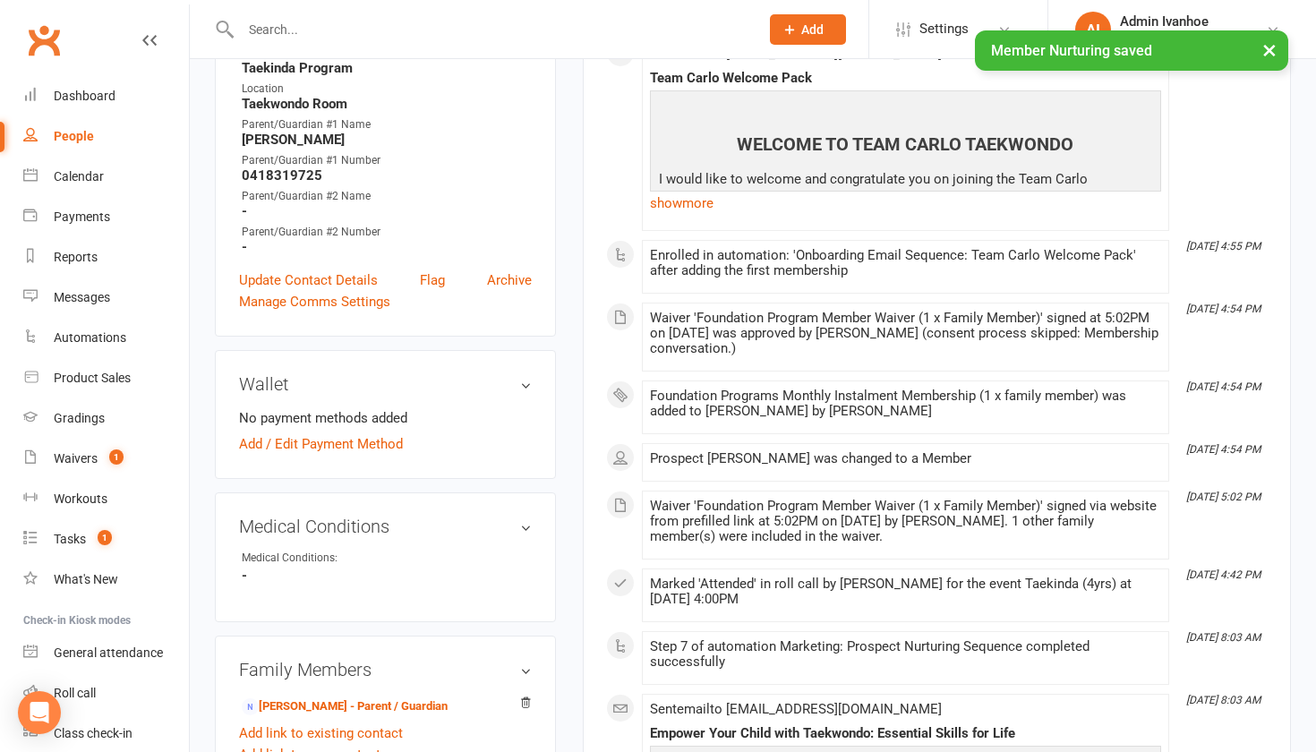
scroll to position [463, 3]
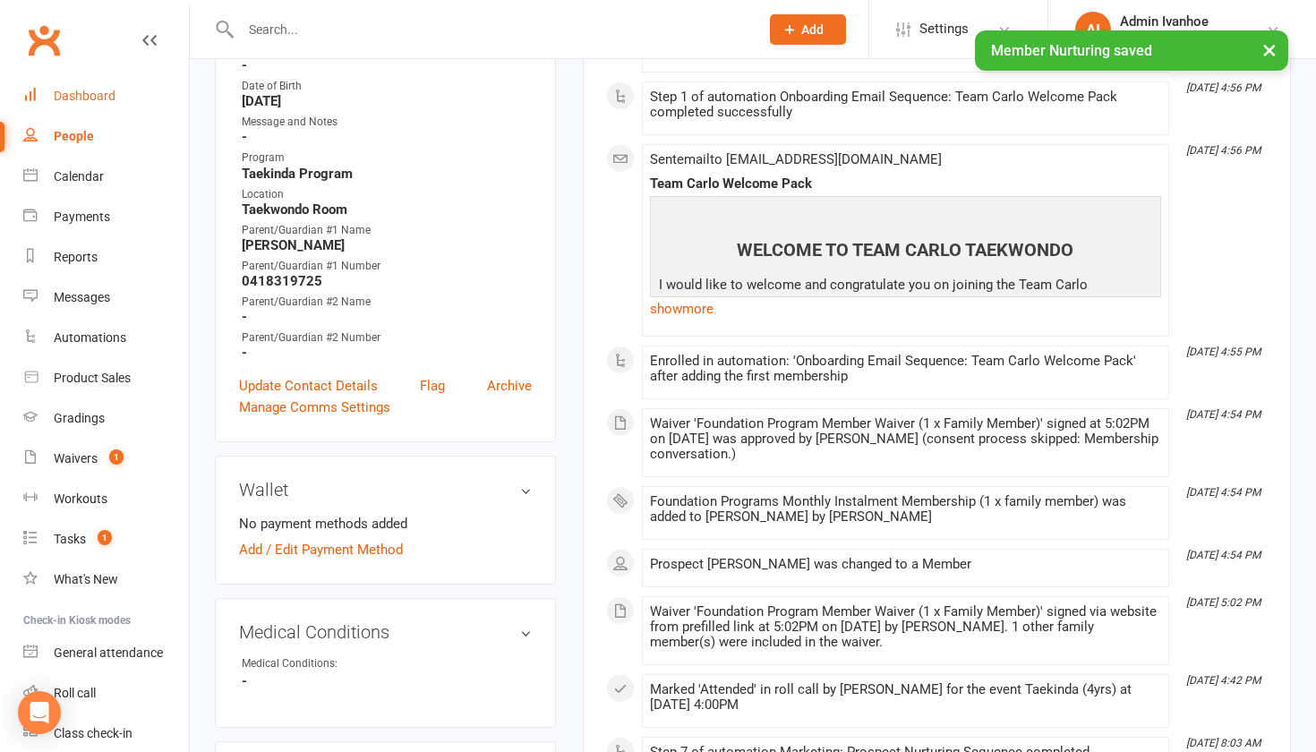
click at [98, 98] on div "Dashboard" at bounding box center [85, 96] width 62 height 14
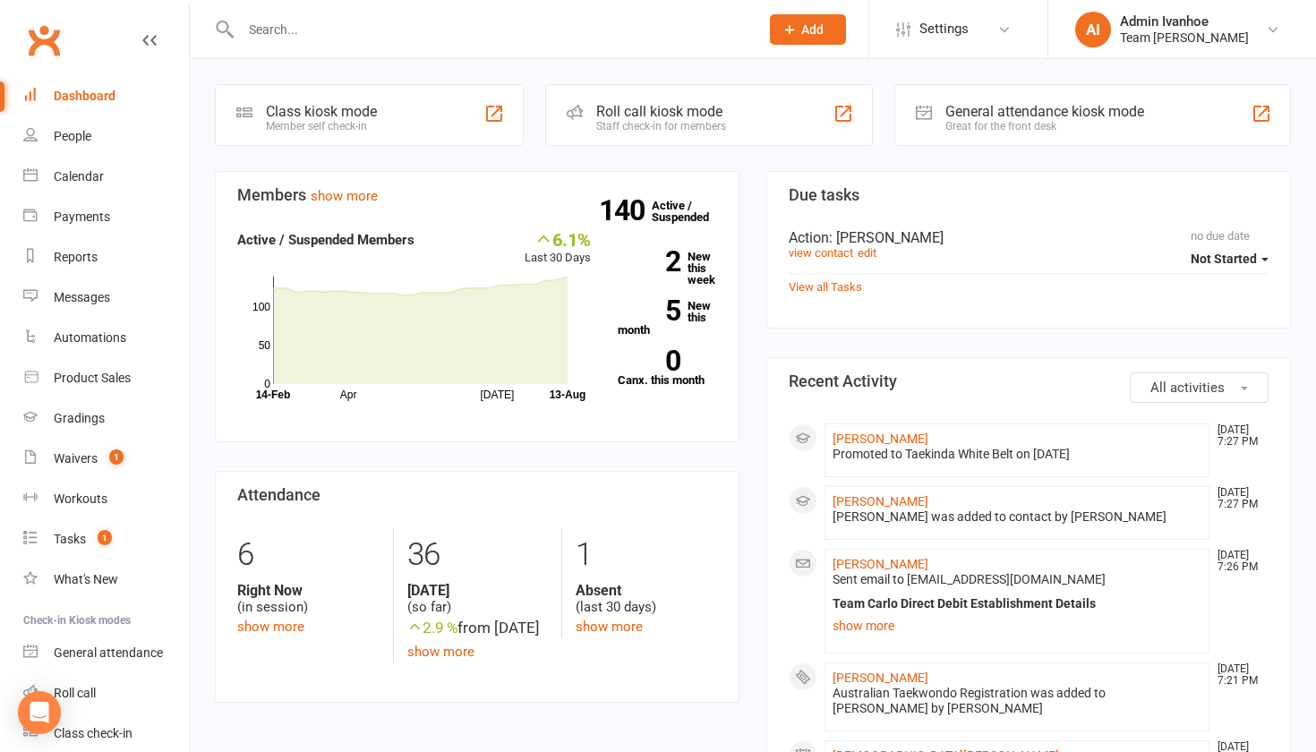
click at [116, 94] on link "Dashboard" at bounding box center [106, 96] width 166 height 40
click at [81, 175] on div "Calendar" at bounding box center [79, 176] width 50 height 14
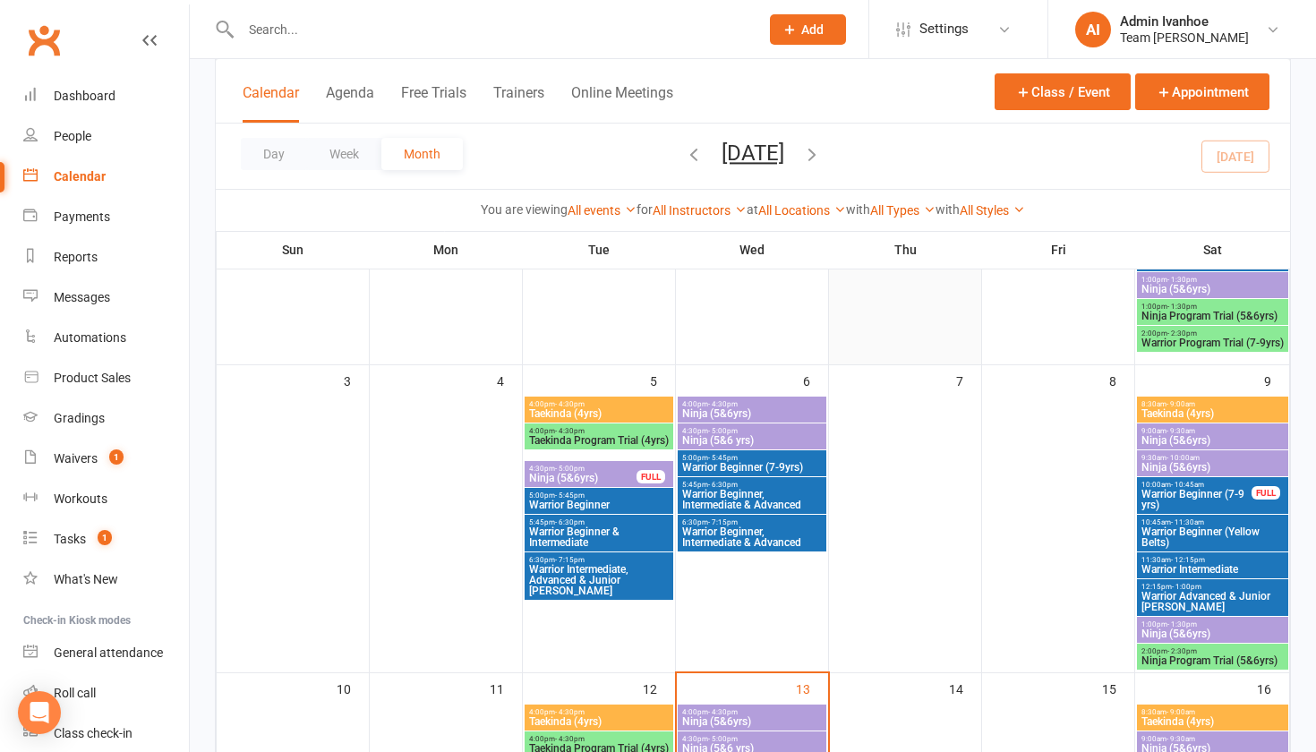
scroll to position [613, 0]
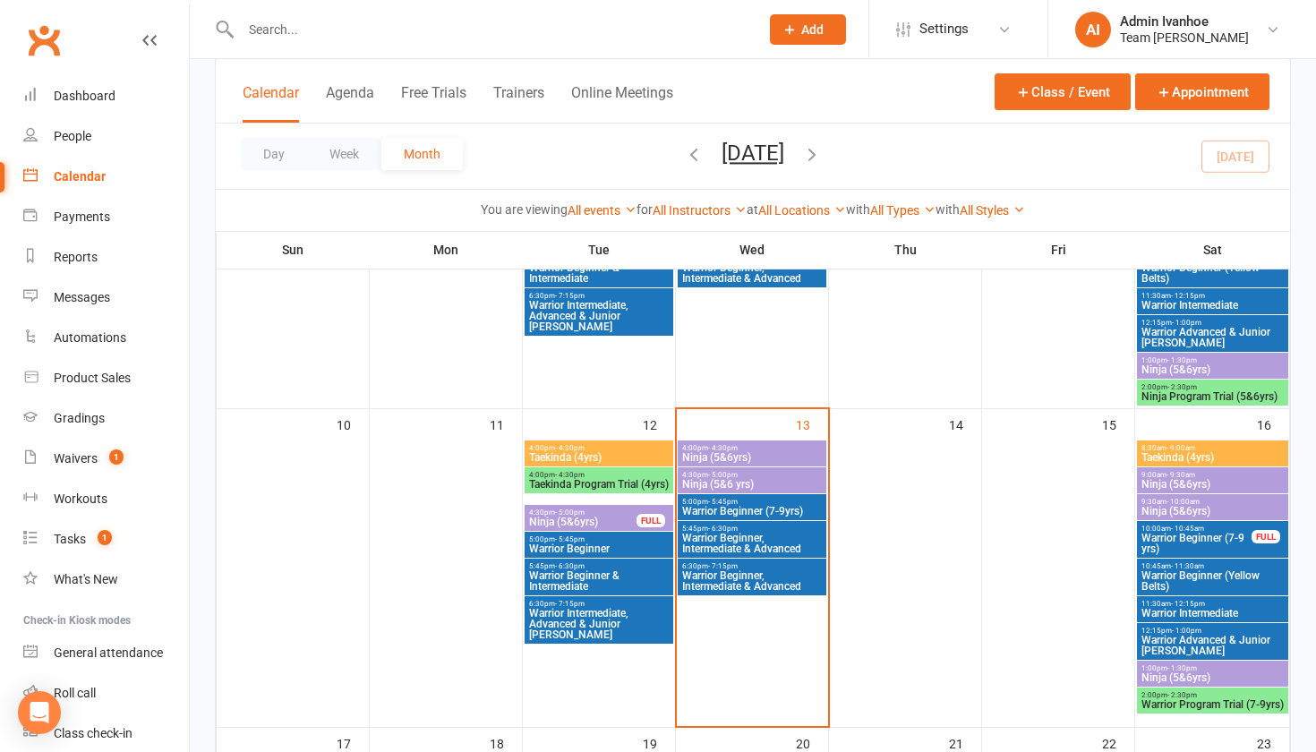
click at [1171, 449] on span "- 9:00am" at bounding box center [1180, 448] width 29 height 8
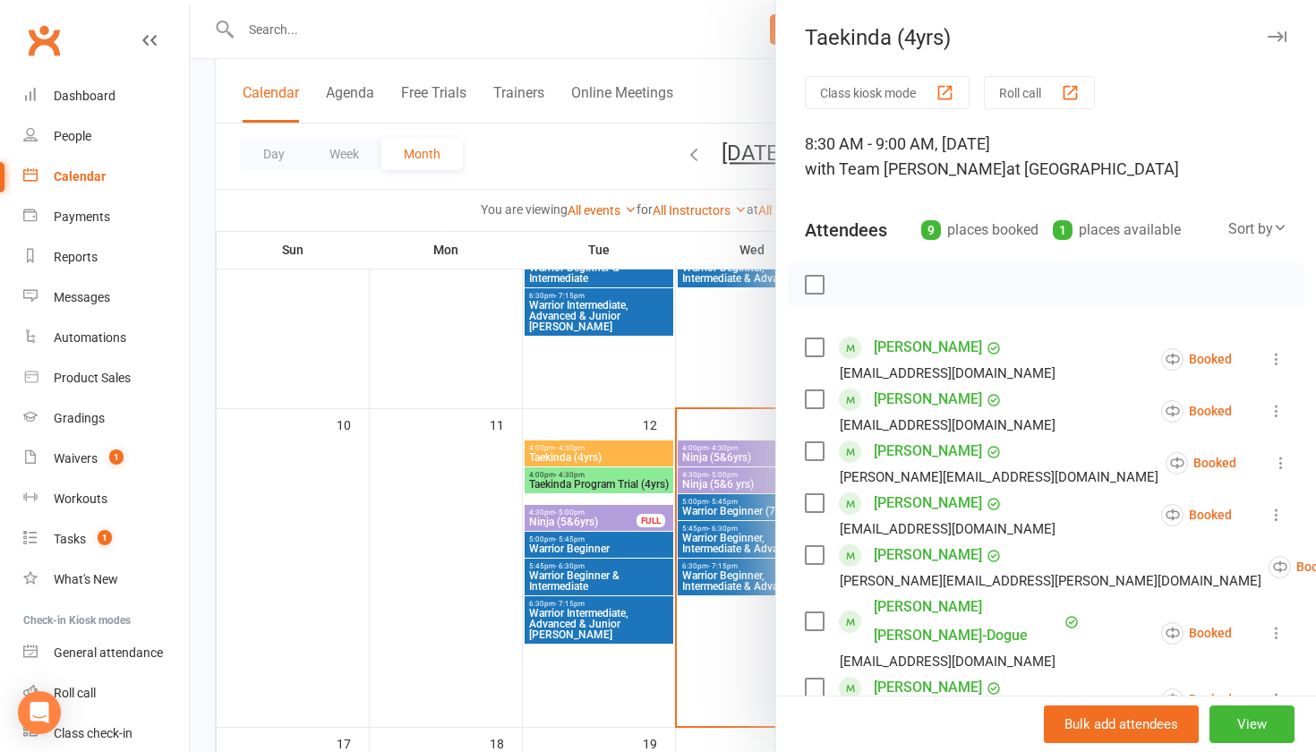
click at [1020, 101] on button "Roll call" at bounding box center [1039, 92] width 111 height 33
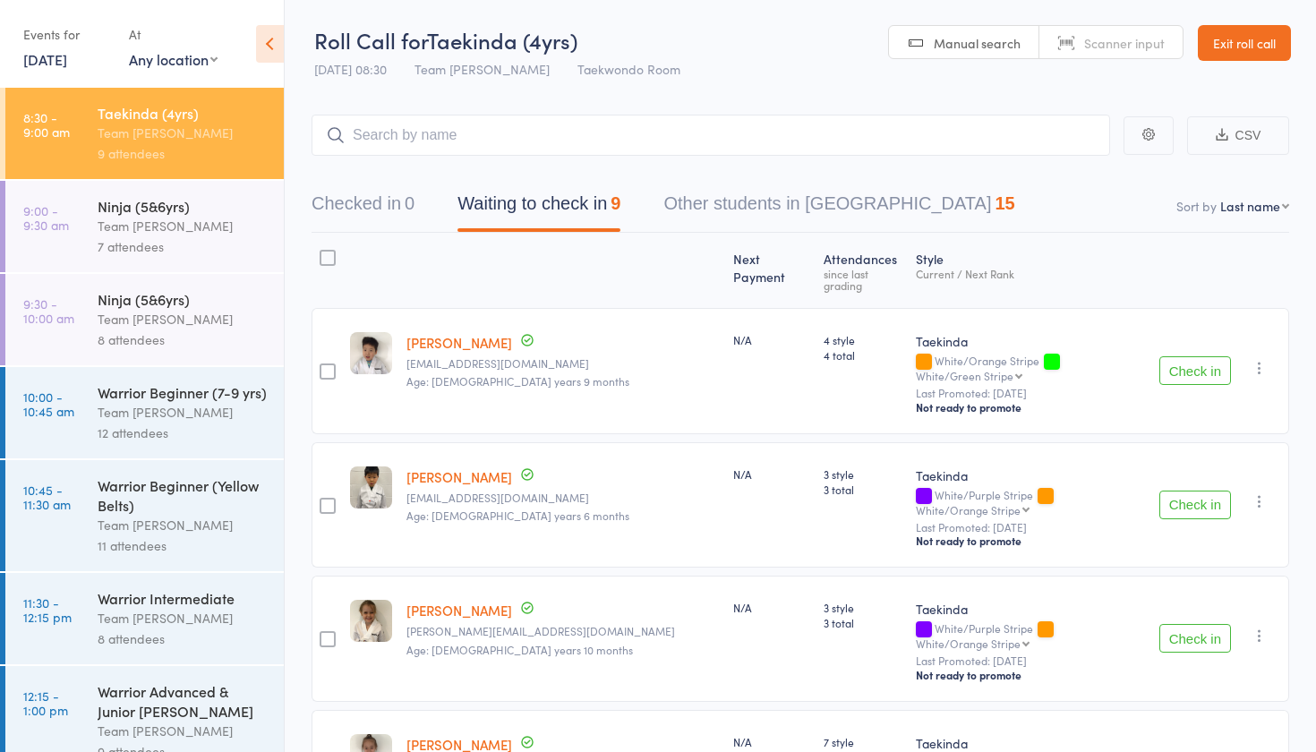
select select "10"
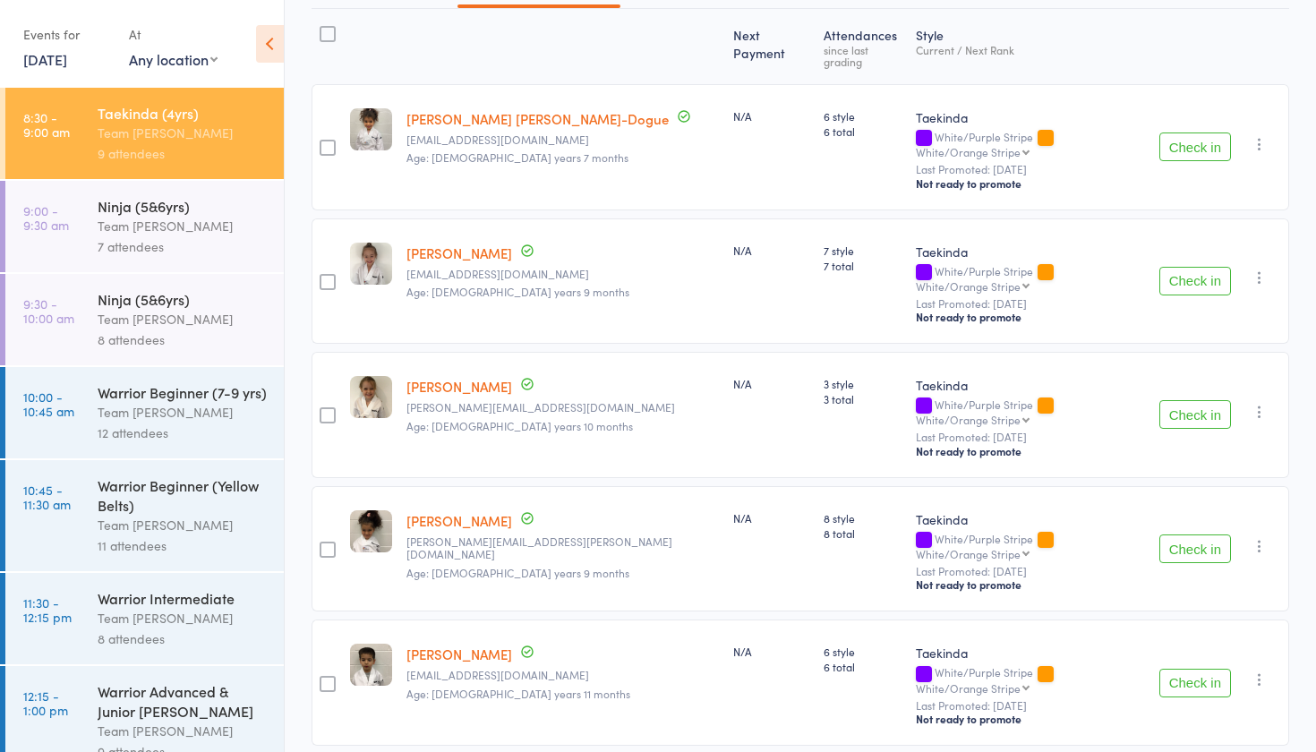
scroll to position [144, 0]
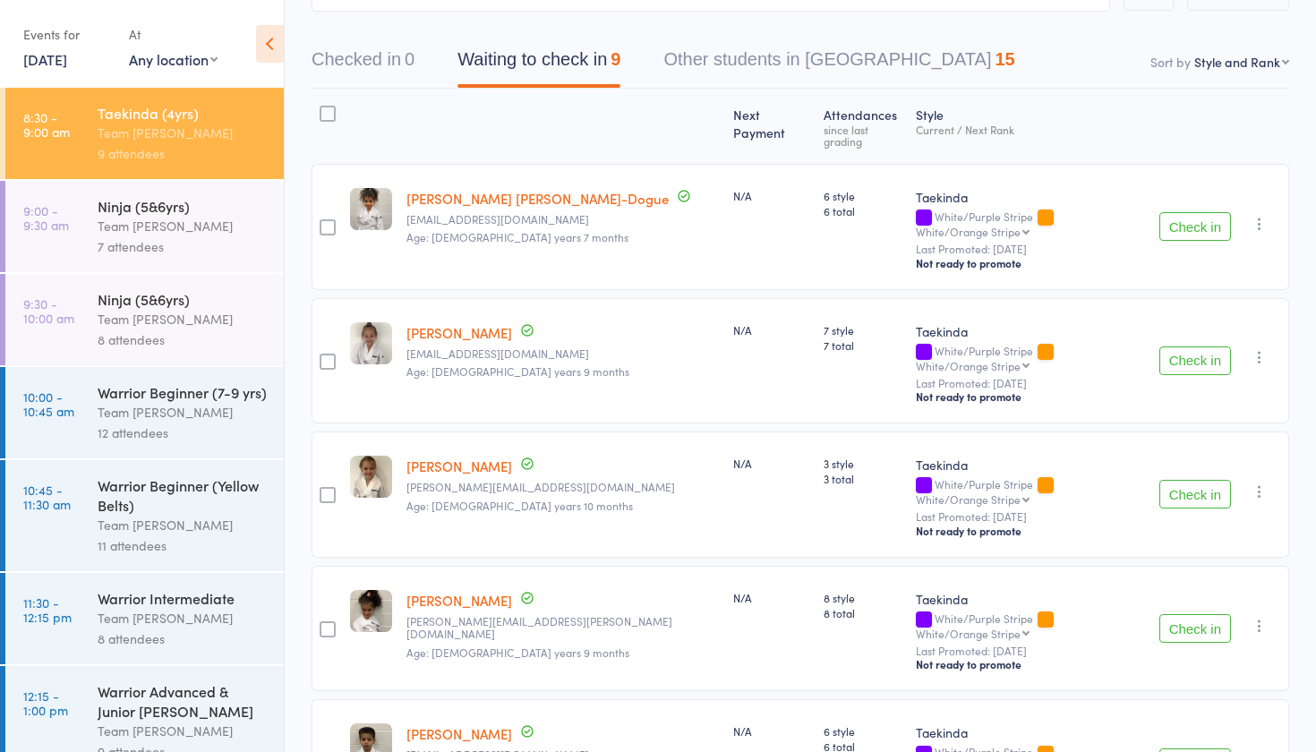
click at [194, 230] on div "Team [PERSON_NAME]" at bounding box center [183, 226] width 171 height 21
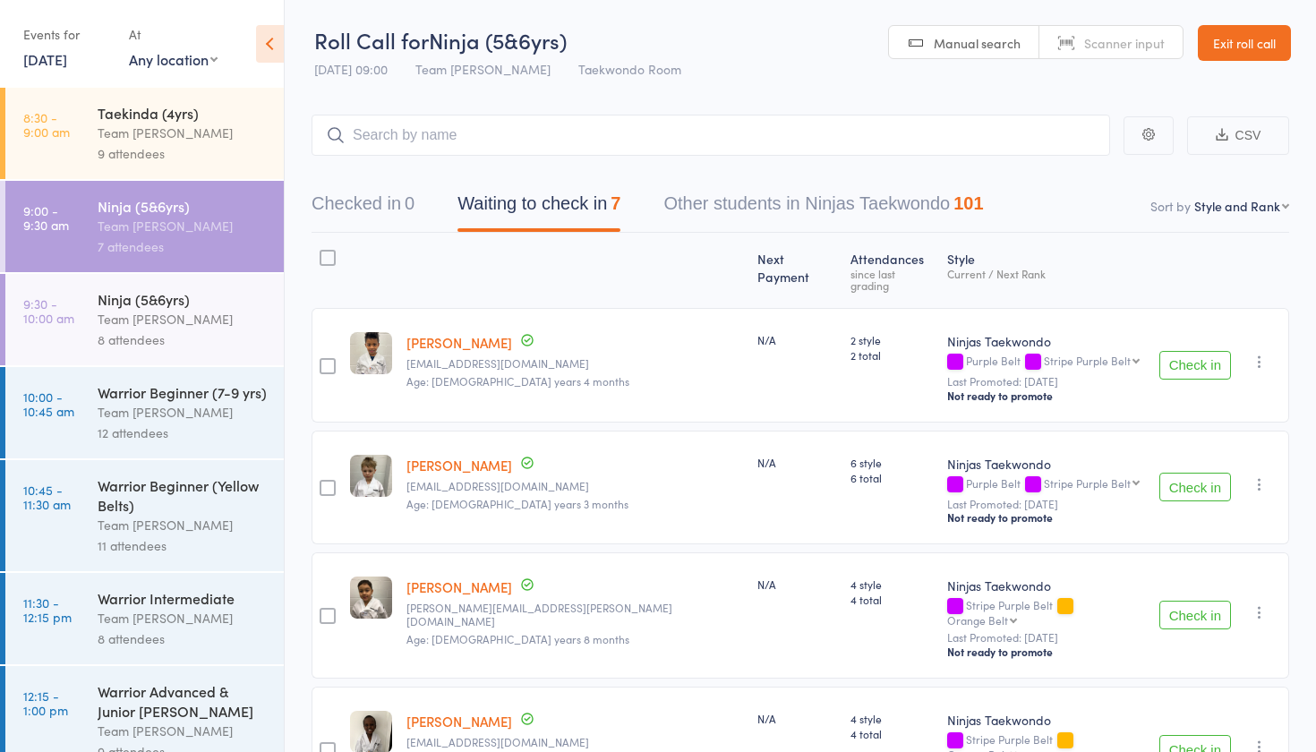
click at [157, 299] on div "Ninja (5&6yrs)" at bounding box center [183, 299] width 171 height 20
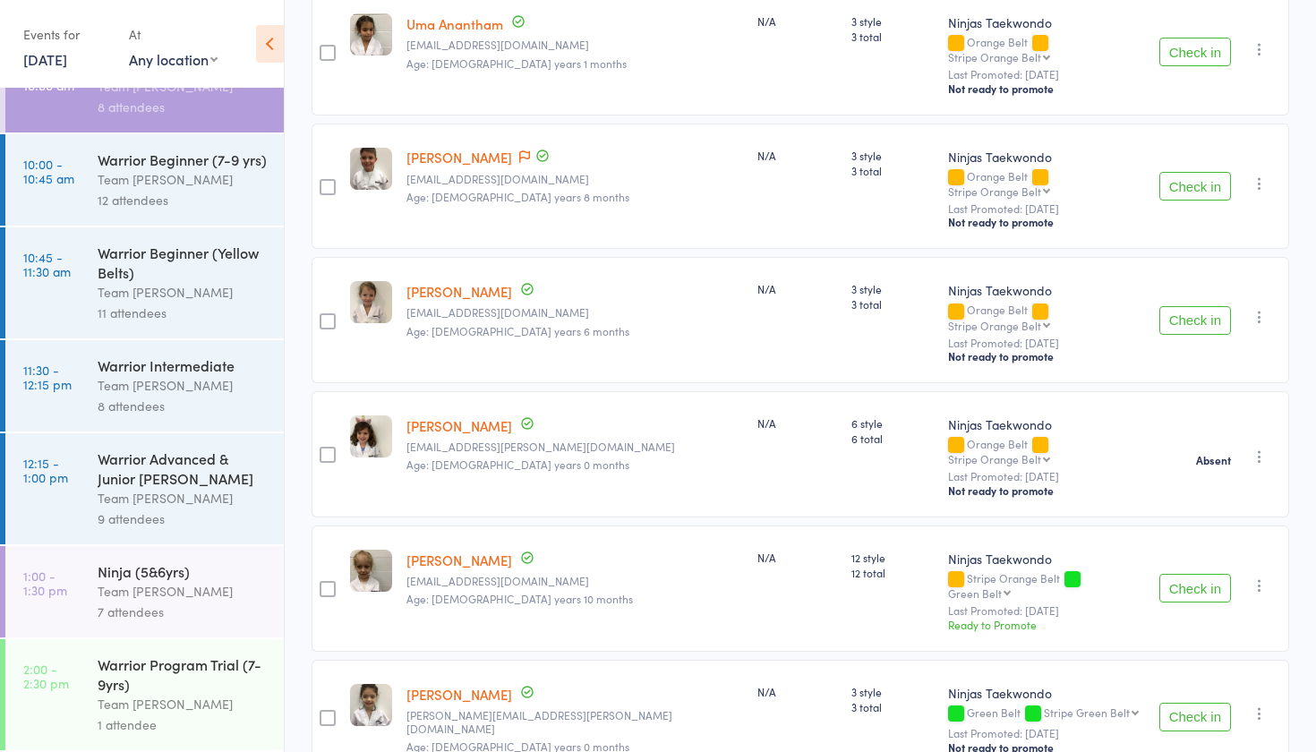
scroll to position [565, 0]
click at [1258, 704] on icon "button" at bounding box center [1260, 713] width 18 height 18
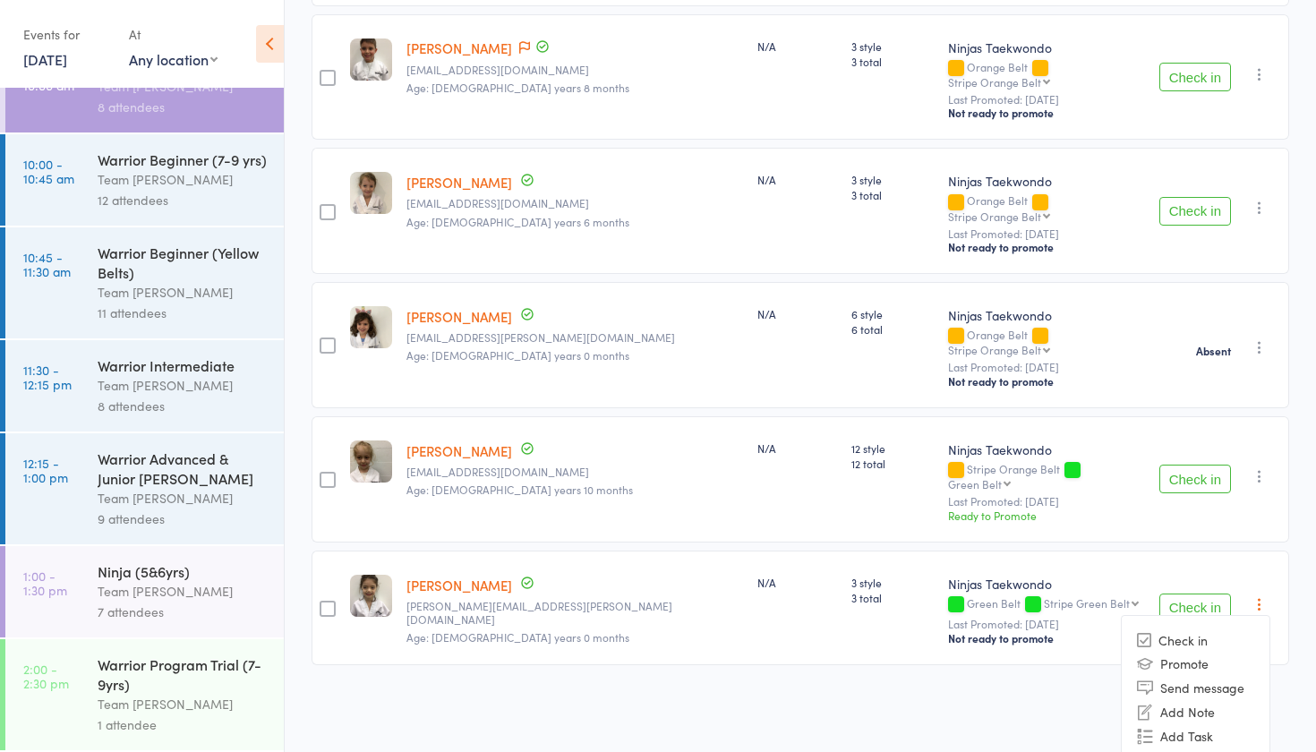
scroll to position [672, 0]
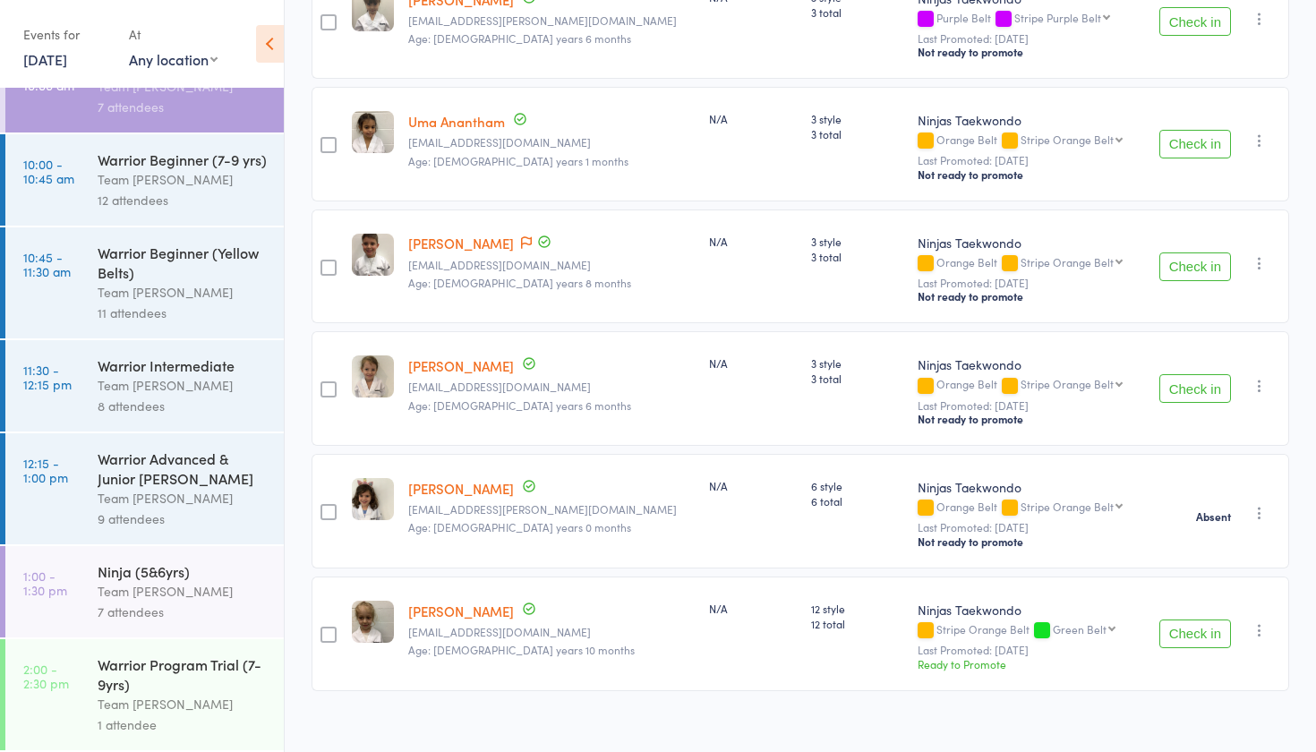
scroll to position [449, 0]
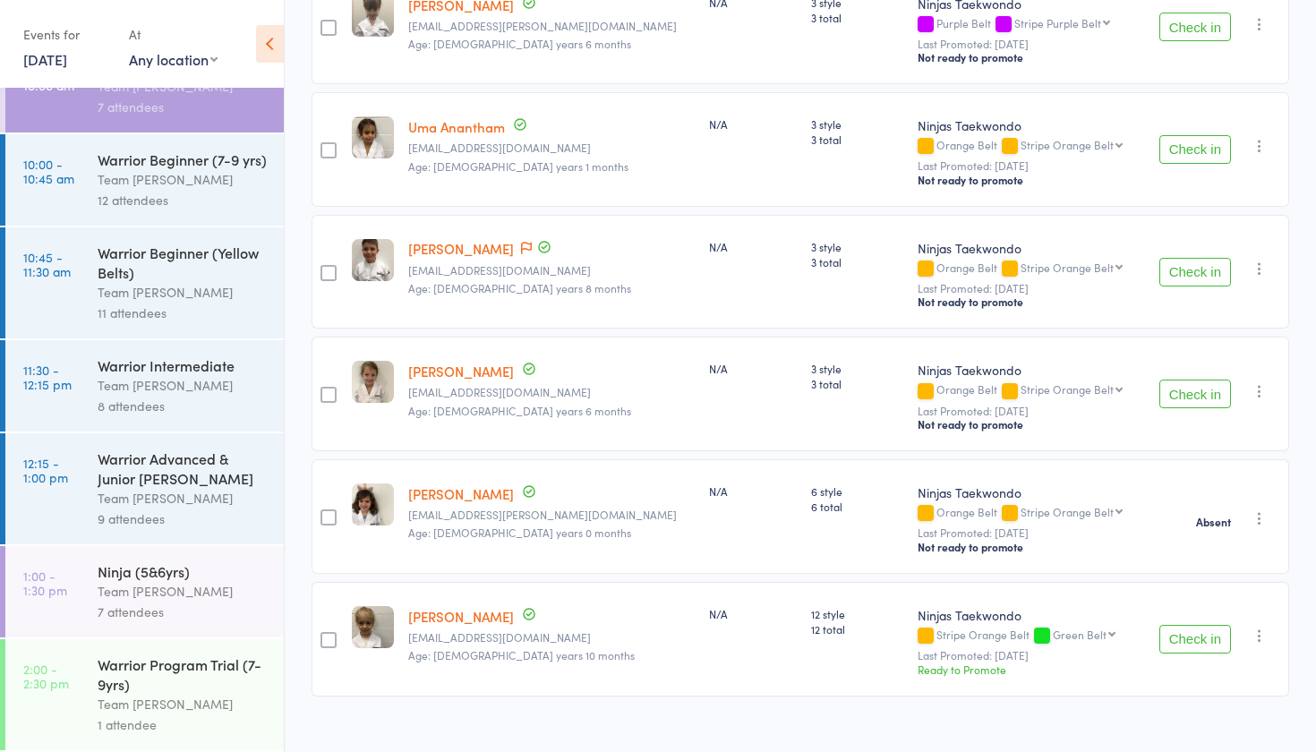
click at [201, 173] on div "Team [PERSON_NAME]" at bounding box center [183, 179] width 171 height 21
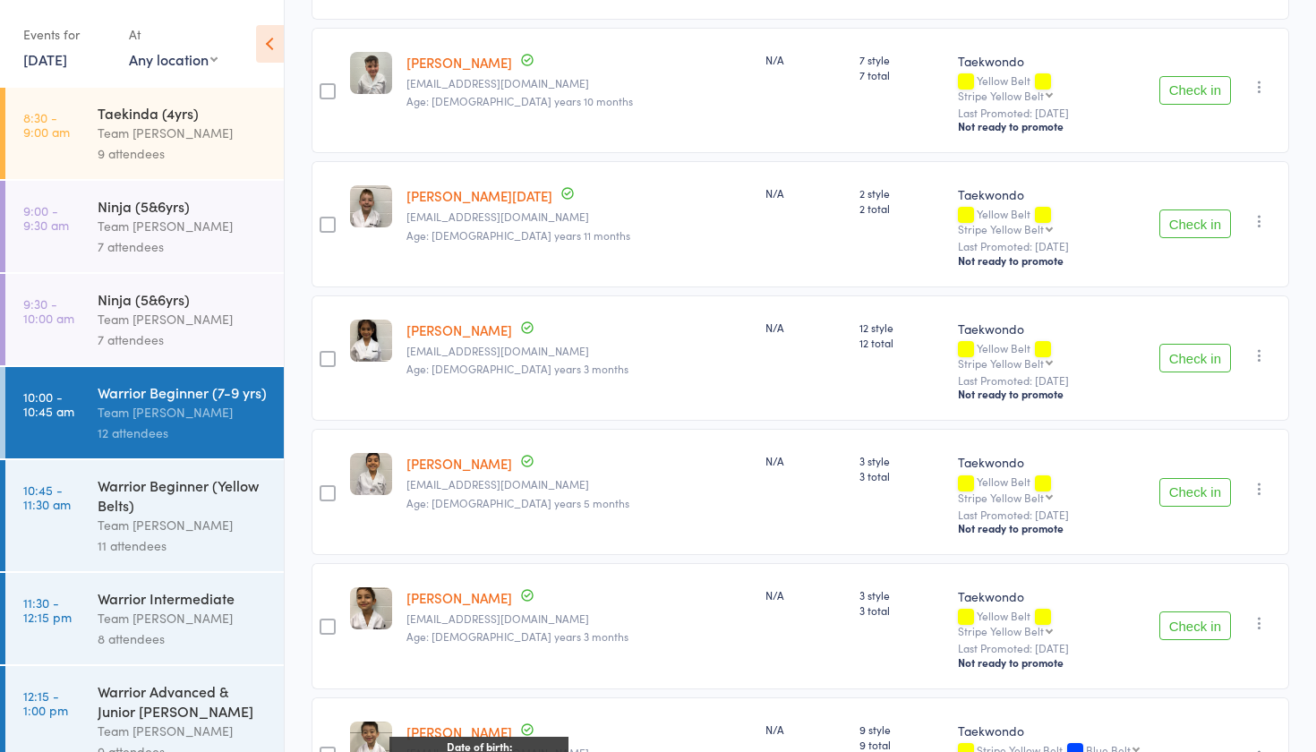
scroll to position [1038, 0]
click at [219, 545] on div "11 attendees" at bounding box center [183, 545] width 171 height 21
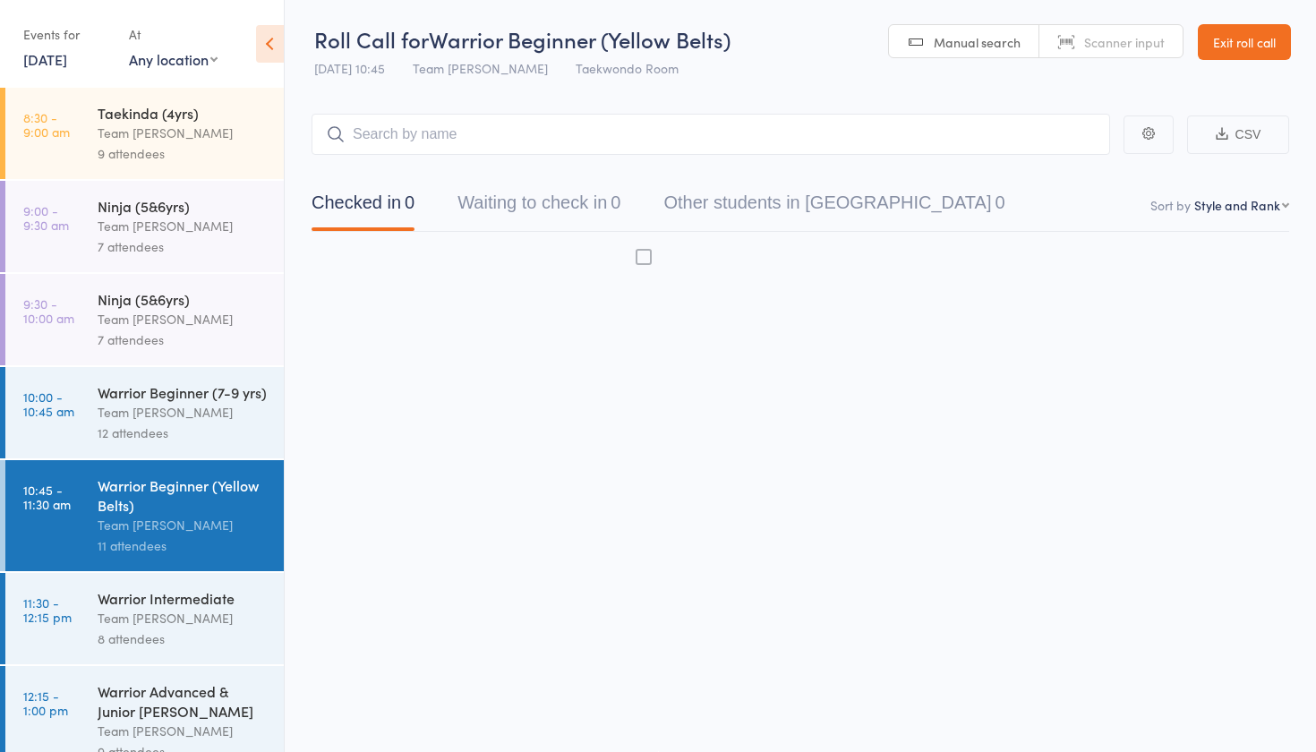
scroll to position [12, 0]
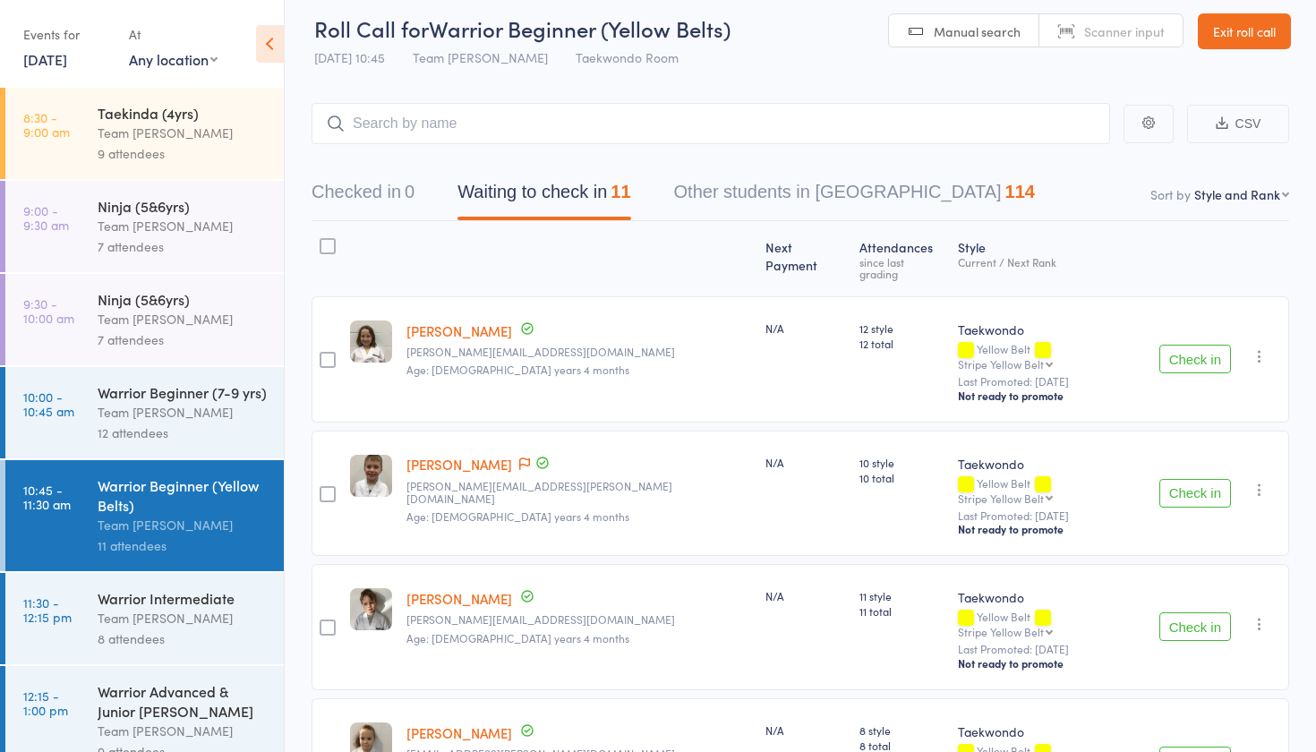
click at [185, 455] on div "Warrior Beginner (7-9 yrs) Team Carlo Ivanhoe 12 attendees" at bounding box center [191, 412] width 186 height 91
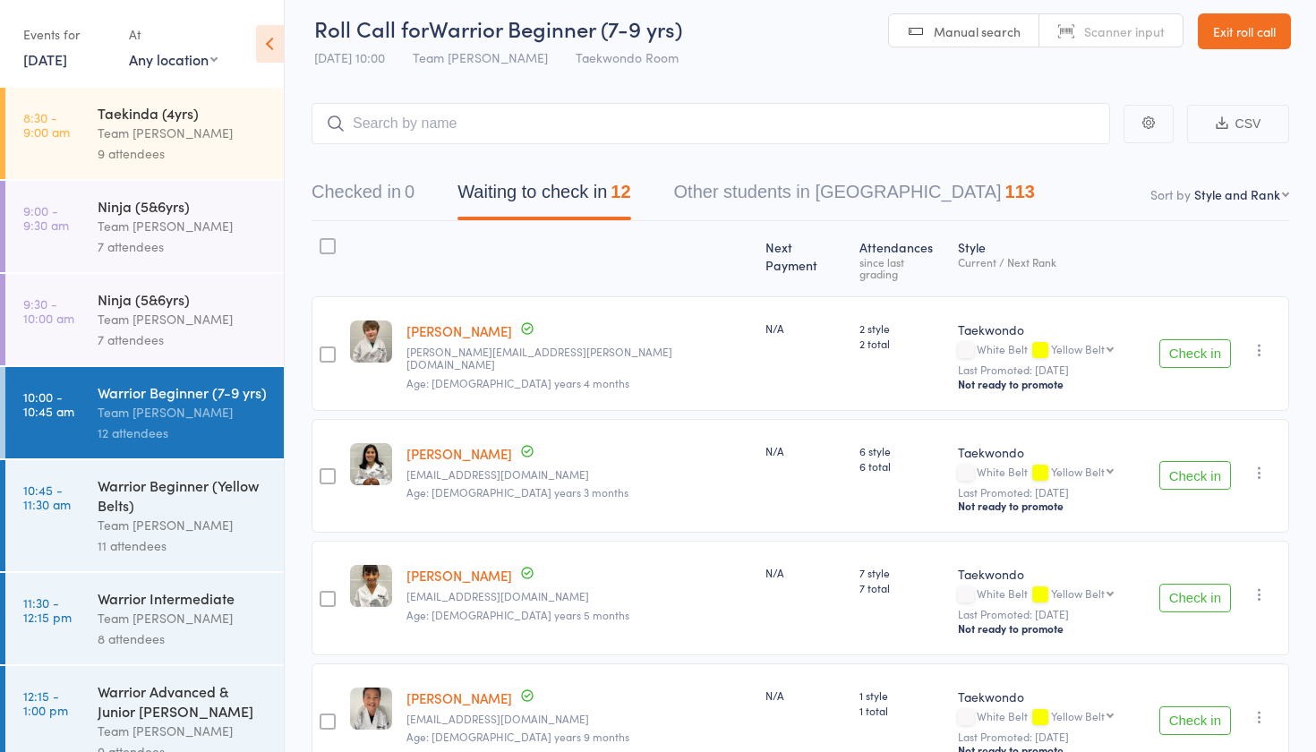
click at [166, 517] on div "Team [PERSON_NAME]" at bounding box center [183, 525] width 171 height 21
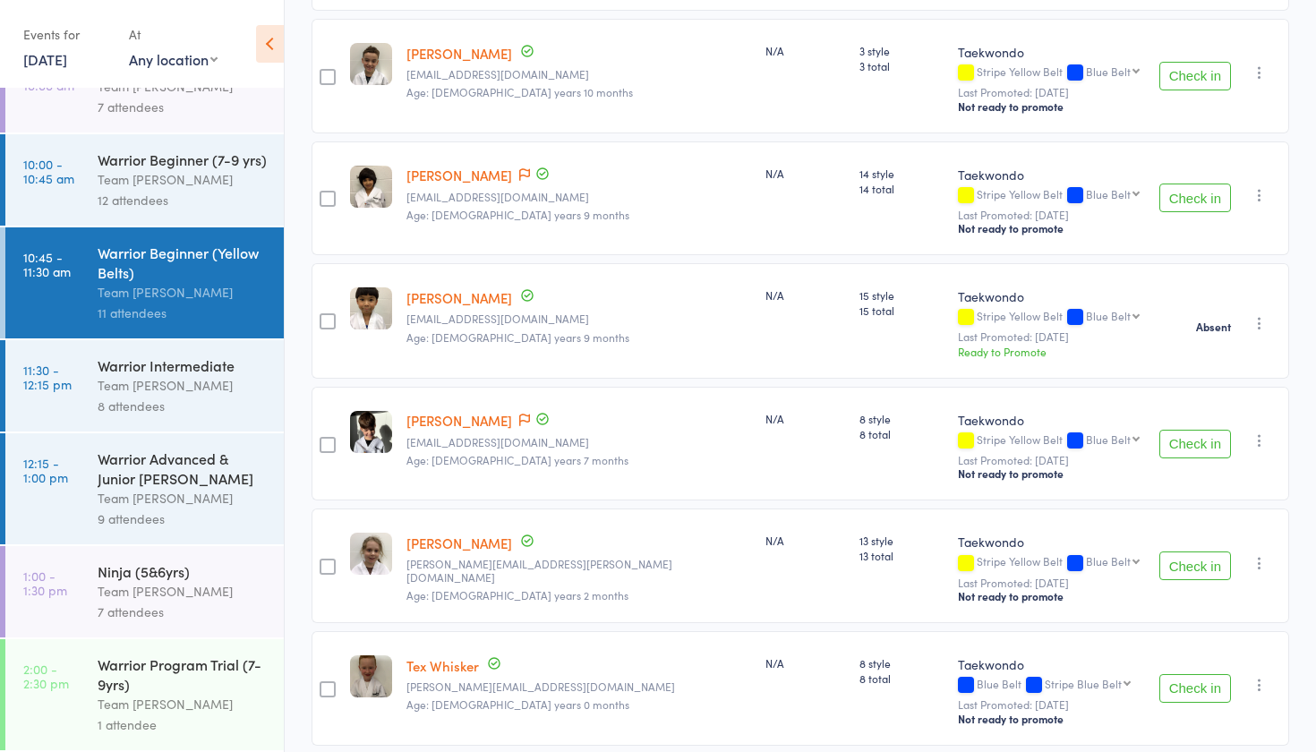
scroll to position [946, 0]
click at [98, 401] on div "8 attendees" at bounding box center [183, 406] width 171 height 21
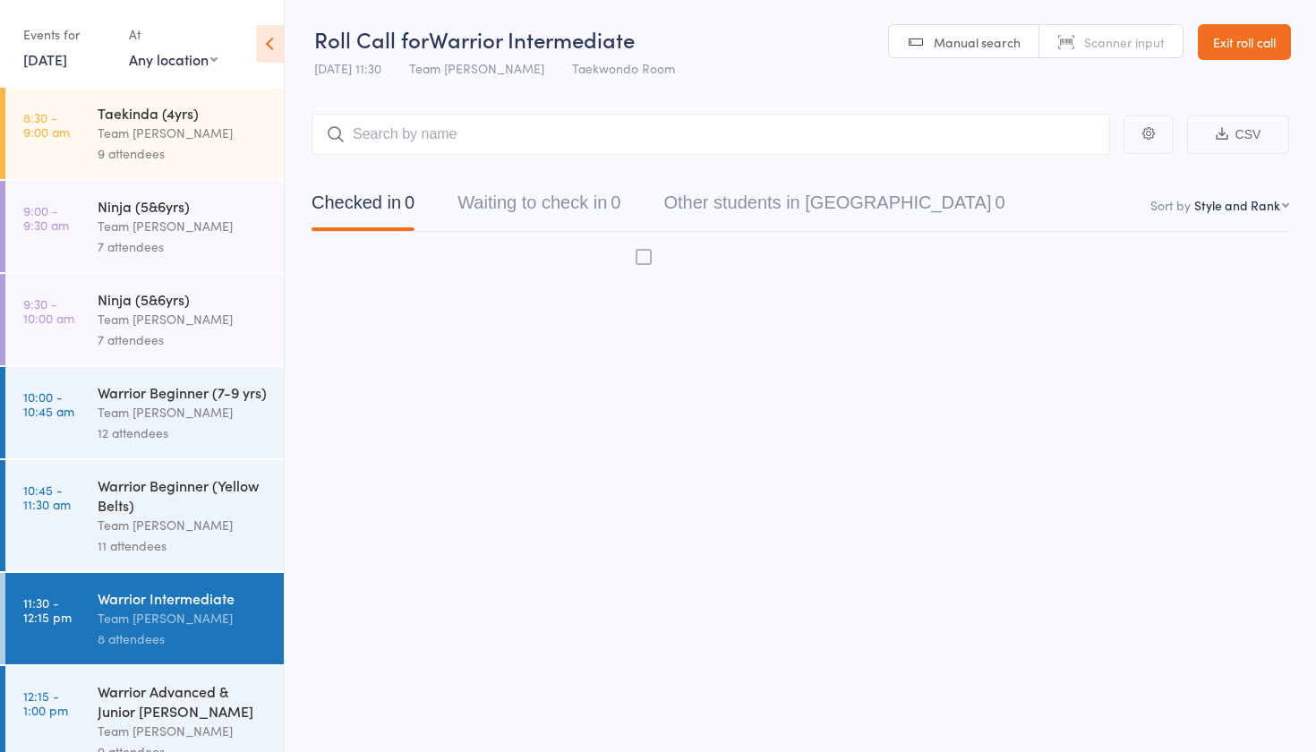
scroll to position [12, 0]
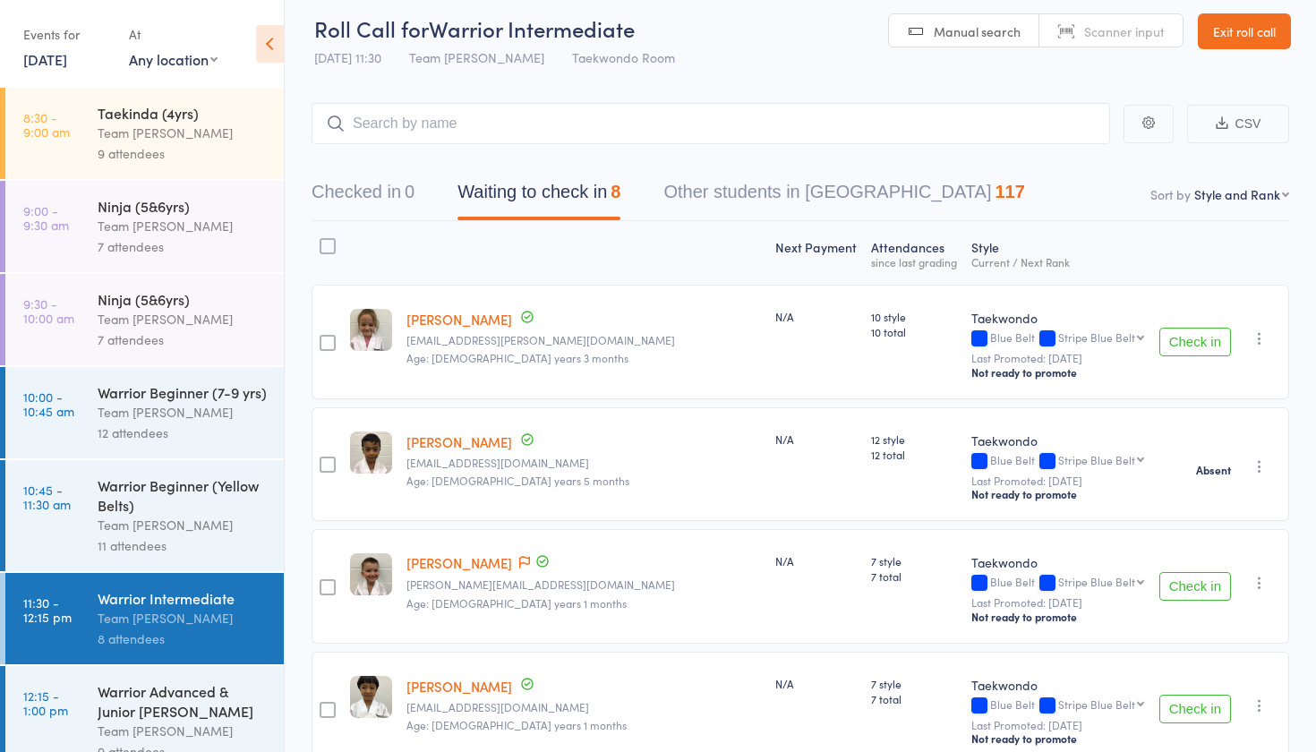
click at [129, 503] on div "Warrior Beginner (Yellow Belts)" at bounding box center [183, 494] width 171 height 39
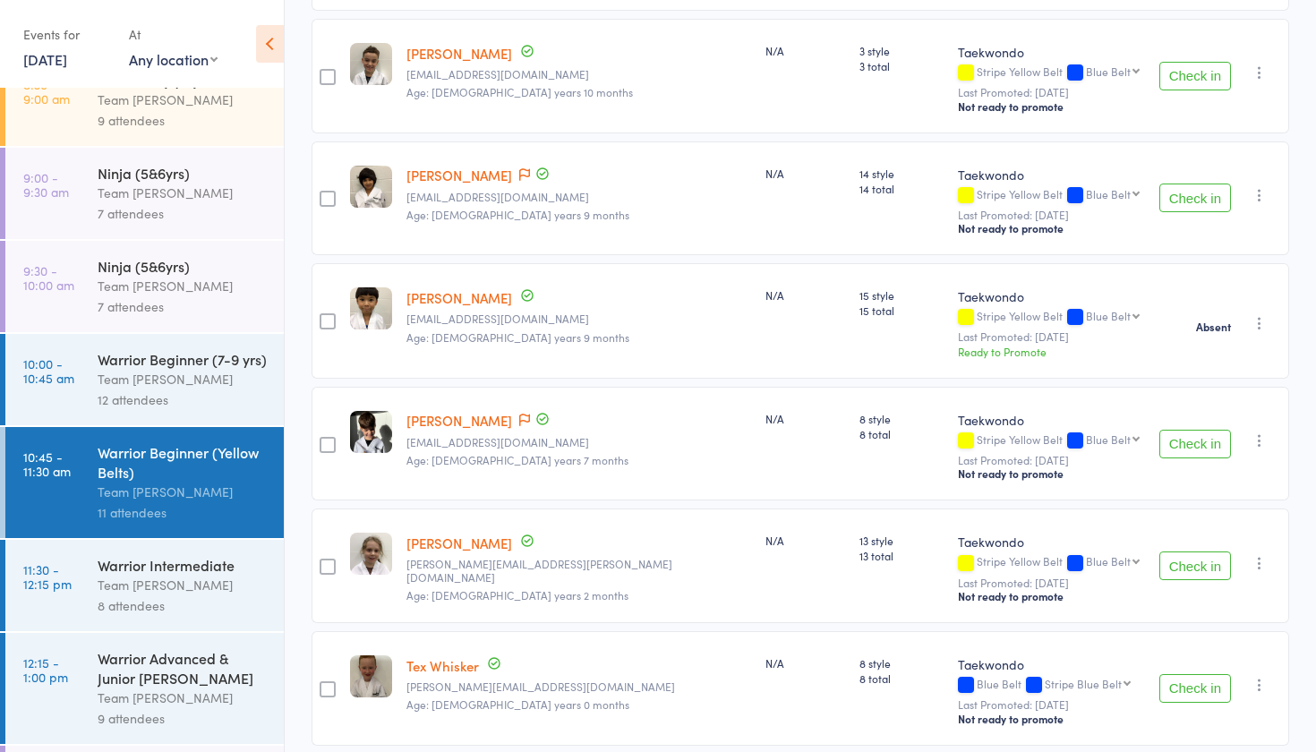
scroll to position [946, 0]
click at [167, 599] on div "8 attendees" at bounding box center [183, 605] width 171 height 21
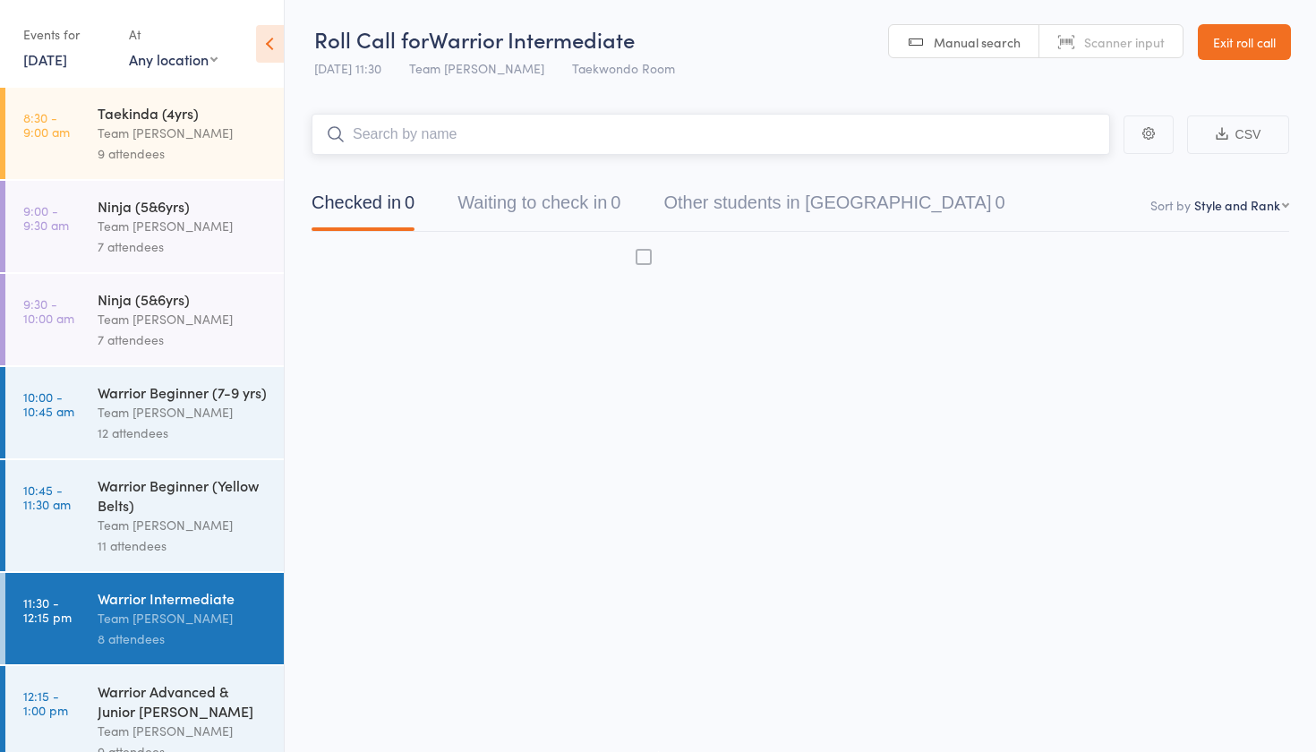
scroll to position [12, 0]
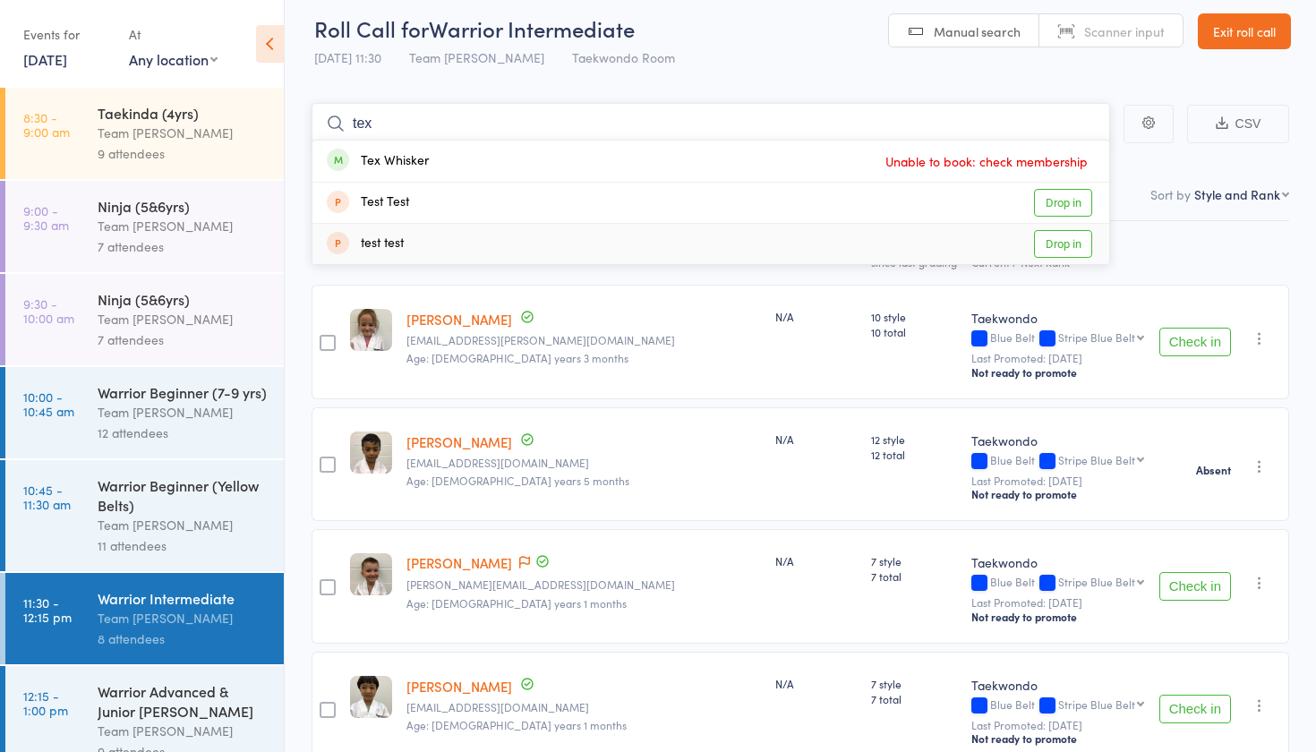
type input "tex"
click at [1169, 264] on div "Next Payment Atten­dances since last grading Style Current / Next Rank edit Fra…" at bounding box center [801, 742] width 978 height 1042
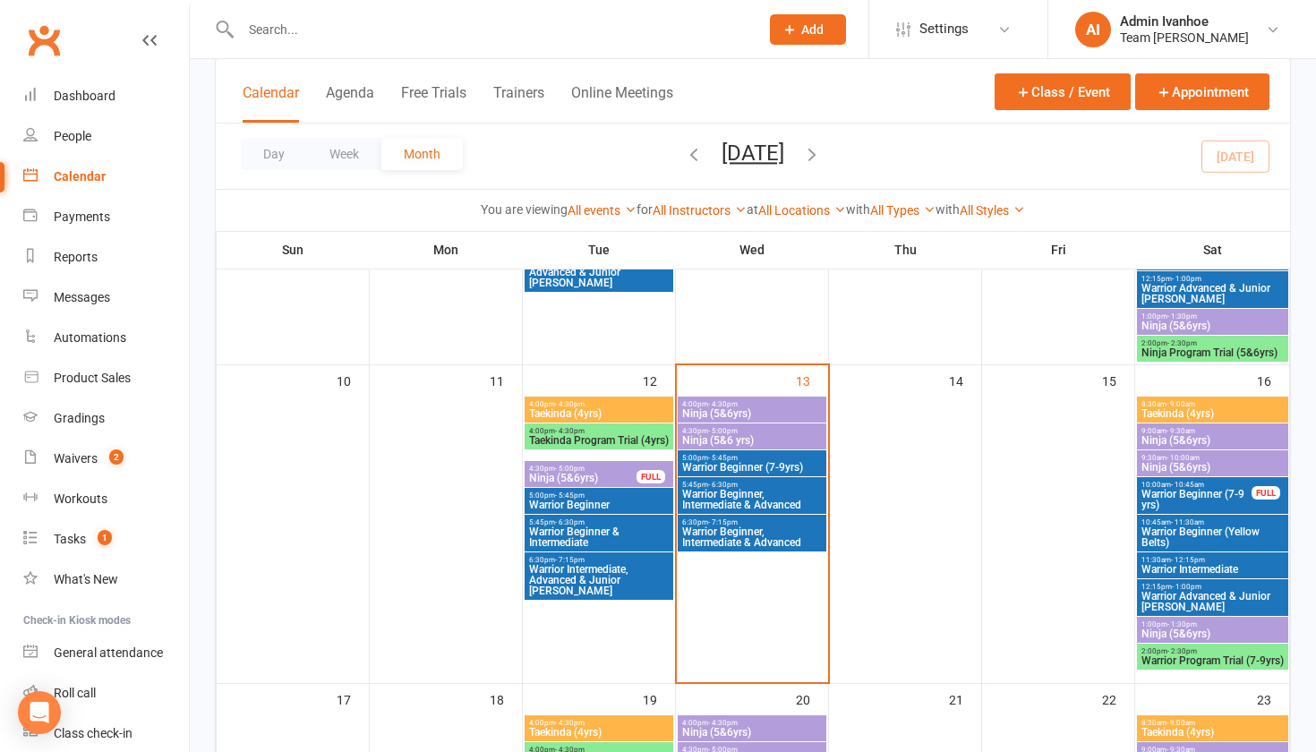
click at [1190, 558] on span "- 12:15pm" at bounding box center [1188, 560] width 34 height 8
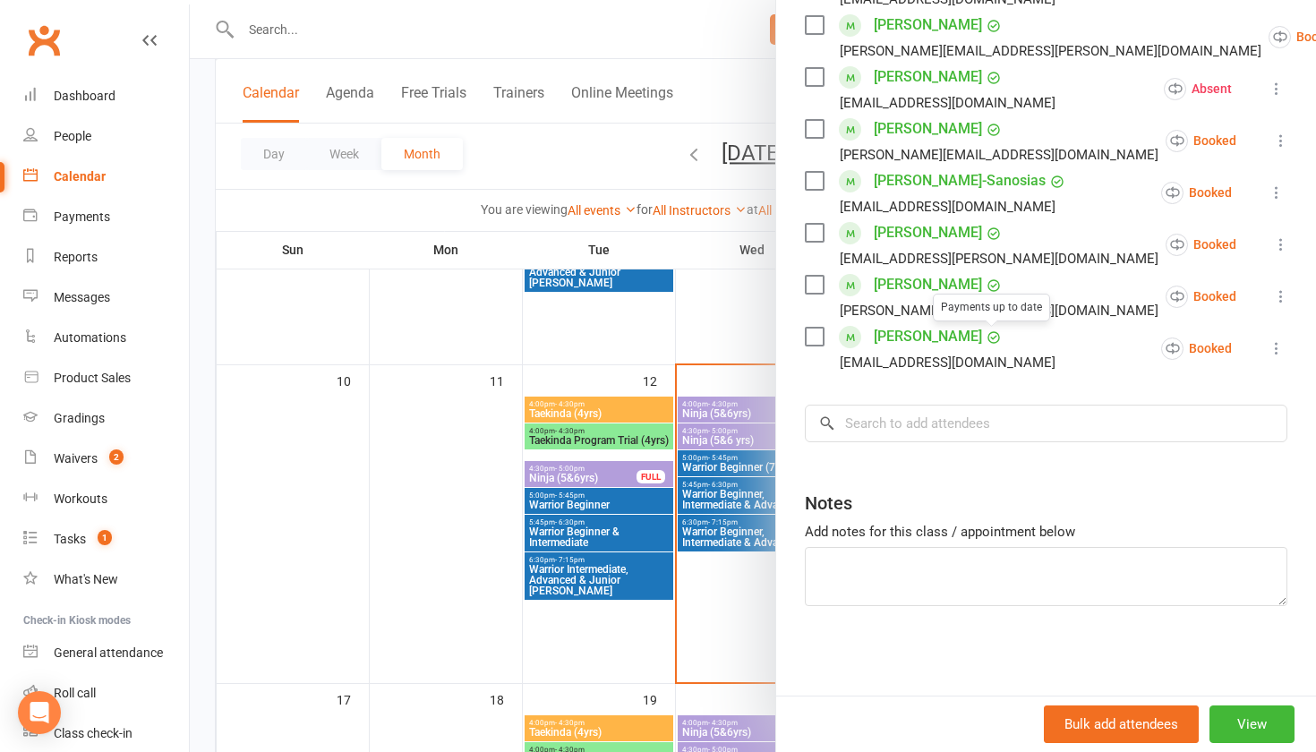
scroll to position [374, 0]
click at [908, 422] on input "search" at bounding box center [1046, 424] width 483 height 38
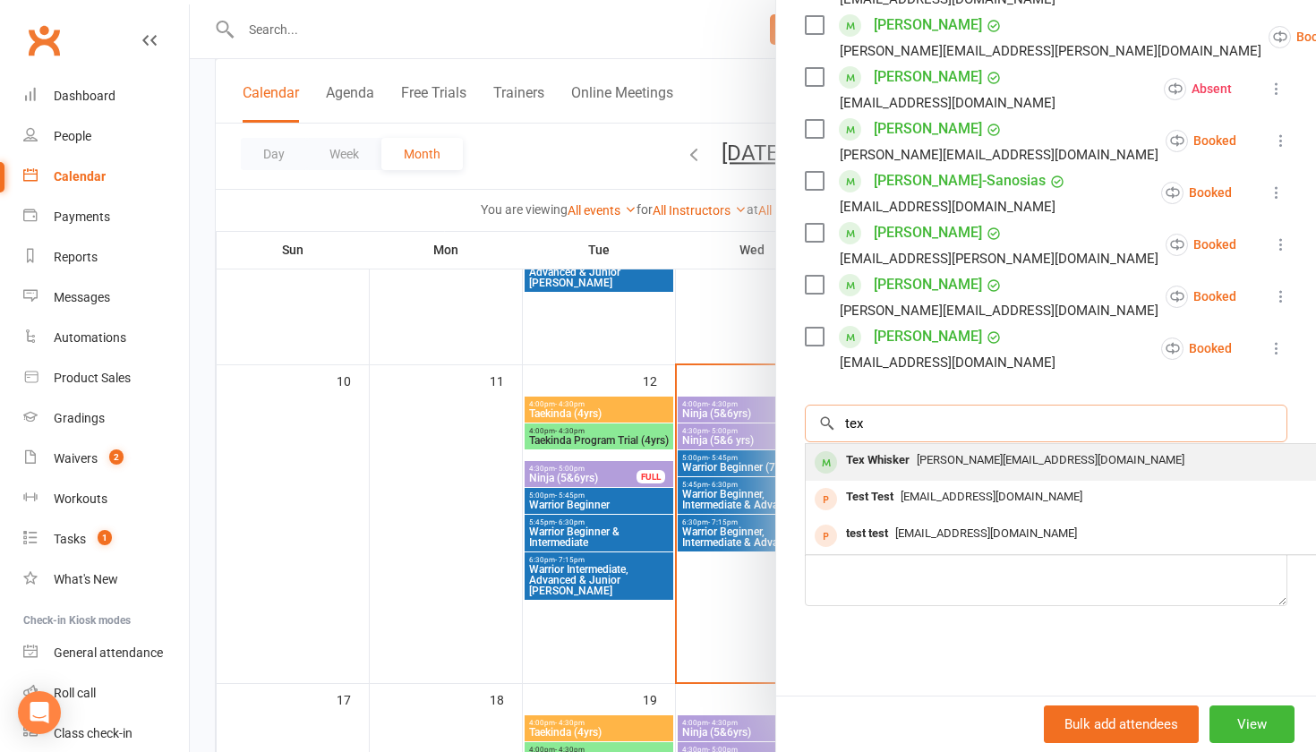
type input "tex"
click at [902, 456] on div "Tex Whisker" at bounding box center [878, 461] width 78 height 26
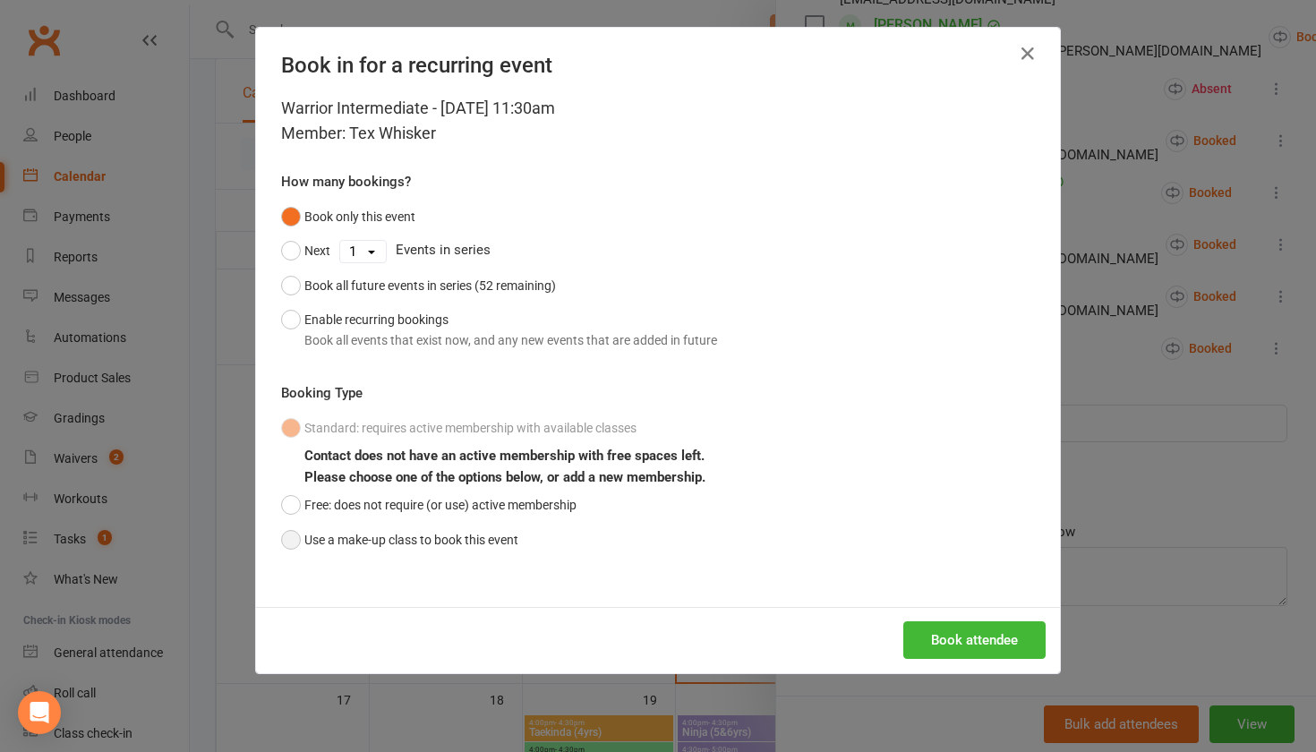
click at [418, 537] on button "Use a make-up class to book this event" at bounding box center [399, 540] width 237 height 34
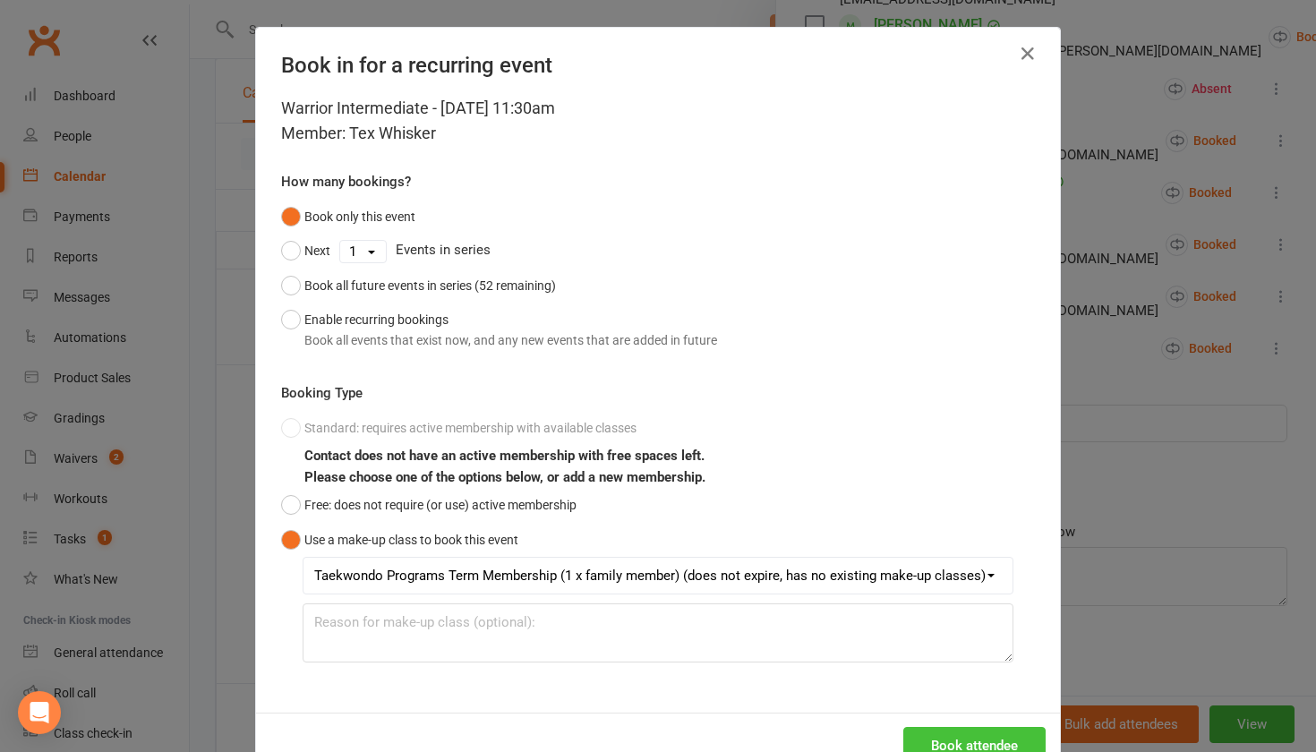
click at [920, 738] on button "Book attendee" at bounding box center [974, 746] width 142 height 38
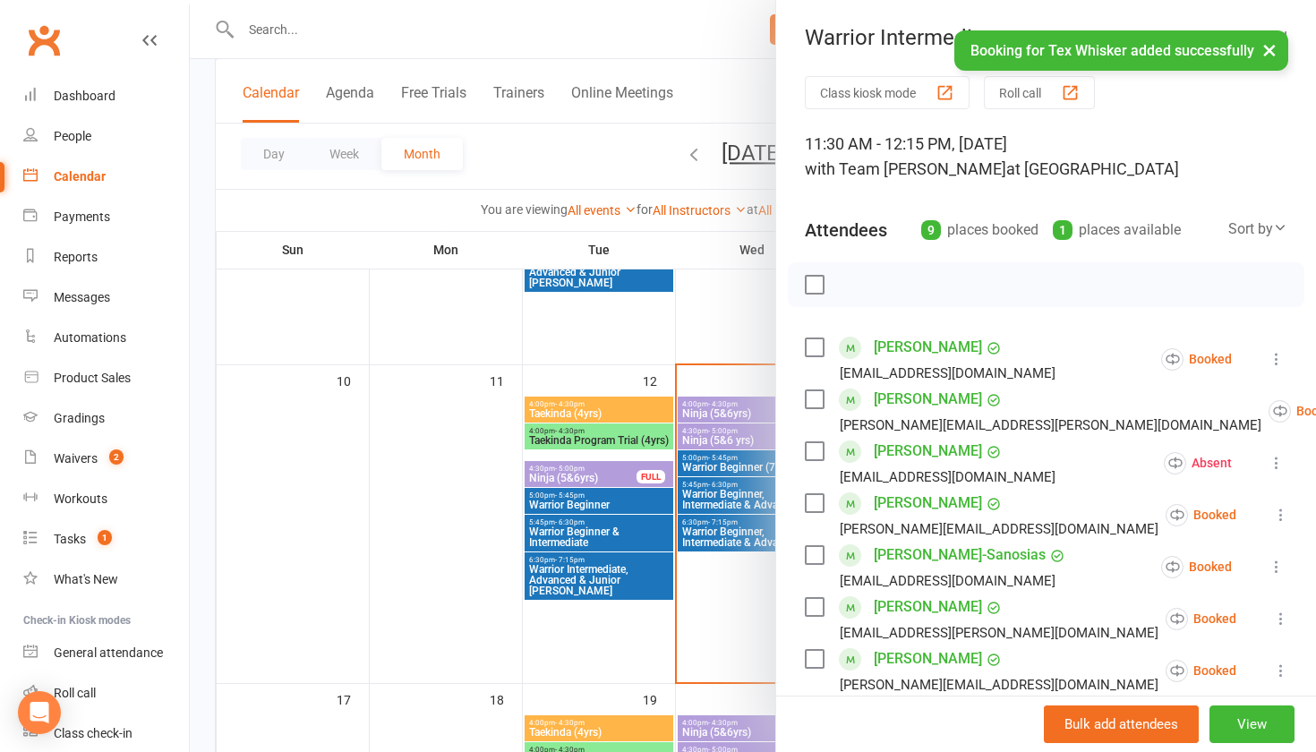
scroll to position [0, 0]
click at [1268, 51] on button "×" at bounding box center [1269, 49] width 32 height 38
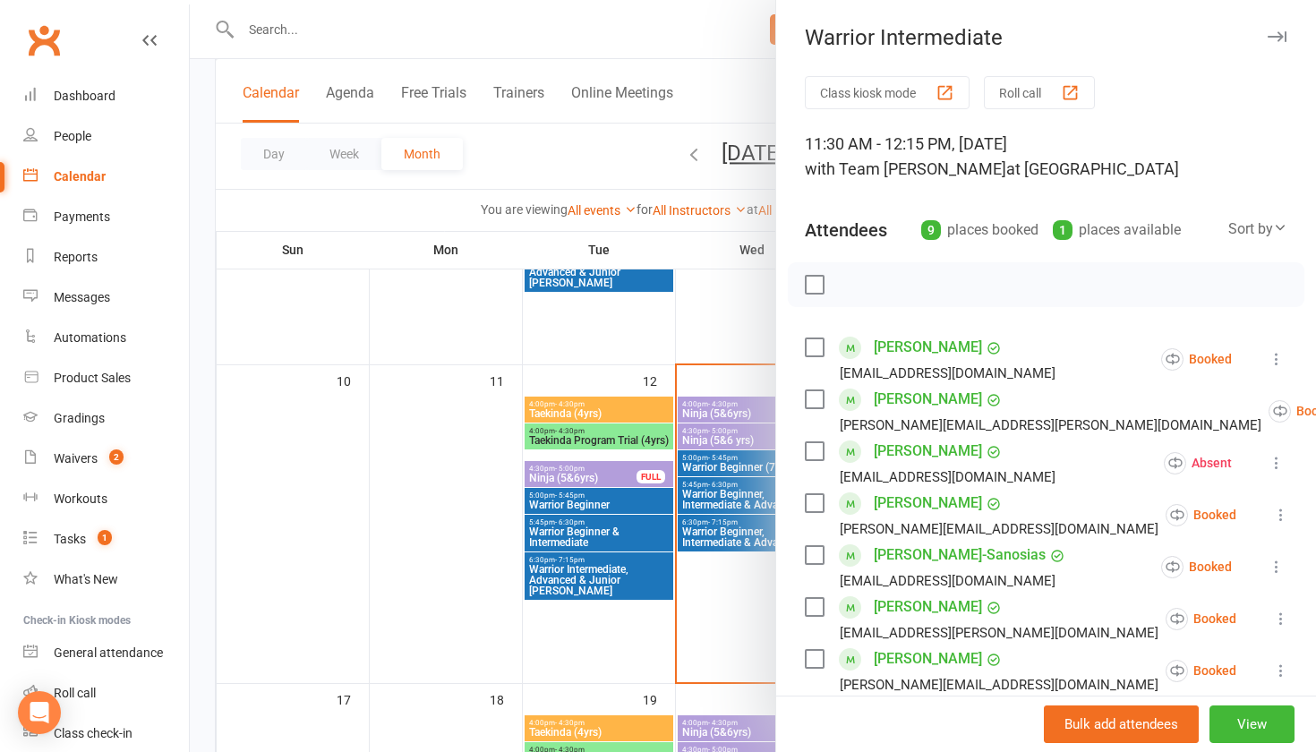
click at [1275, 33] on icon "button" at bounding box center [1277, 36] width 19 height 11
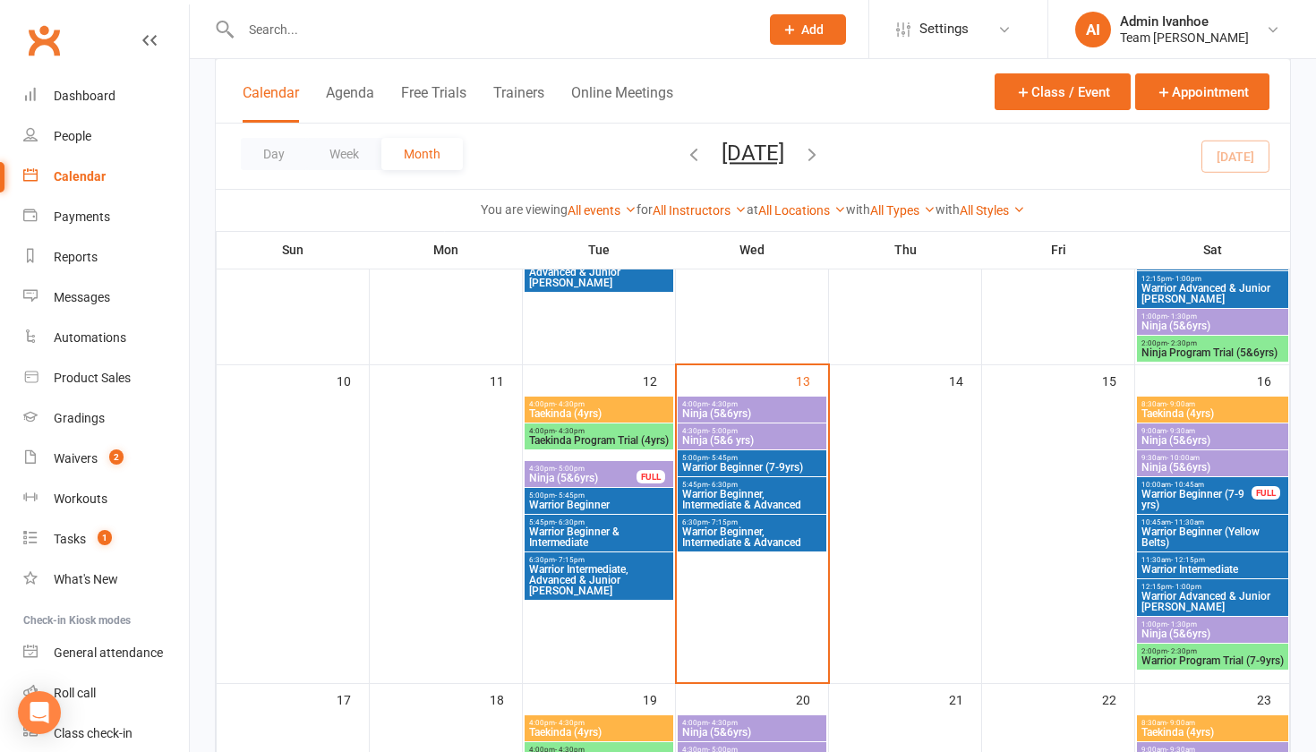
click at [1189, 531] on span "Warrior Beginner (Yellow Belts)" at bounding box center [1212, 536] width 144 height 21
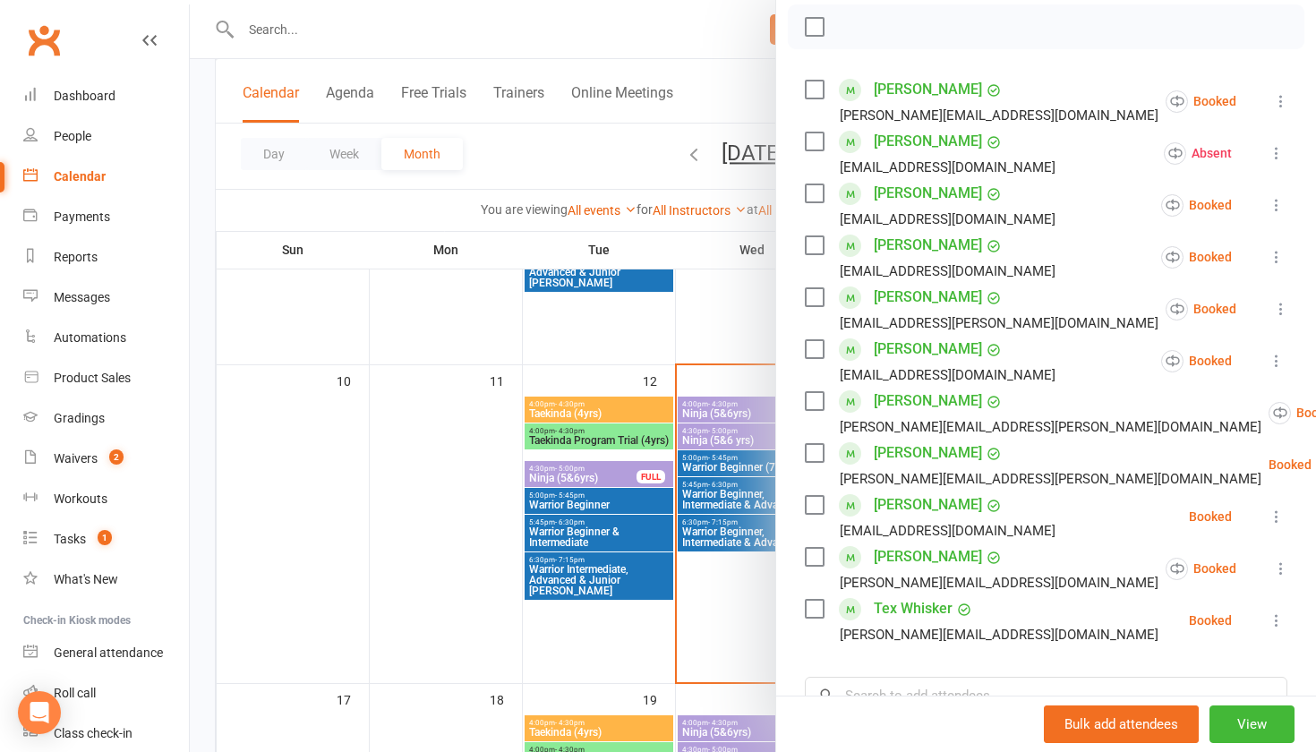
scroll to position [270, 0]
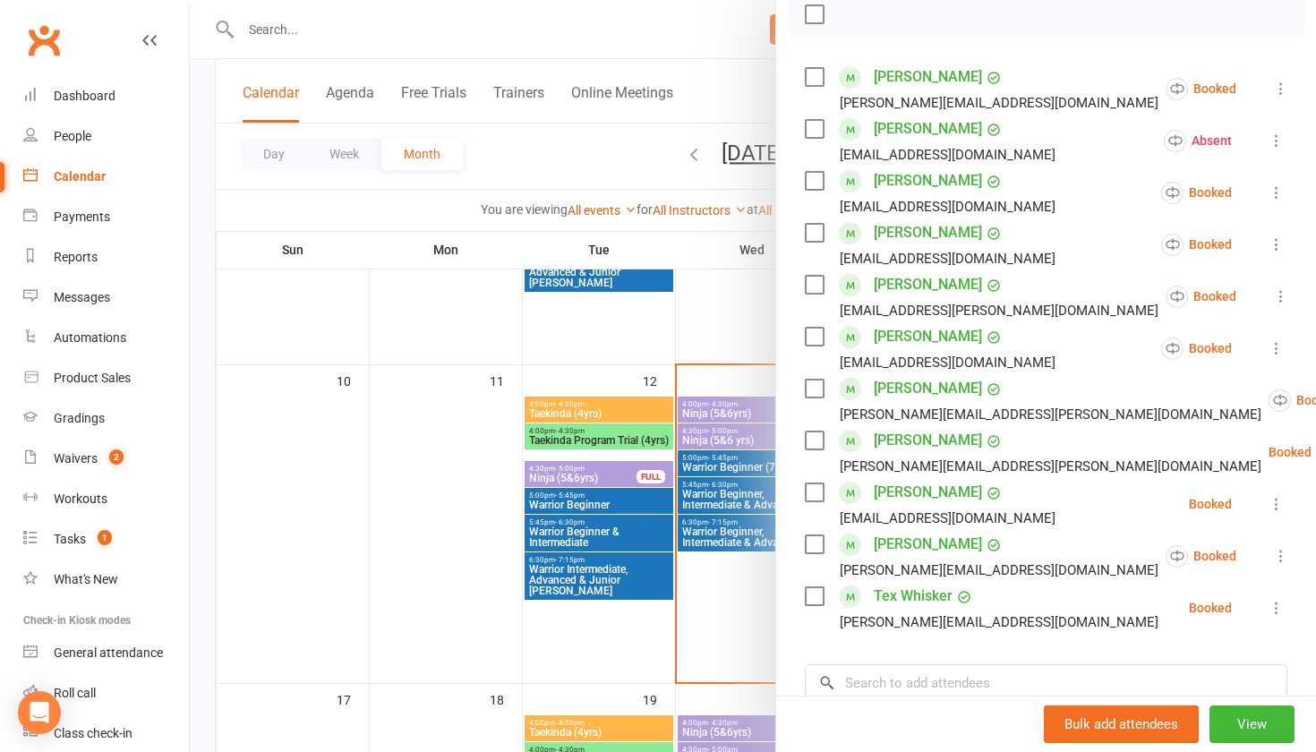
click at [1274, 609] on icon at bounding box center [1277, 608] width 18 height 18
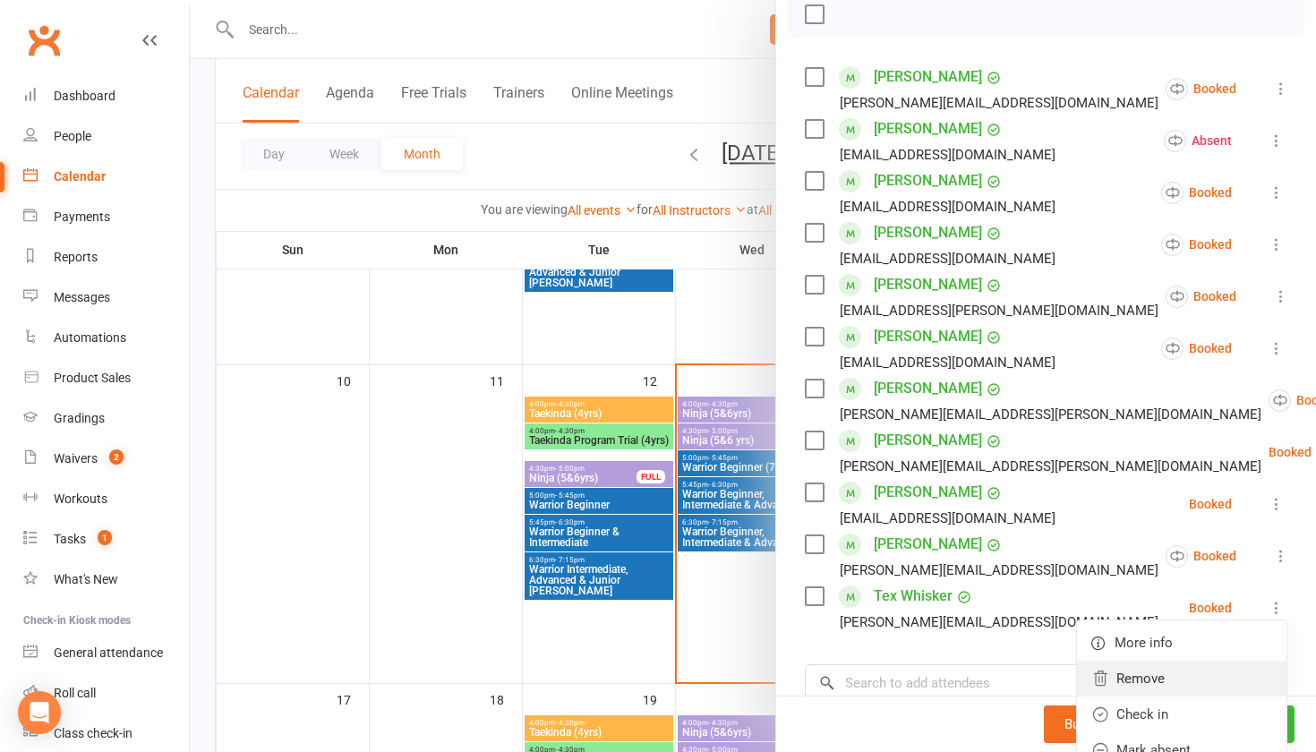
click at [1177, 692] on link "Remove" at bounding box center [1181, 679] width 209 height 36
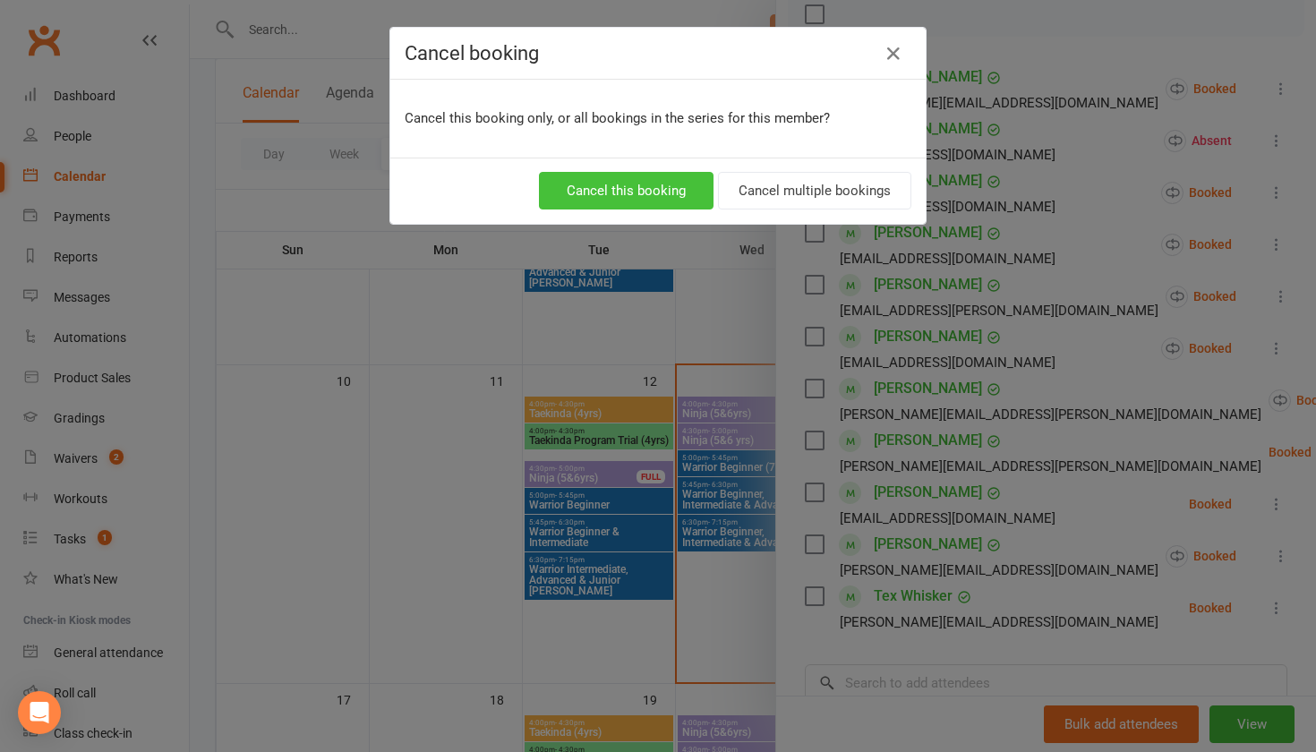
click at [628, 189] on button "Cancel this booking" at bounding box center [626, 191] width 175 height 38
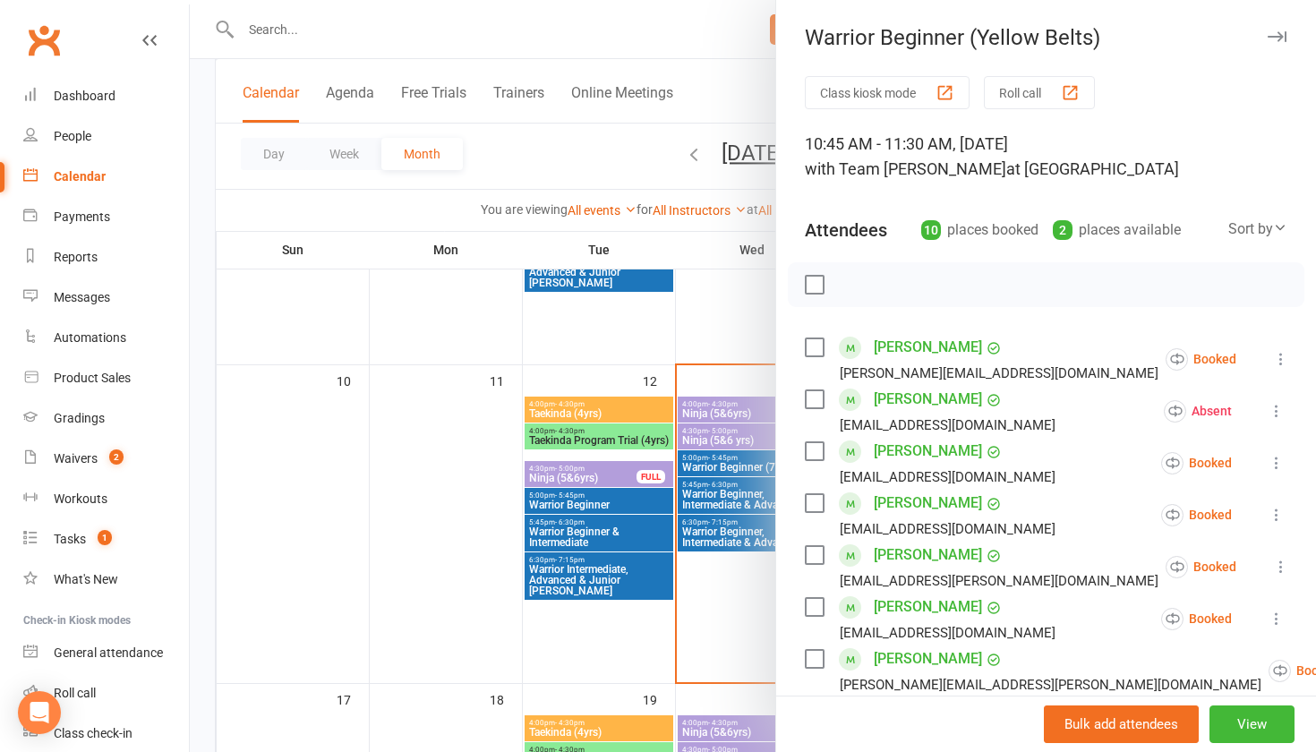
scroll to position [0, 0]
click at [1281, 27] on button "button" at bounding box center [1276, 36] width 21 height 21
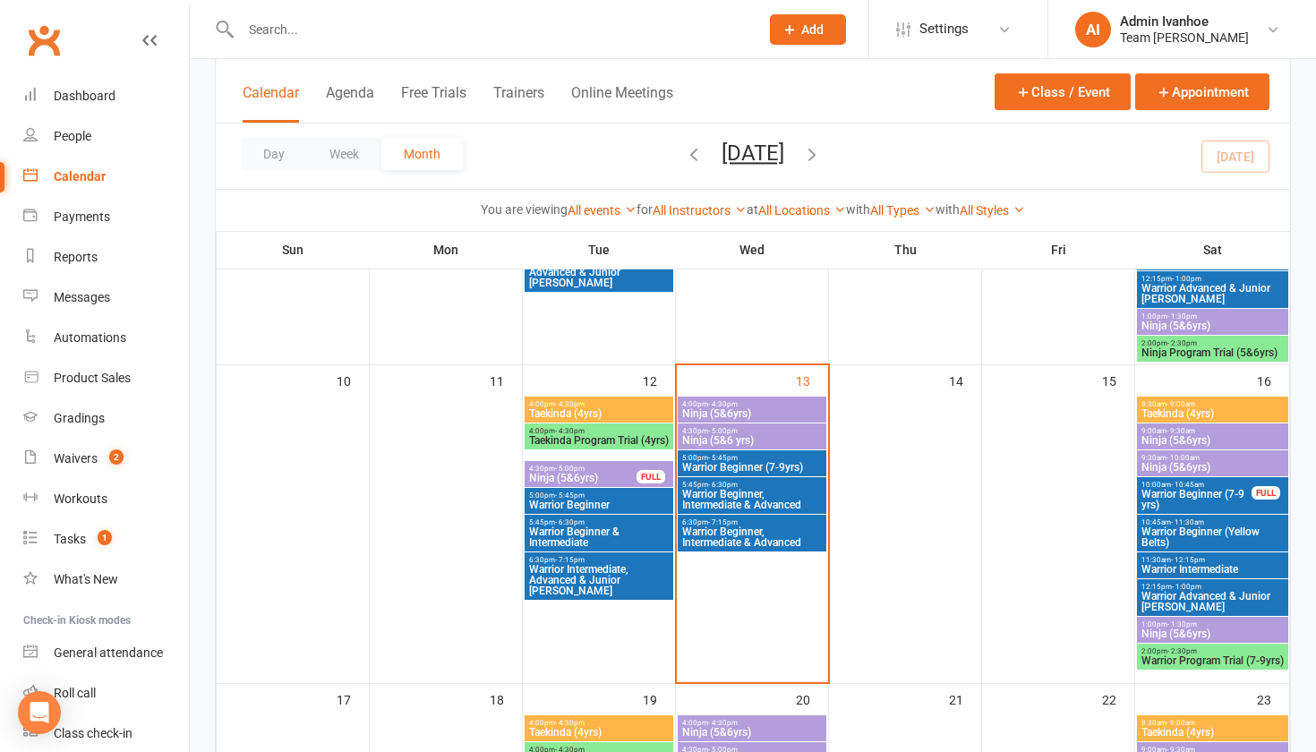
click at [1203, 571] on span "Warrior Intermediate" at bounding box center [1212, 569] width 144 height 11
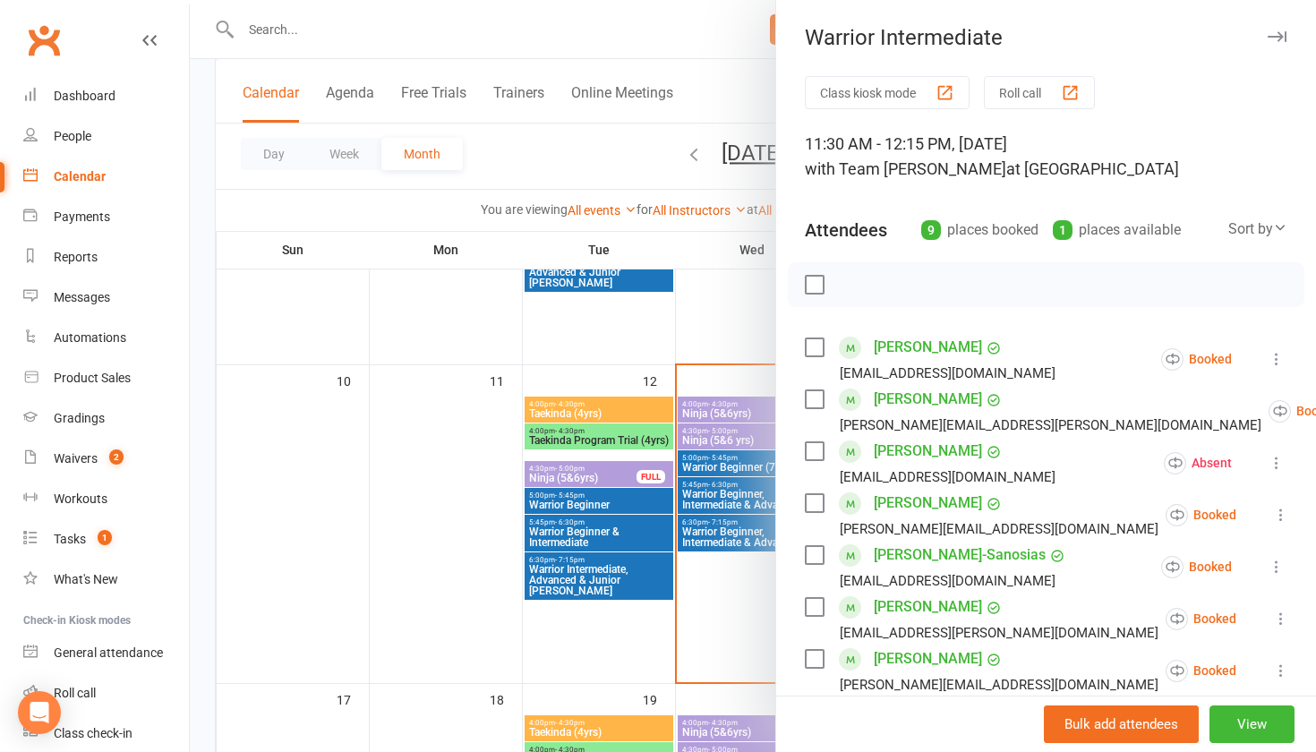
click at [1080, 93] on div "button" at bounding box center [1070, 92] width 19 height 19
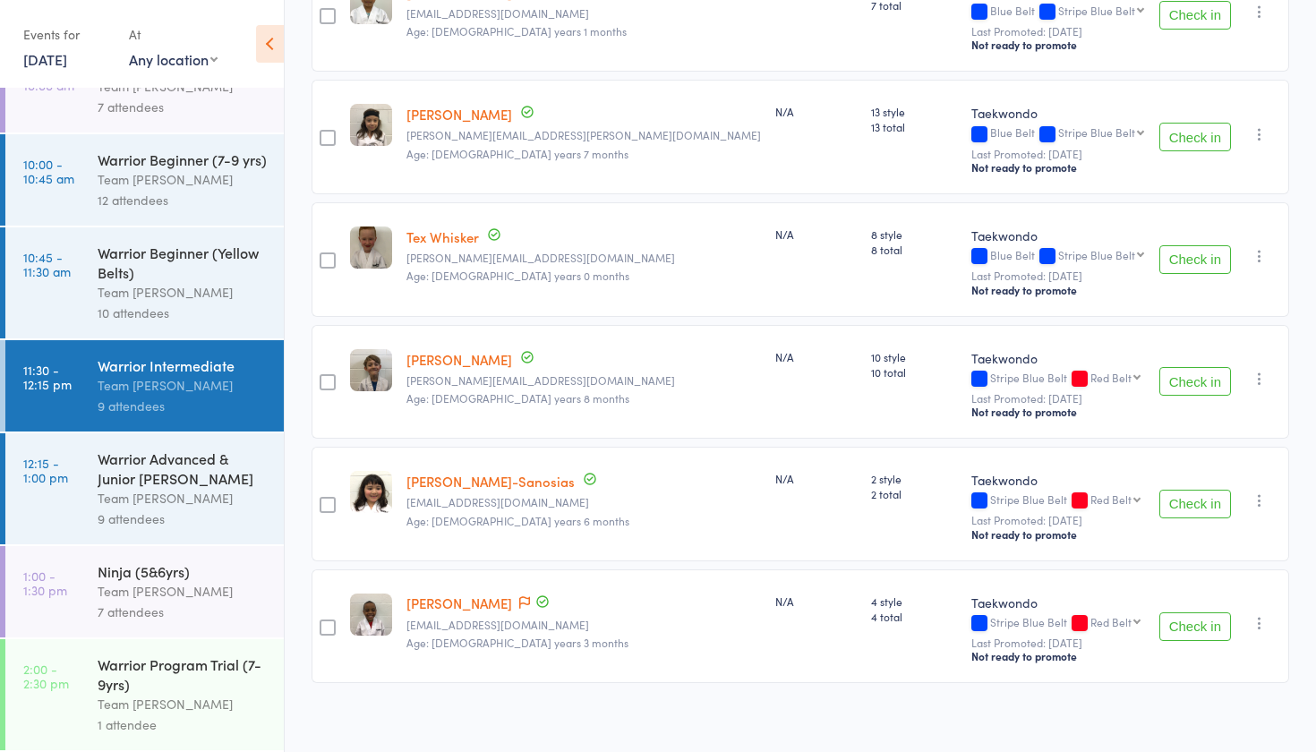
scroll to position [233, 0]
click at [138, 649] on div "Warrior Program Trial (7-9yrs) Team [PERSON_NAME] 1 attendee" at bounding box center [191, 694] width 186 height 111
